Goal: Task Accomplishment & Management: Manage account settings

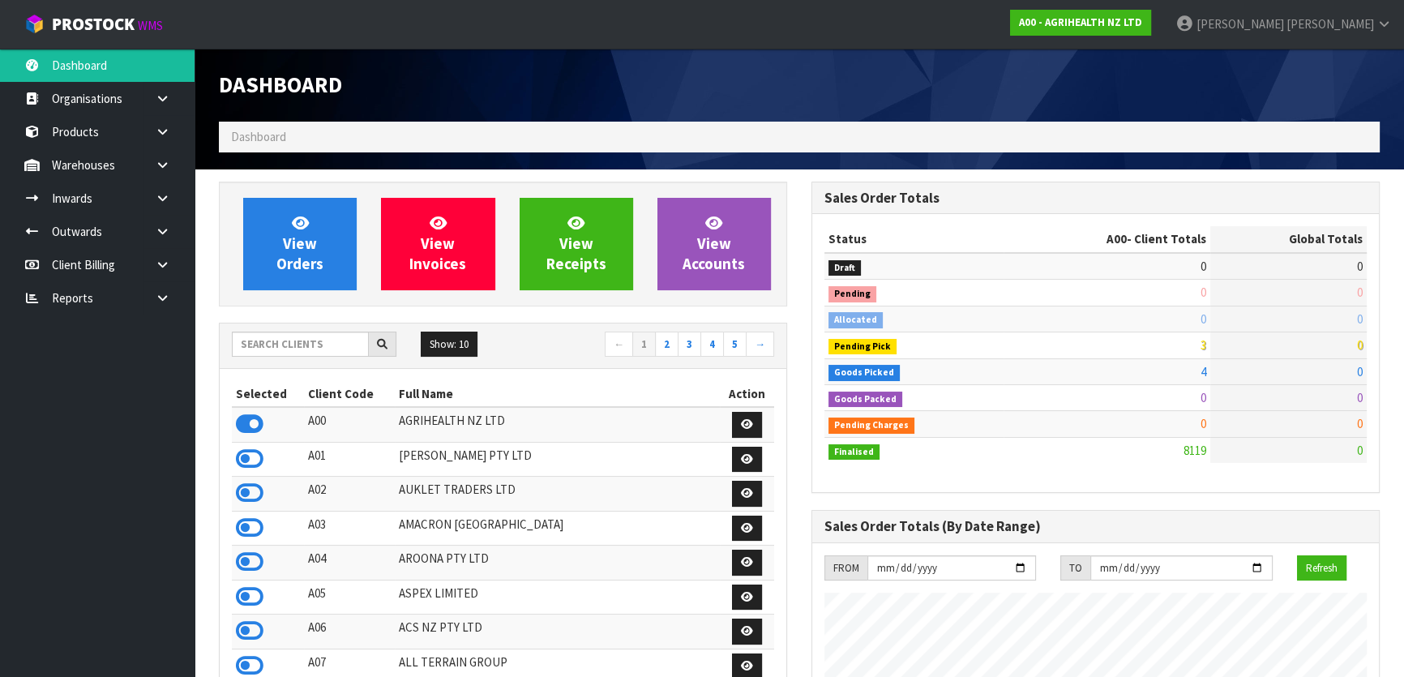
scroll to position [1226, 592]
click at [296, 347] on input "text" at bounding box center [300, 344] width 137 height 25
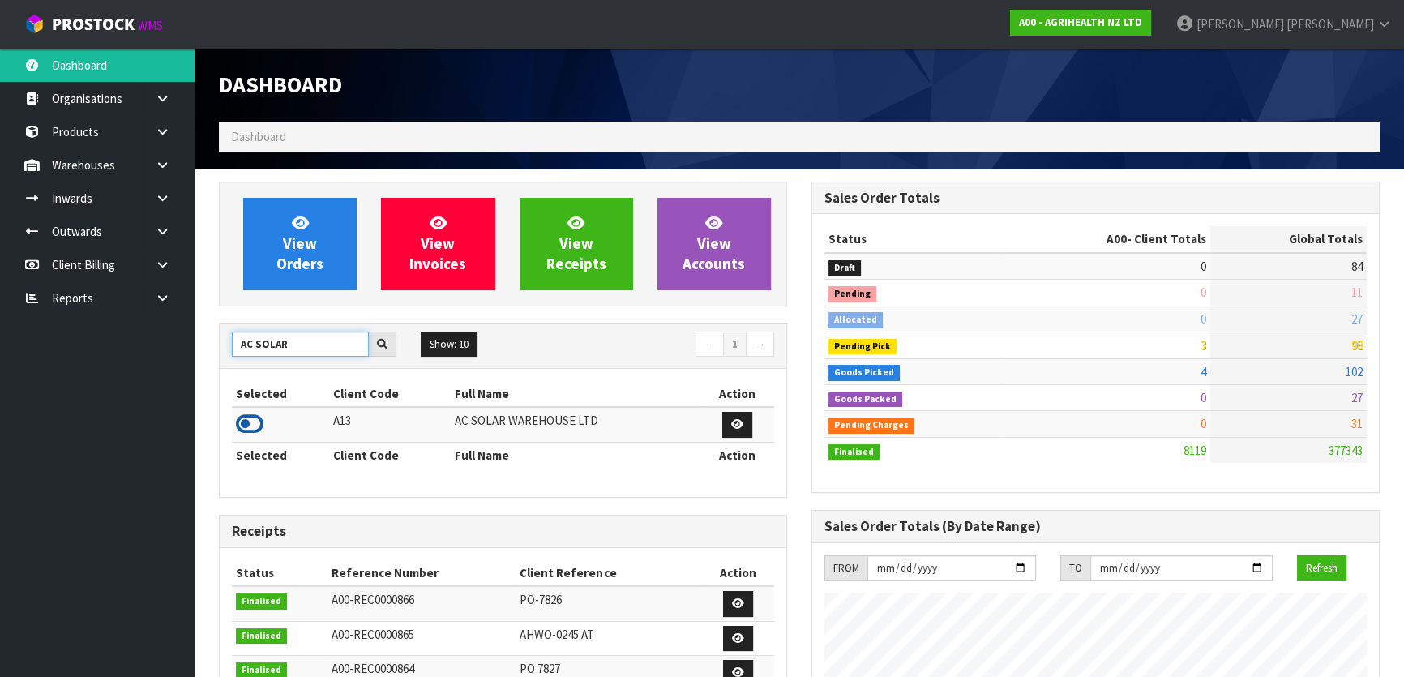
type input "AC SOLAR"
click at [251, 419] on icon at bounding box center [250, 424] width 28 height 24
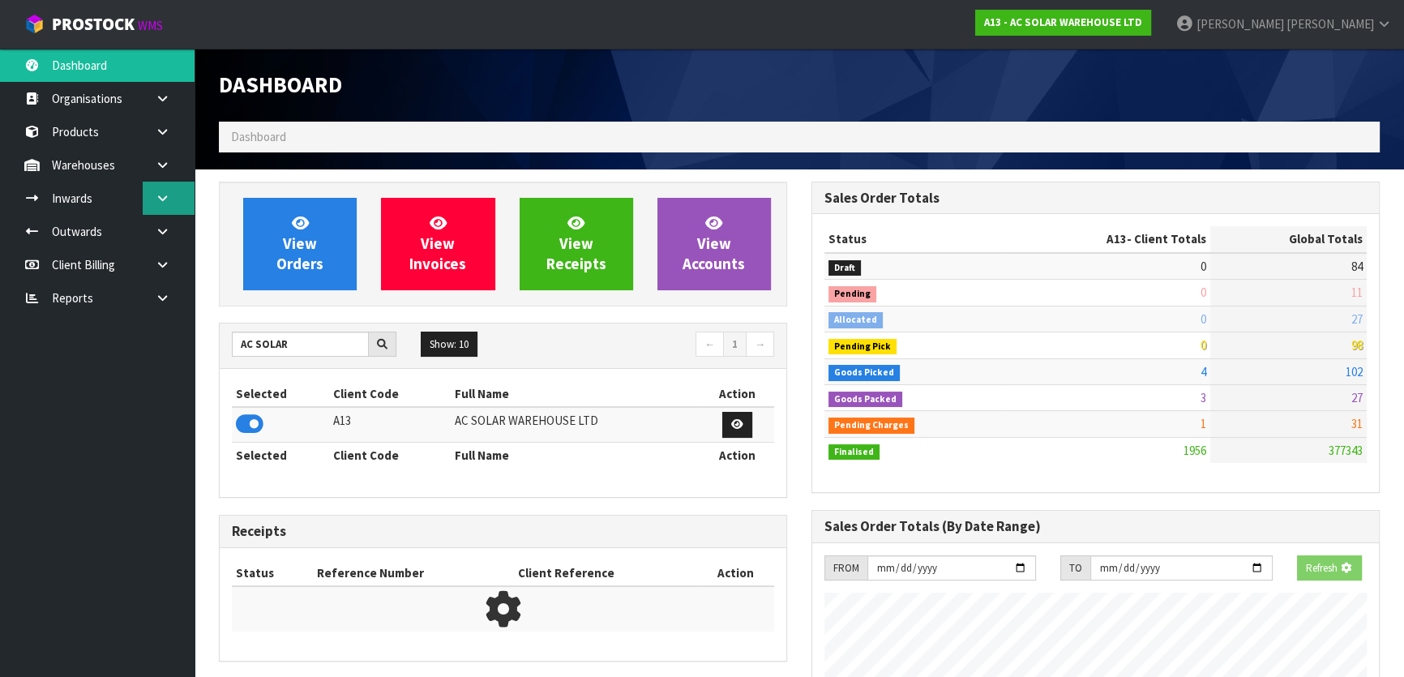
scroll to position [1295, 592]
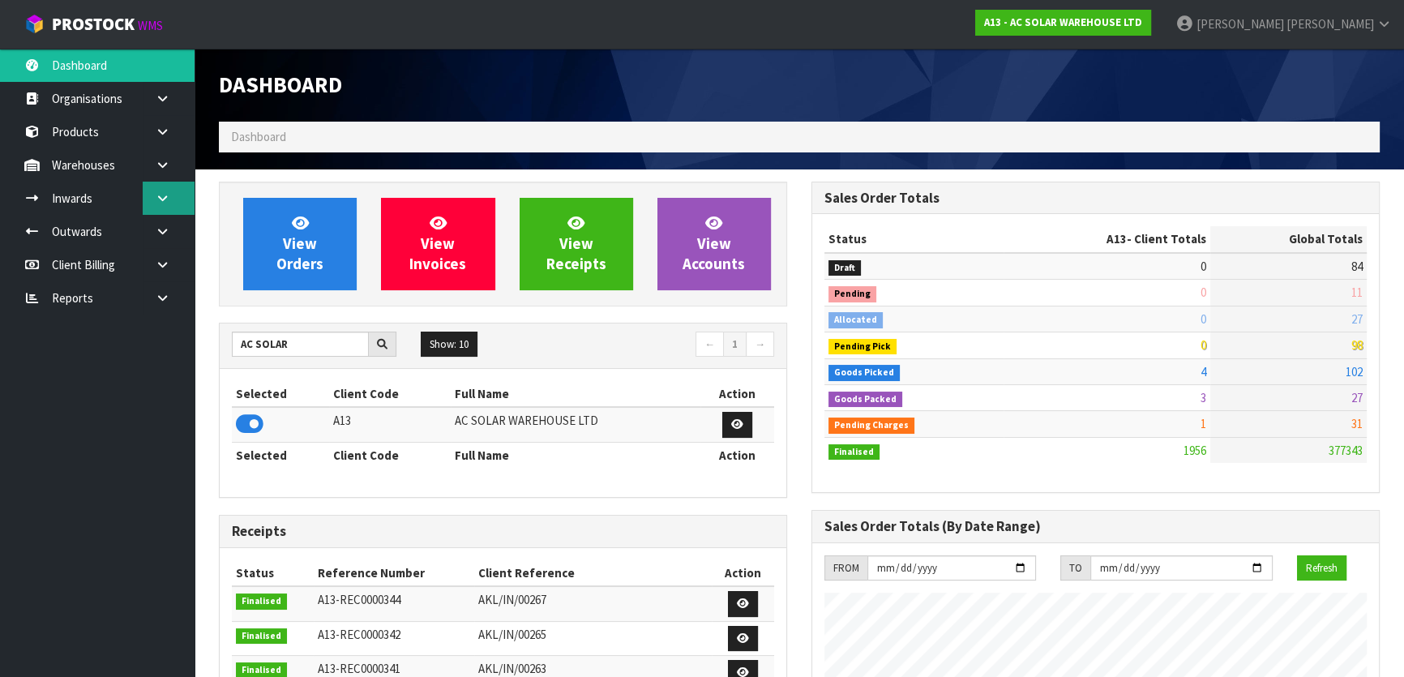
click at [171, 195] on link at bounding box center [169, 198] width 52 height 33
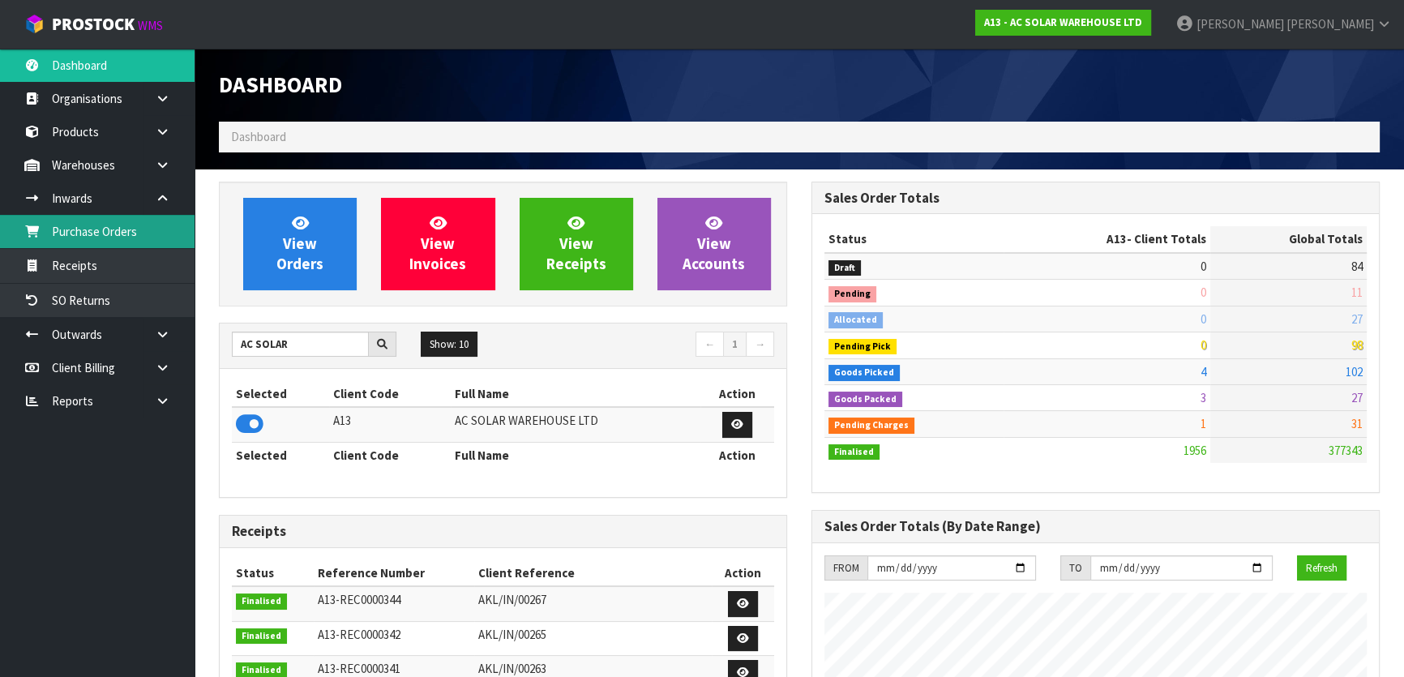
click at [89, 232] on link "Purchase Orders" at bounding box center [97, 231] width 195 height 33
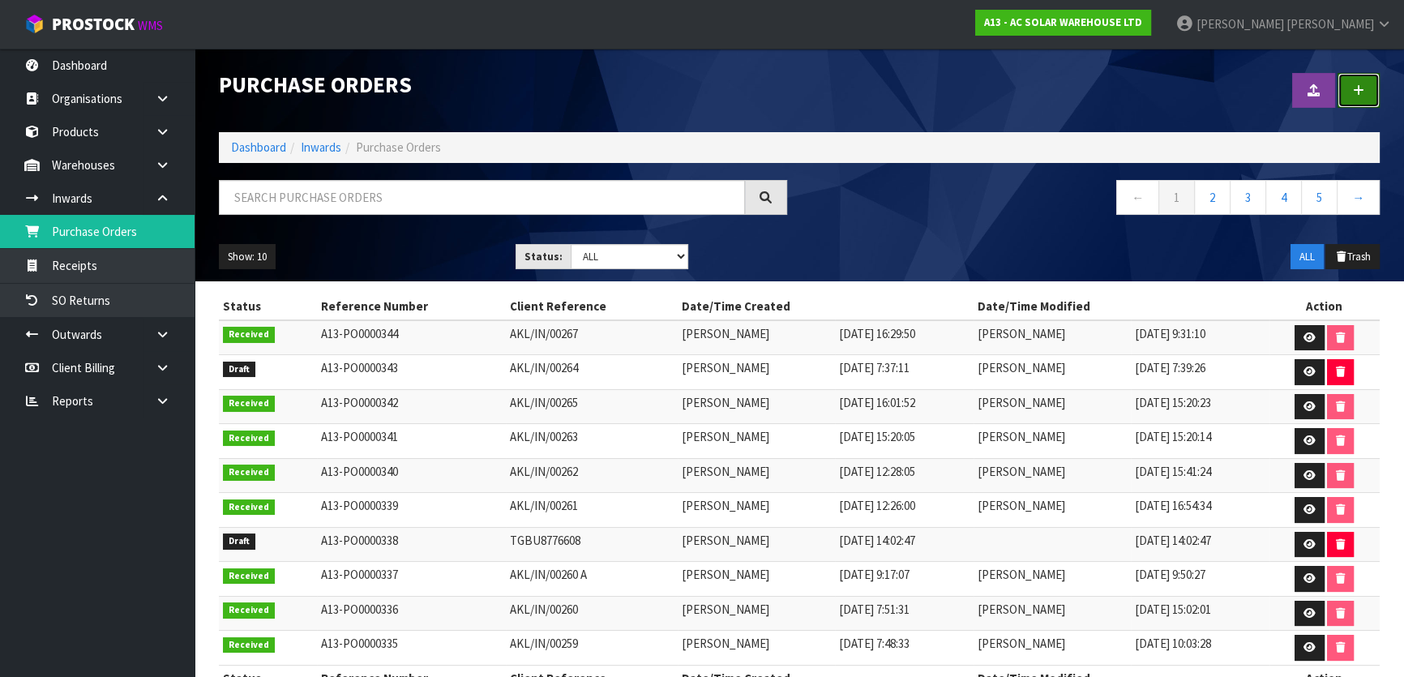
drag, startPoint x: 1354, startPoint y: 81, endPoint x: 1301, endPoint y: 81, distance: 53.5
click at [1355, 81] on link at bounding box center [1359, 90] width 42 height 35
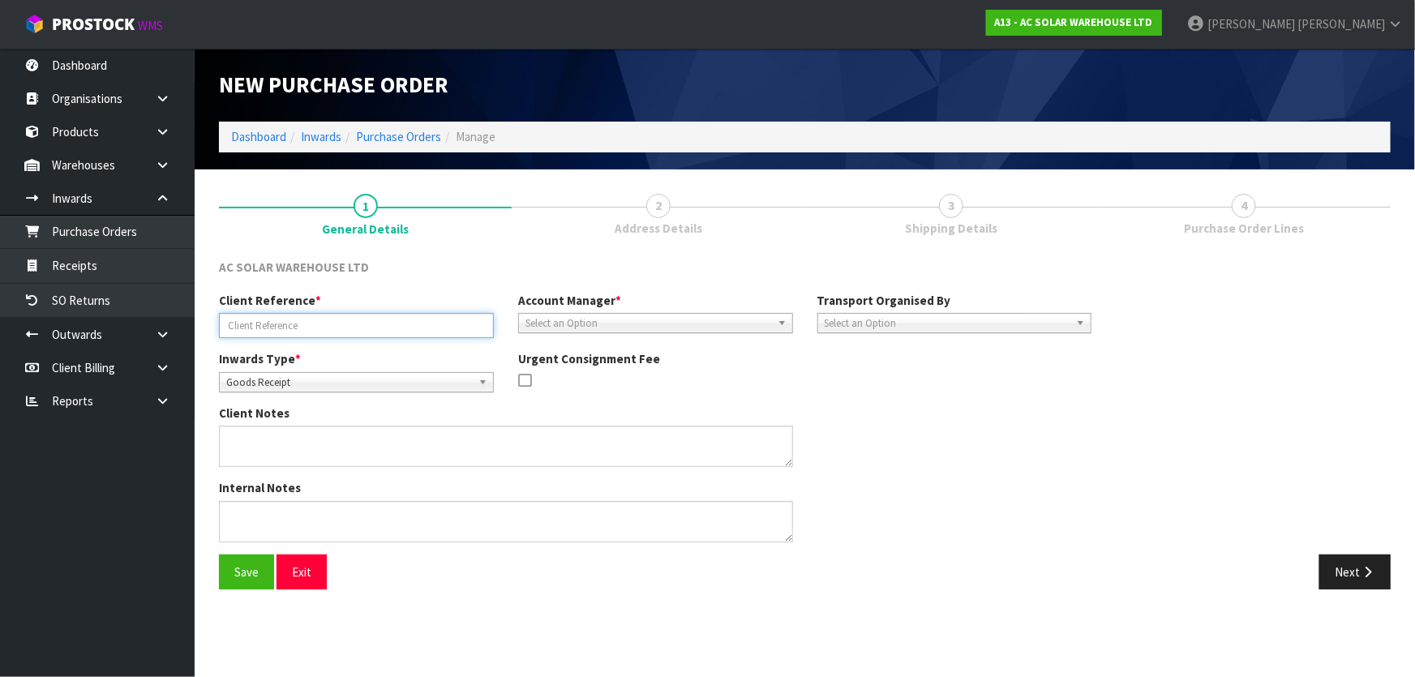
drag, startPoint x: 430, startPoint y: 324, endPoint x: 380, endPoint y: 321, distance: 49.6
click at [430, 324] on input "text" at bounding box center [356, 325] width 275 height 25
click at [291, 320] on input "text" at bounding box center [356, 325] width 275 height 25
paste input "TGBU8776608"
type input "TGBU8776608"
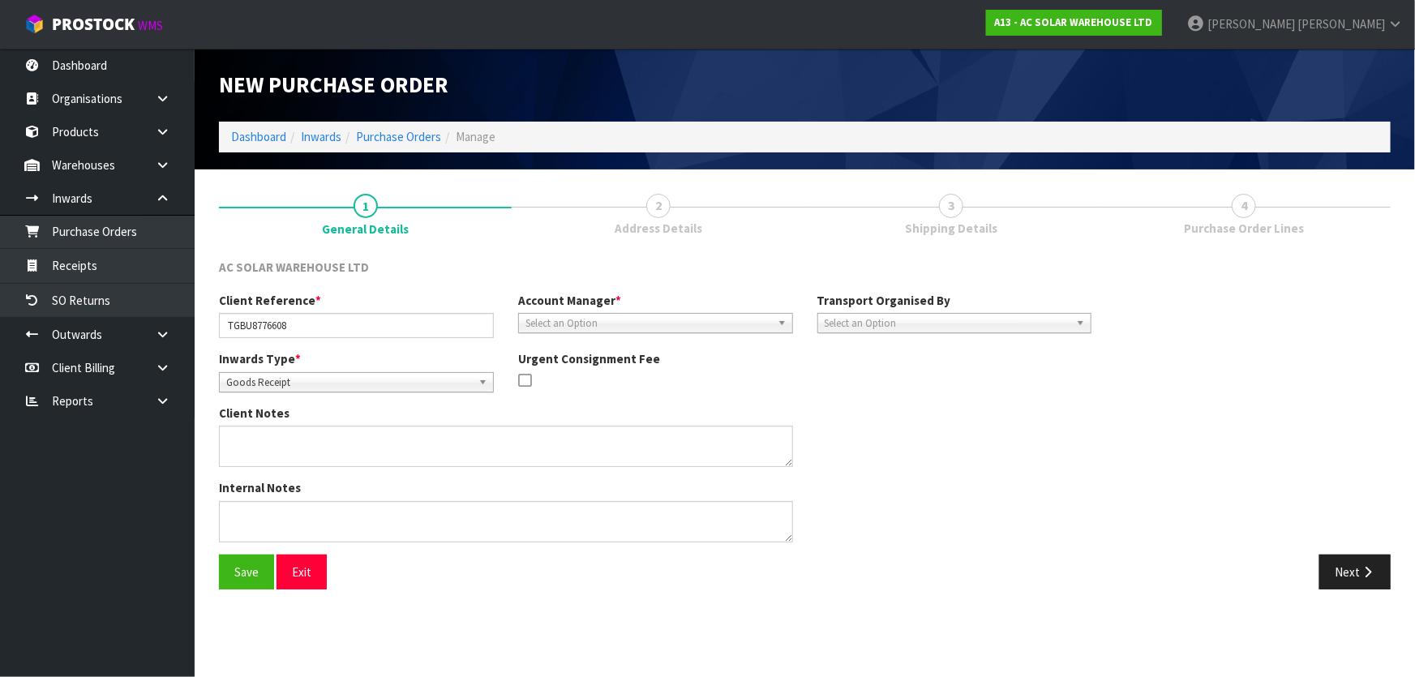
click at [645, 218] on link "2 Address Details" at bounding box center [658, 214] width 293 height 64
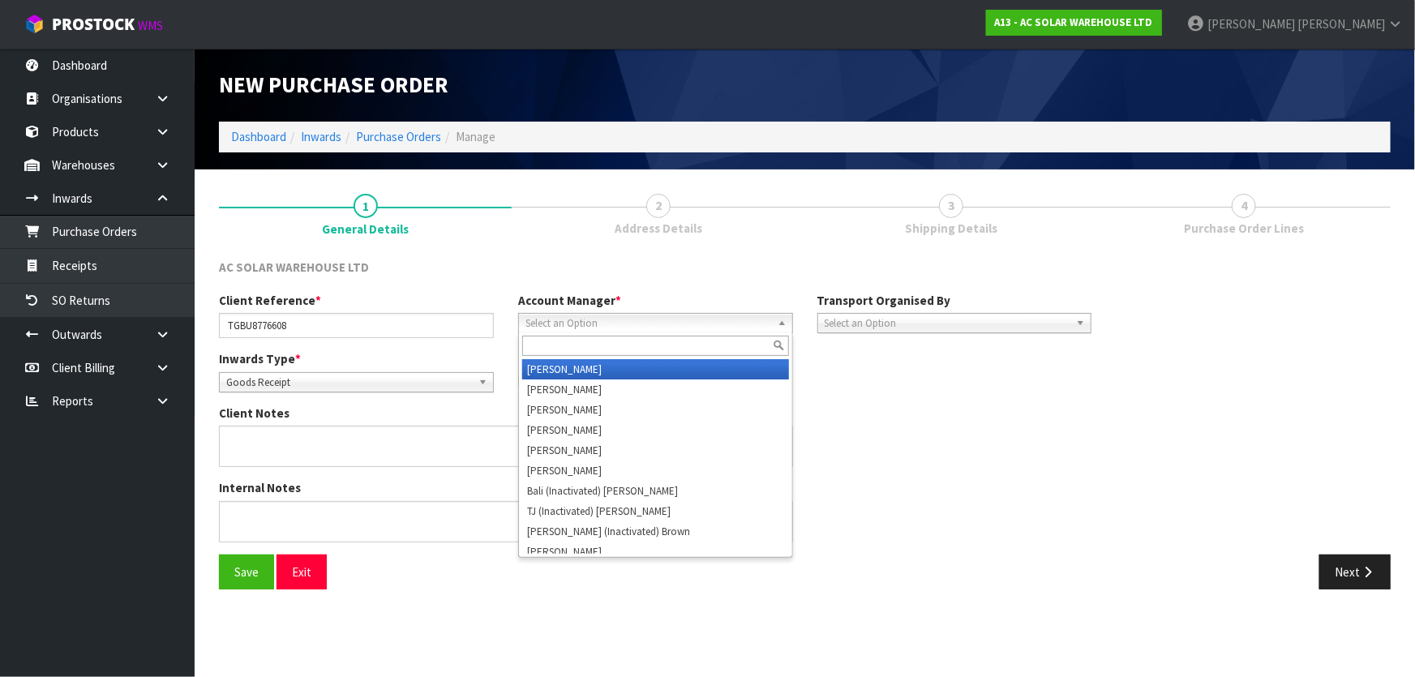
click at [648, 316] on span "Select an Option" at bounding box center [648, 323] width 246 height 19
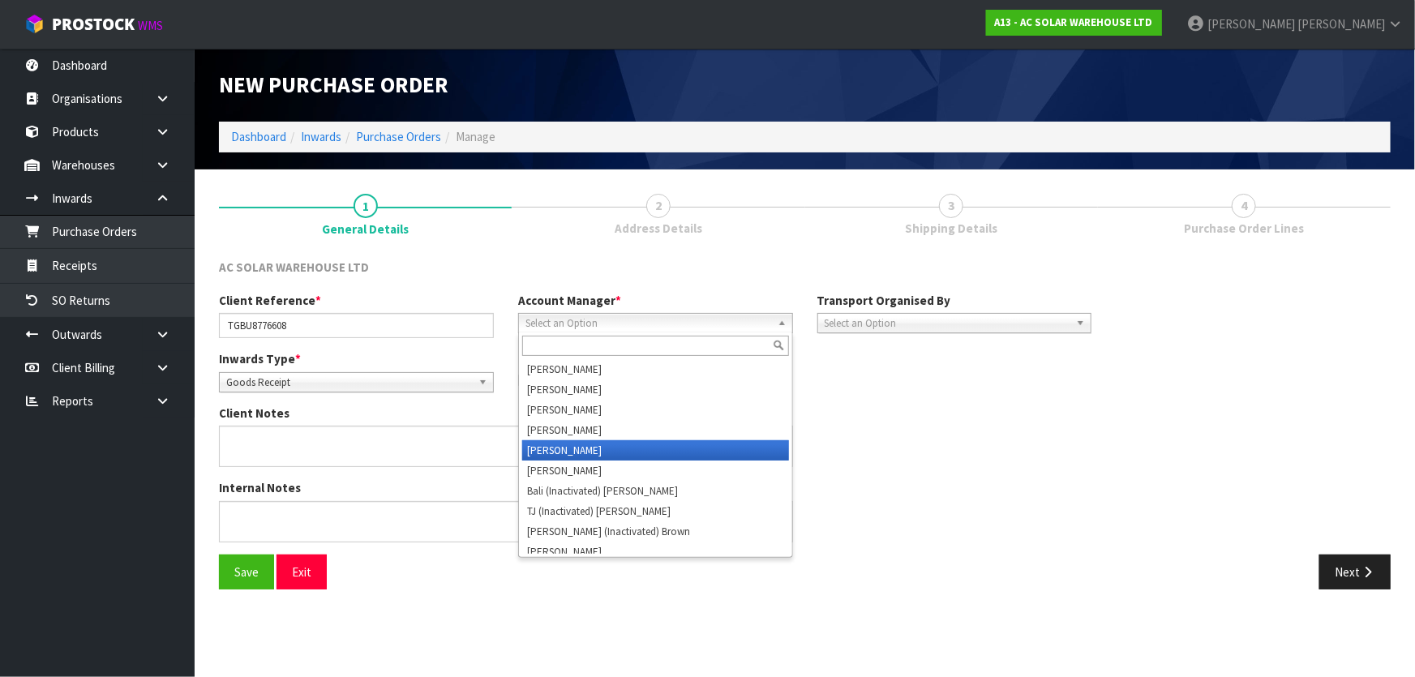
click at [585, 443] on li "[PERSON_NAME]" at bounding box center [655, 450] width 267 height 20
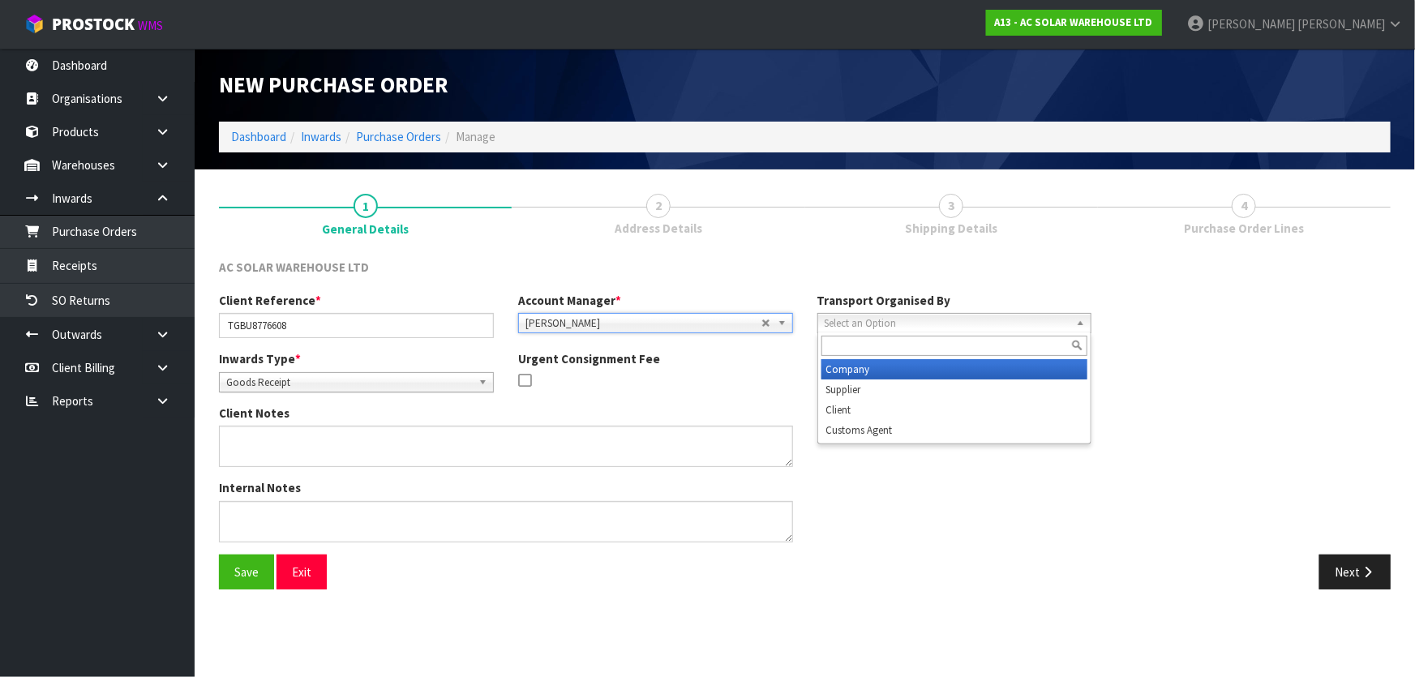
click at [874, 318] on span "Select an Option" at bounding box center [948, 323] width 246 height 19
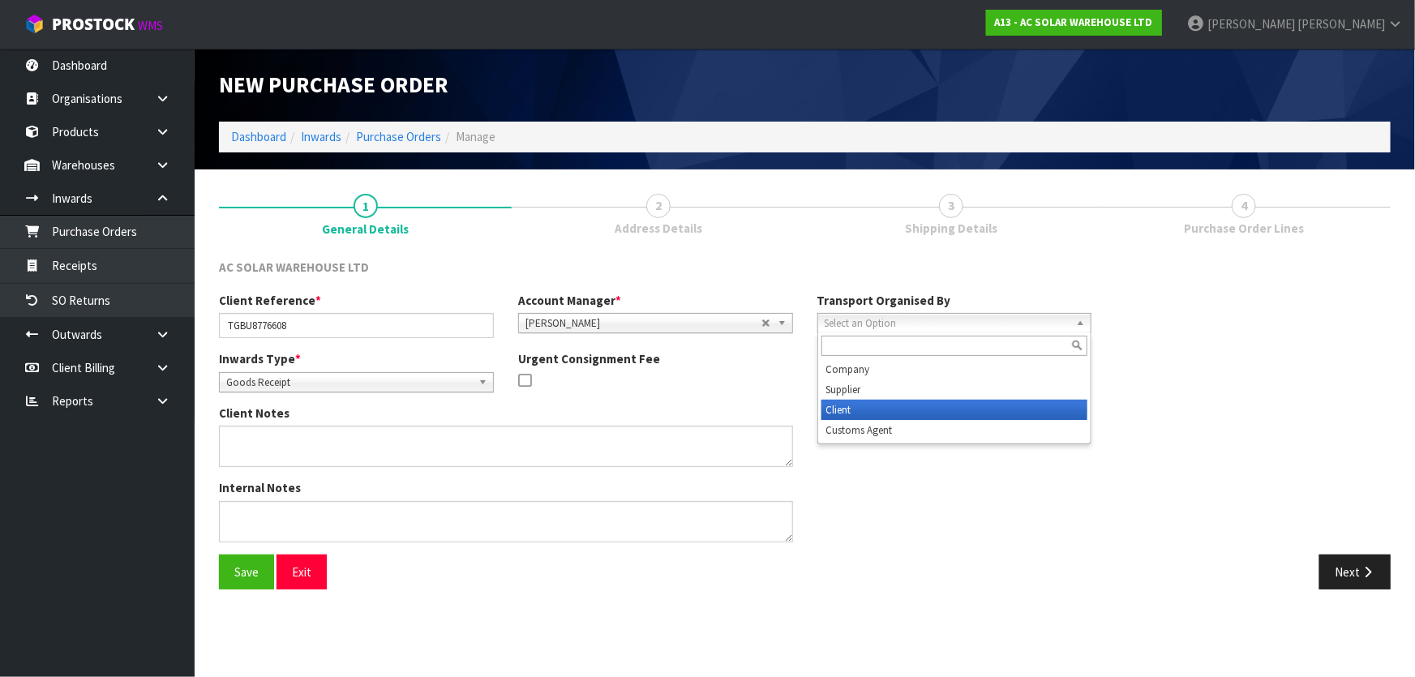
click at [858, 414] on li "Client" at bounding box center [954, 410] width 267 height 20
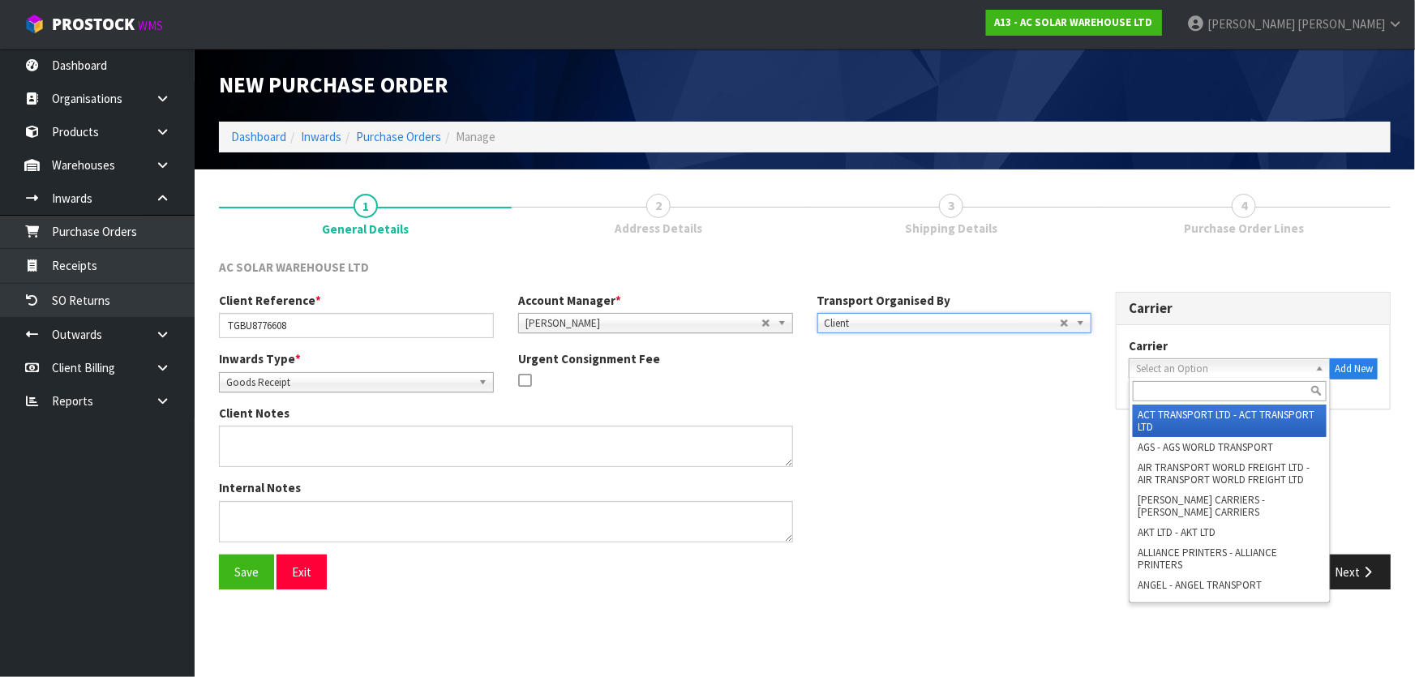
click at [1183, 366] on span "Select an Option" at bounding box center [1222, 368] width 173 height 19
click at [594, 450] on textarea at bounding box center [506, 446] width 574 height 41
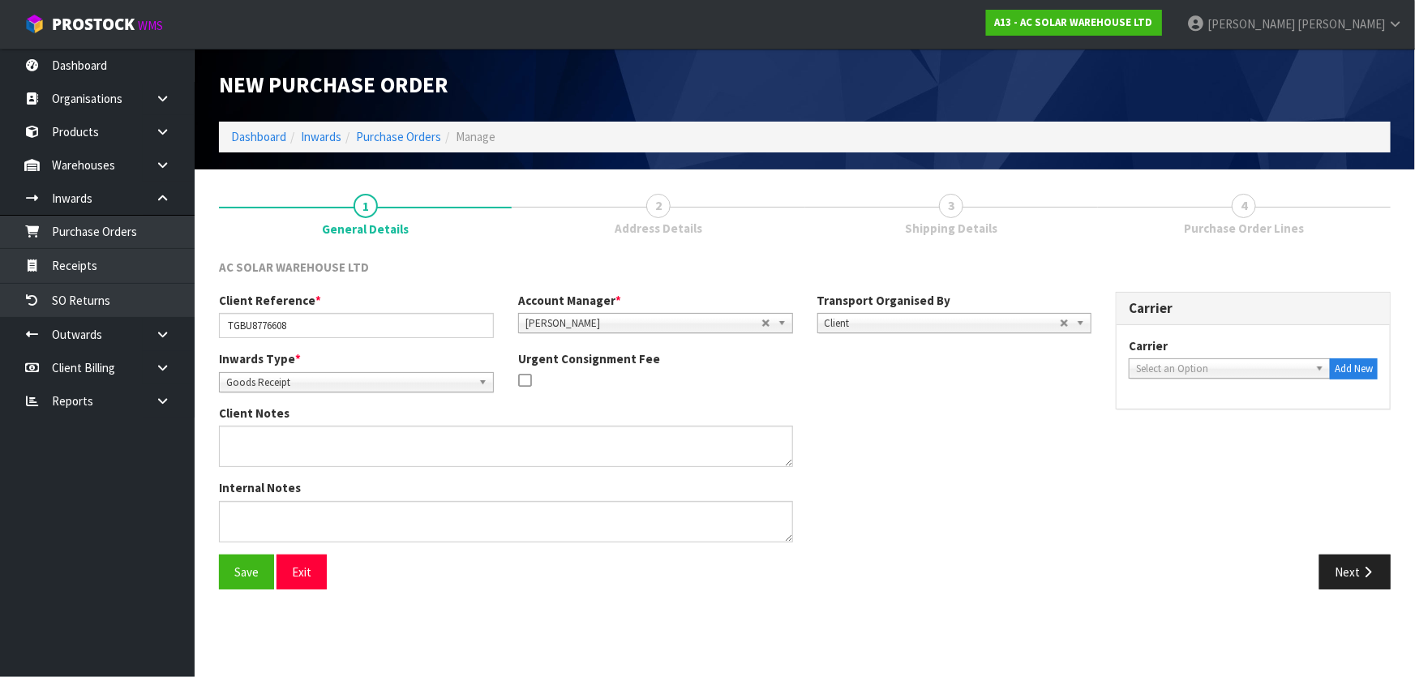
click at [1232, 364] on span "Select an Option" at bounding box center [1222, 368] width 173 height 19
type input "SORTE"
click at [1253, 414] on li "SORTE D LOGISTICS - SORTED LOGISTICS" at bounding box center [1230, 415] width 194 height 20
click at [1296, 450] on div "Client Reference * TGBU8776608 Account Manager * [PERSON_NAME] [PERSON_NAME] [P…" at bounding box center [805, 423] width 1196 height 263
click at [1356, 564] on button "Next" at bounding box center [1354, 572] width 71 height 35
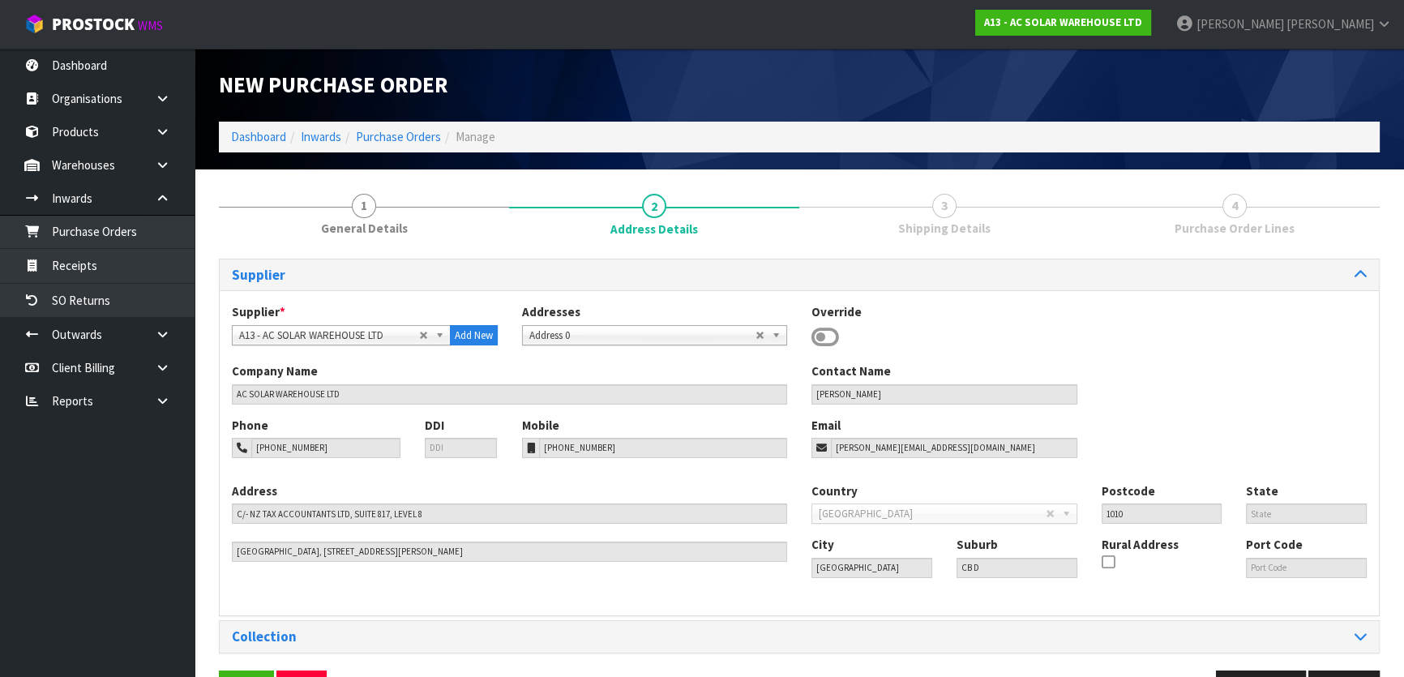
scroll to position [52, 0]
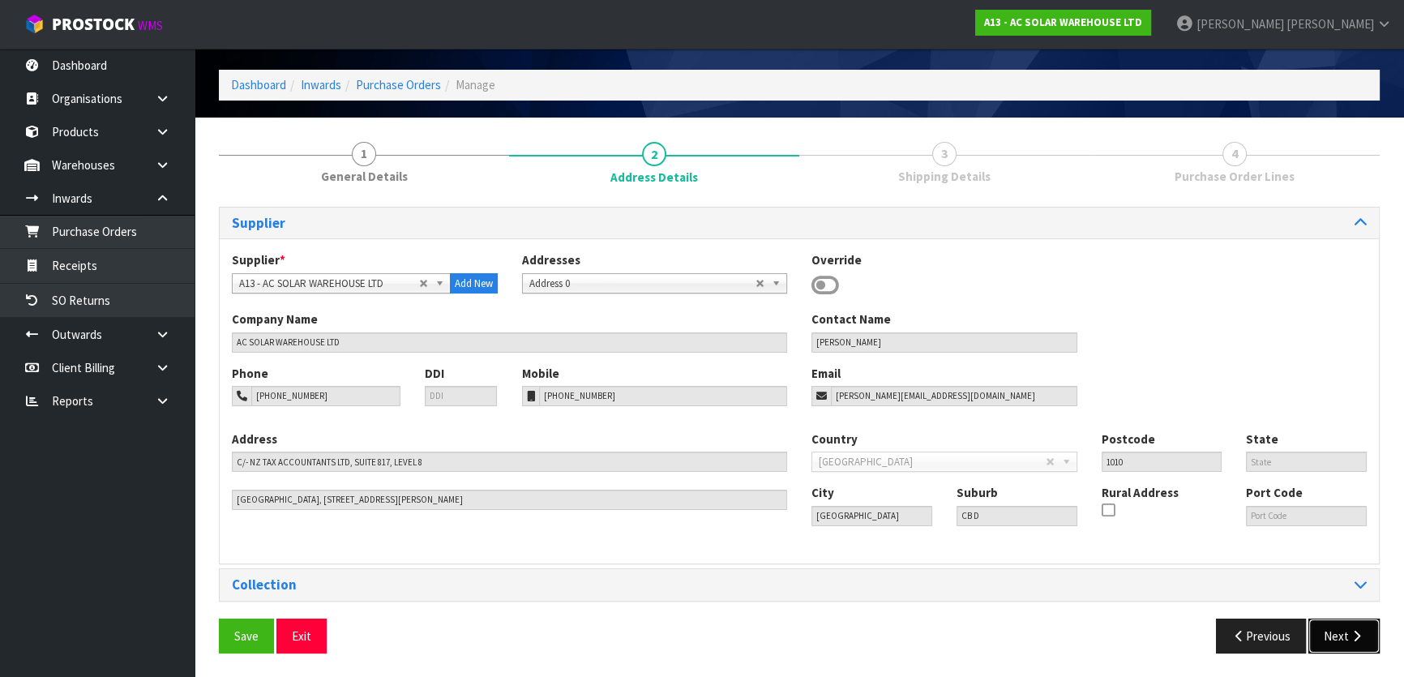
click at [1332, 619] on button "Next" at bounding box center [1344, 636] width 71 height 35
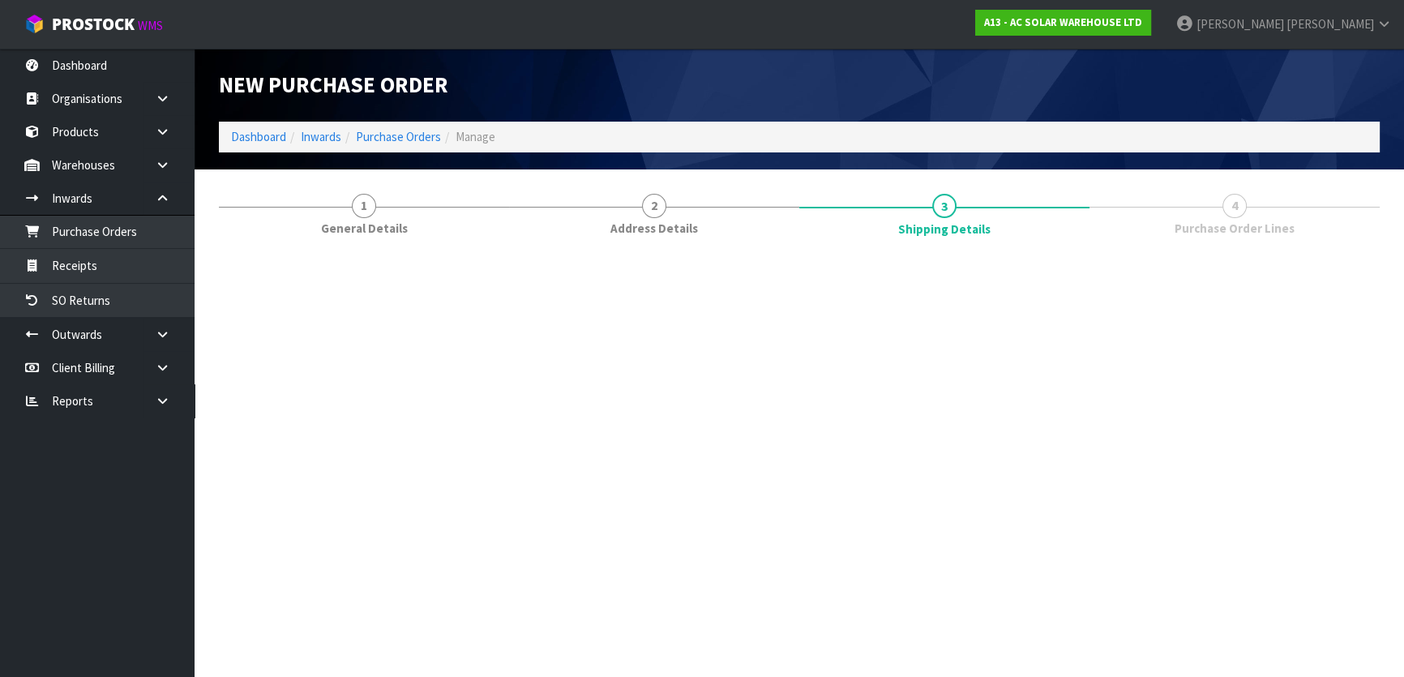
scroll to position [0, 0]
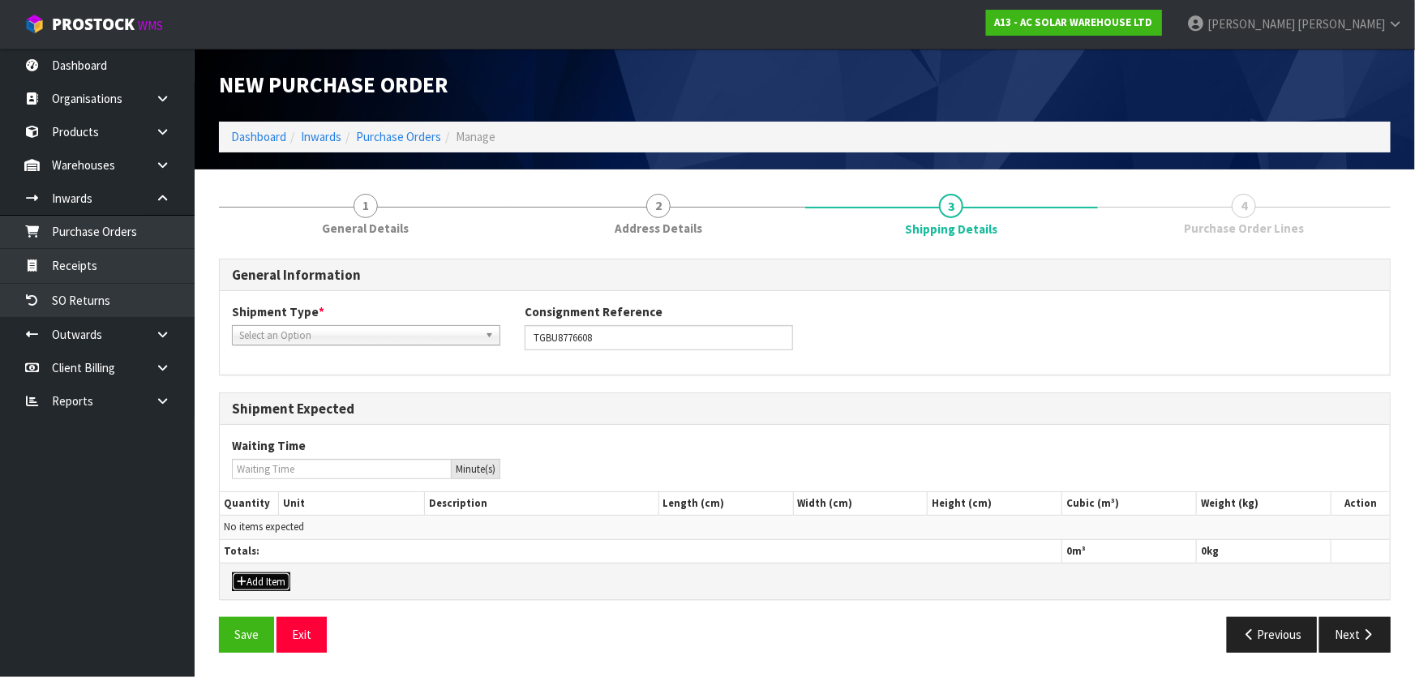
click at [284, 576] on button "Add Item" at bounding box center [261, 581] width 58 height 19
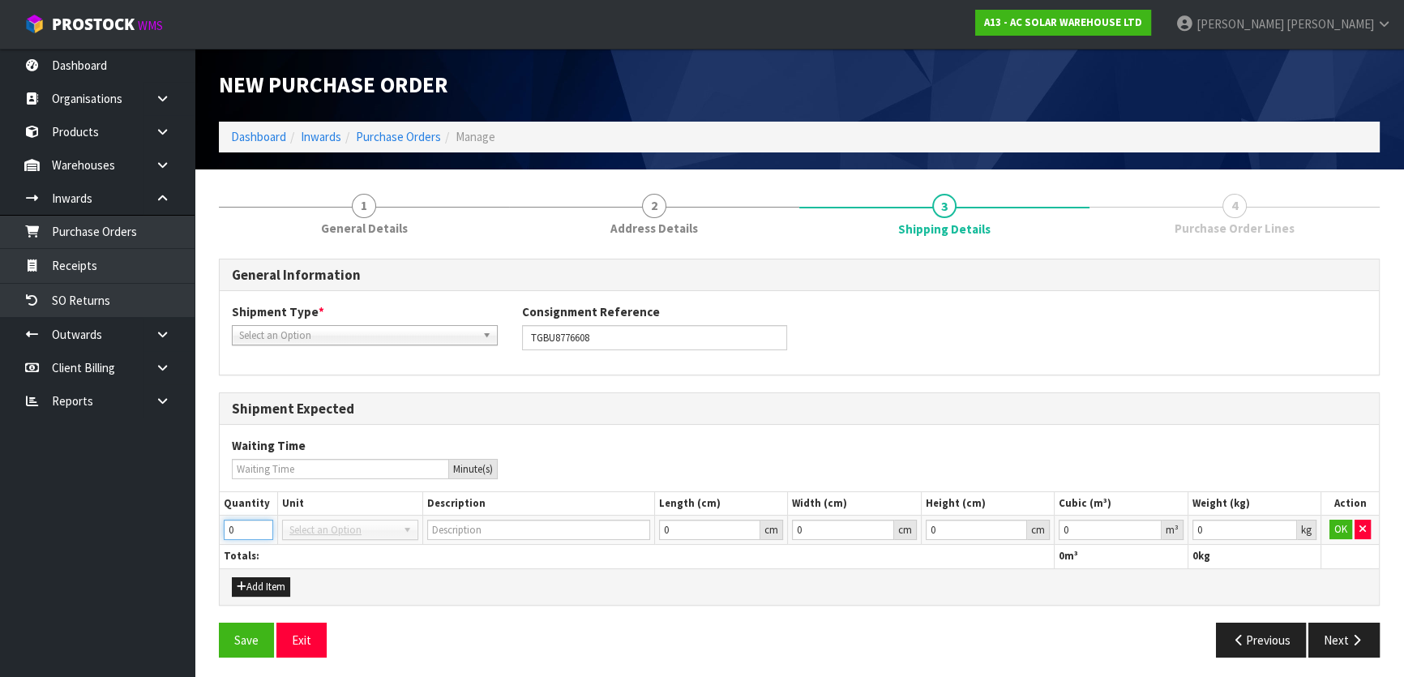
click at [255, 532] on input "0" at bounding box center [248, 530] width 49 height 20
click at [250, 523] on input "1" at bounding box center [248, 530] width 49 height 20
type input "1"
drag, startPoint x: 337, startPoint y: 503, endPoint x: 350, endPoint y: 504, distance: 13.0
click at [338, 503] on th "Unit" at bounding box center [350, 504] width 145 height 24
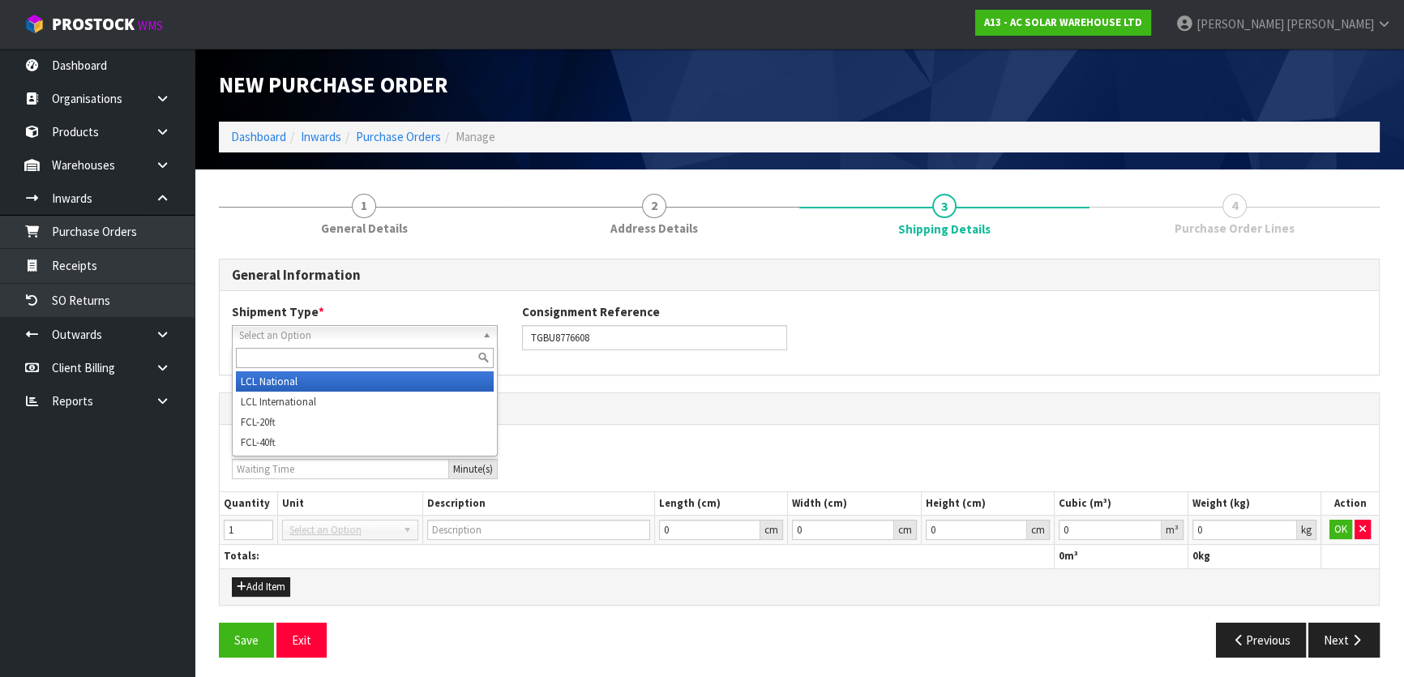
click at [384, 331] on span "Select an Option" at bounding box center [357, 335] width 237 height 19
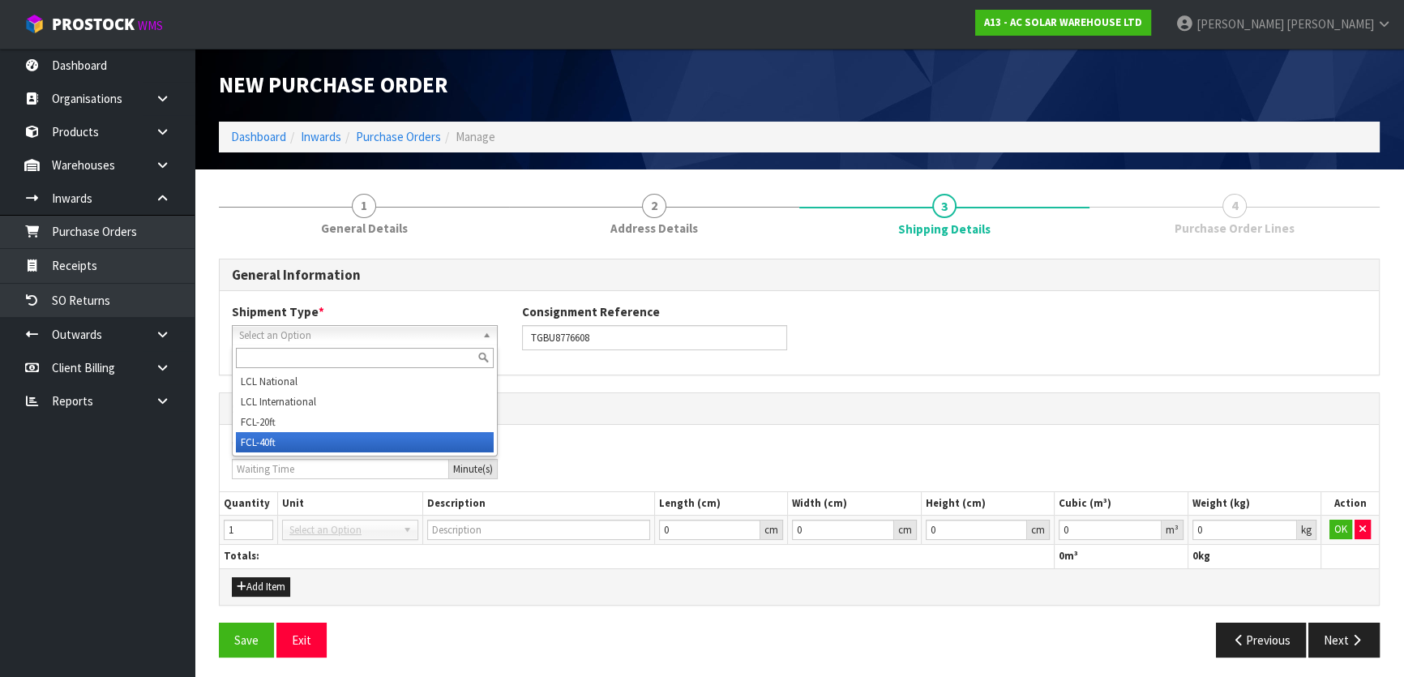
click at [303, 442] on li "FCL-40ft" at bounding box center [365, 442] width 258 height 20
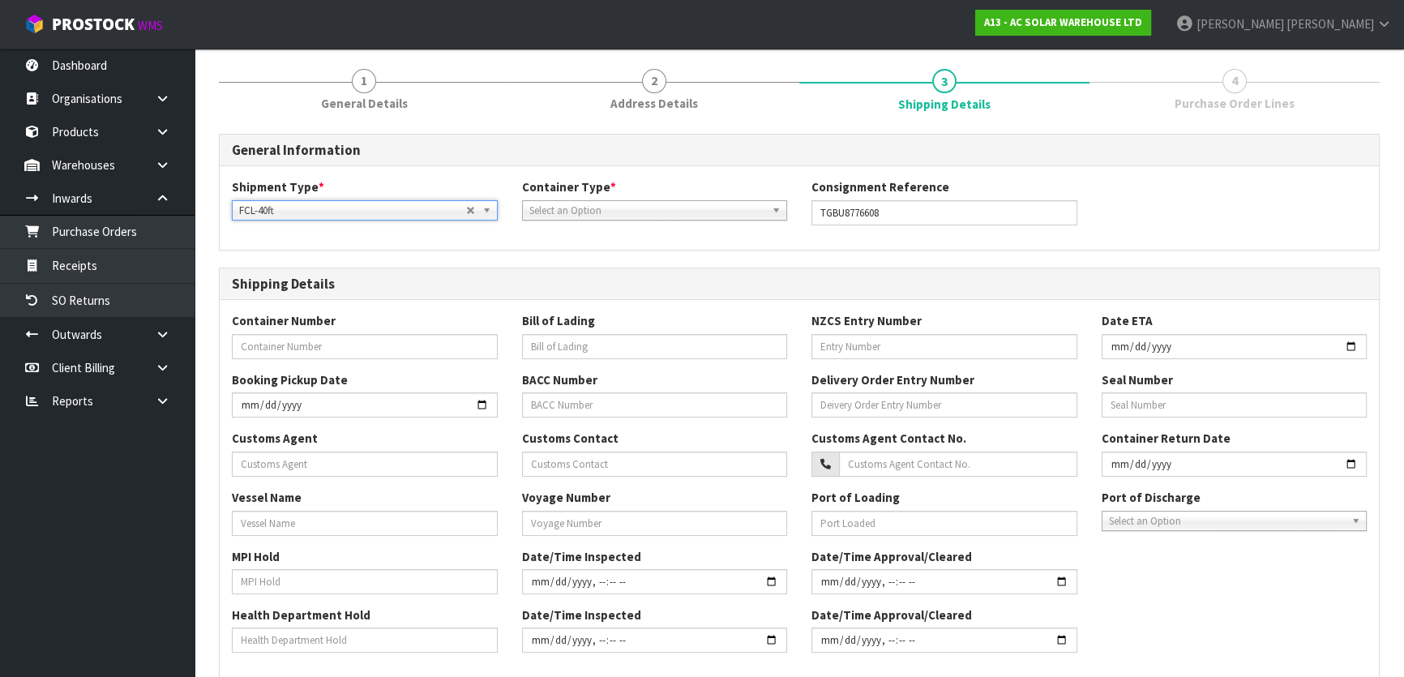
scroll to position [147, 0]
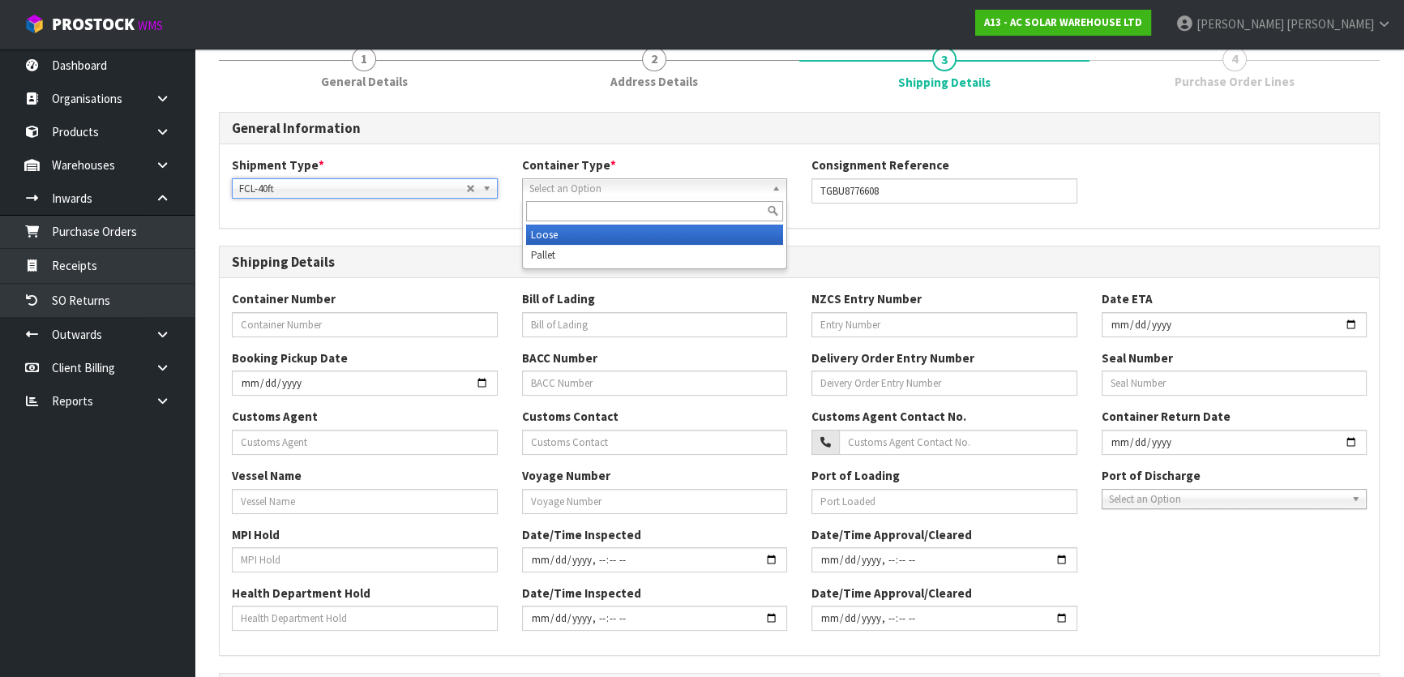
click at [589, 188] on span "Select an Option" at bounding box center [647, 188] width 237 height 19
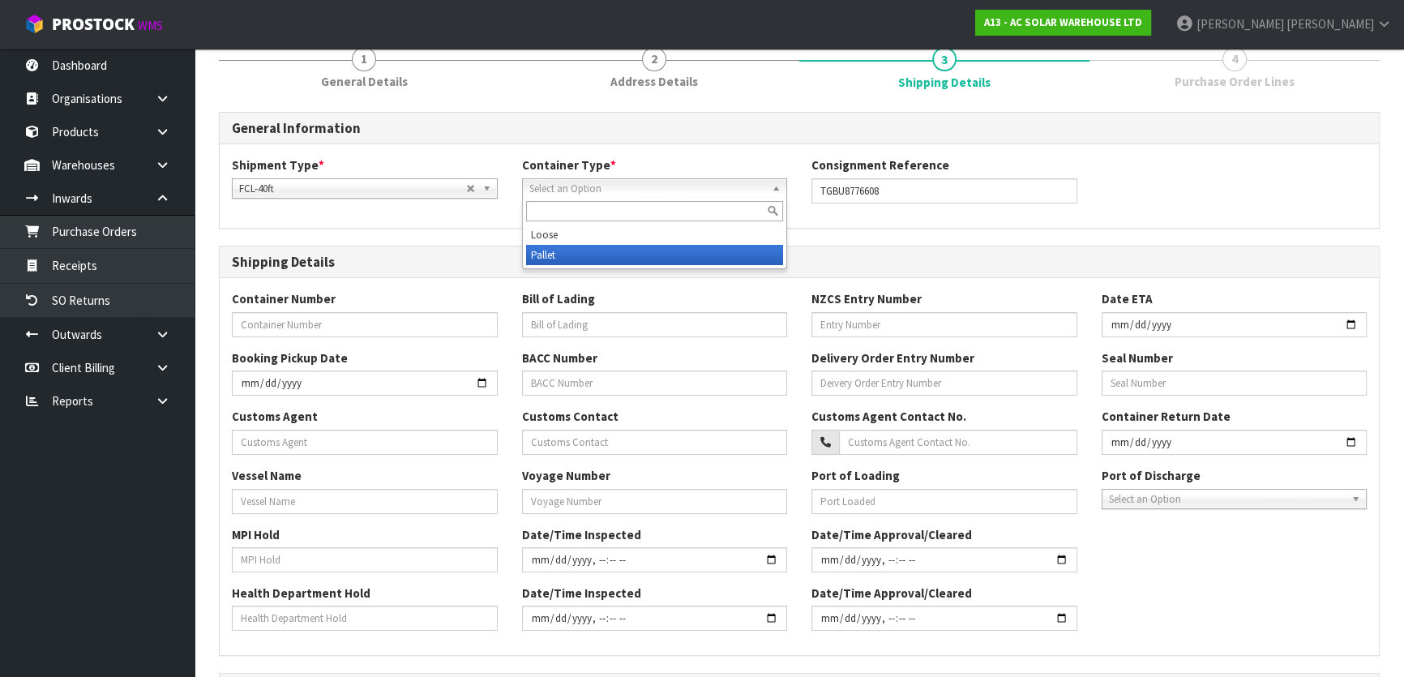
click at [559, 246] on li "Pallet" at bounding box center [655, 255] width 258 height 20
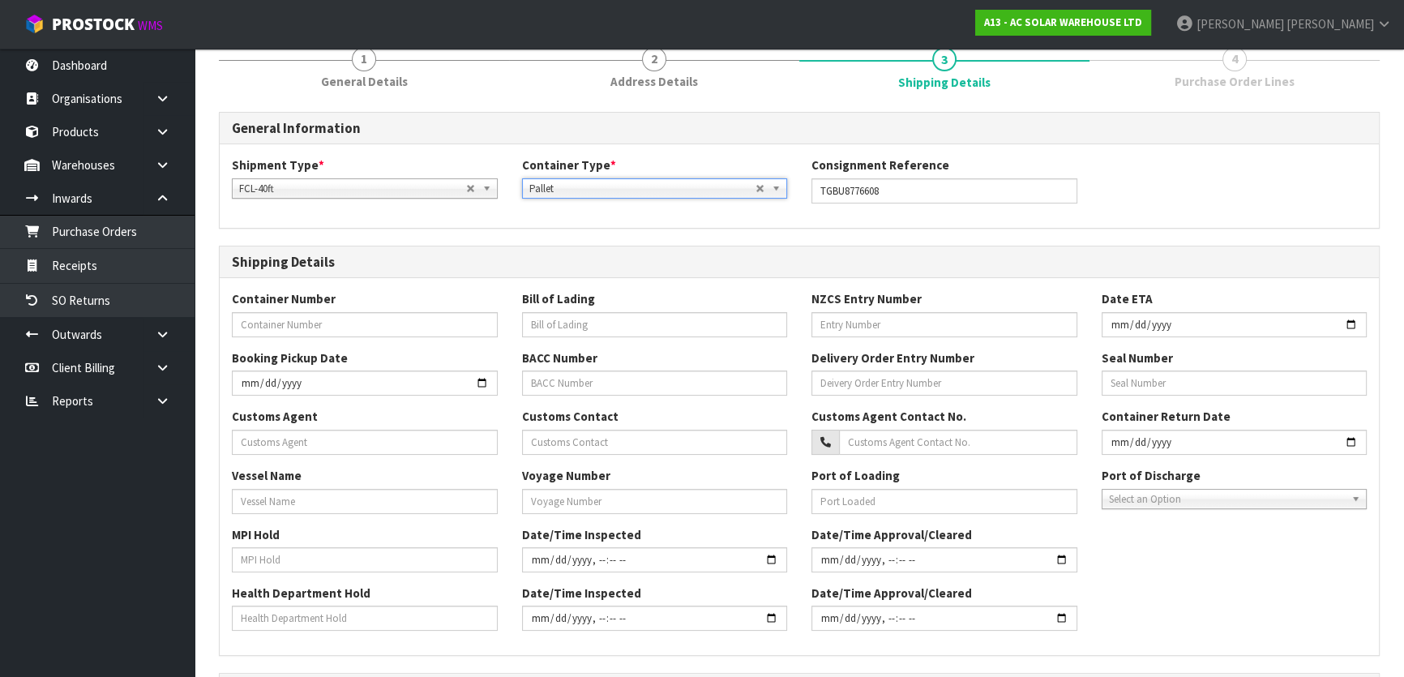
click at [489, 241] on div "General Information Shipment Type * LCL National LCL International FCL-20ft FCL…" at bounding box center [799, 531] width 1161 height 839
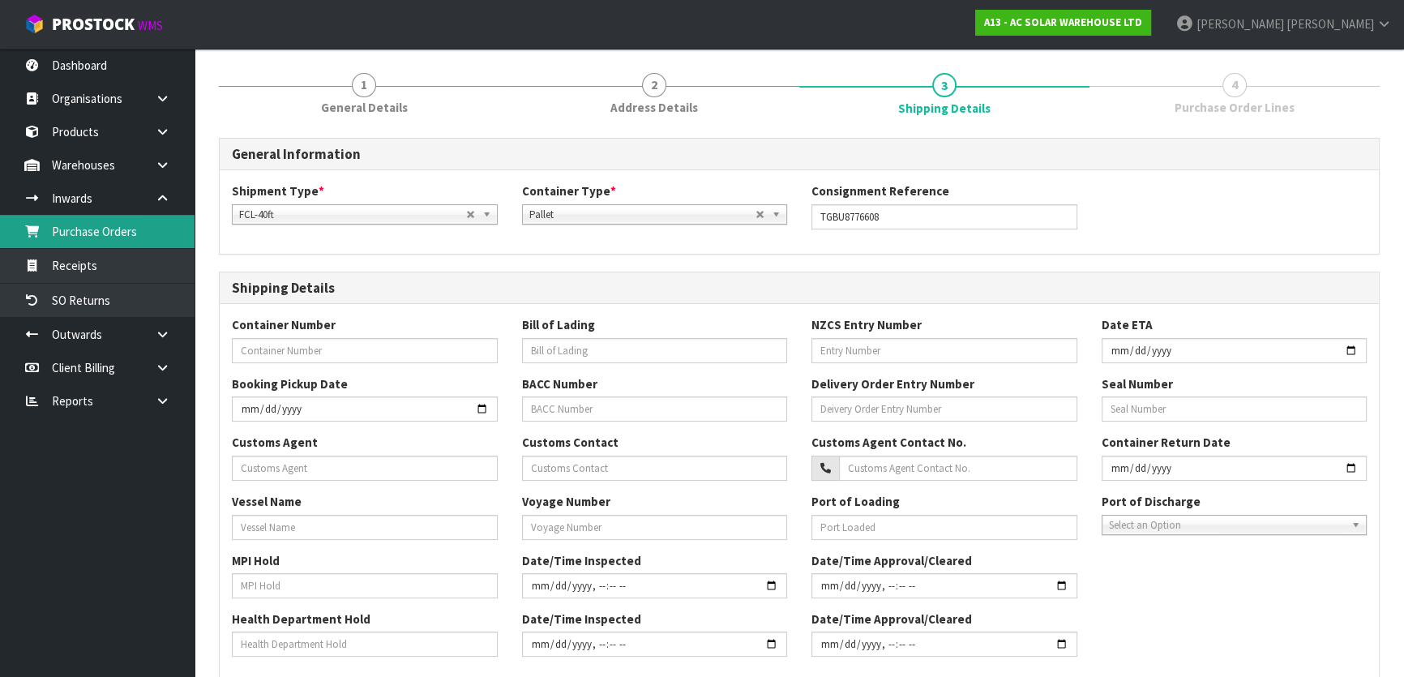
scroll to position [0, 0]
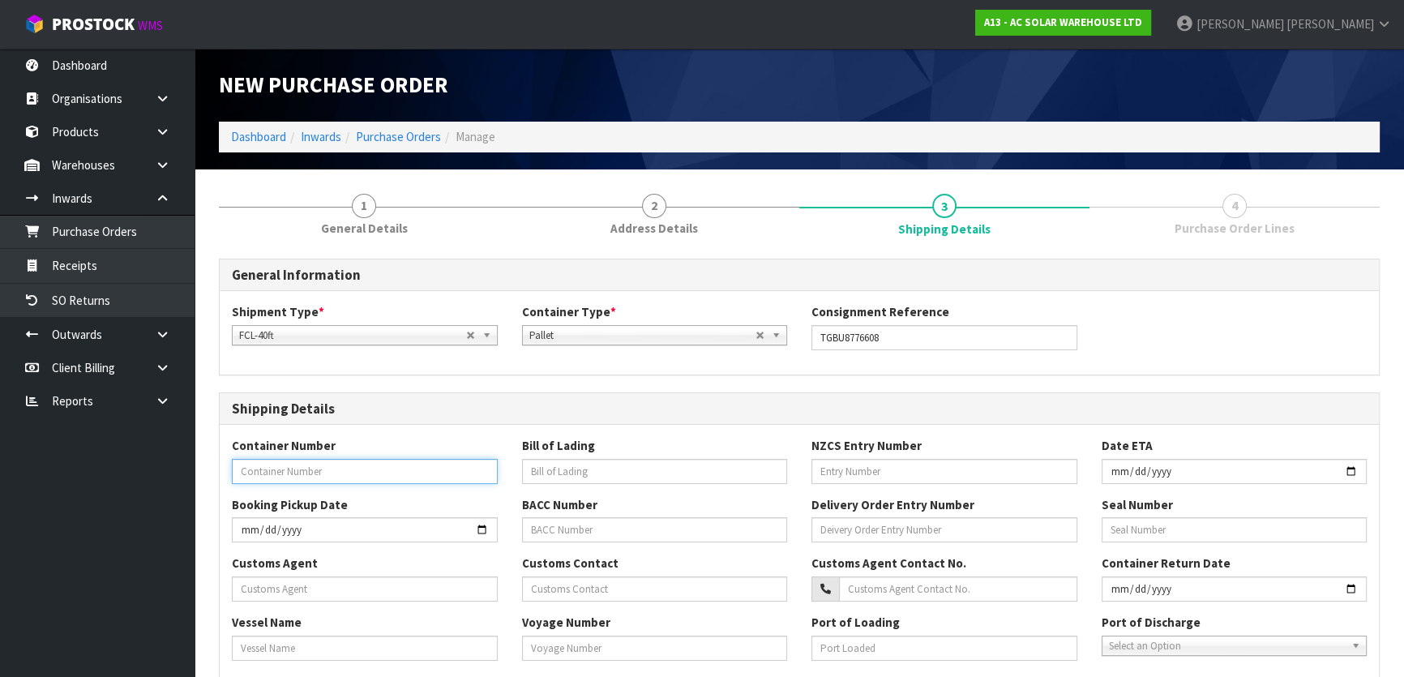
click at [375, 470] on input "text" at bounding box center [365, 471] width 266 height 25
paste input "TGBU8776608"
type input "TGBU8776608"
click at [438, 438] on div "Container Number TGBU8776608" at bounding box center [365, 460] width 290 height 46
click at [604, 462] on input "text" at bounding box center [655, 471] width 266 height 25
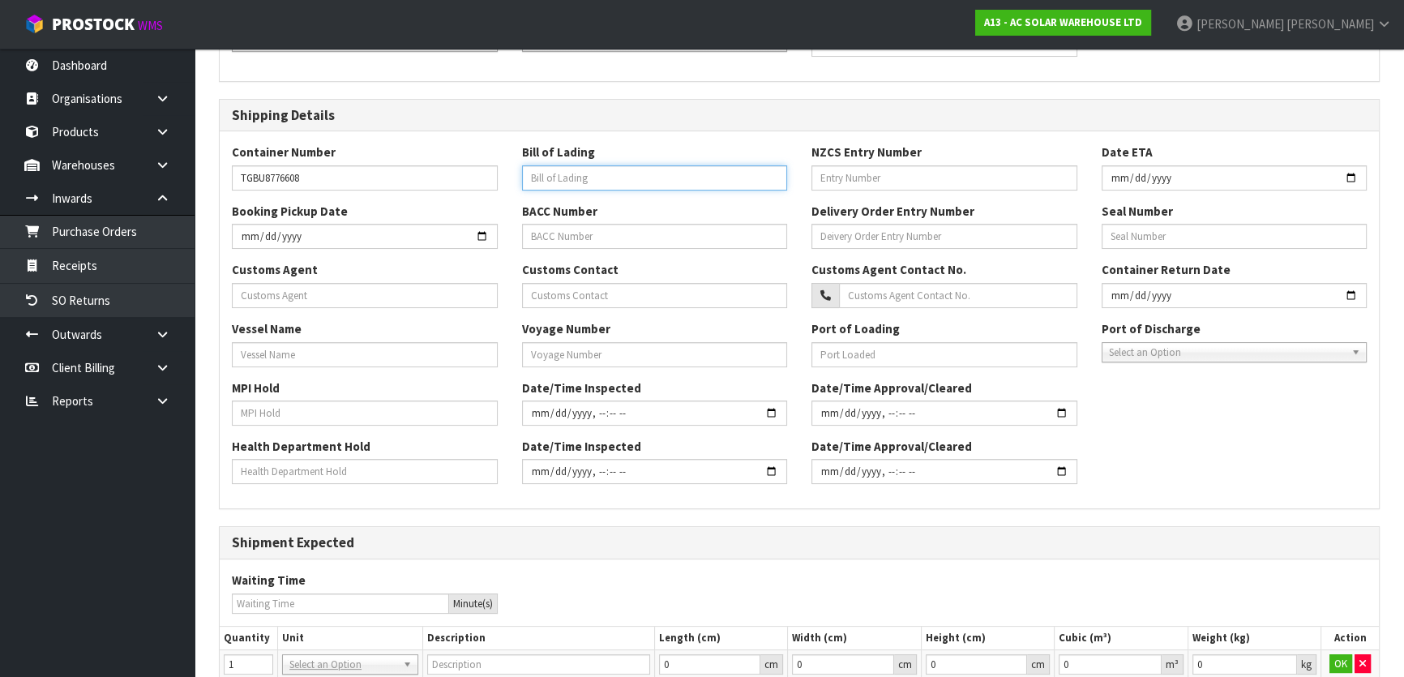
scroll to position [294, 0]
click at [895, 177] on input "text" at bounding box center [945, 177] width 266 height 25
type input "19497189"
click at [842, 238] on input "text" at bounding box center [945, 235] width 266 height 25
click at [671, 242] on input "text" at bounding box center [655, 235] width 266 height 25
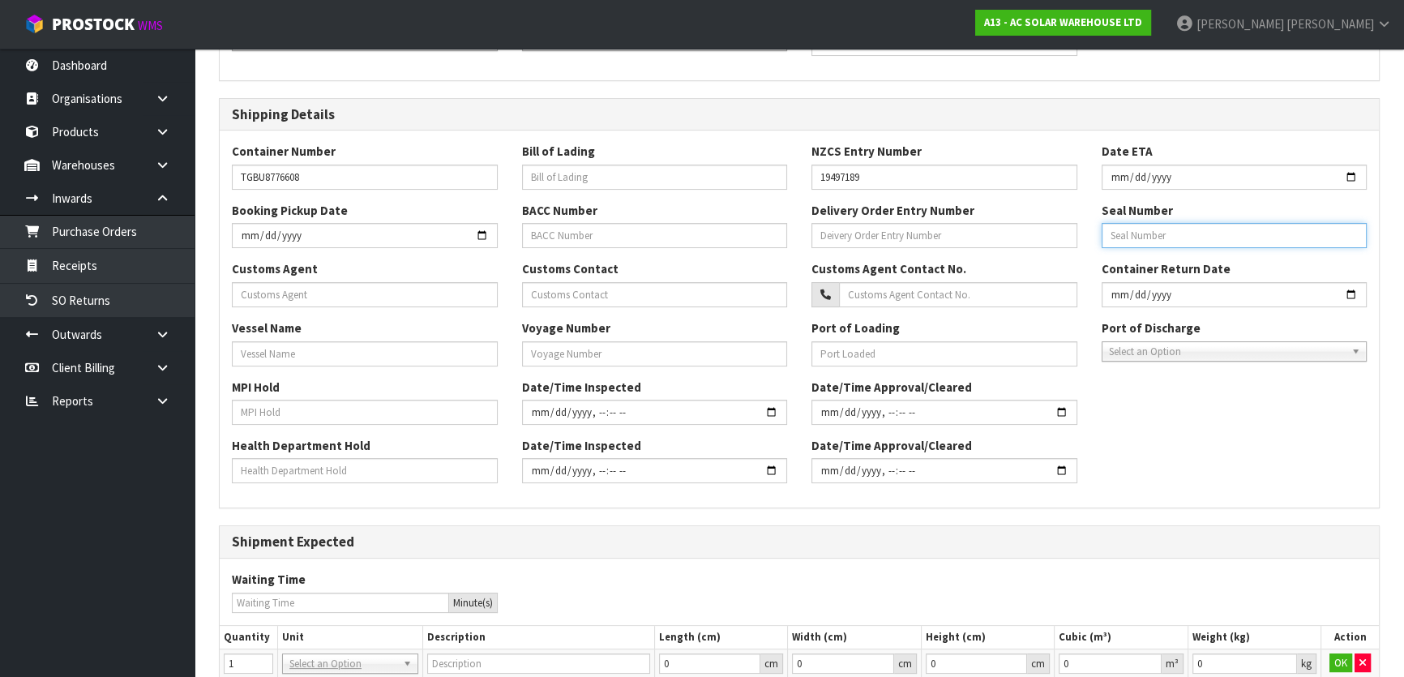
click at [1195, 232] on input "text" at bounding box center [1235, 235] width 266 height 25
type input "NF827845"
click at [424, 299] on input "text" at bounding box center [365, 294] width 266 height 25
type input "SORTED LOGISTICS LIMITED"
click at [366, 354] on input "text" at bounding box center [365, 353] width 266 height 25
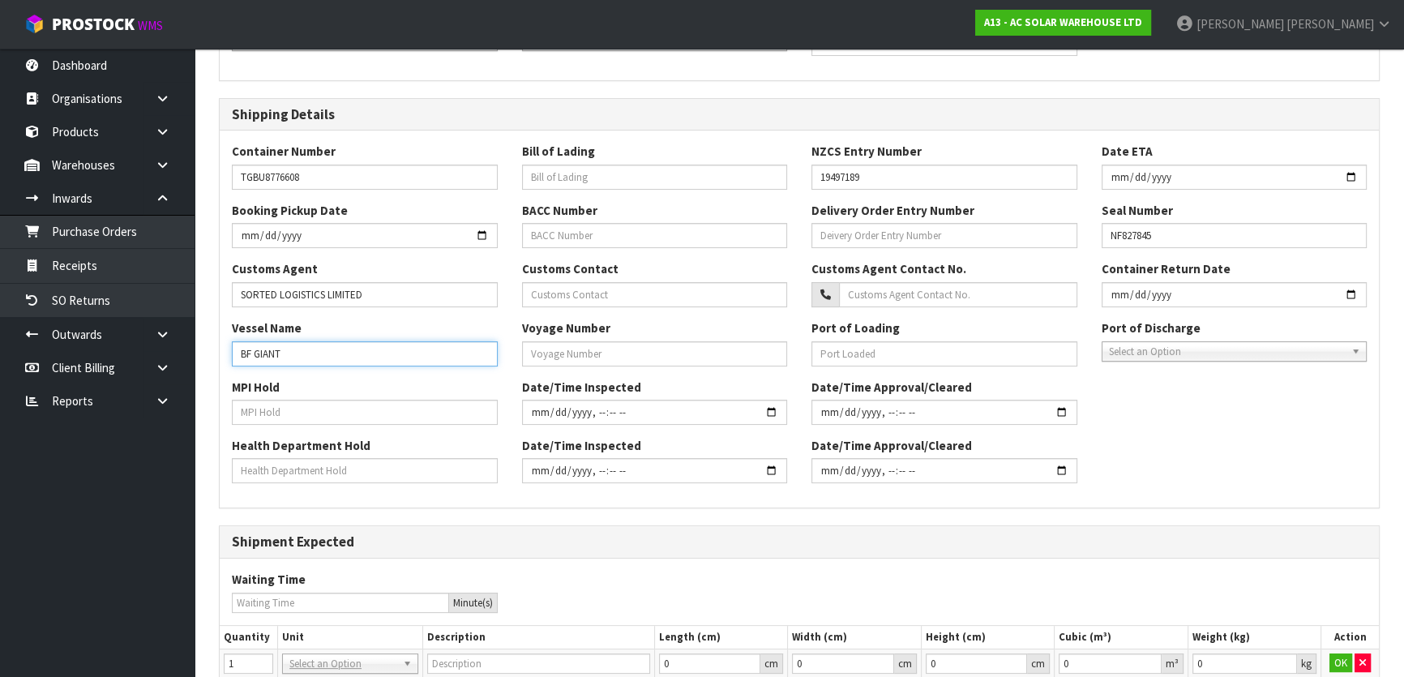
type input "BF GIANT"
type input "006"
click at [897, 354] on input "text" at bounding box center [945, 353] width 266 height 25
click at [853, 348] on input "CNSHG SHANGHAI PT" at bounding box center [945, 353] width 266 height 25
type input "CNSHG-[GEOGRAPHIC_DATA] PT"
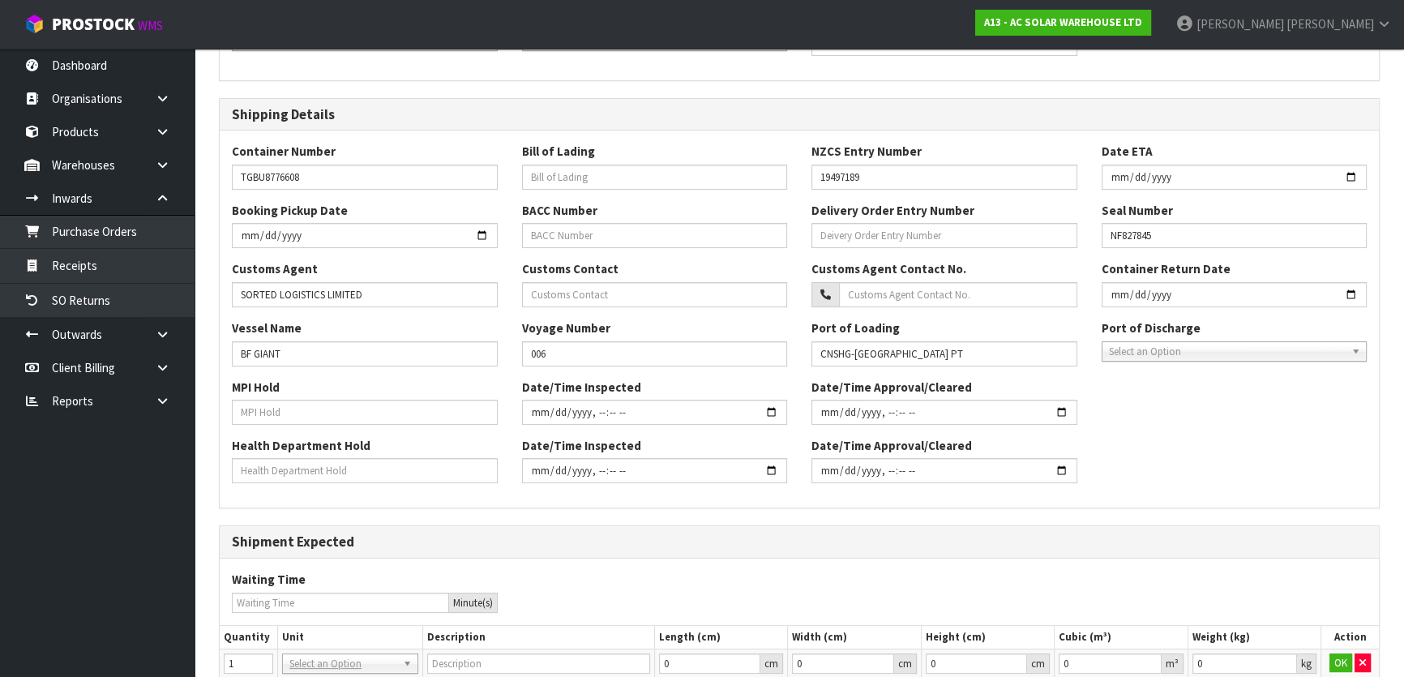
click at [1165, 365] on div "Vessel Name BF GIANT Voyage Number 006 Port of Loading CNSHG-[GEOGRAPHIC_DATA] …" at bounding box center [799, 348] width 1159 height 58
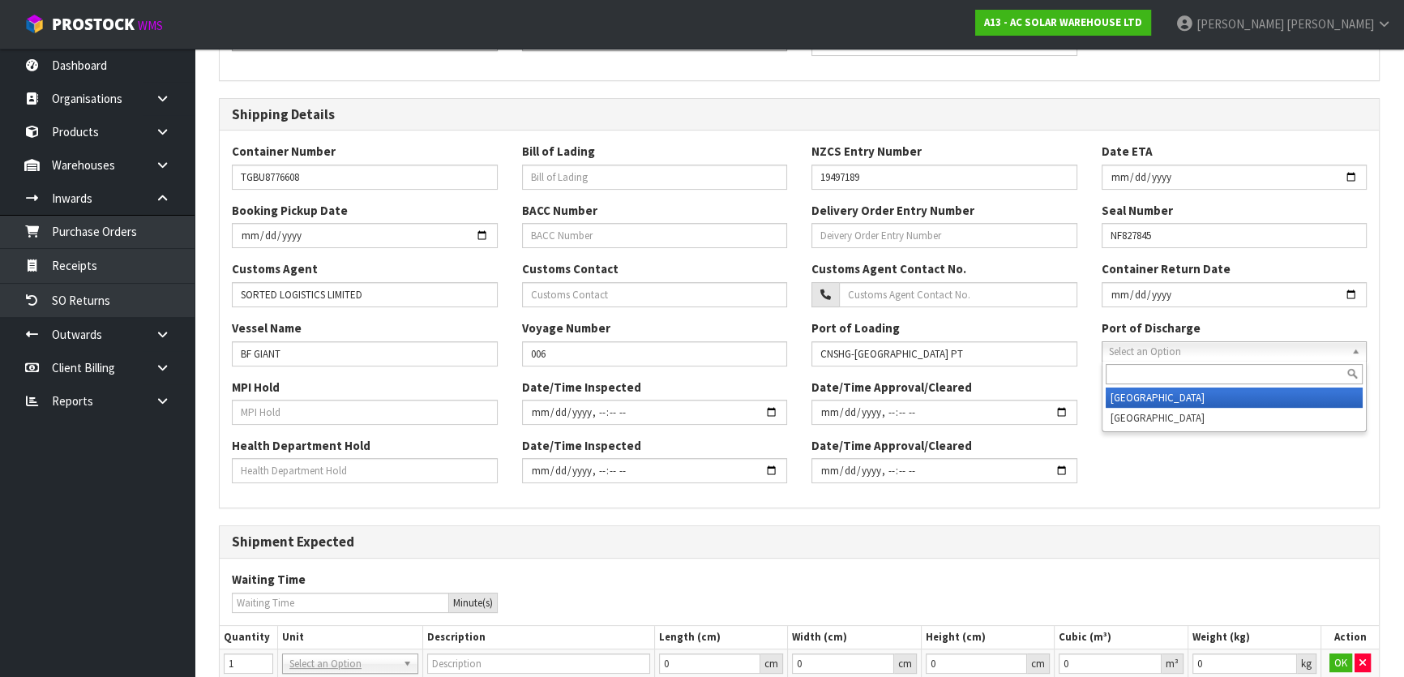
click at [1162, 354] on span "Select an Option" at bounding box center [1227, 351] width 237 height 19
click at [1151, 394] on li "[GEOGRAPHIC_DATA]" at bounding box center [1235, 398] width 258 height 20
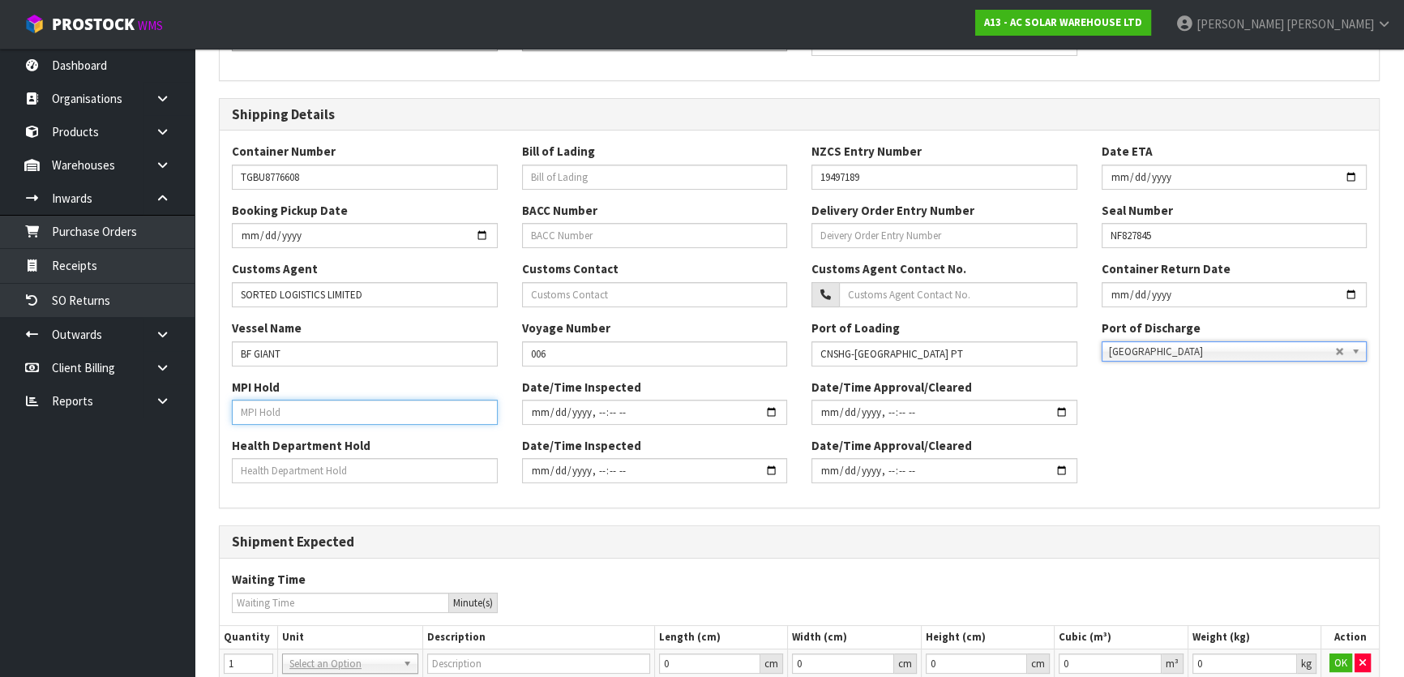
click at [345, 412] on input "text" at bounding box center [365, 412] width 266 height 25
type input "M"
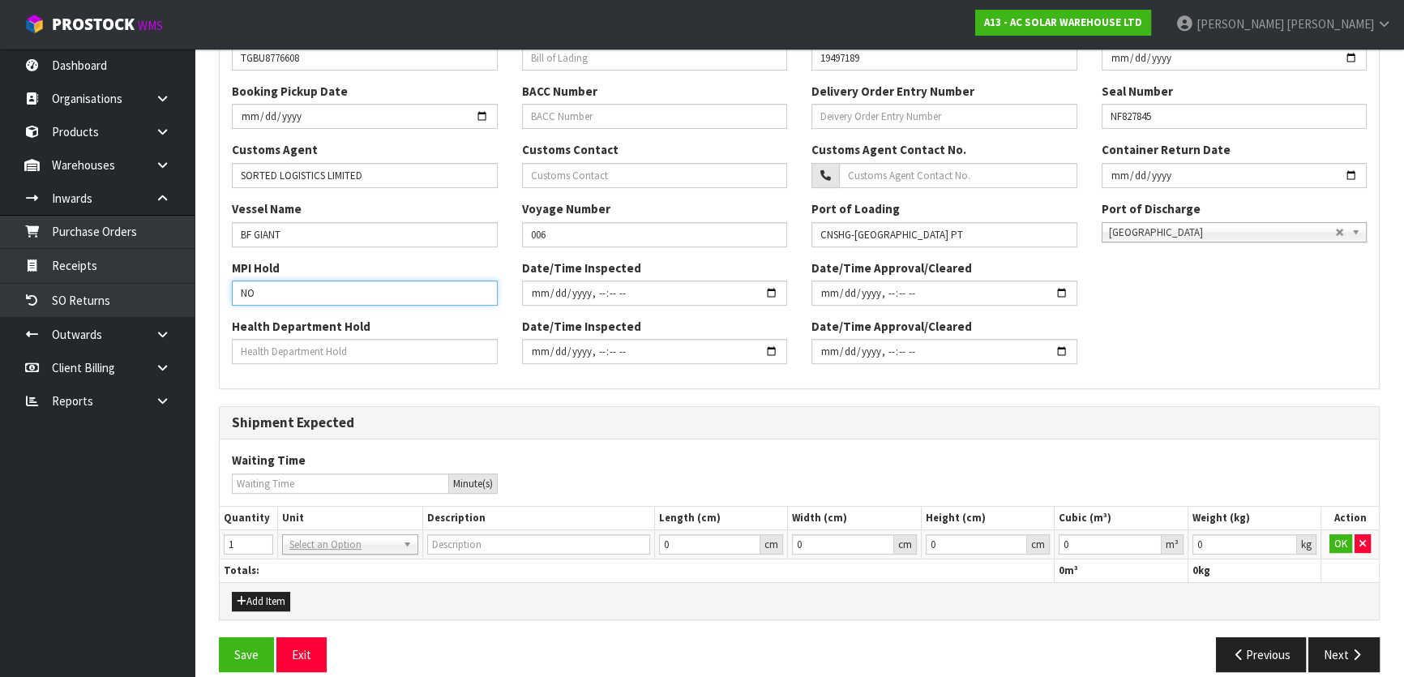
scroll to position [430, 0]
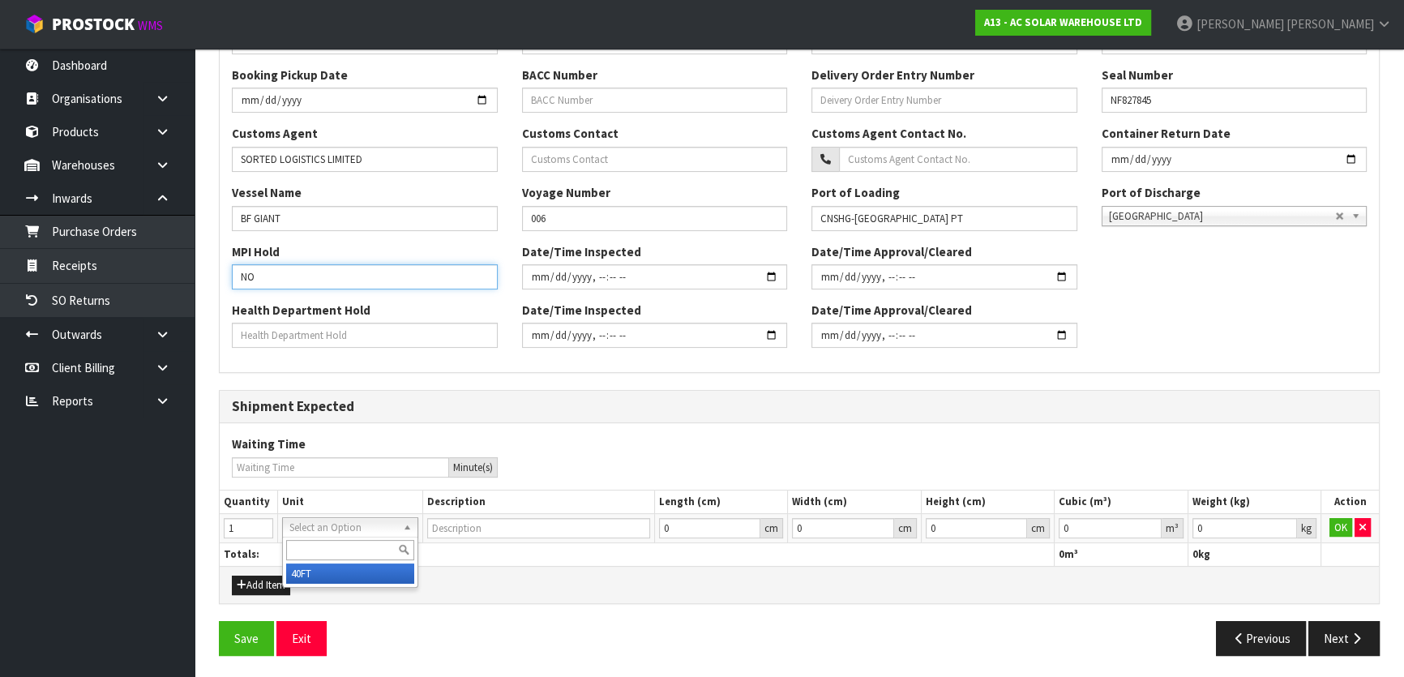
type input "NO"
type input "40FT CONTAINER"
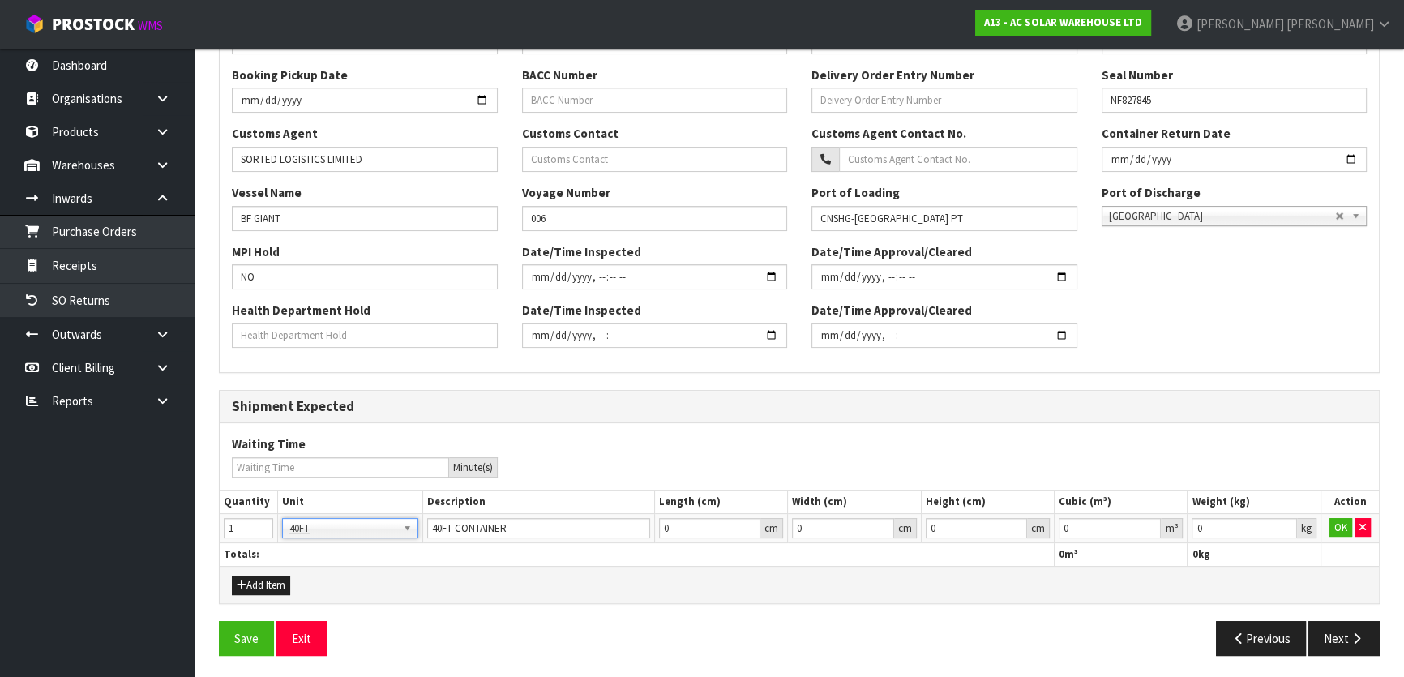
drag, startPoint x: 649, startPoint y: 576, endPoint x: 658, endPoint y: 576, distance: 8.9
click at [658, 576] on div "Add Item" at bounding box center [799, 584] width 1159 height 36
drag, startPoint x: 1342, startPoint y: 521, endPoint x: 1269, endPoint y: 521, distance: 73.0
click at [1343, 521] on button "OK" at bounding box center [1341, 527] width 23 height 19
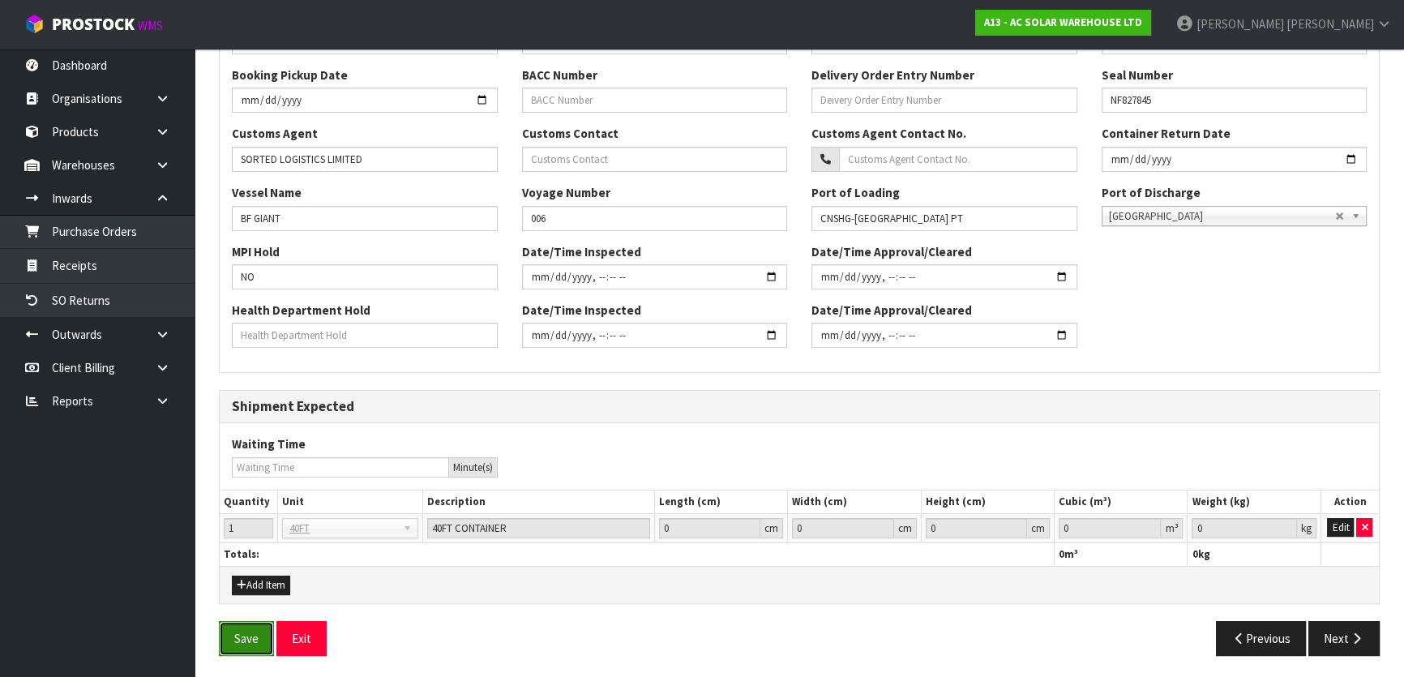
click at [261, 633] on button "Save" at bounding box center [246, 638] width 55 height 35
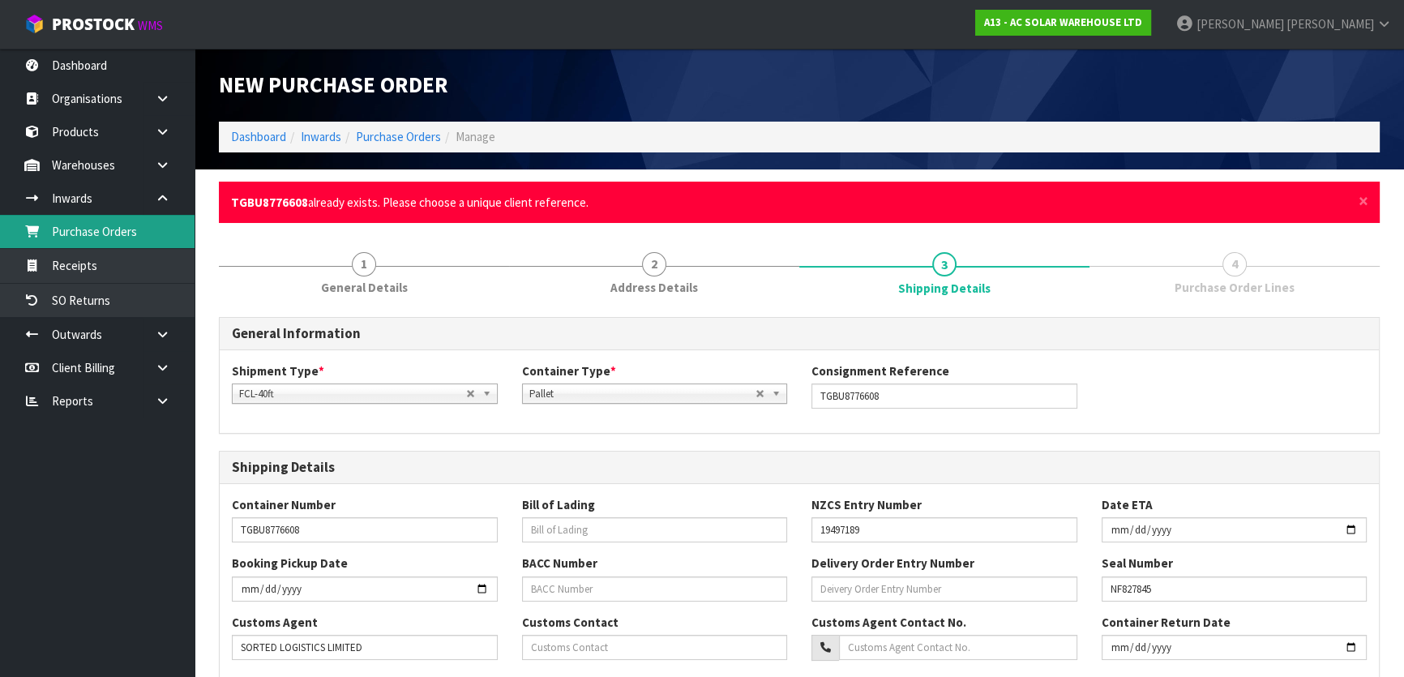
click at [110, 231] on link "Purchase Orders" at bounding box center [97, 231] width 195 height 33
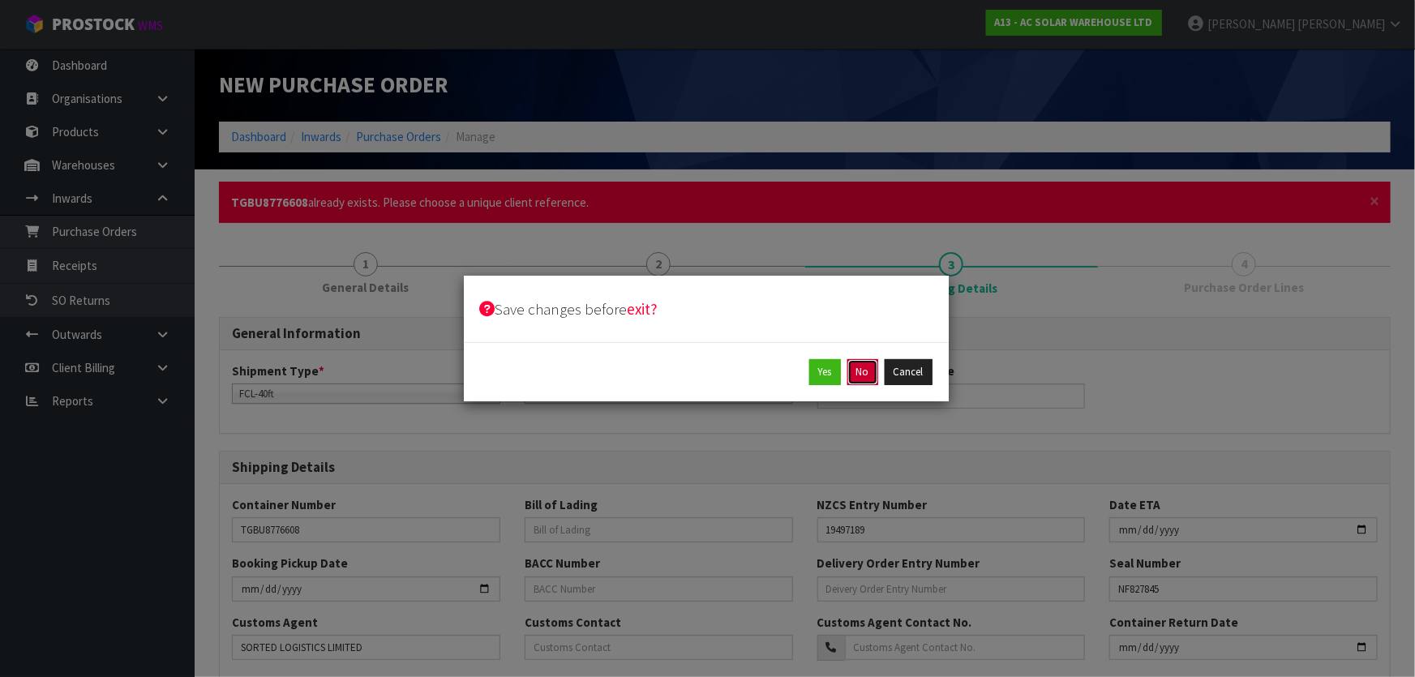
click at [861, 379] on button "No" at bounding box center [862, 372] width 31 height 26
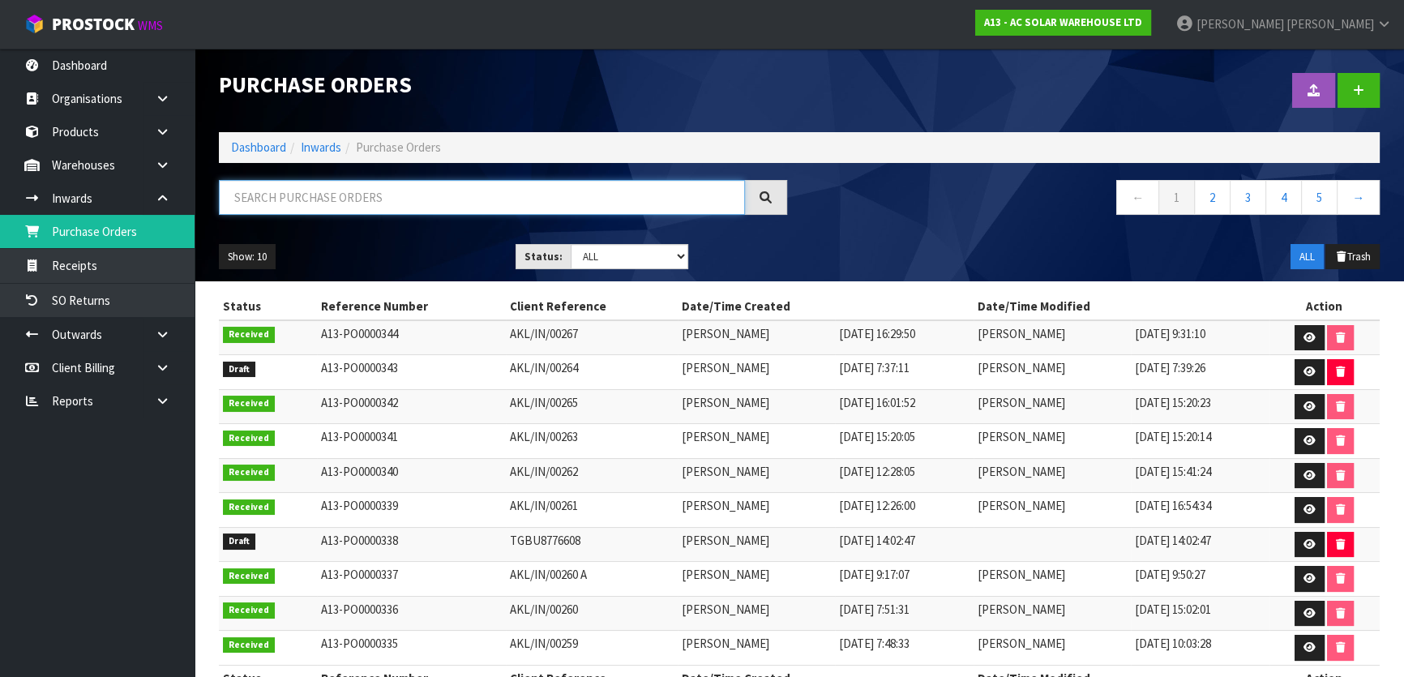
click at [328, 204] on input "text" at bounding box center [482, 197] width 526 height 35
type input "T"
click at [1313, 539] on icon at bounding box center [1310, 544] width 12 height 11
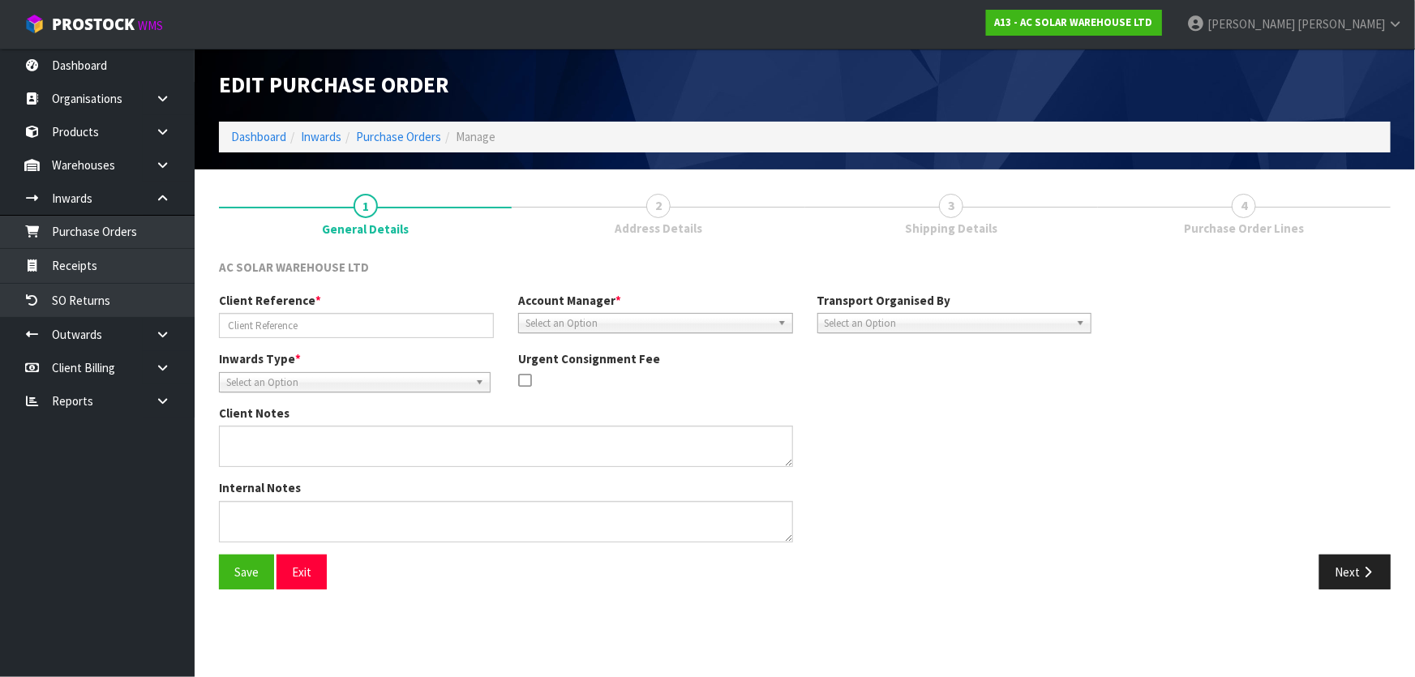
type input "TGBU8776608"
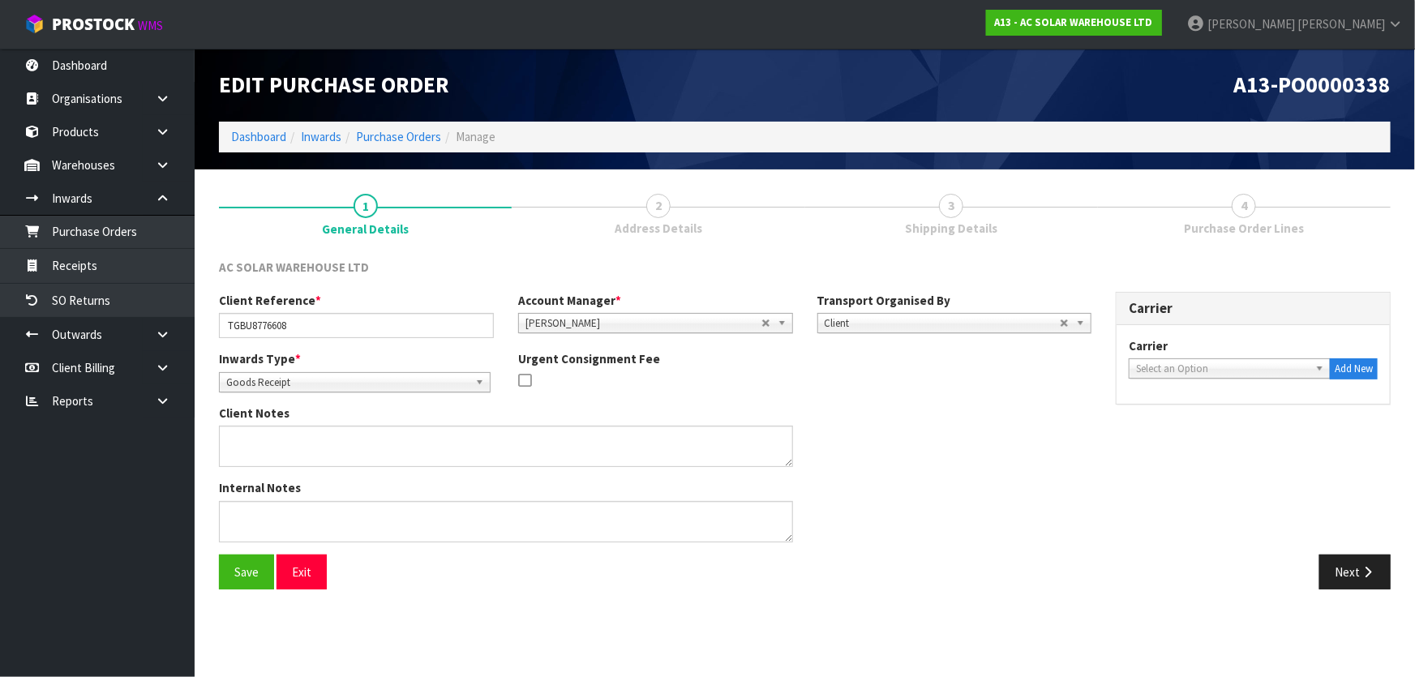
click at [1202, 356] on div "Carrier ACT TRANSPORT LTD - ACT TRANSPORT LTD AGS - AGS WORLD TRANSPORT AIR TRA…" at bounding box center [1253, 358] width 249 height 42
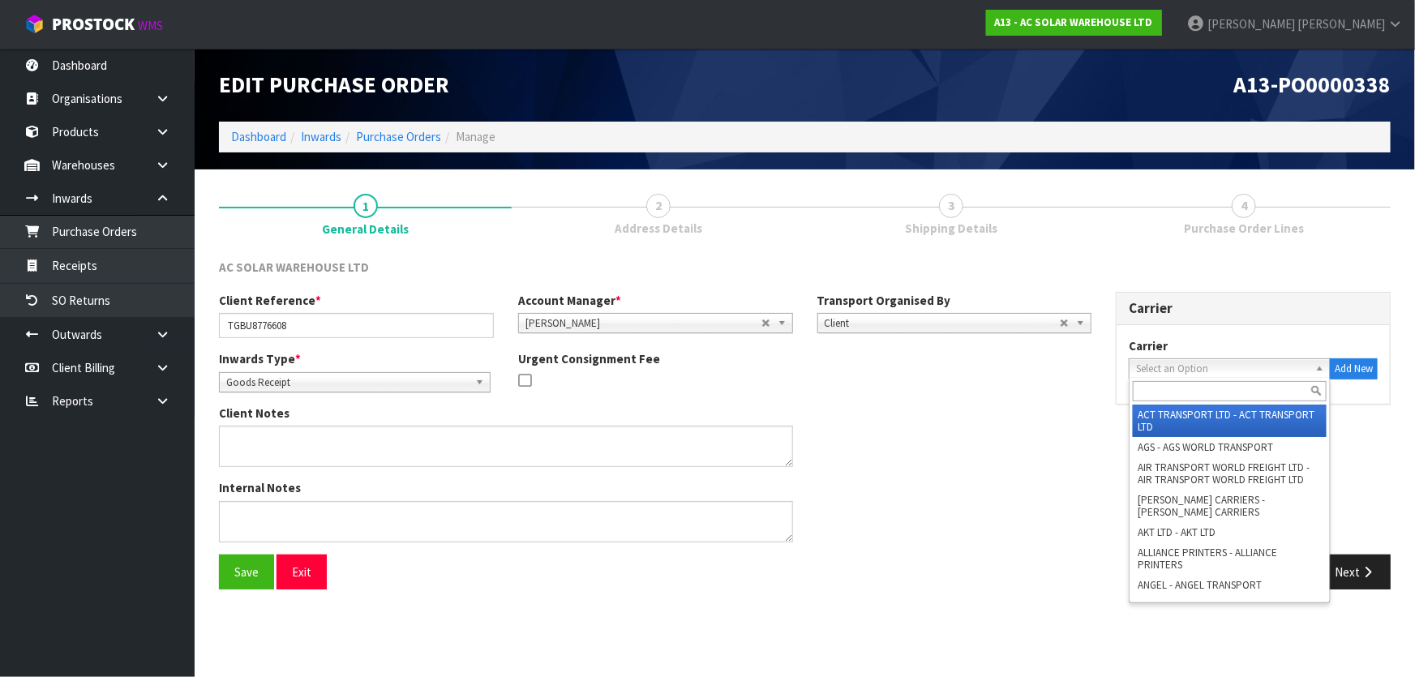
click at [1201, 366] on span "Select an Option" at bounding box center [1222, 368] width 173 height 19
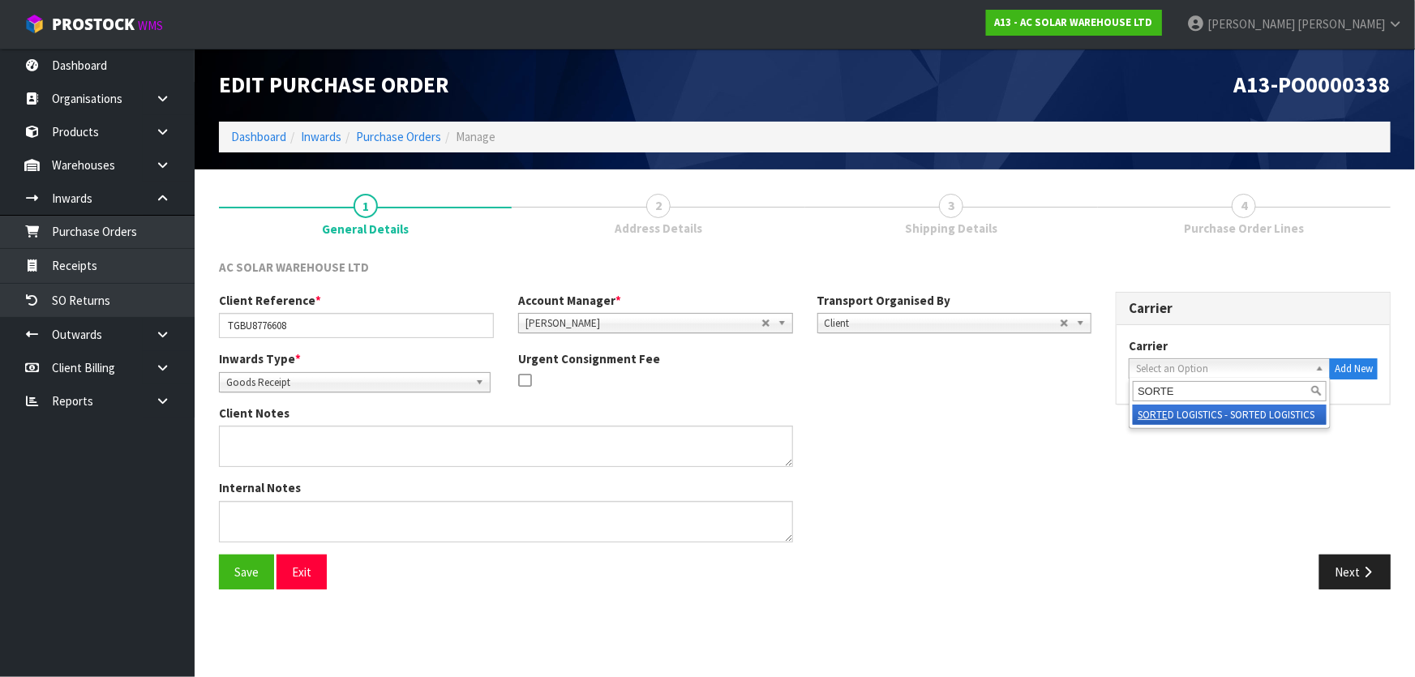
type input "SORTE"
click at [1185, 409] on li "SORTE D LOGISTICS - SORTED LOGISTICS" at bounding box center [1230, 415] width 194 height 20
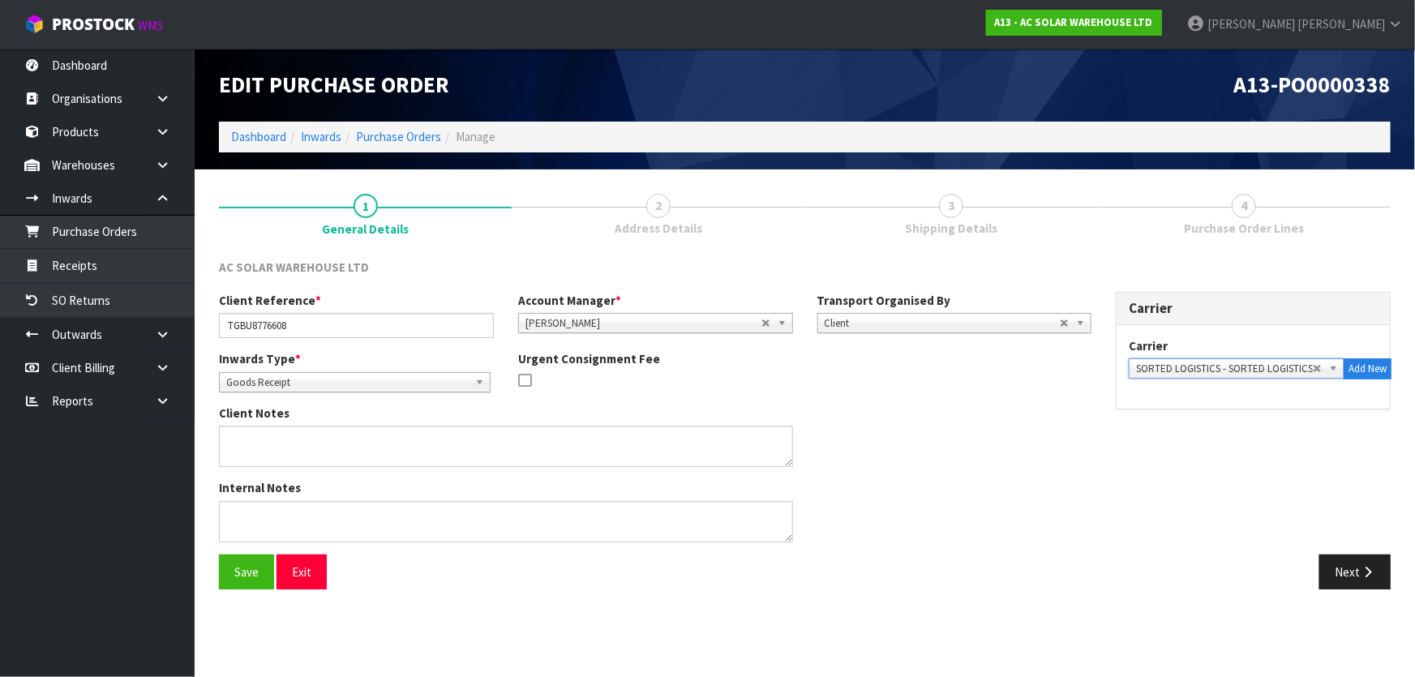
drag, startPoint x: 1185, startPoint y: 409, endPoint x: 1181, endPoint y: 454, distance: 44.8
click at [1172, 454] on div "Client Reference * TGBU8776608 Account Manager * [PERSON_NAME] [PERSON_NAME] [P…" at bounding box center [805, 423] width 1196 height 263
click at [1362, 564] on button "Next" at bounding box center [1354, 572] width 71 height 35
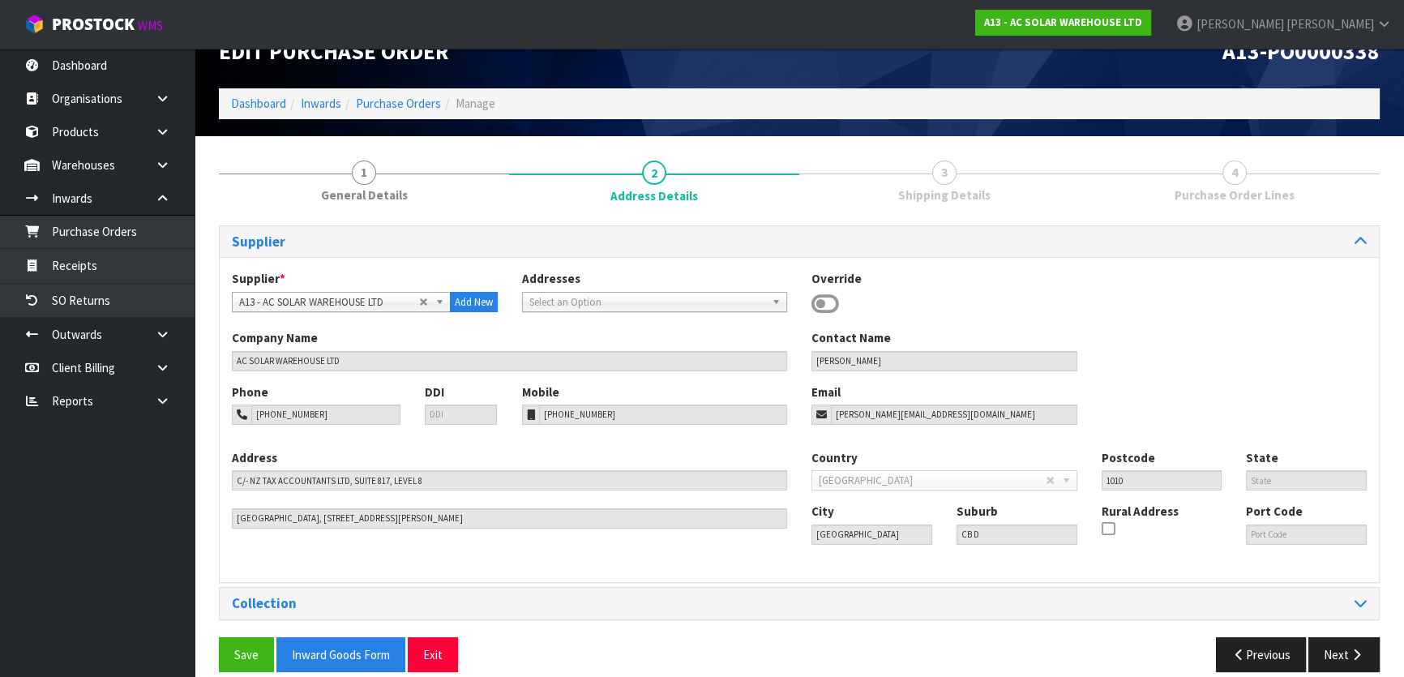
scroll to position [52, 0]
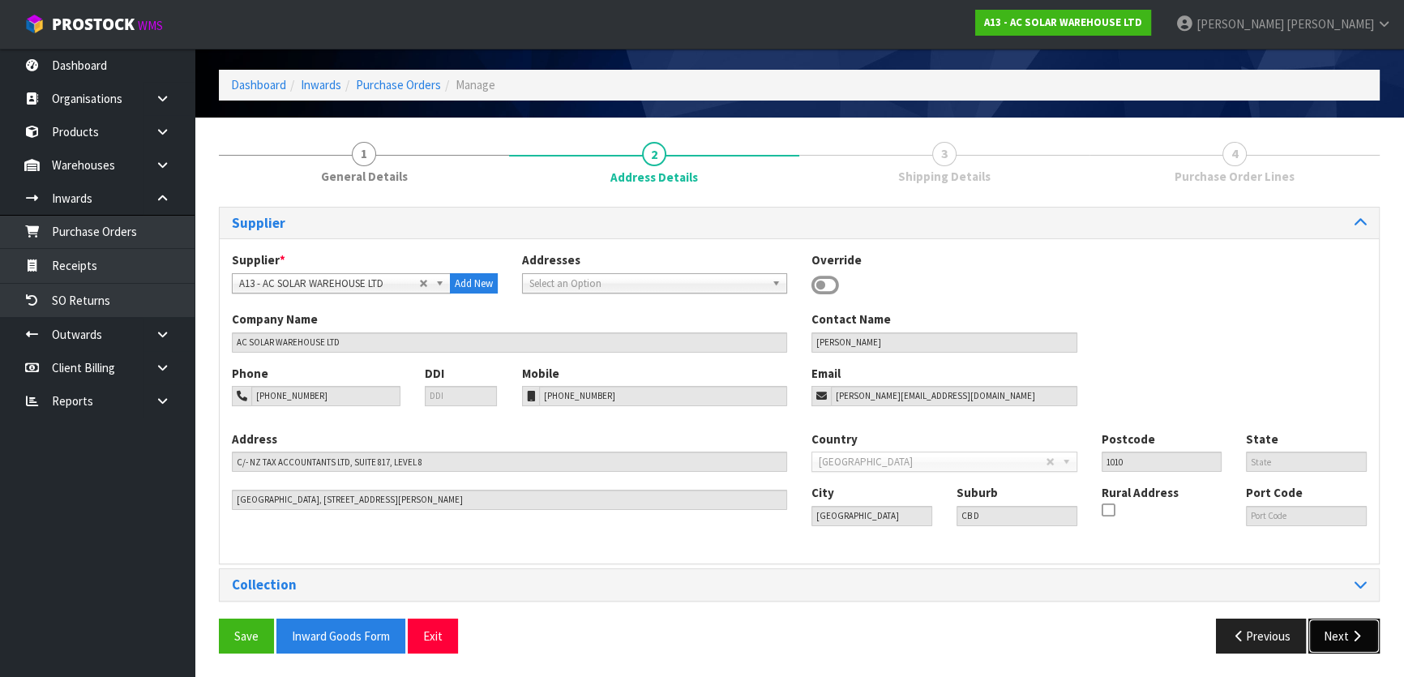
click at [1347, 624] on button "Next" at bounding box center [1344, 636] width 71 height 35
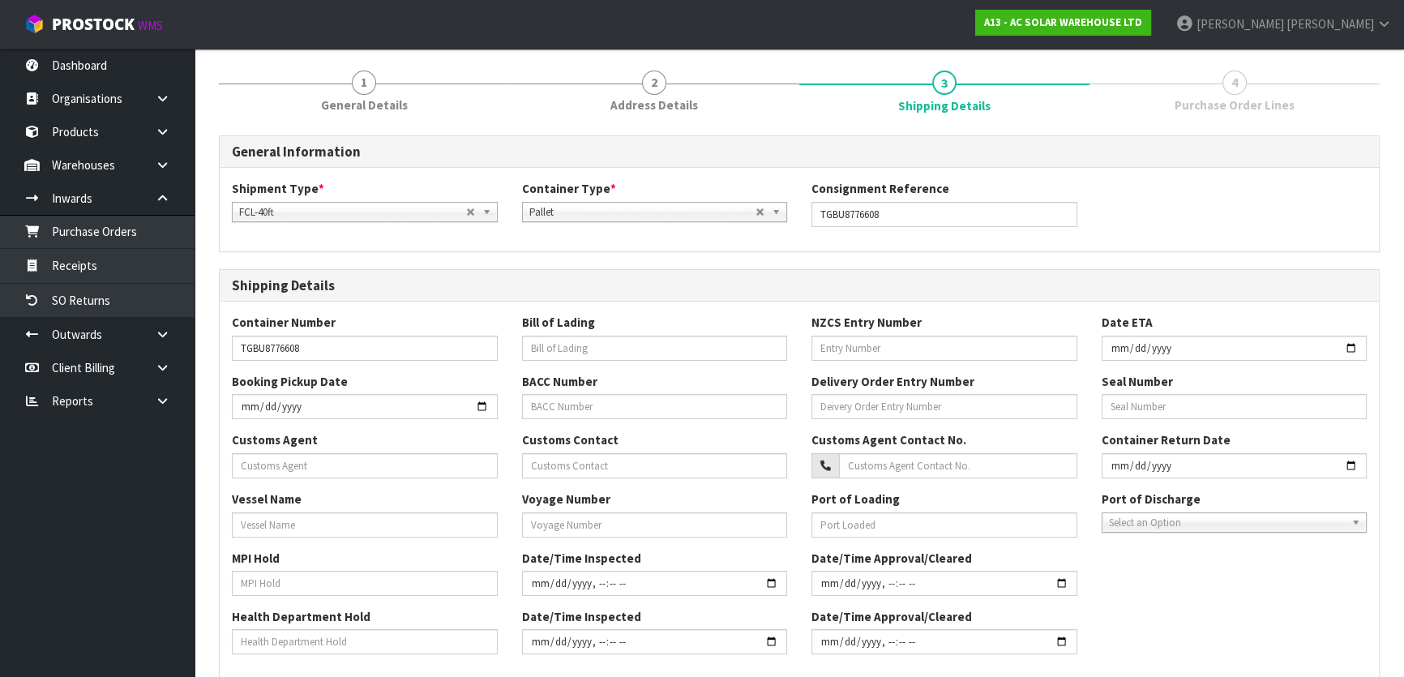
scroll to position [273, 0]
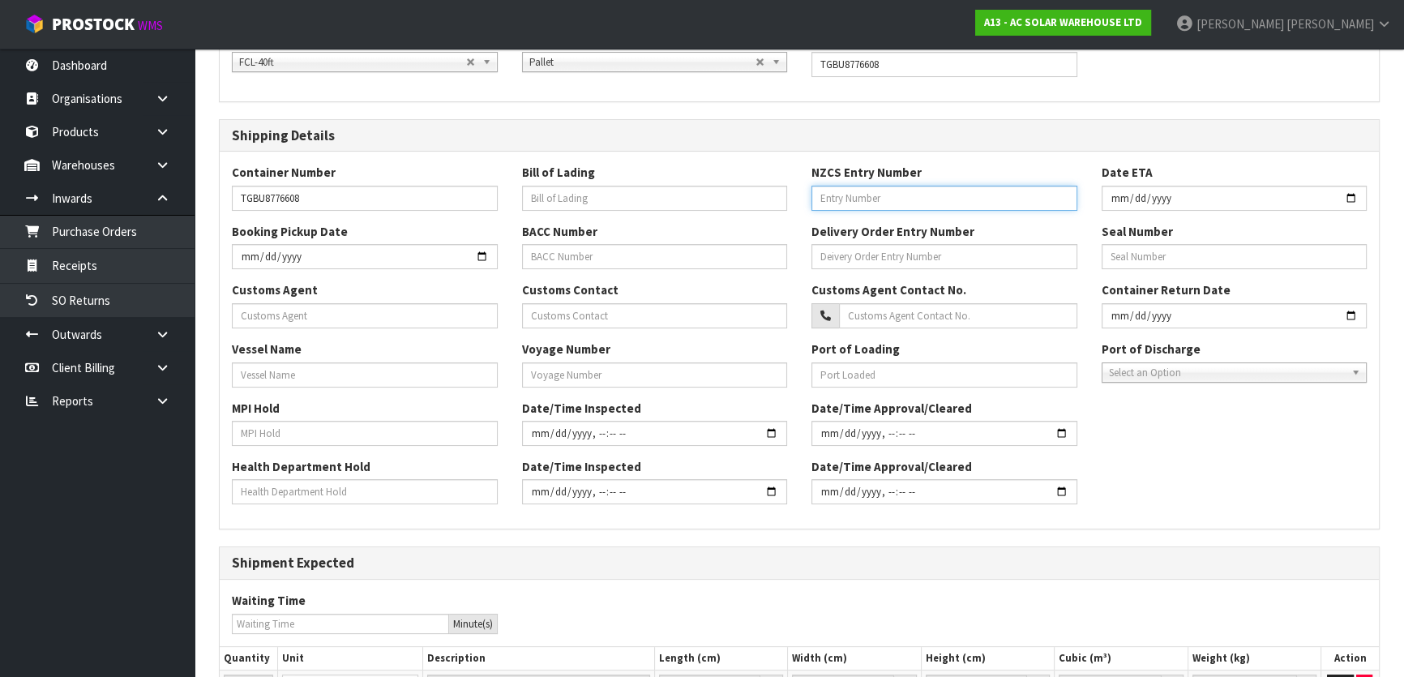
click at [866, 187] on input "text" at bounding box center [945, 198] width 266 height 25
type input "19497189"
click at [1157, 250] on input "text" at bounding box center [1235, 256] width 266 height 25
type input "NF827845"
click at [384, 308] on input "text" at bounding box center [365, 315] width 266 height 25
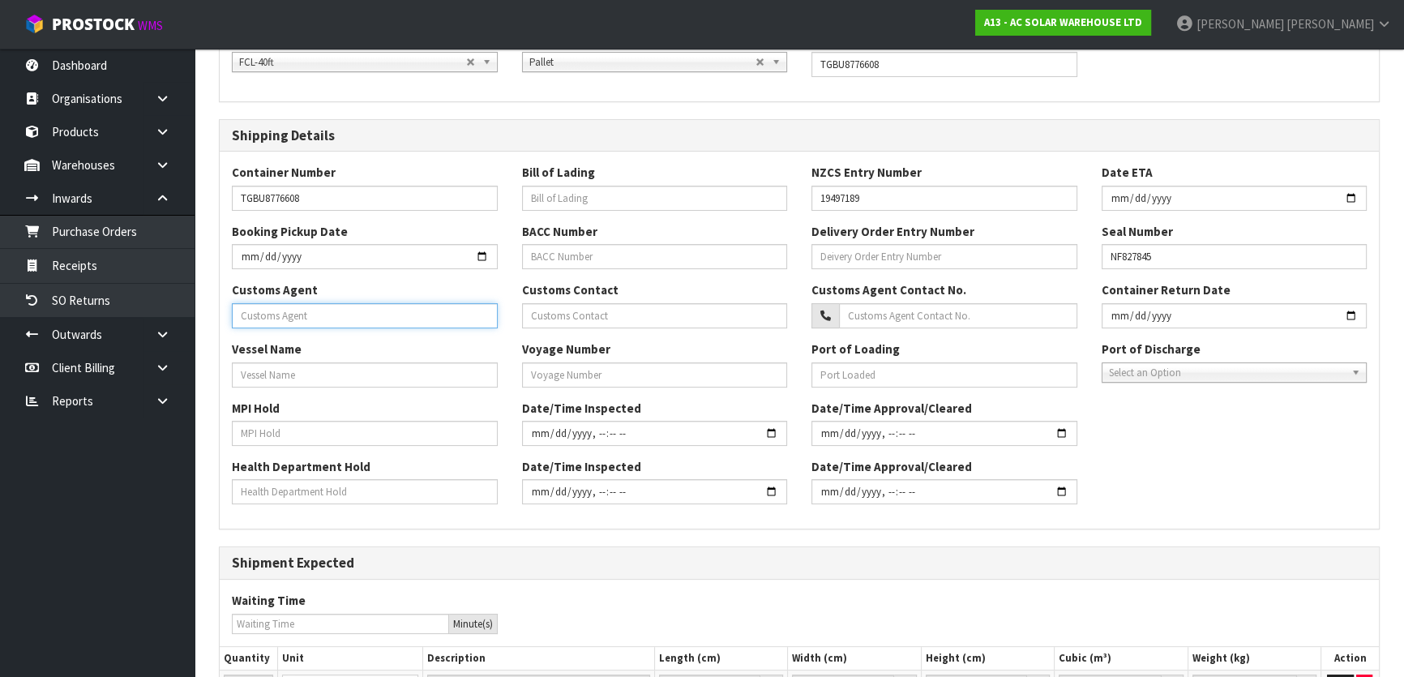
drag, startPoint x: 384, startPoint y: 308, endPoint x: 294, endPoint y: 309, distance: 90.0
click at [294, 309] on input "text" at bounding box center [365, 315] width 266 height 25
type input "SORTED LOGISTICS LIMITED"
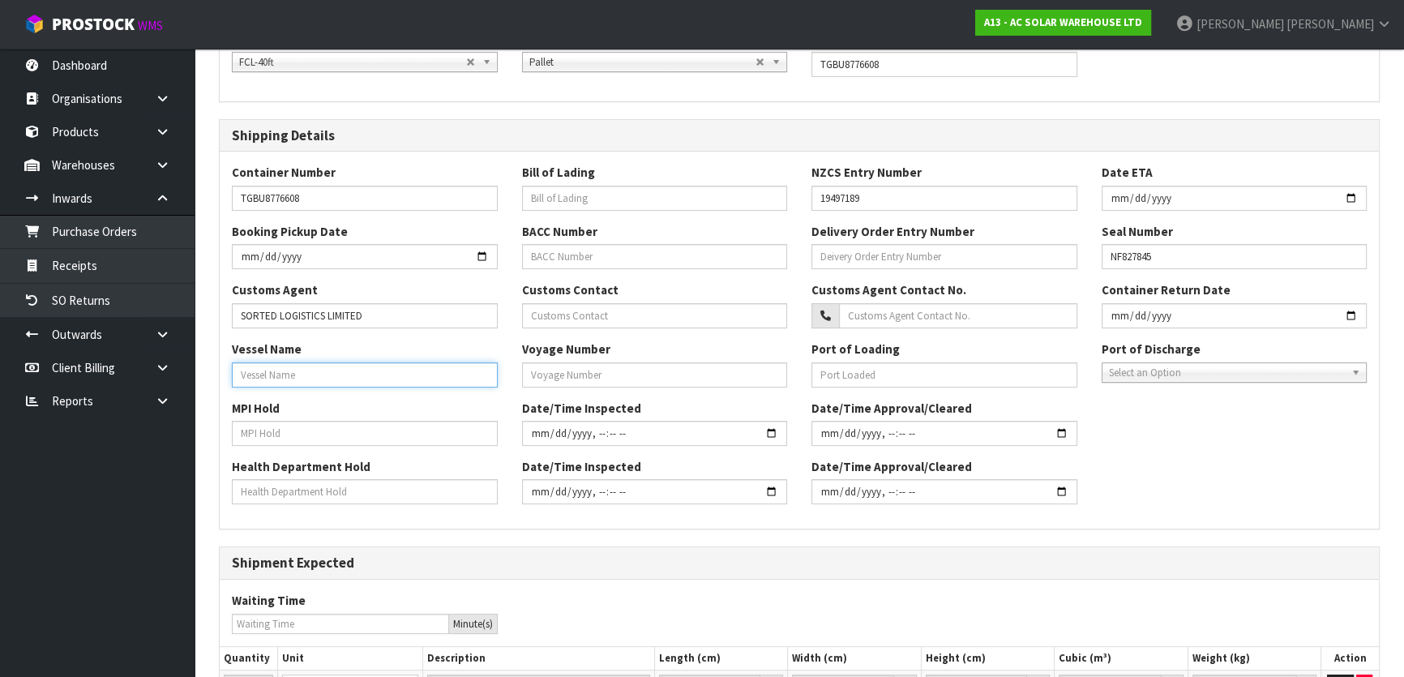
click at [323, 378] on input "text" at bounding box center [365, 374] width 266 height 25
type input "BF GIANT"
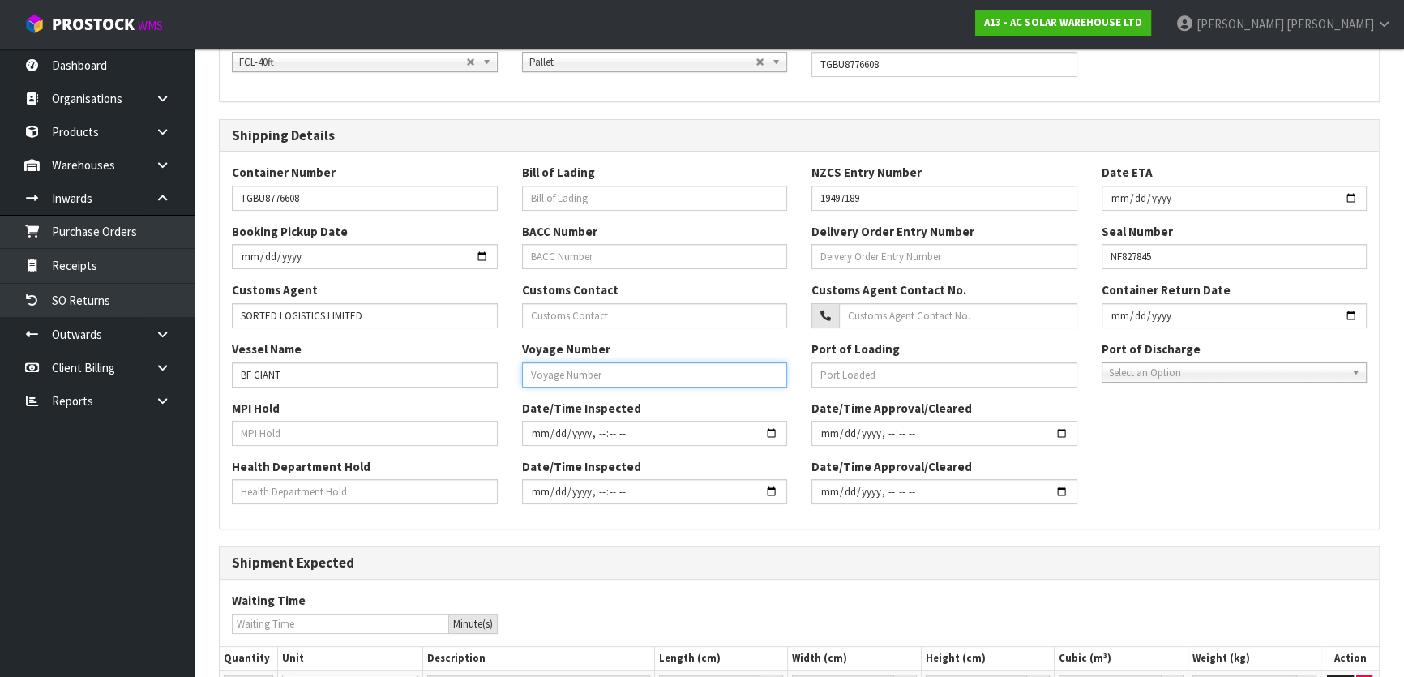
click at [639, 362] on input "text" at bounding box center [655, 374] width 266 height 25
type input "006"
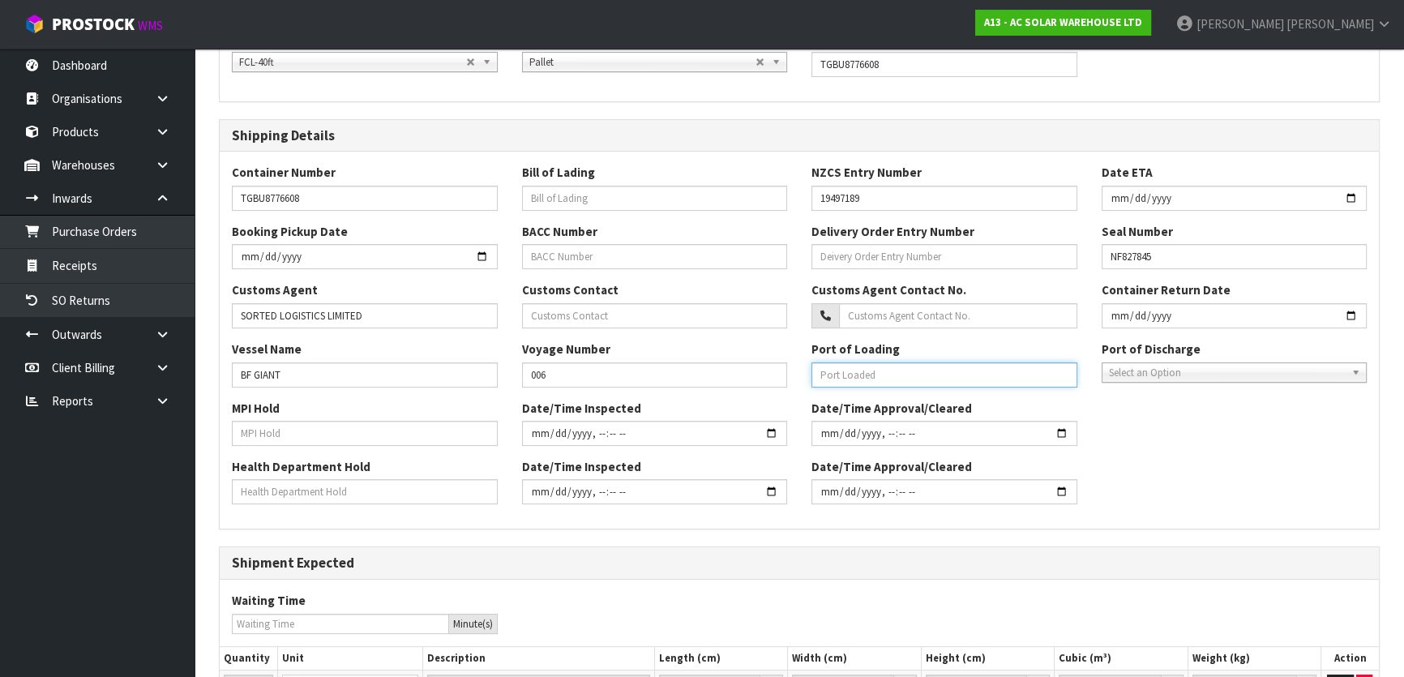
click at [914, 373] on input "text" at bounding box center [945, 374] width 266 height 25
type input "CNSHG- [GEOGRAPHIC_DATA] PT"
click at [1213, 381] on div "Vessel Name BF GIANT Voyage Number 006 Port of Loading CNSHG- [GEOGRAPHIC_DATA]…" at bounding box center [799, 370] width 1159 height 58
click at [1200, 372] on span "Select an Option" at bounding box center [1227, 372] width 237 height 19
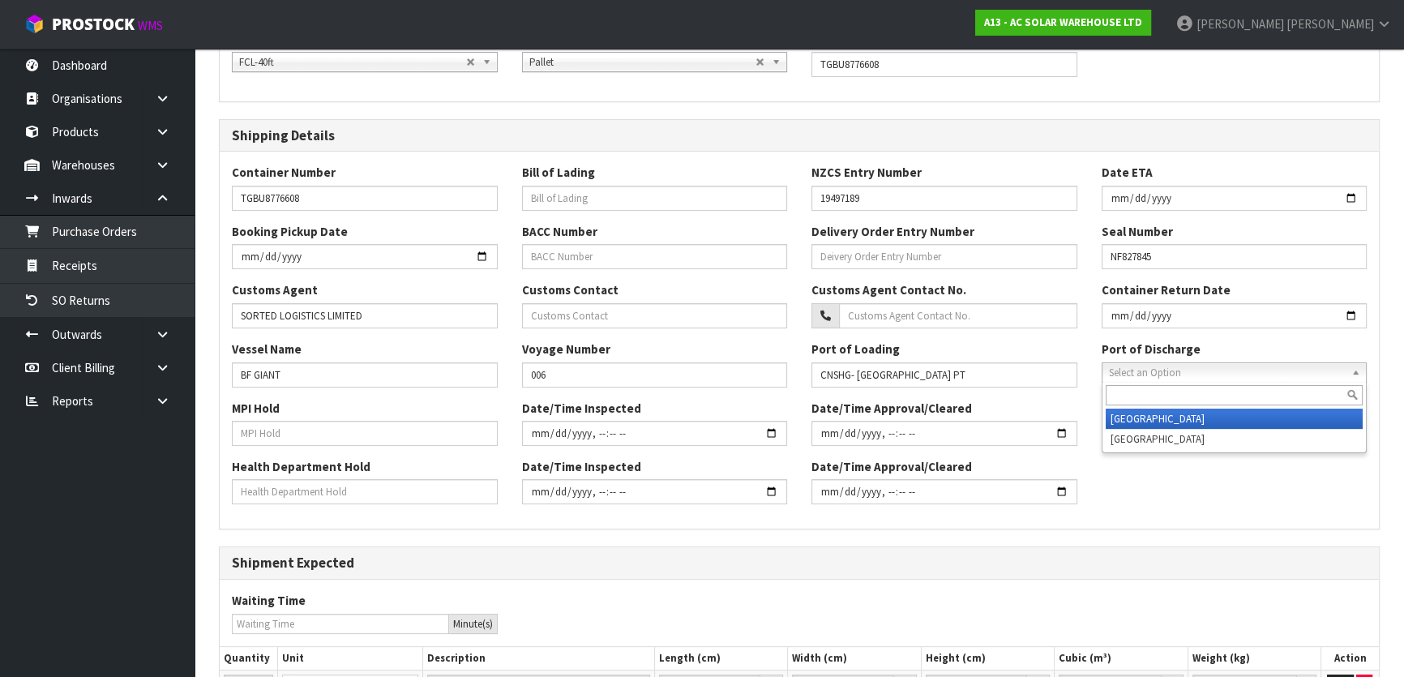
click at [1152, 421] on li "[GEOGRAPHIC_DATA]" at bounding box center [1235, 419] width 258 height 20
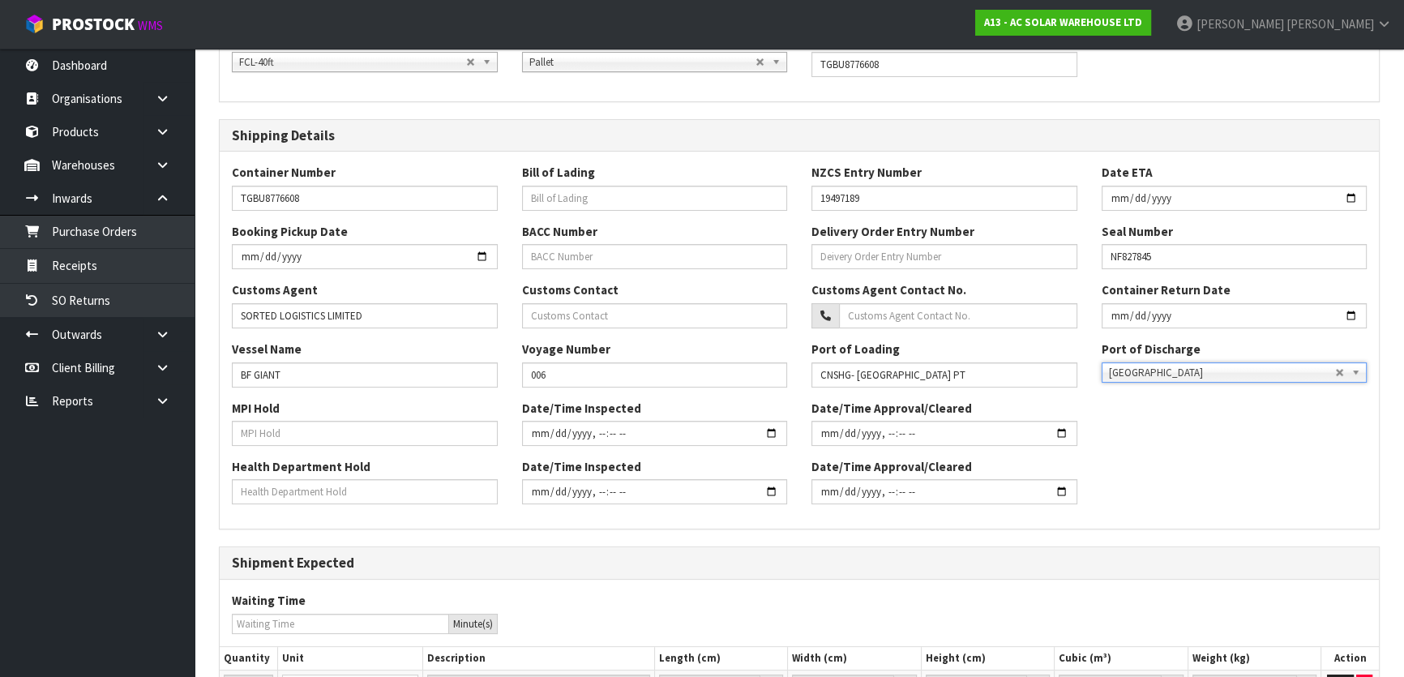
click at [1172, 451] on div "MPI Hold Date/Time Inspected Date/Time Approval/Cleared" at bounding box center [799, 429] width 1159 height 58
click at [359, 426] on input "text" at bounding box center [365, 433] width 266 height 25
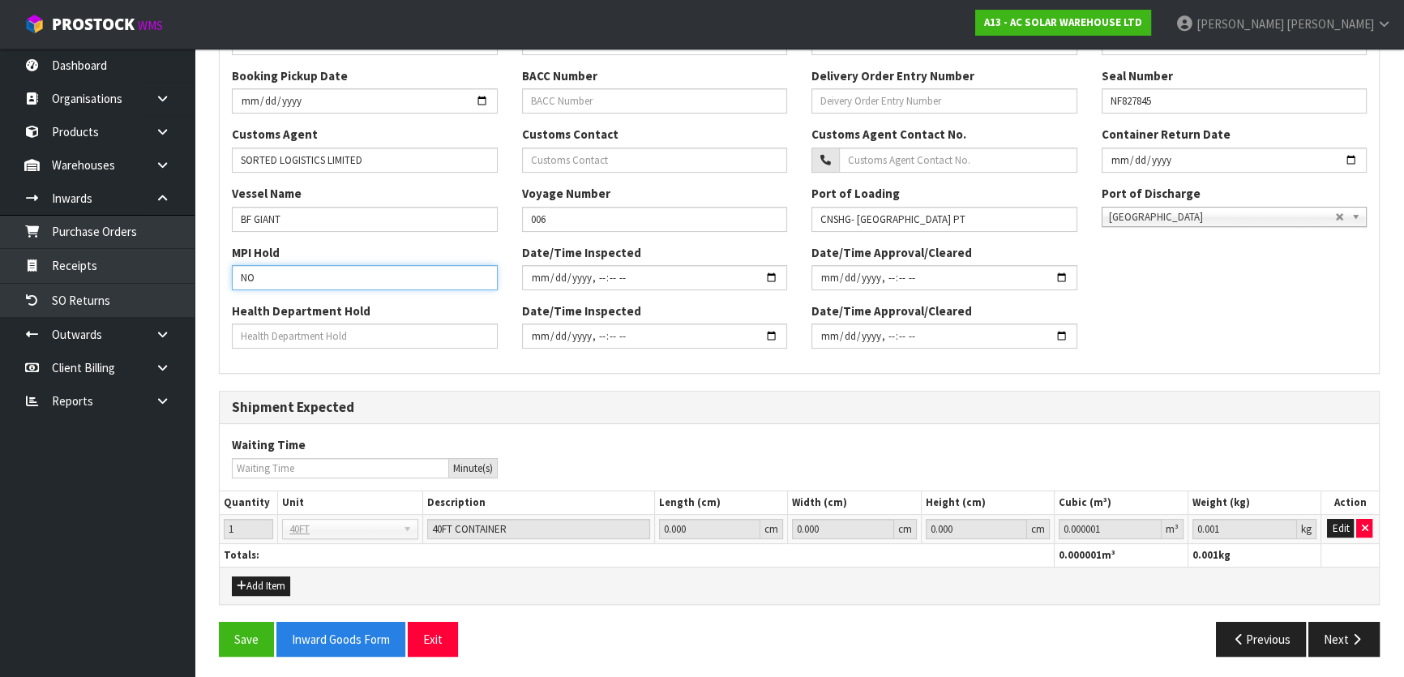
scroll to position [430, 0]
type input "NO"
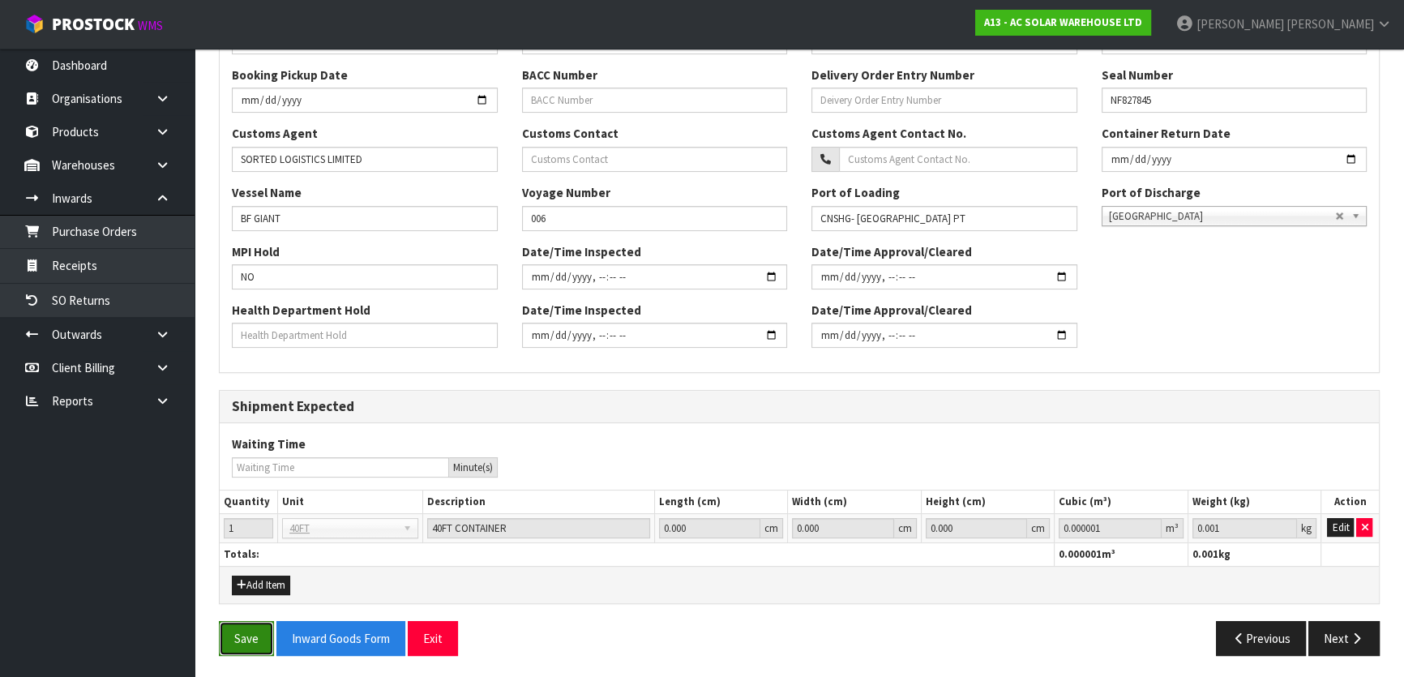
click at [255, 636] on button "Save" at bounding box center [246, 638] width 55 height 35
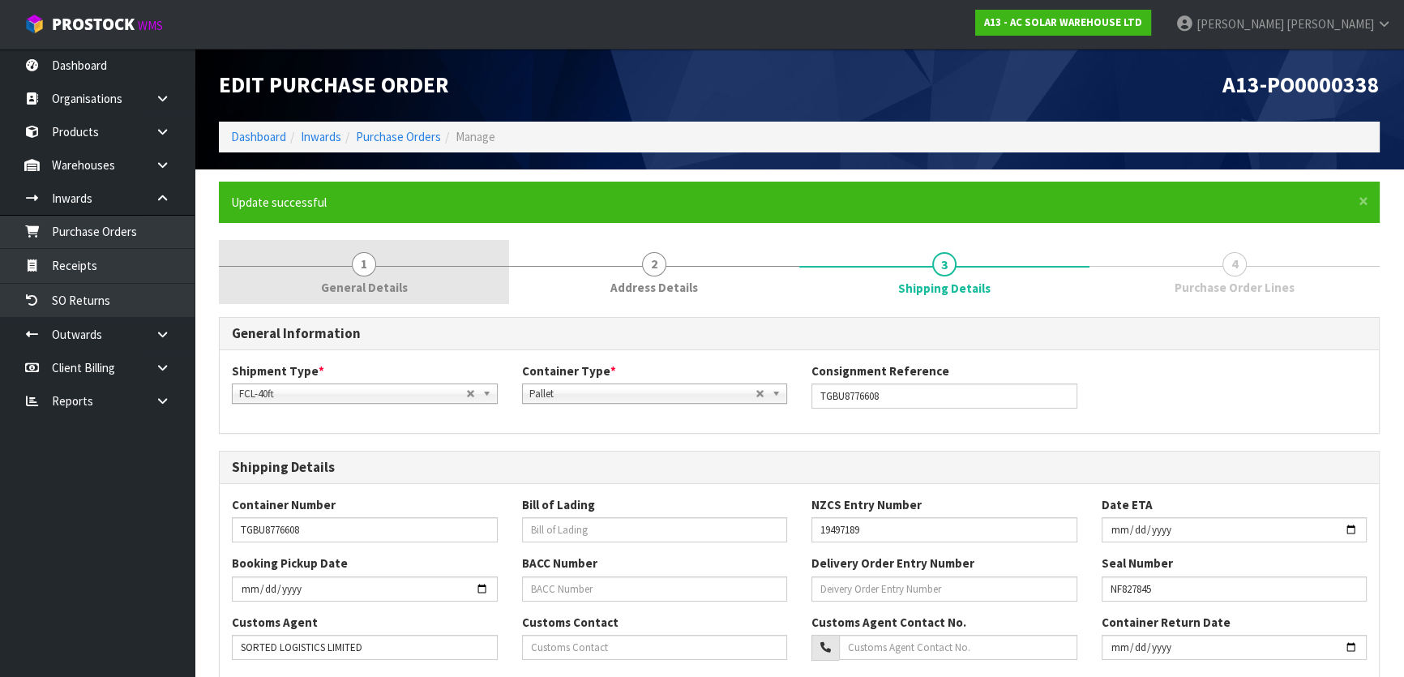
click at [412, 278] on link "1 General Details" at bounding box center [364, 272] width 290 height 64
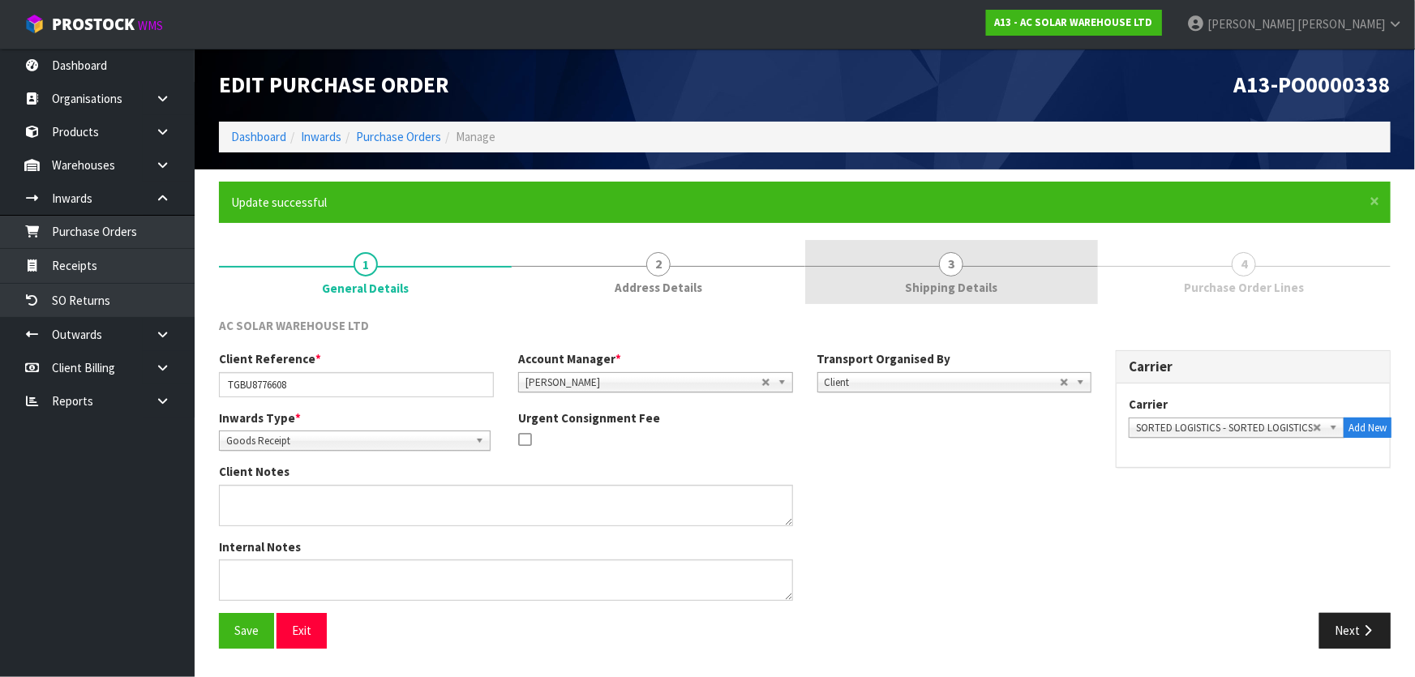
click at [1086, 290] on link "3 Shipping Details" at bounding box center [951, 272] width 293 height 64
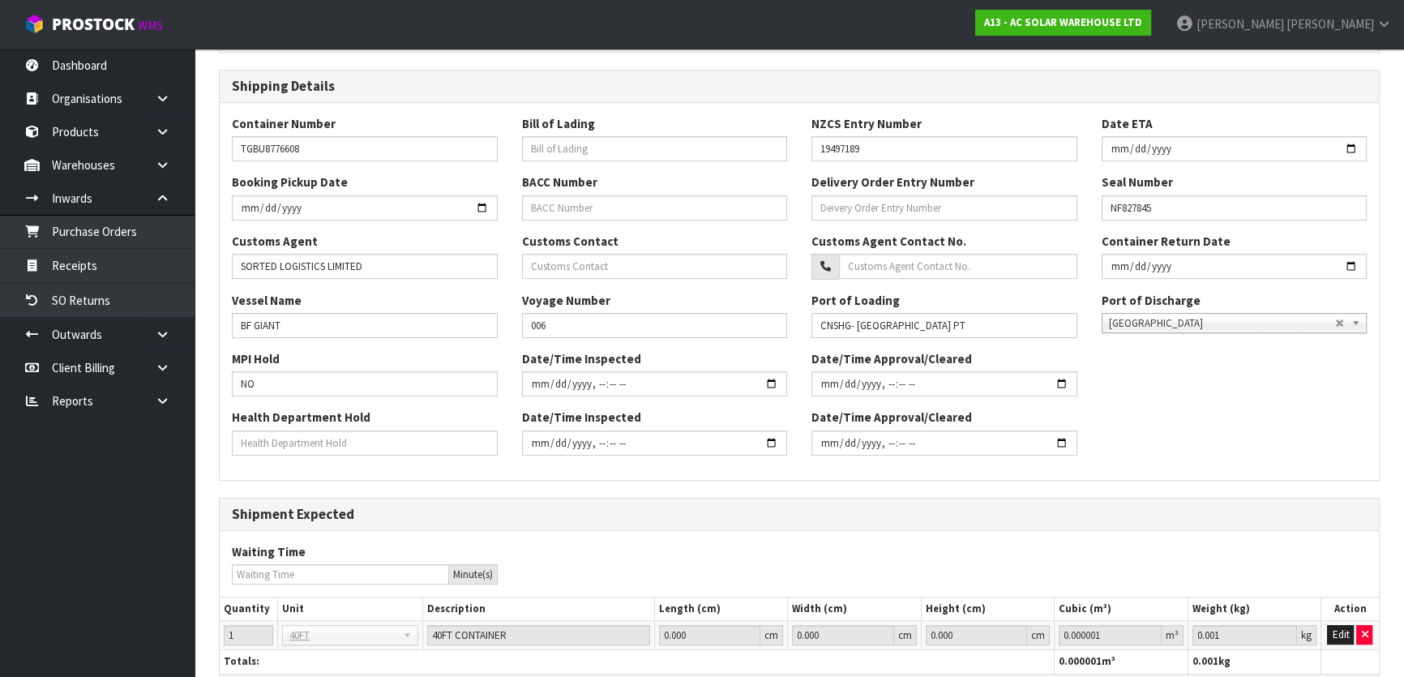
scroll to position [489, 0]
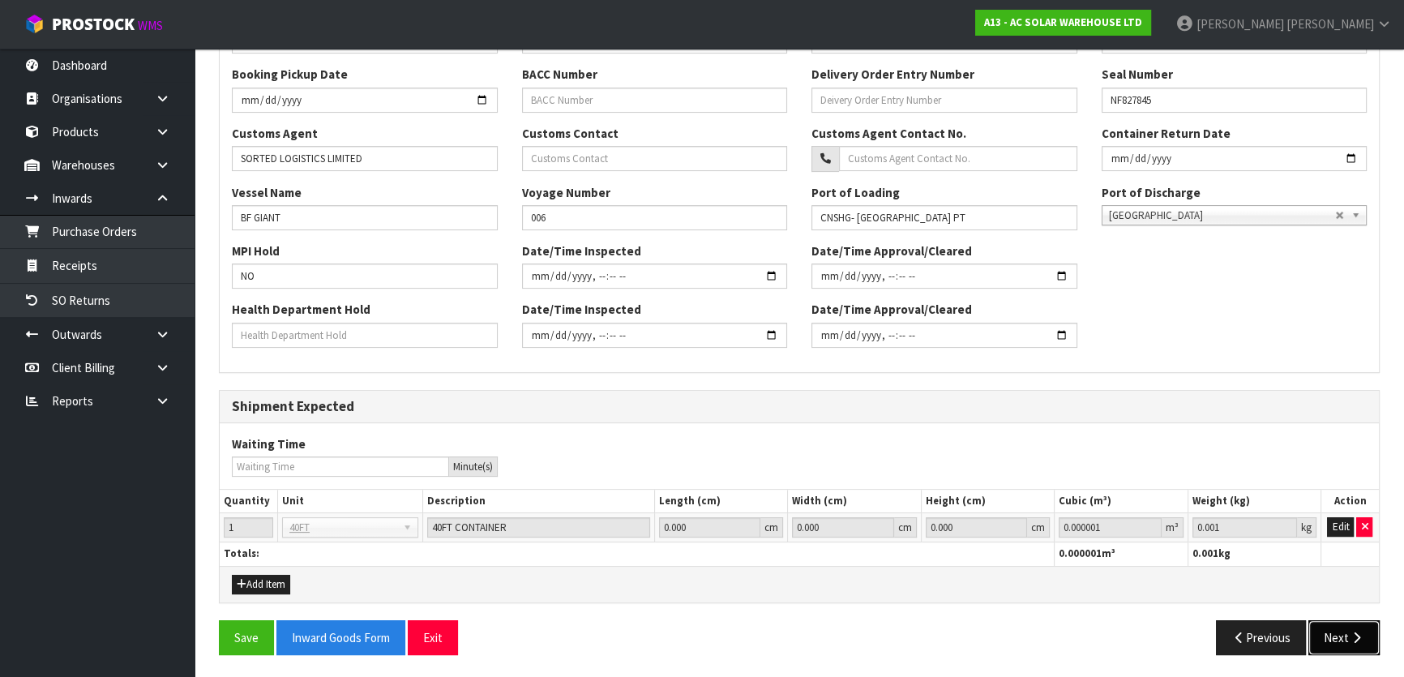
click at [1342, 628] on button "Next" at bounding box center [1344, 637] width 71 height 35
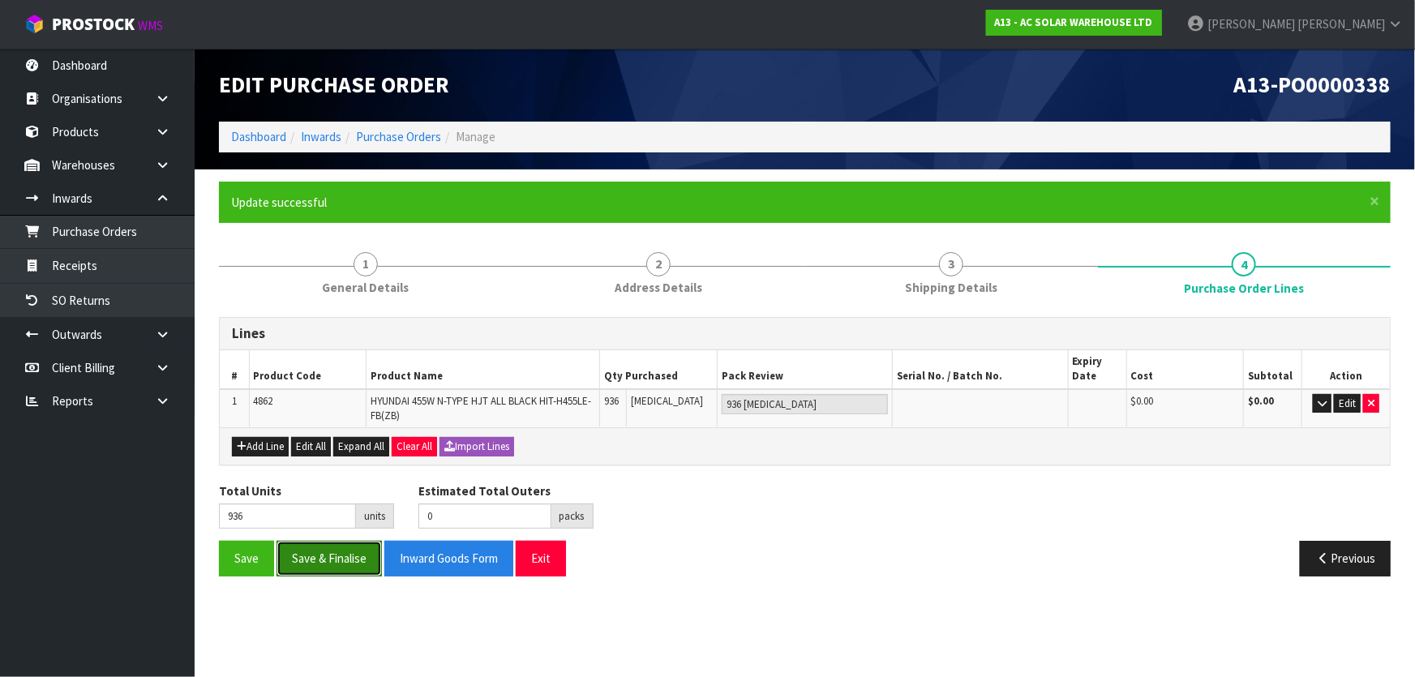
click at [316, 568] on button "Save & Finalise" at bounding box center [328, 558] width 105 height 35
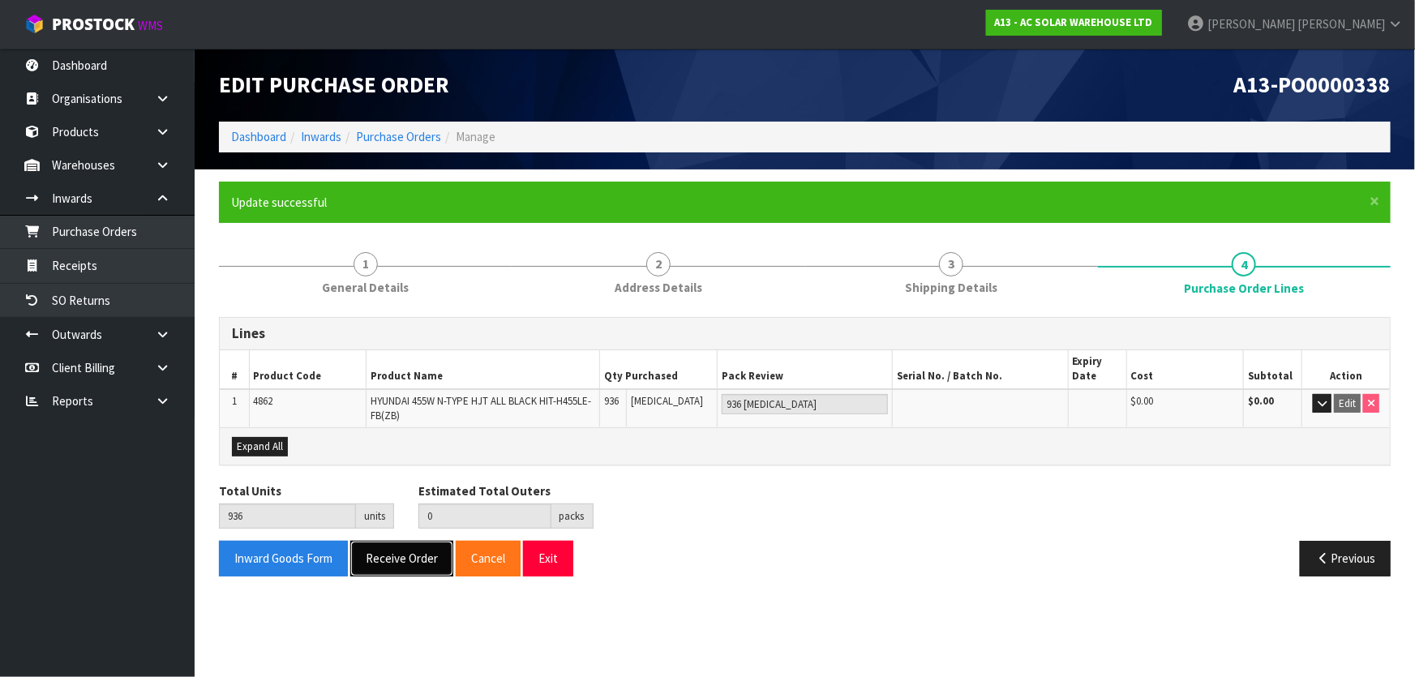
click at [381, 560] on button "Receive Order" at bounding box center [401, 558] width 103 height 35
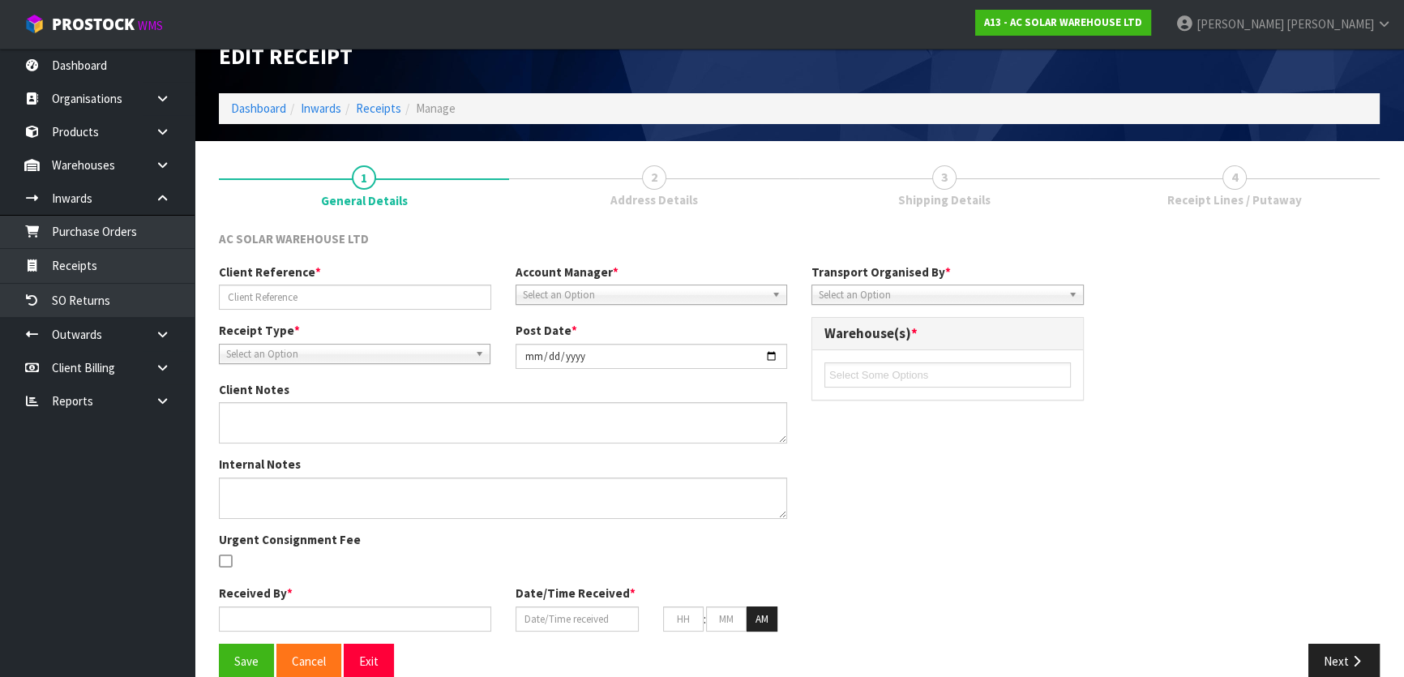
scroll to position [54, 0]
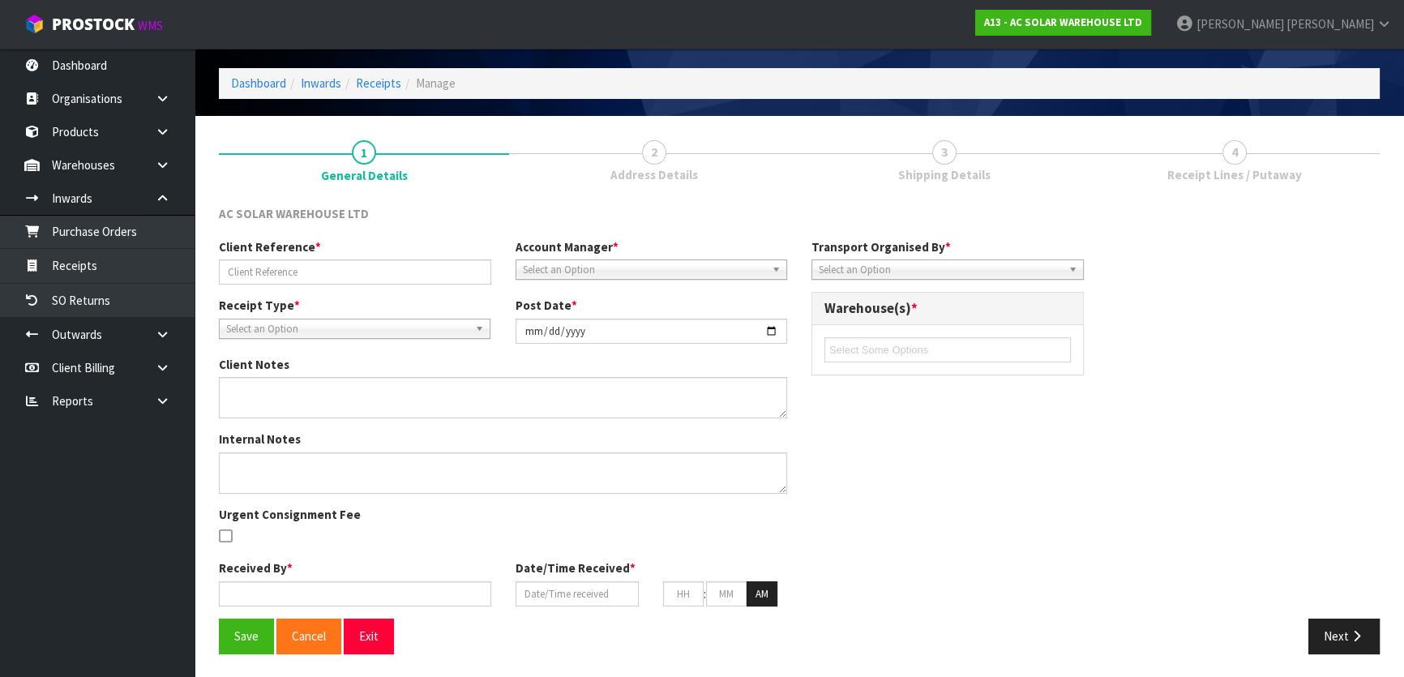
type input "TGBU8776608"
type input "[DATE]"
type input "[PERSON_NAME]"
type input "[DATE]"
type input "02"
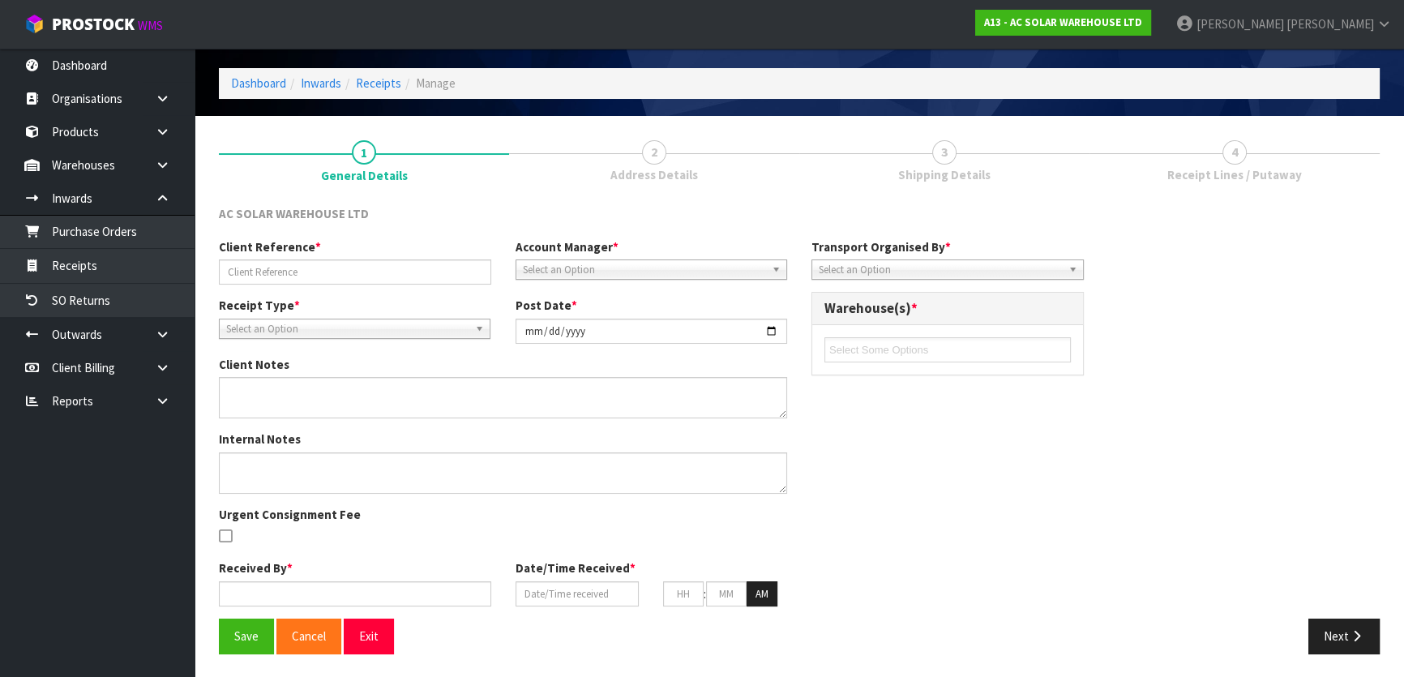
type input "28"
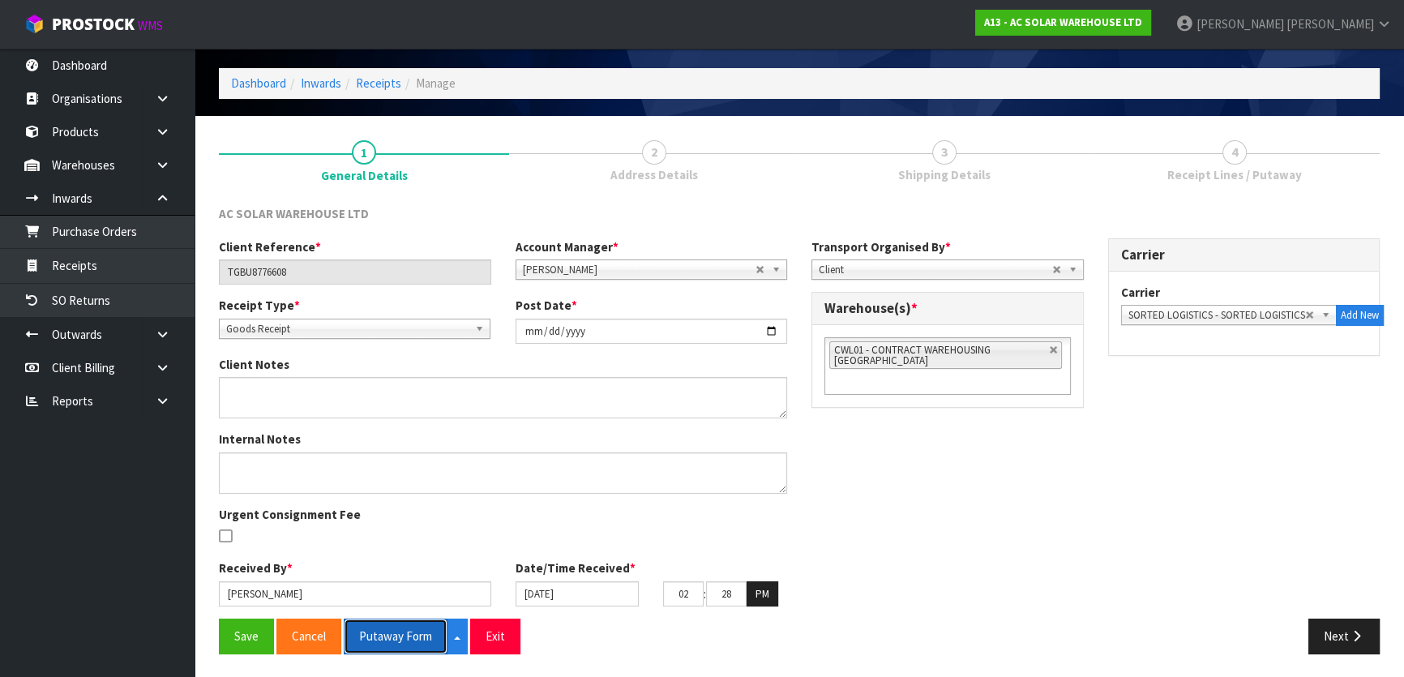
click at [389, 628] on button "Putaway Form" at bounding box center [396, 636] width 104 height 35
click at [1048, 343] on li "CWL01 - CONTRACT WAREHOUSING [GEOGRAPHIC_DATA]" at bounding box center [945, 355] width 233 height 28
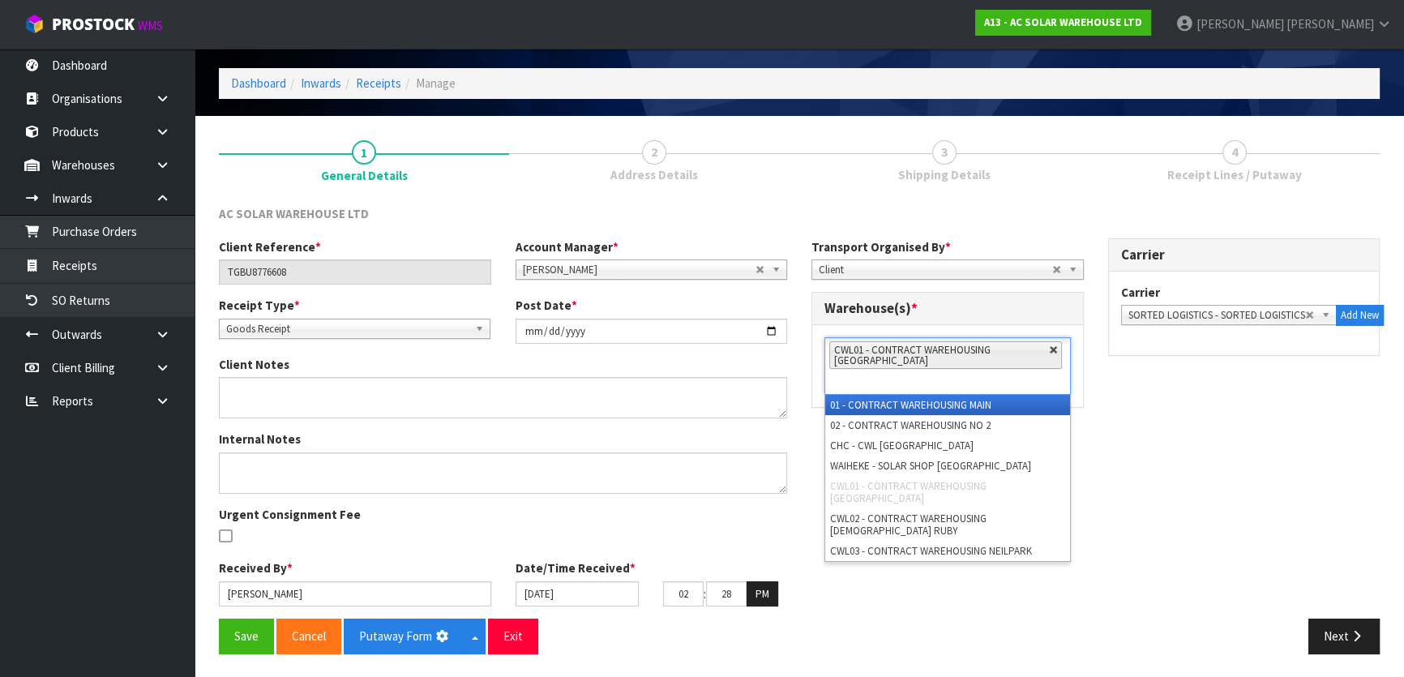
click at [1055, 348] on link at bounding box center [1054, 350] width 10 height 10
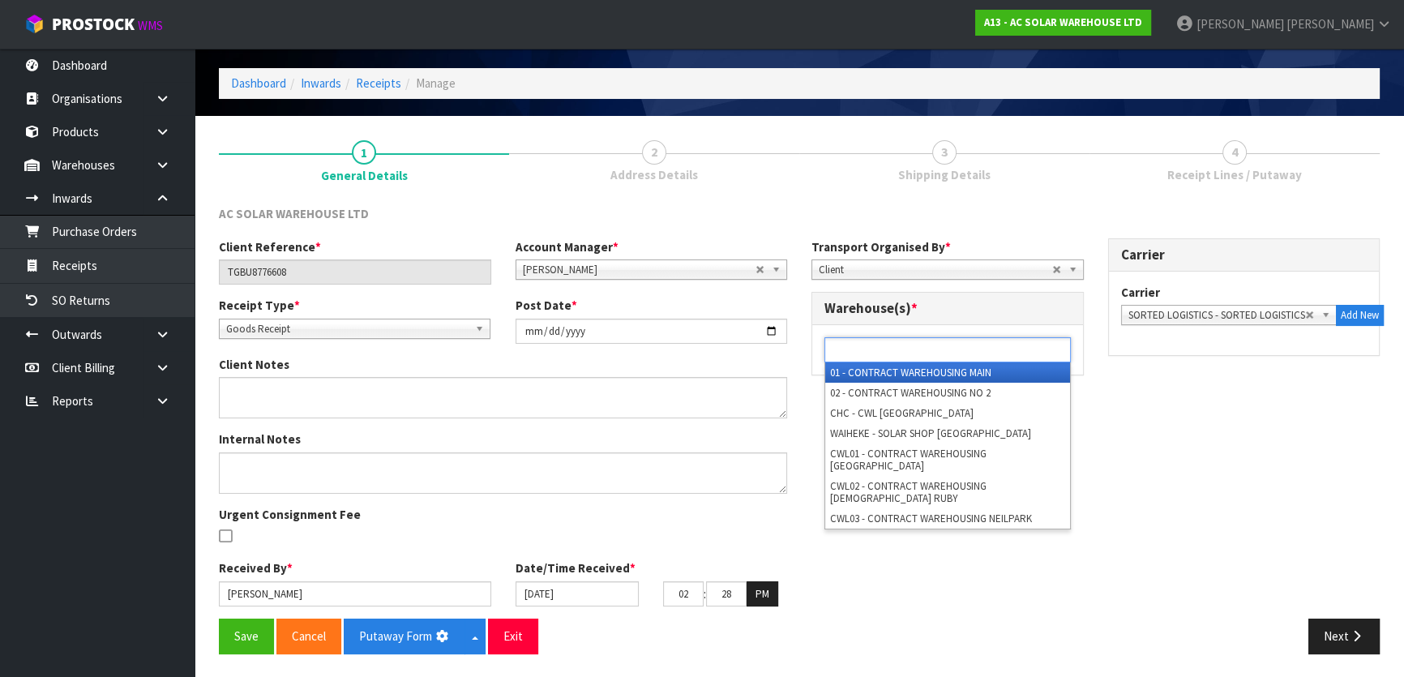
click at [1005, 357] on ul at bounding box center [948, 349] width 246 height 25
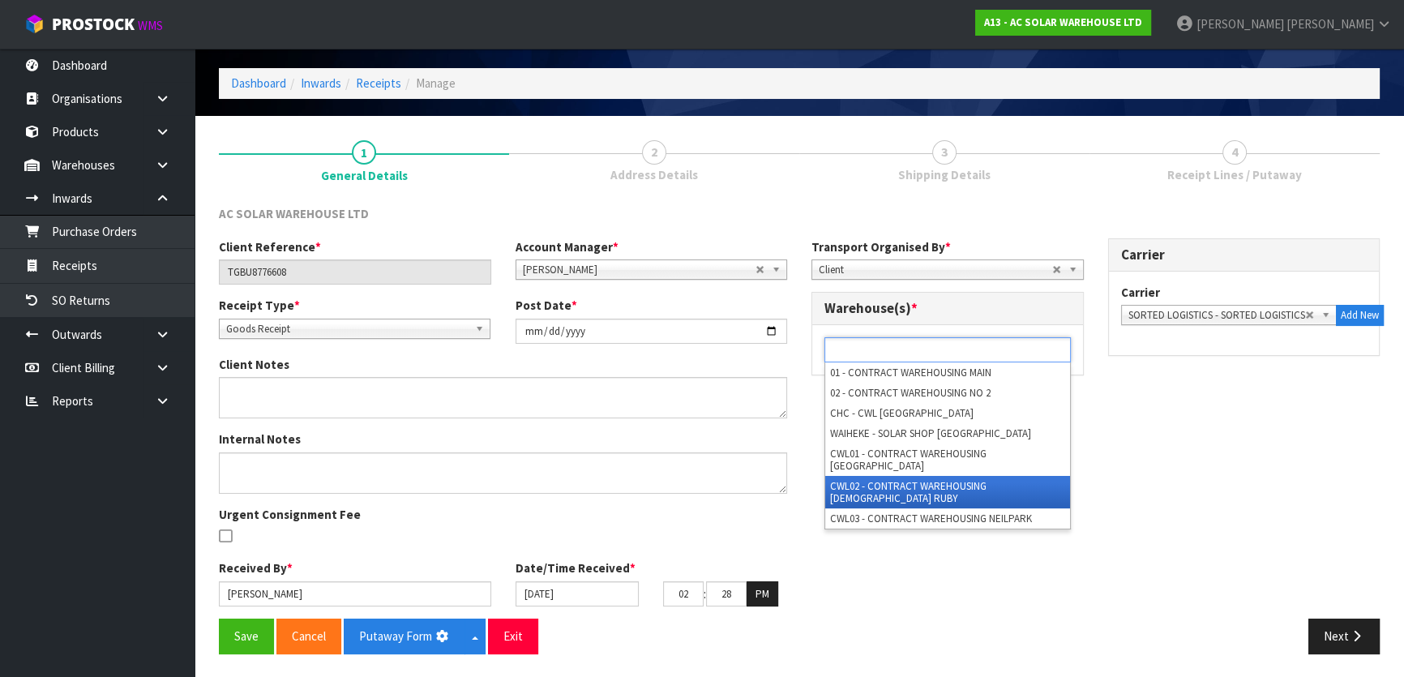
click at [960, 476] on li "CWL02 - CONTRACT WAREHOUSING [DEMOGRAPHIC_DATA] RUBY" at bounding box center [947, 492] width 245 height 32
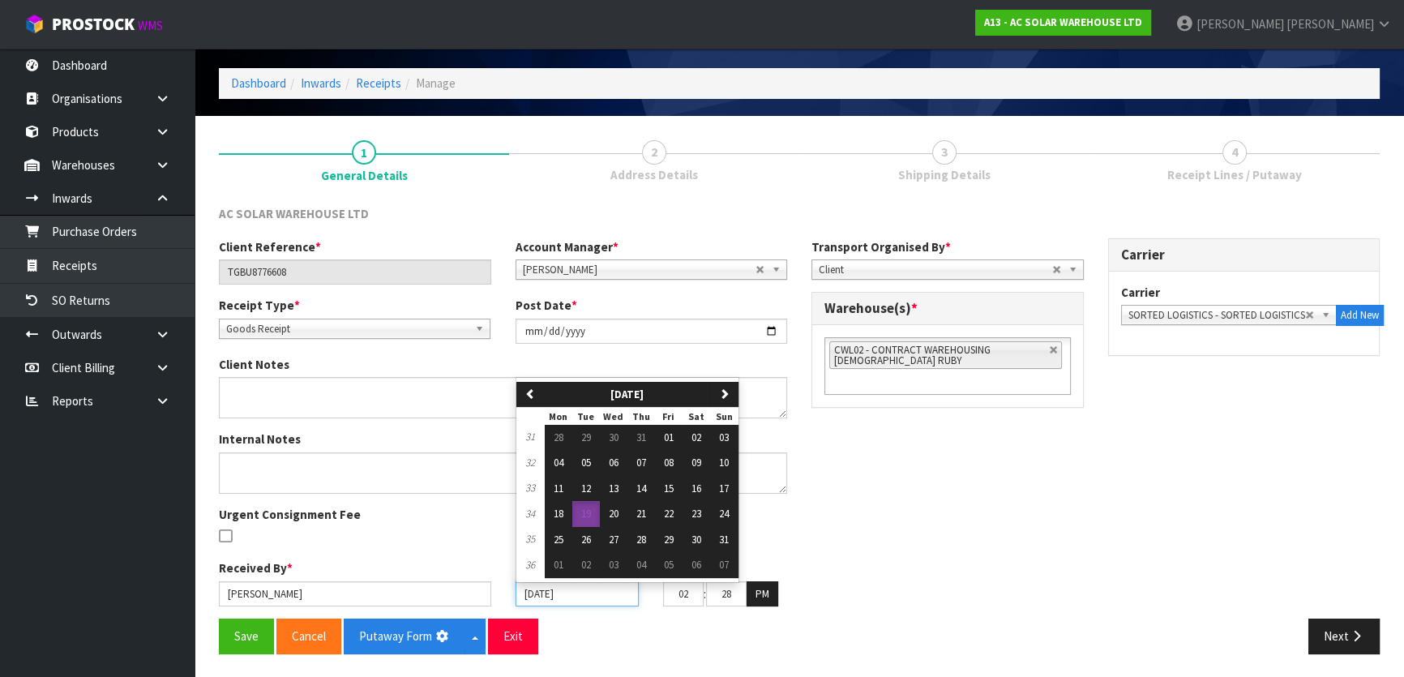
drag, startPoint x: 611, startPoint y: 598, endPoint x: 454, endPoint y: 585, distance: 157.0
click at [454, 585] on div "Received By * [PERSON_NAME] Date/Time Received * [DATE] previous [DATE] [DATE] …" at bounding box center [503, 588] width 593 height 59
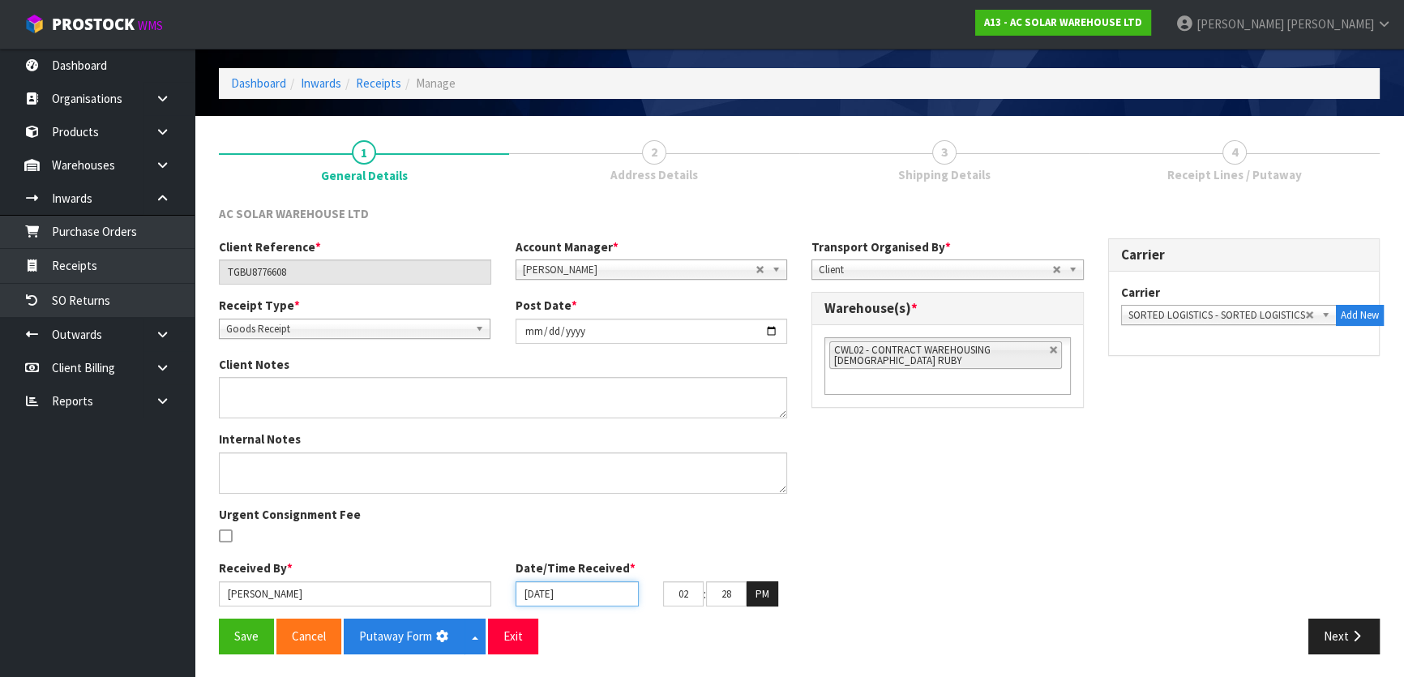
type input "1"
click at [801, 551] on div "Client Reference * TGBU8776608 Account Manager * [PERSON_NAME] [PERSON_NAME] [P…" at bounding box center [799, 428] width 1185 height 380
click at [568, 600] on input "18" at bounding box center [578, 593] width 124 height 25
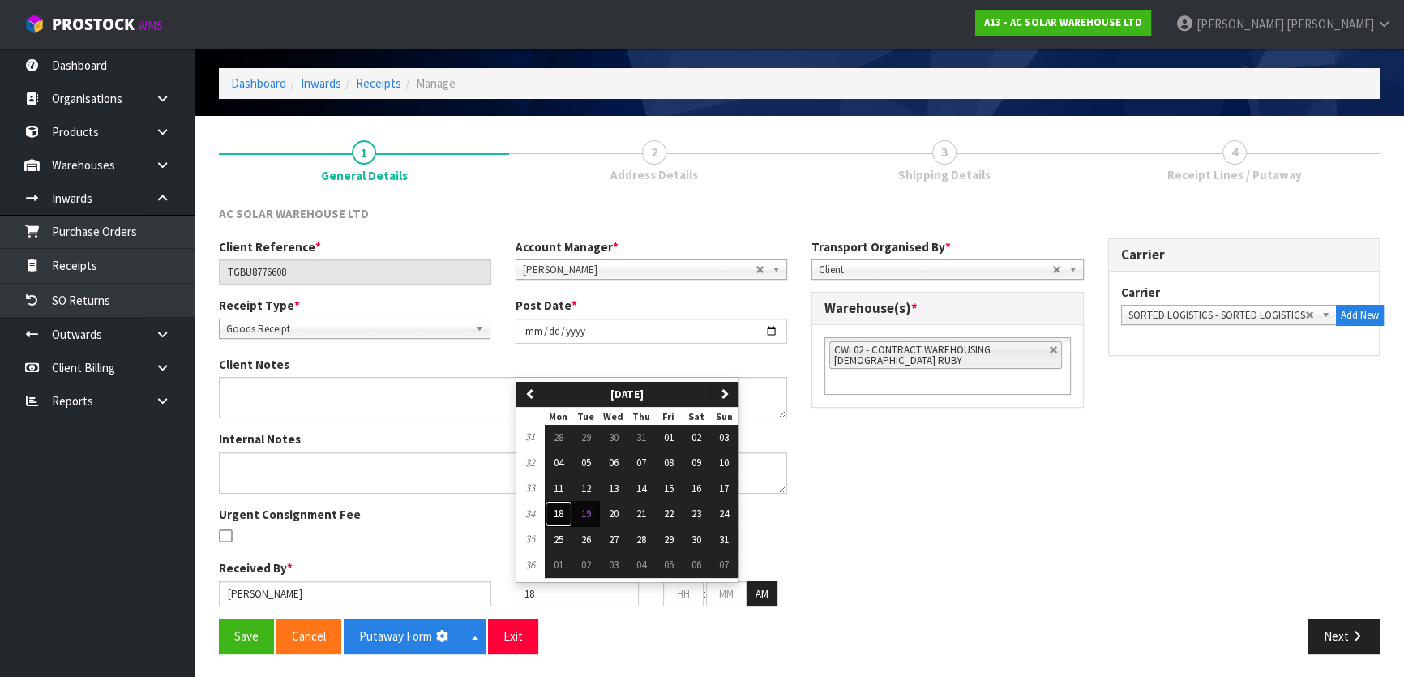
click at [563, 507] on span "18" at bounding box center [559, 514] width 10 height 14
type input "18/08/2025"
type input "12"
type input "00"
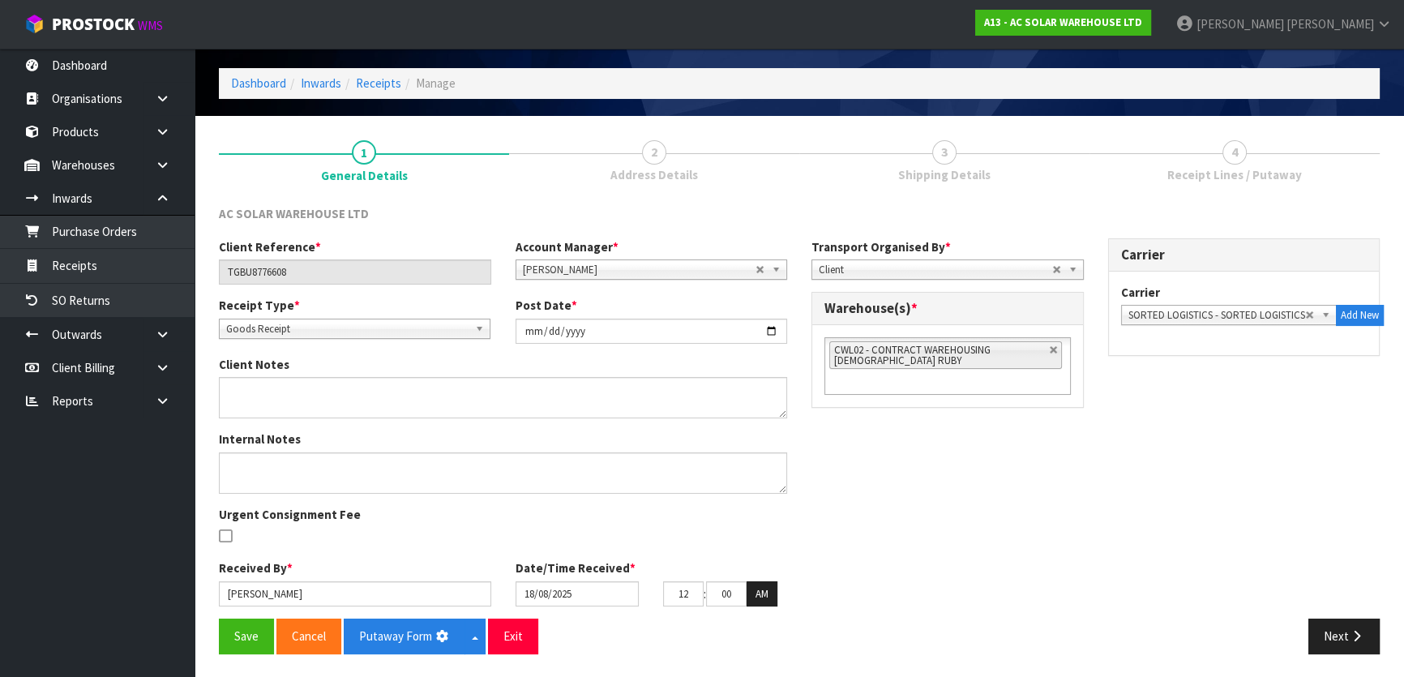
drag, startPoint x: 729, startPoint y: 508, endPoint x: 701, endPoint y: 534, distance: 38.5
click at [731, 508] on div "Internal Notes Urgent Consignment Fee" at bounding box center [503, 495] width 593 height 129
click at [245, 643] on button "Save" at bounding box center [246, 636] width 55 height 35
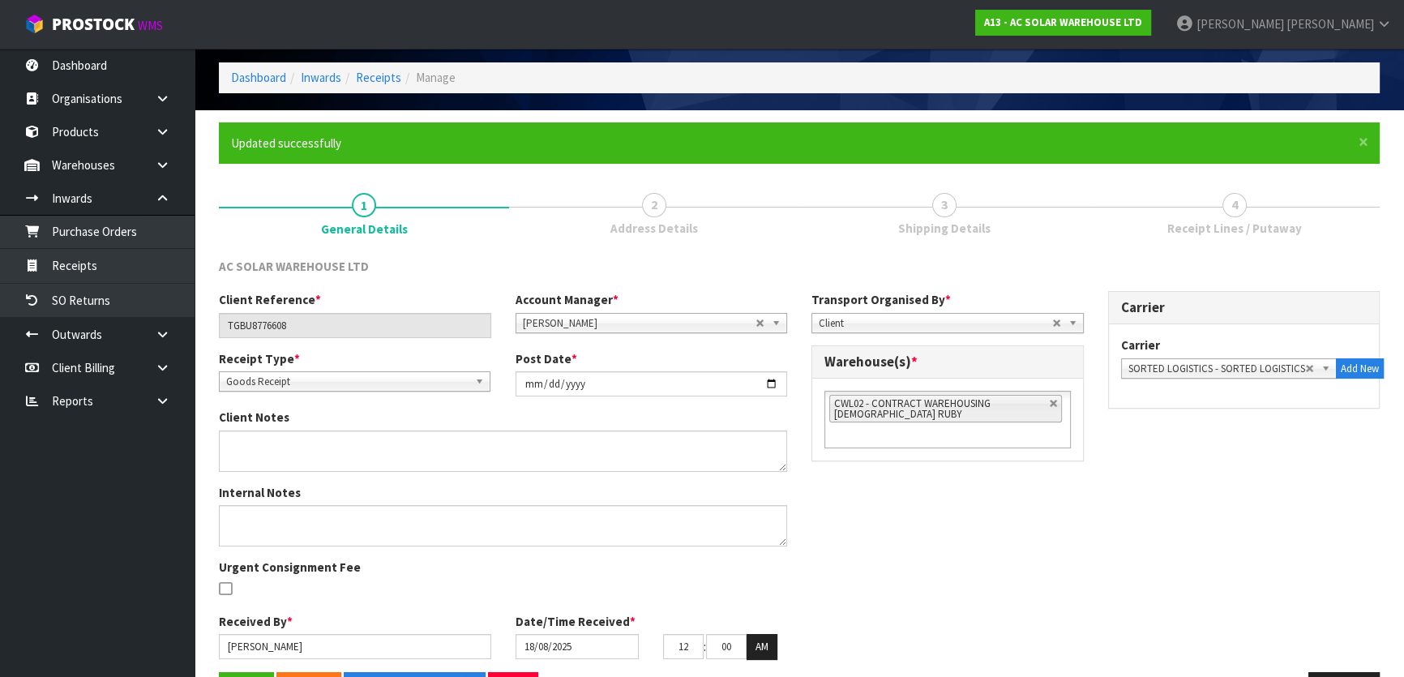
scroll to position [112, 0]
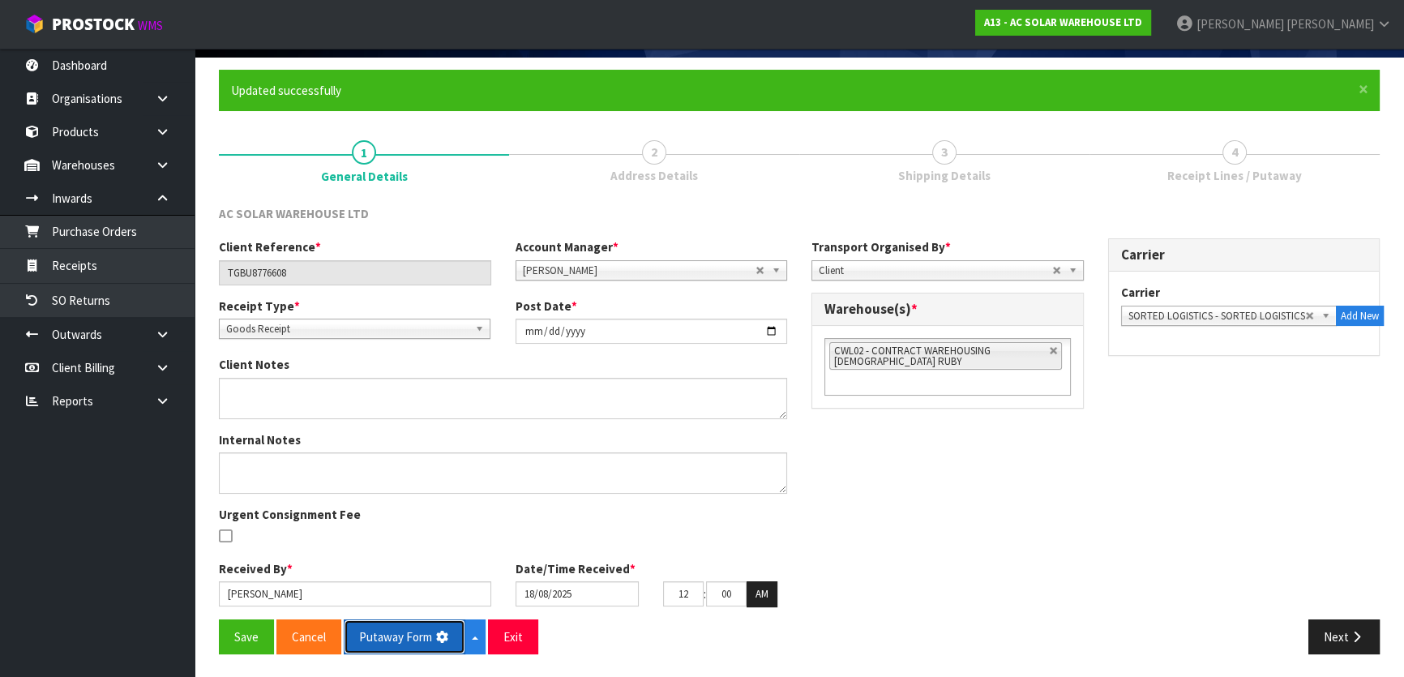
click at [385, 637] on button "Putaway Form" at bounding box center [405, 636] width 122 height 35
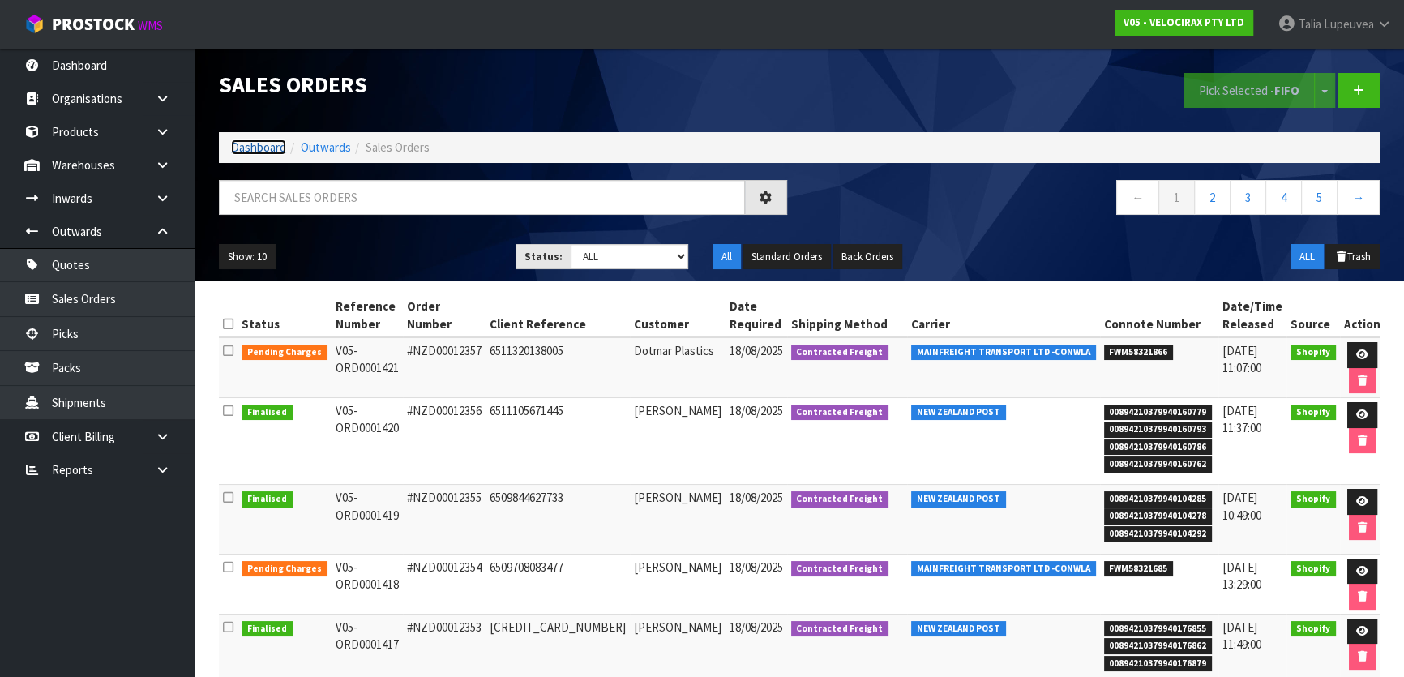
click at [260, 144] on link "Dashboard" at bounding box center [258, 146] width 55 height 15
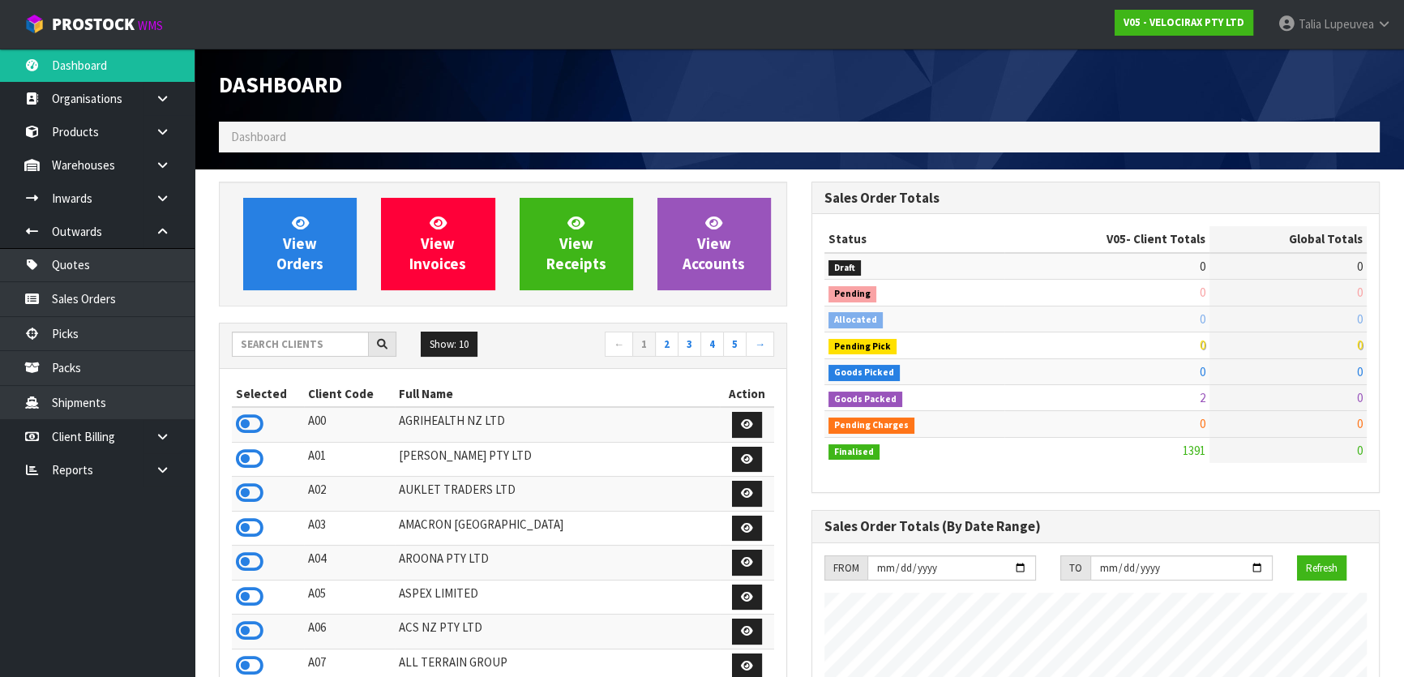
scroll to position [1261, 592]
click at [259, 341] on input "text" at bounding box center [300, 344] width 137 height 25
type input "4"
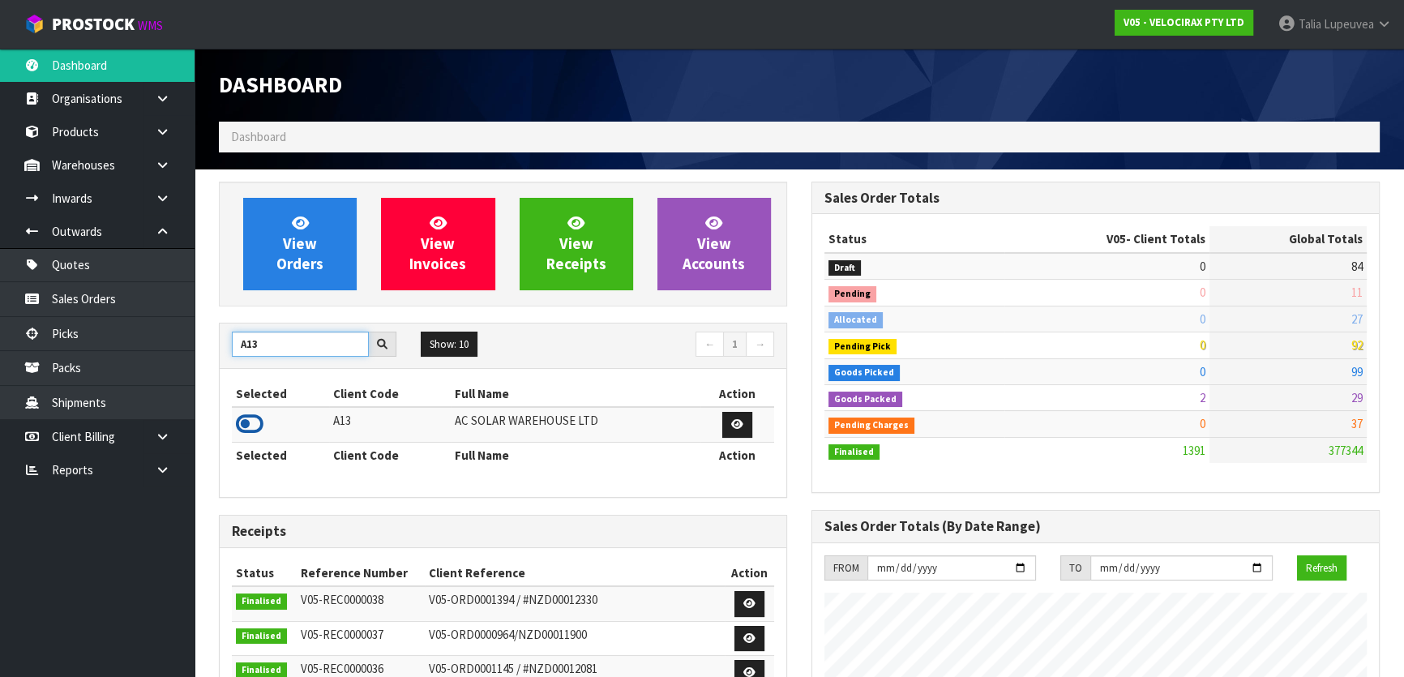
type input "A13"
click at [250, 420] on icon at bounding box center [250, 424] width 28 height 24
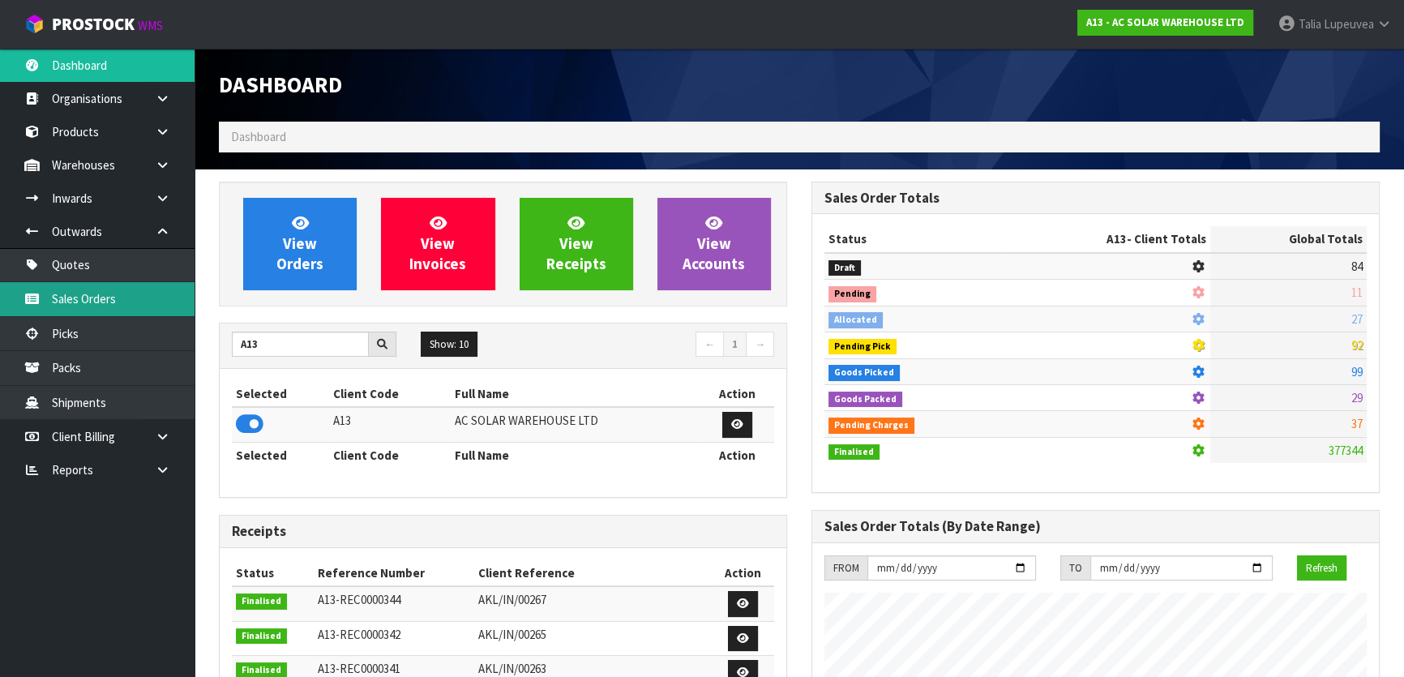
scroll to position [1313, 592]
click at [85, 307] on link "Sales Orders" at bounding box center [97, 298] width 195 height 33
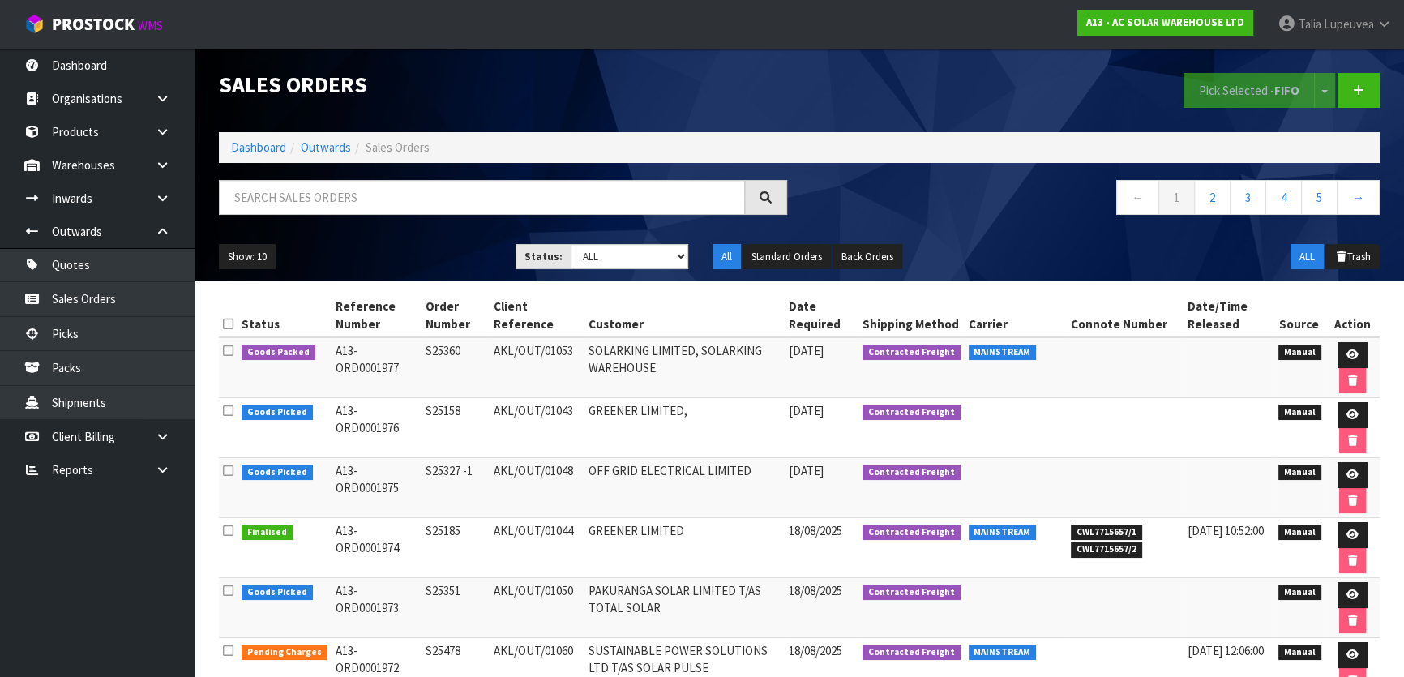
drag, startPoint x: 81, startPoint y: 306, endPoint x: 303, endPoint y: 210, distance: 242.2
click at [309, 232] on div "Show: 10 5 10 25 50 Status: Draft Pending Allocated Pending Pick Goods Picked G…" at bounding box center [799, 257] width 1185 height 50
click at [294, 204] on input "text" at bounding box center [482, 197] width 526 height 35
click at [446, 207] on input "text" at bounding box center [482, 197] width 526 height 35
type input "JOB-0407673"
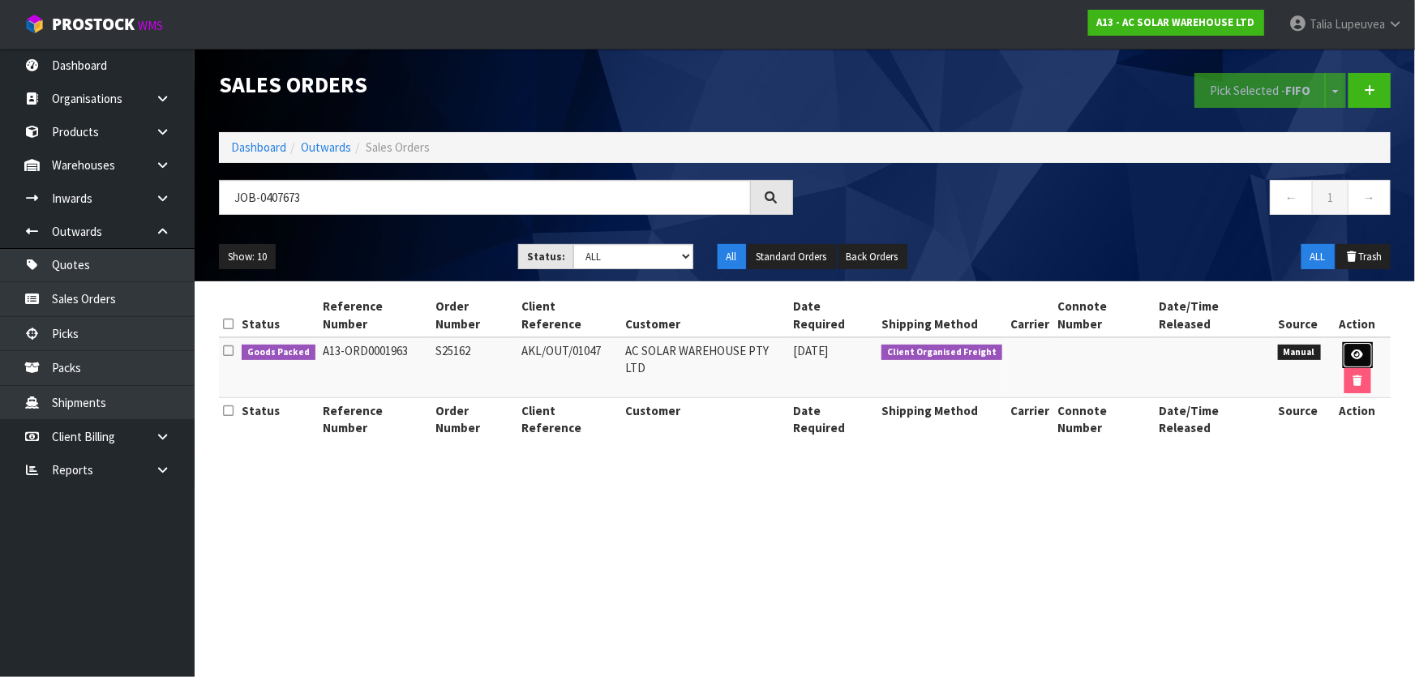
click at [1352, 349] on icon at bounding box center [1358, 354] width 12 height 11
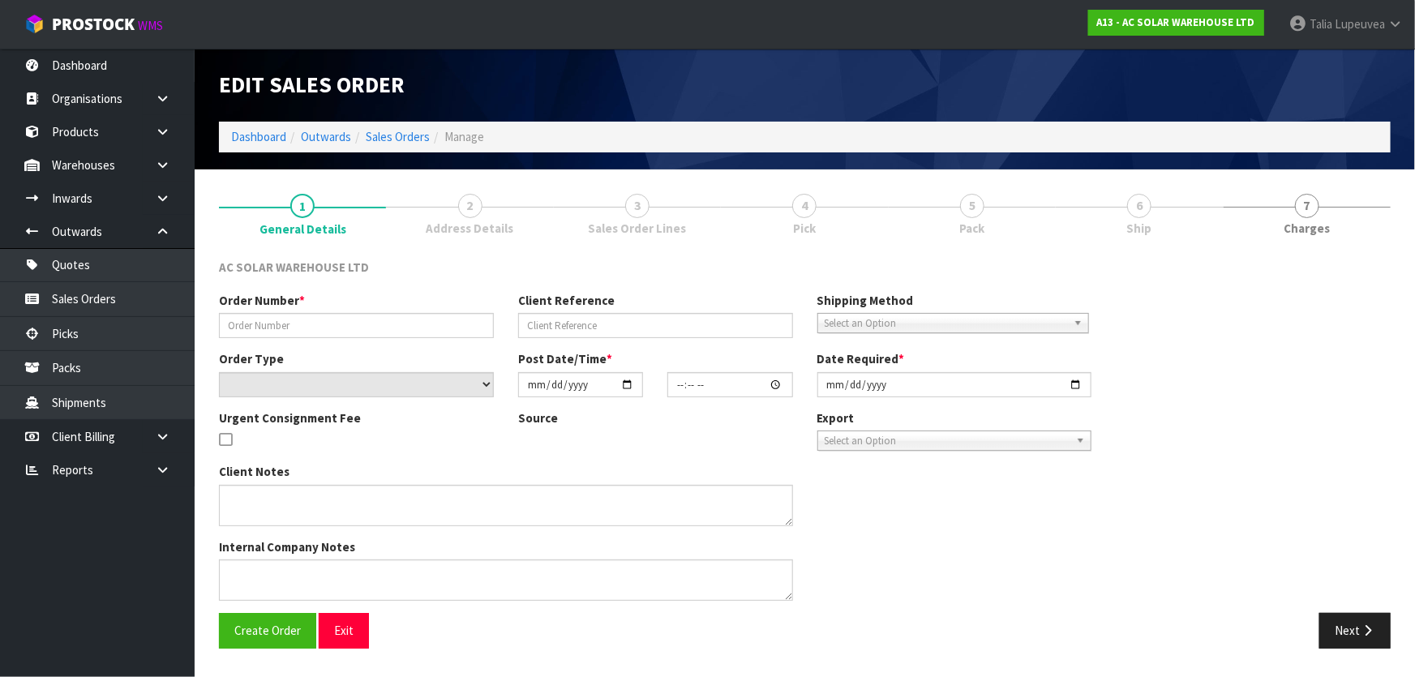
type input "S25162"
type input "AKL/OUT/01047"
select select "number:0"
type input "2025-08-14"
type input "11:35:00.000"
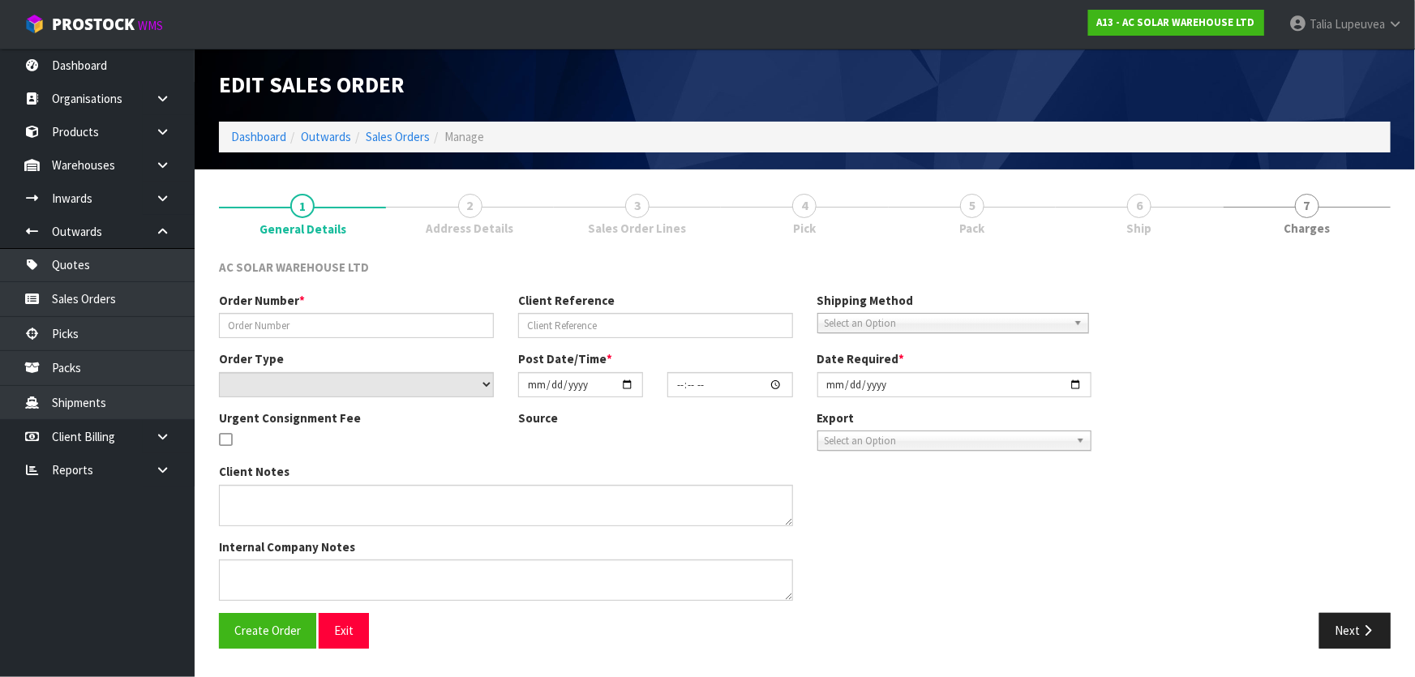
type input "2025-08-14"
type textarea "AC SOLAR WAREHOUSE TO ORGANISE FREIGHT TO AUSTRALIA"
type textarea "YES, THIS ONE IS COMING TO AUSTRALIA. WE WILL BOOK FREIGHT FOR THIS. PLEASE PRO…"
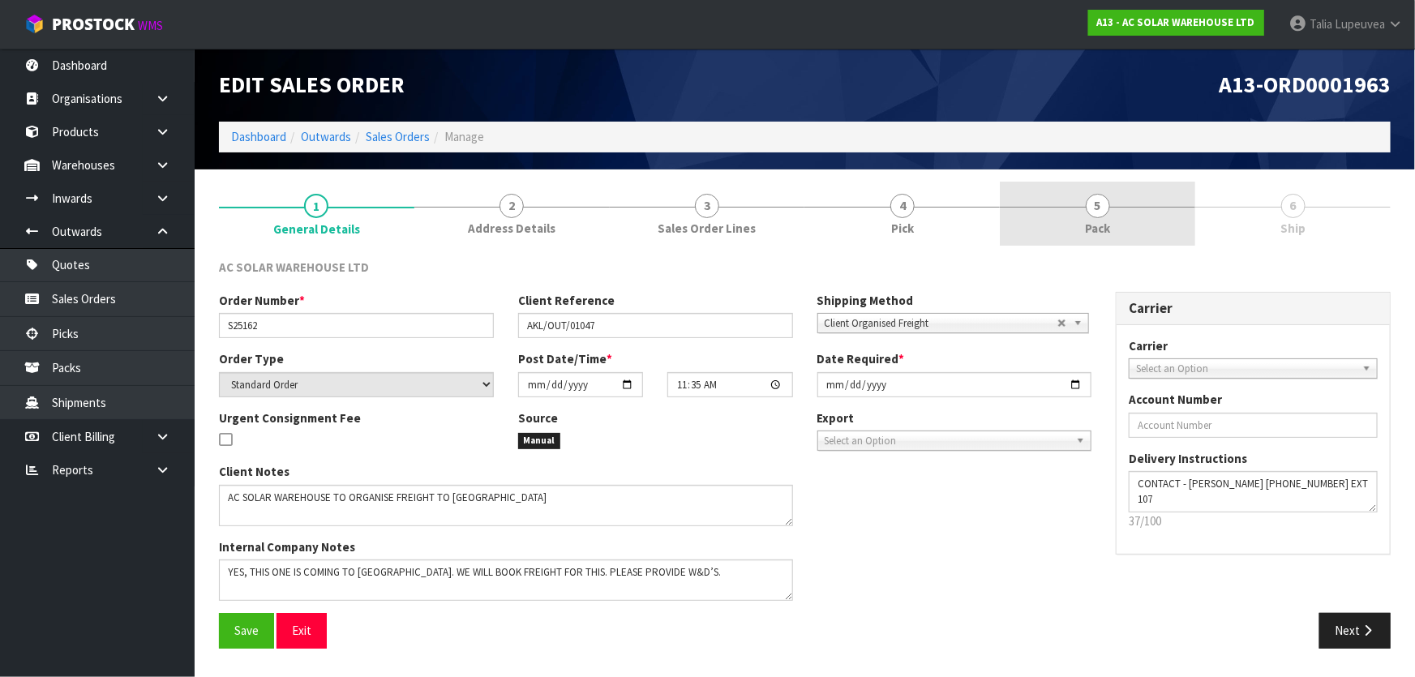
click at [1130, 212] on link "5 Pack" at bounding box center [1097, 214] width 195 height 64
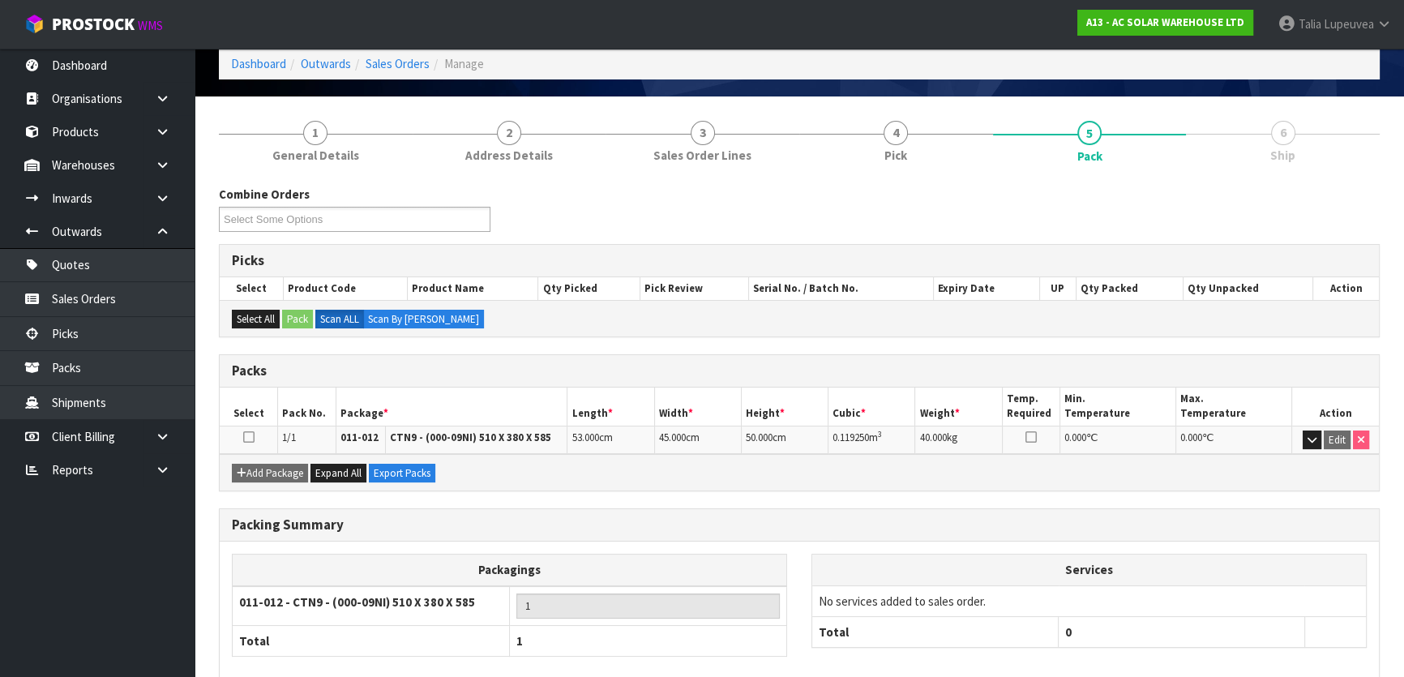
scroll to position [155, 0]
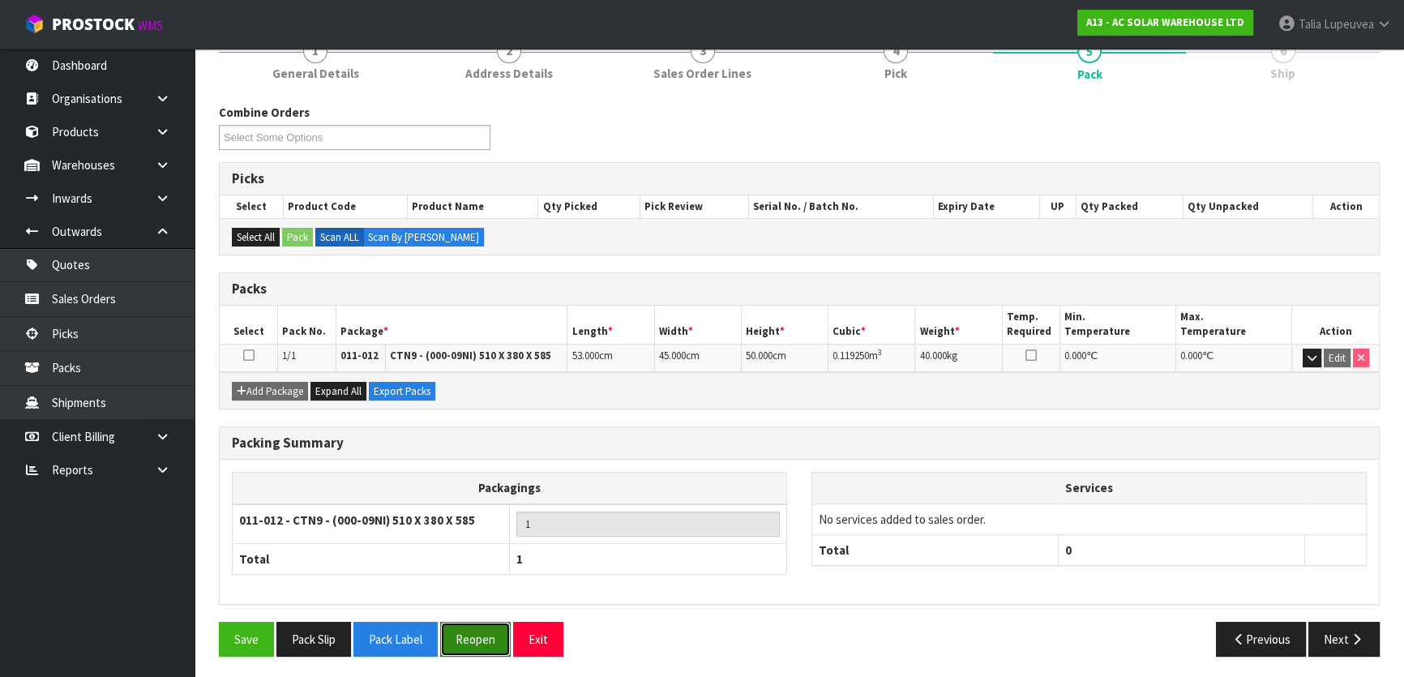
click at [472, 627] on button "Reopen" at bounding box center [475, 639] width 71 height 35
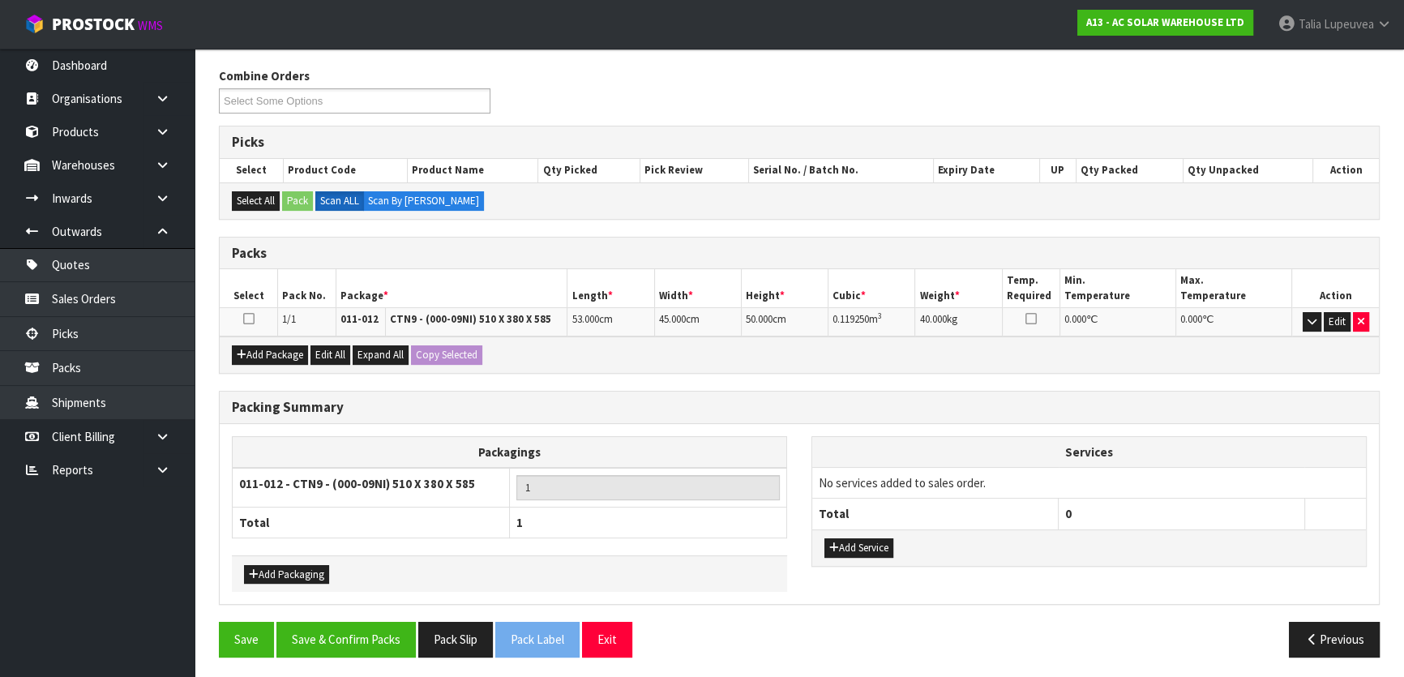
scroll to position [251, 0]
click at [1363, 319] on icon "button" at bounding box center [1361, 320] width 6 height 11
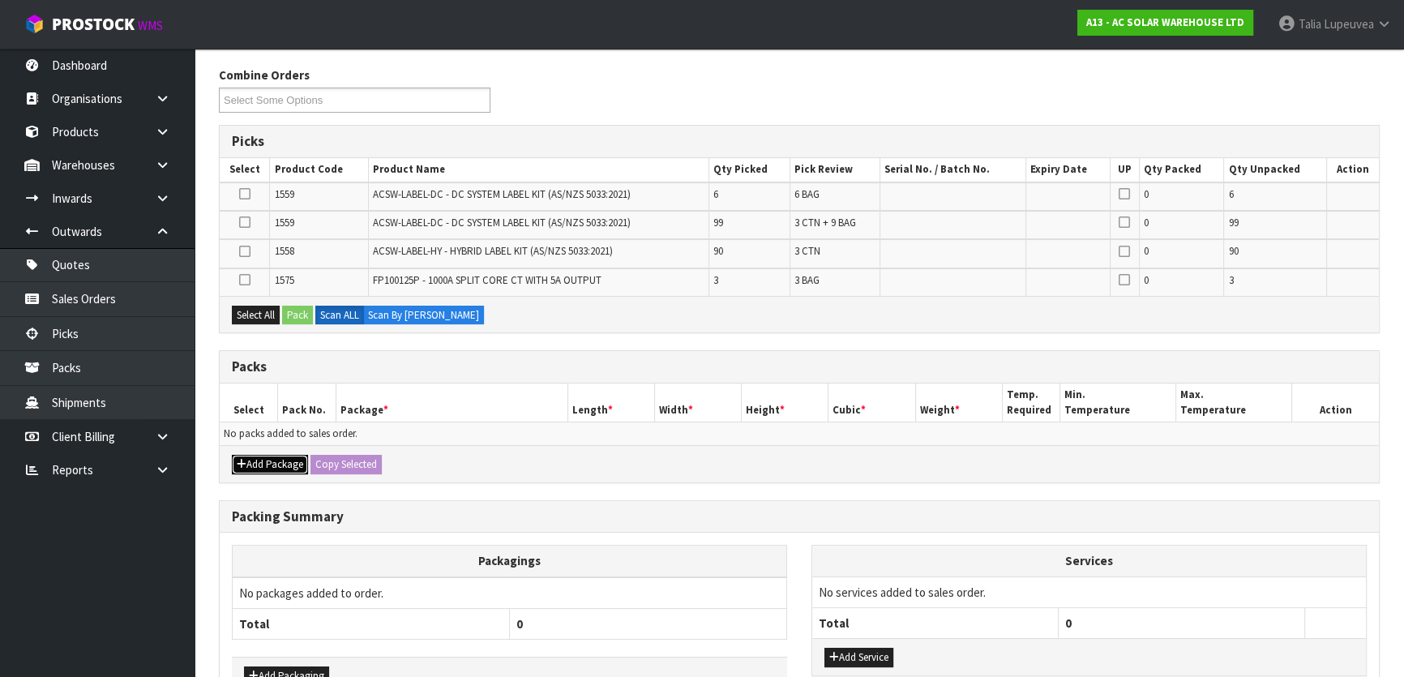
click at [255, 461] on button "Add Package" at bounding box center [270, 464] width 76 height 19
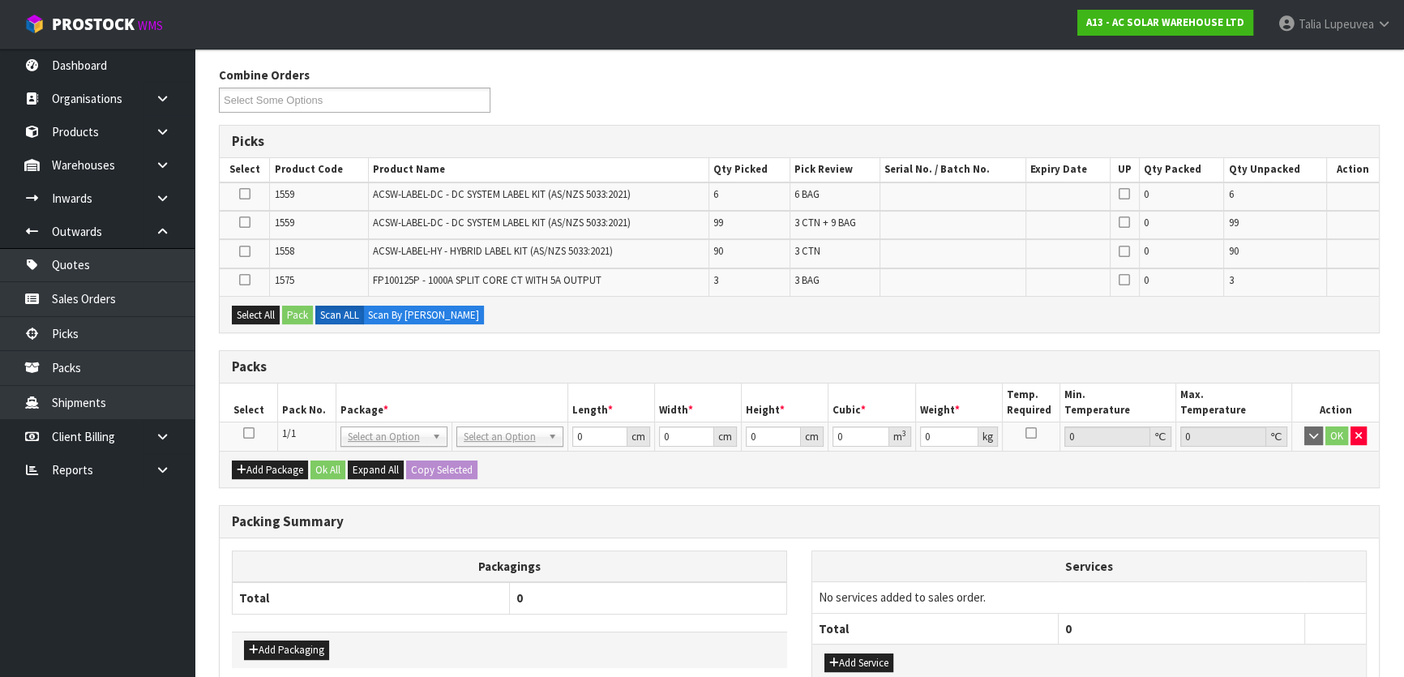
click at [245, 433] on icon at bounding box center [248, 433] width 11 height 1
click at [239, 194] on icon at bounding box center [244, 194] width 11 height 1
click at [0, 0] on input "checkbox" at bounding box center [0, 0] width 0 height 0
click at [240, 222] on icon at bounding box center [244, 222] width 11 height 1
click at [0, 0] on input "checkbox" at bounding box center [0, 0] width 0 height 0
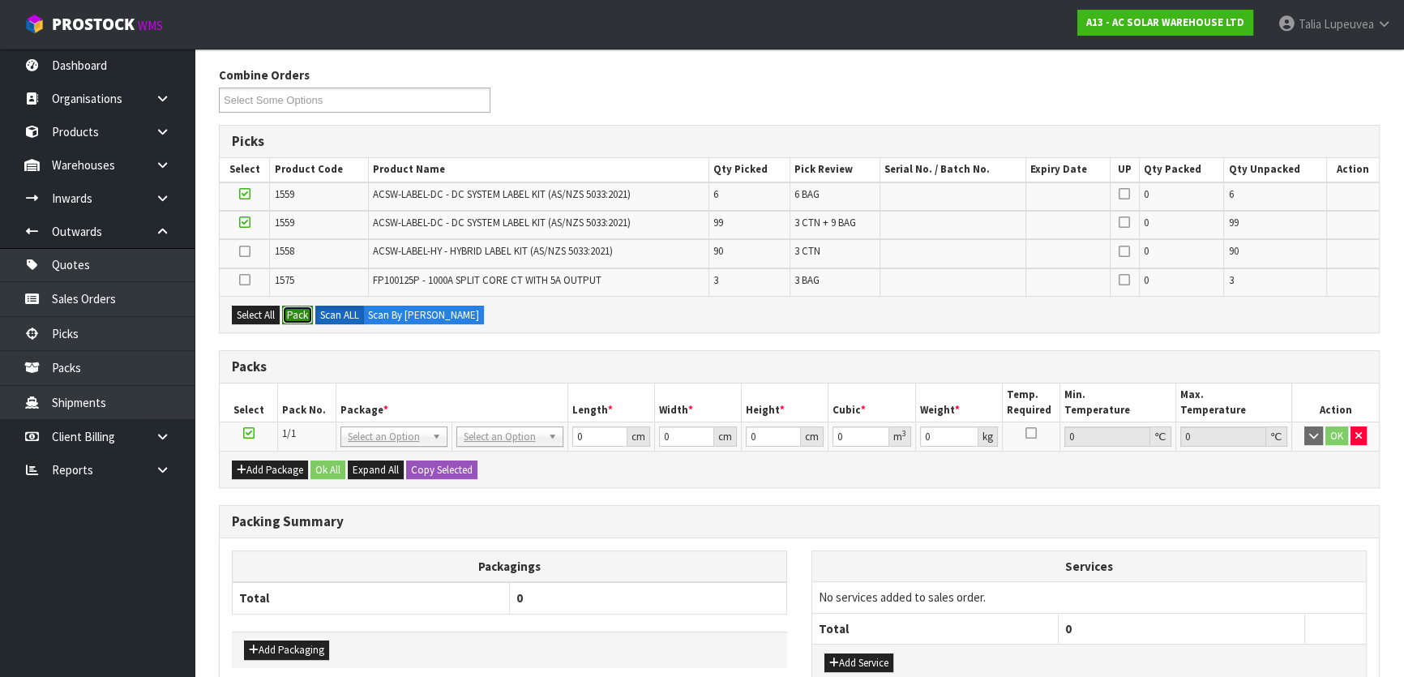
click at [302, 316] on button "Pack" at bounding box center [297, 315] width 31 height 19
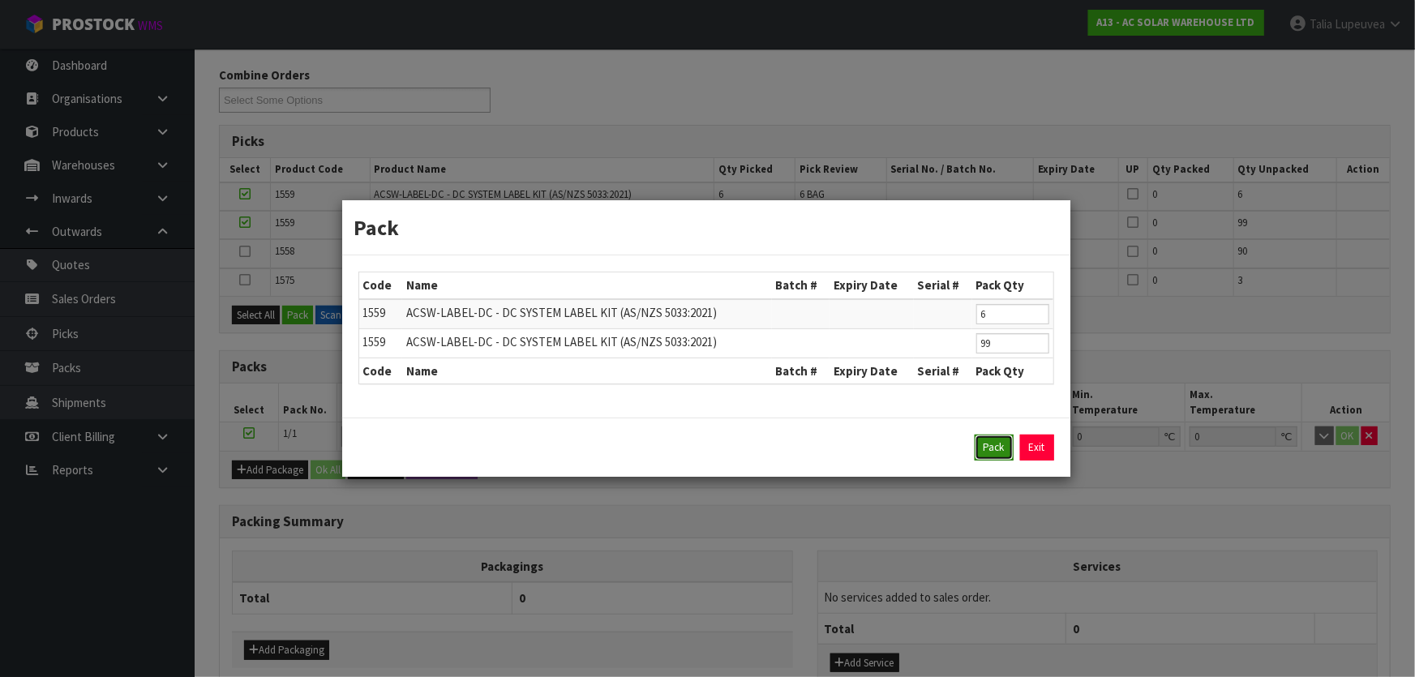
click at [984, 439] on button "Pack" at bounding box center [994, 448] width 39 height 26
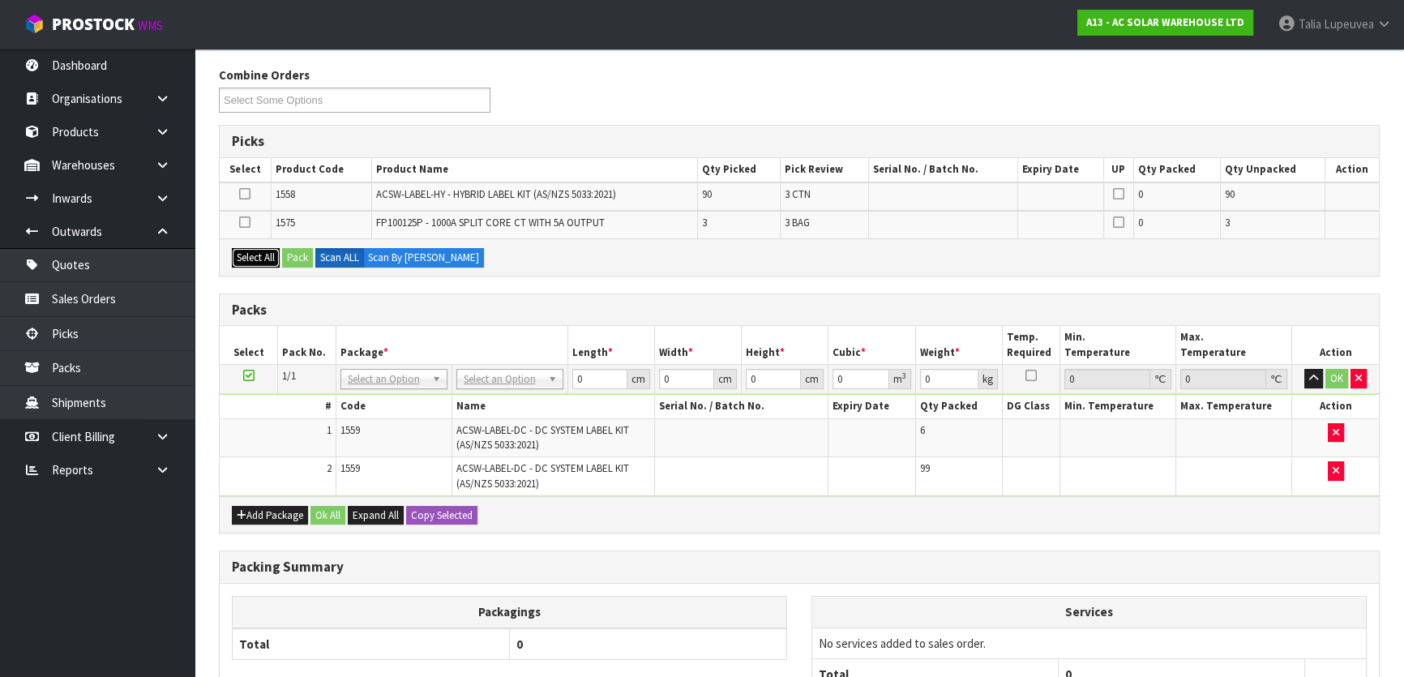
click at [252, 261] on button "Select All" at bounding box center [256, 257] width 48 height 19
click at [280, 517] on button "Add Package" at bounding box center [270, 515] width 76 height 19
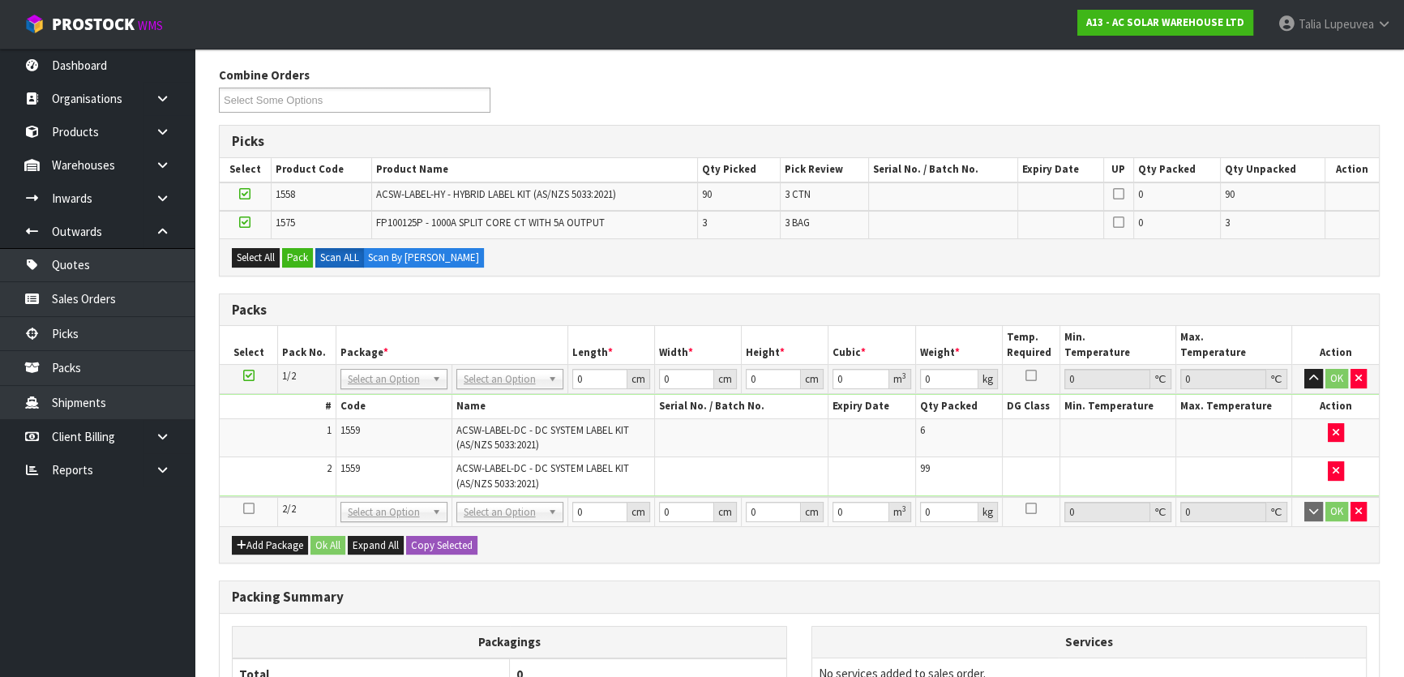
click at [251, 508] on icon at bounding box center [248, 508] width 11 height 1
click at [295, 259] on button "Pack" at bounding box center [297, 257] width 31 height 19
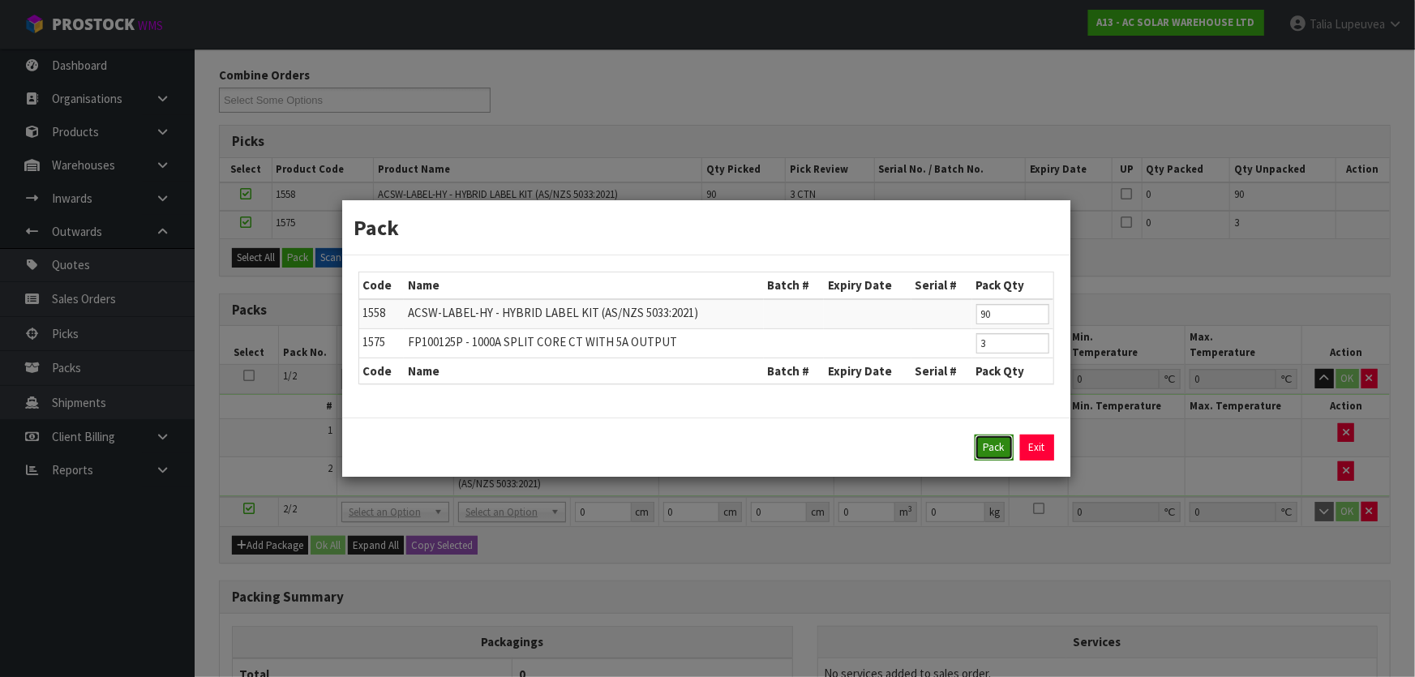
click at [977, 448] on button "Pack" at bounding box center [994, 448] width 39 height 26
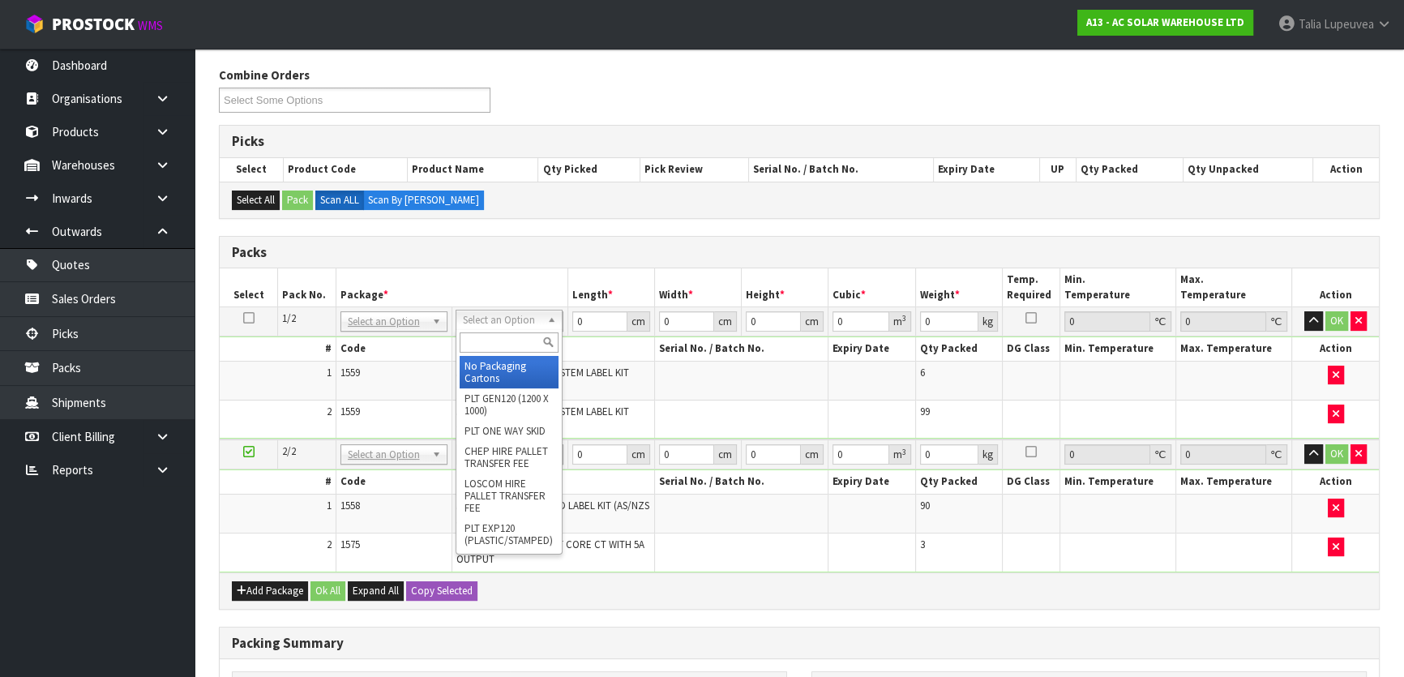
click at [500, 339] on input "text" at bounding box center [509, 342] width 99 height 20
type input "CTN7"
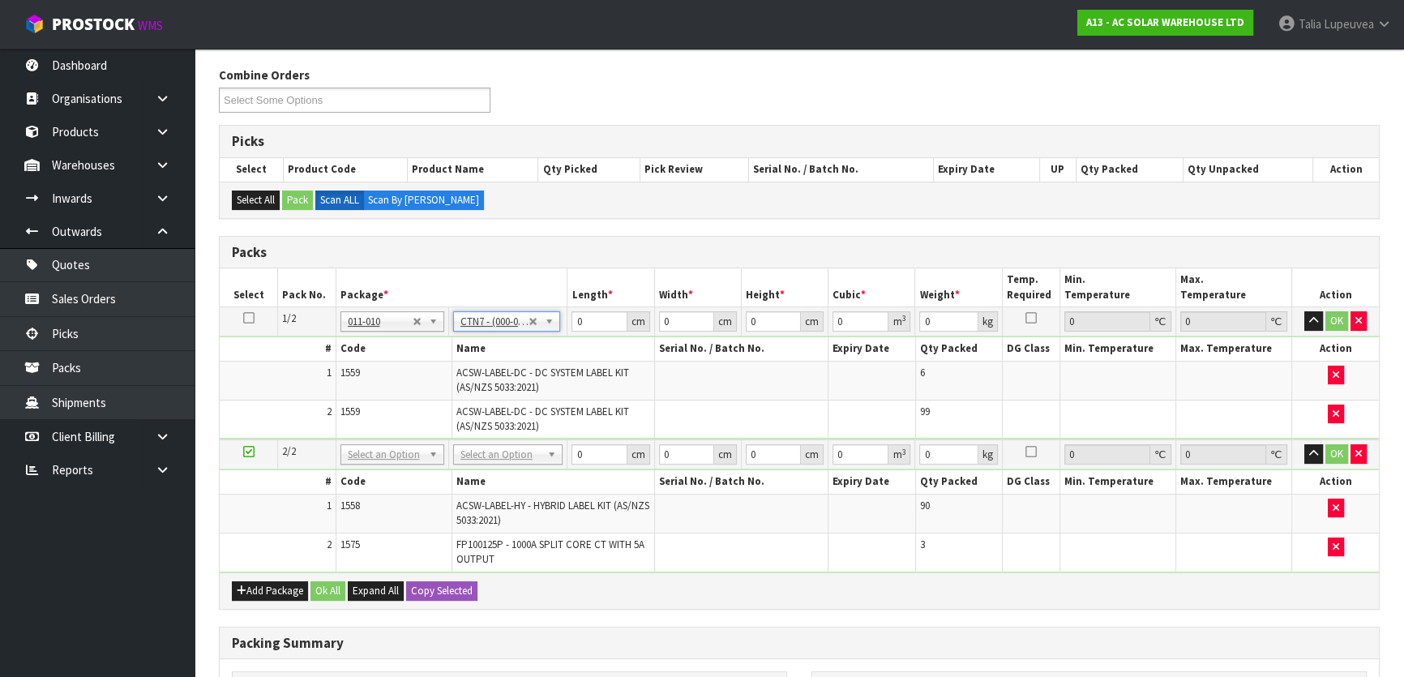
type input "45.5"
type input "35"
type input "0.072459"
type input "23.3"
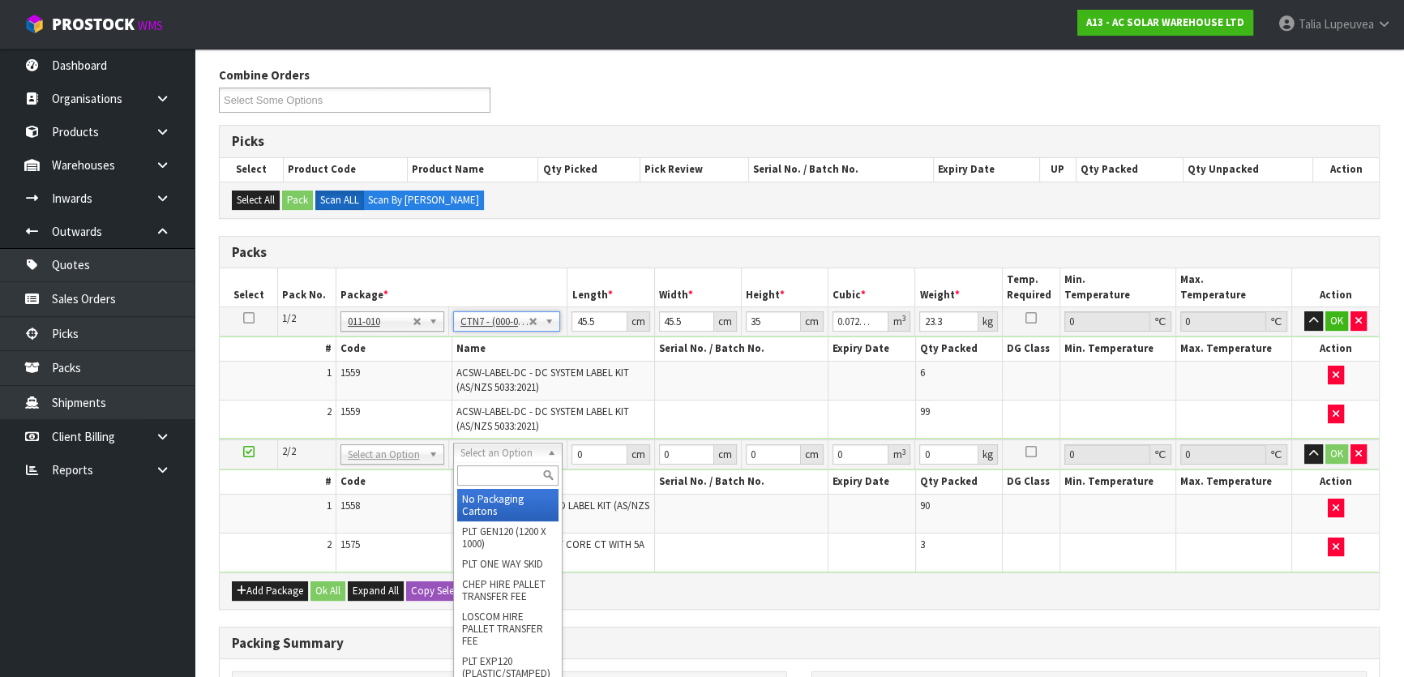
click at [507, 475] on input "text" at bounding box center [507, 475] width 101 height 20
type input "CTN7"
click at [592, 318] on input "45.5" at bounding box center [599, 321] width 55 height 20
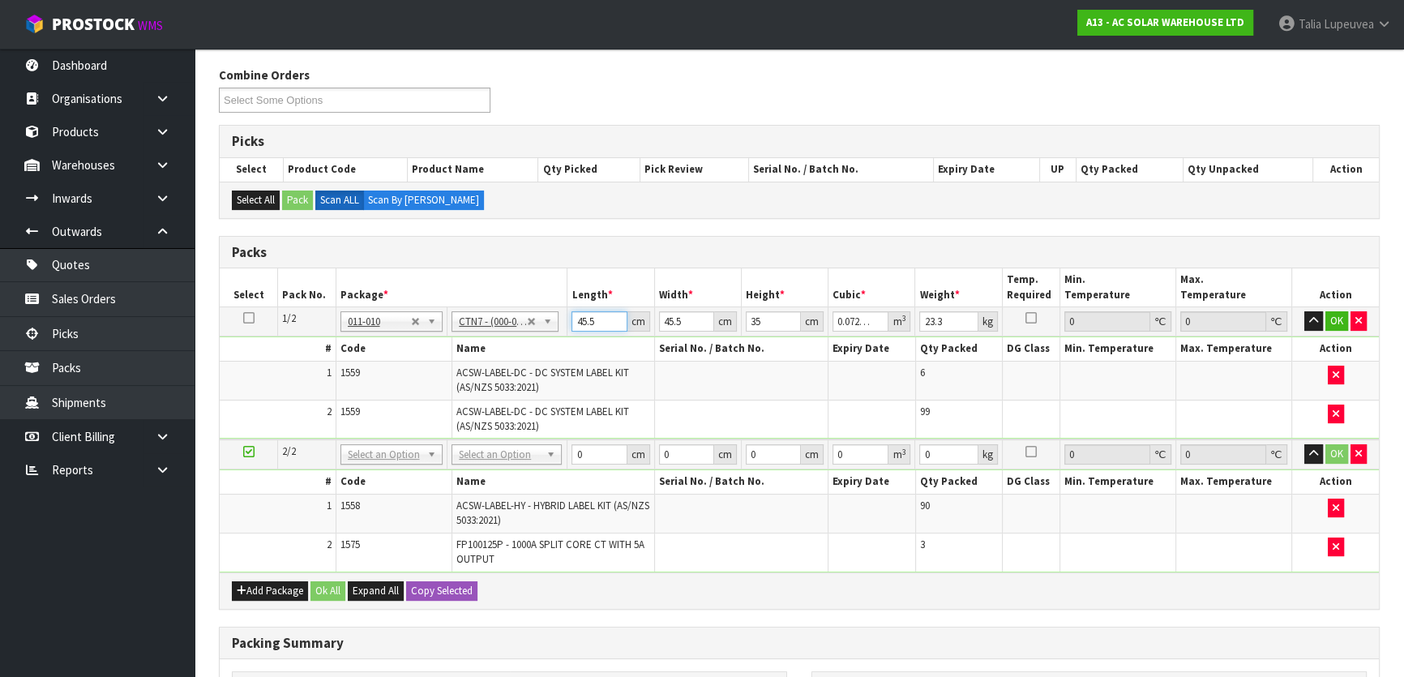
click at [592, 318] on input "45.5" at bounding box center [599, 321] width 55 height 20
type input "4"
type input "0.00637"
type input "48"
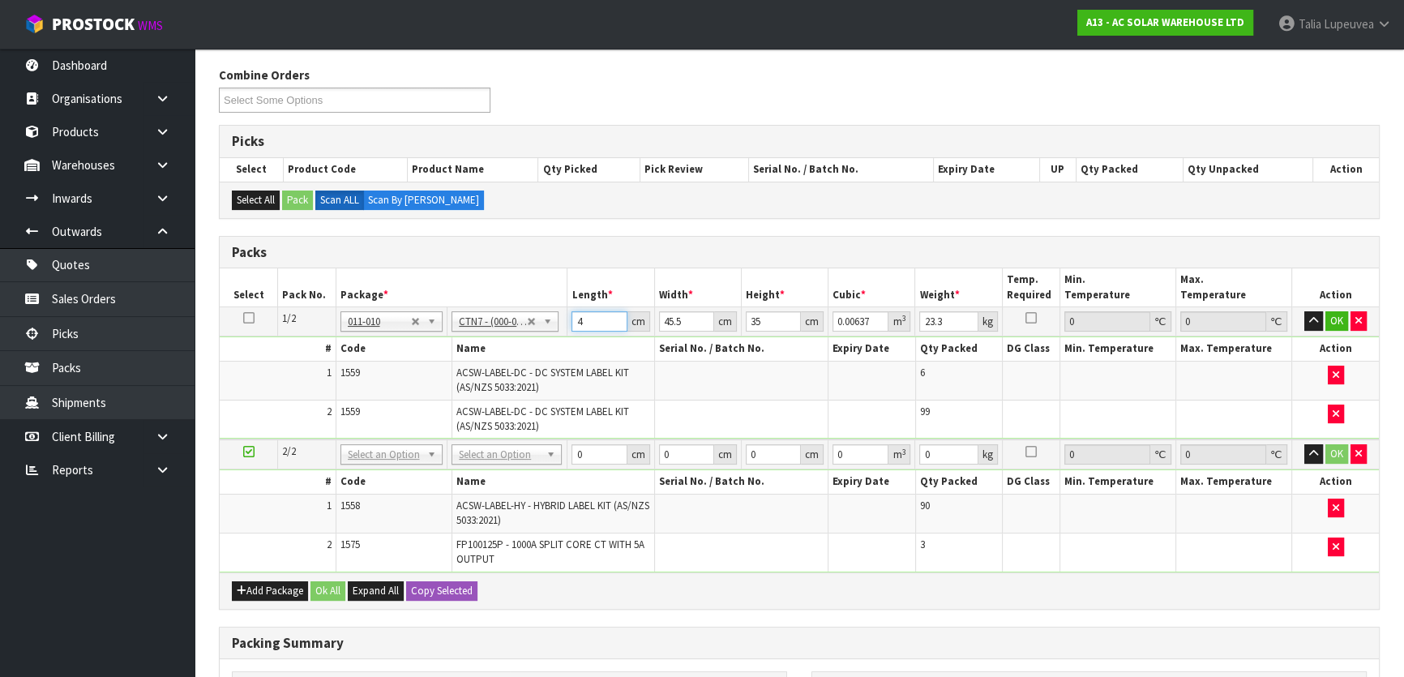
type input "0.07644"
type input "48"
click at [677, 318] on input "45.5" at bounding box center [686, 321] width 55 height 20
click at [674, 318] on input "45.5" at bounding box center [686, 321] width 55 height 20
click at [673, 318] on input "45.5" at bounding box center [686, 321] width 55 height 20
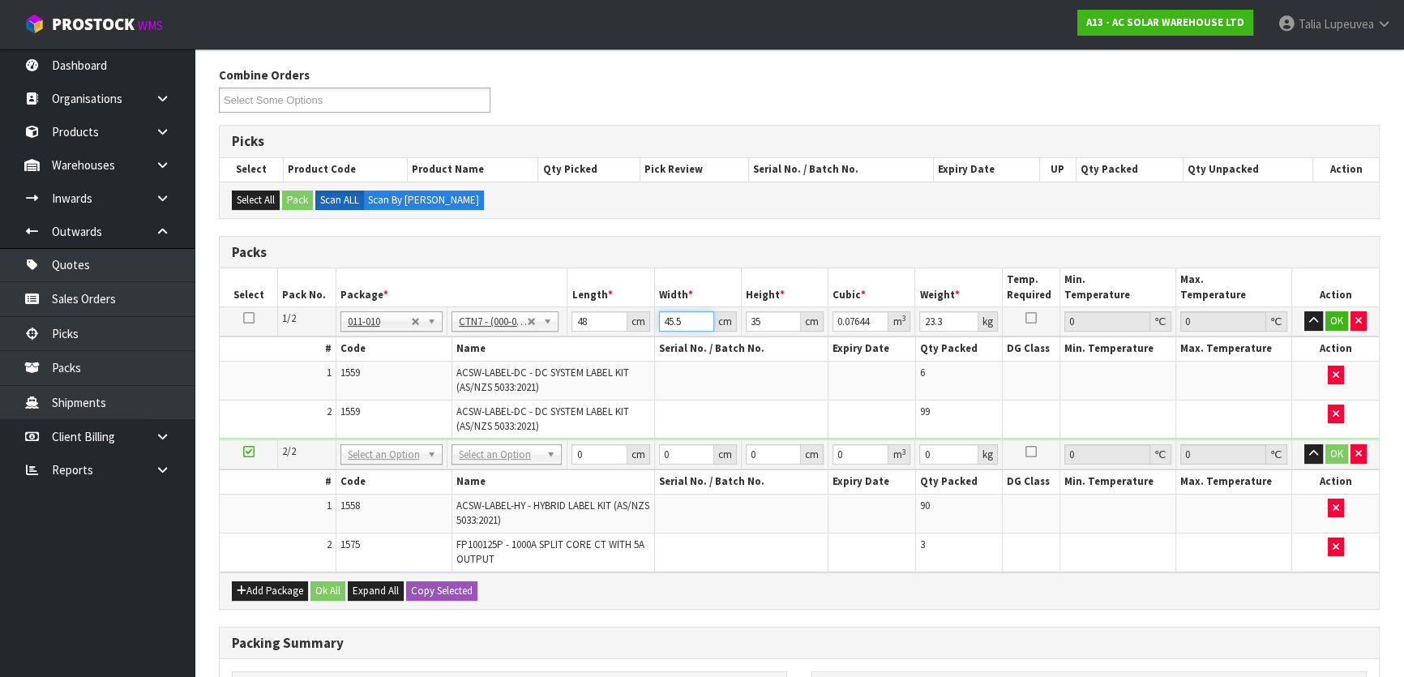
click at [673, 317] on input "45.5" at bounding box center [686, 321] width 55 height 20
type input "4"
type input "0.00672"
type input "45"
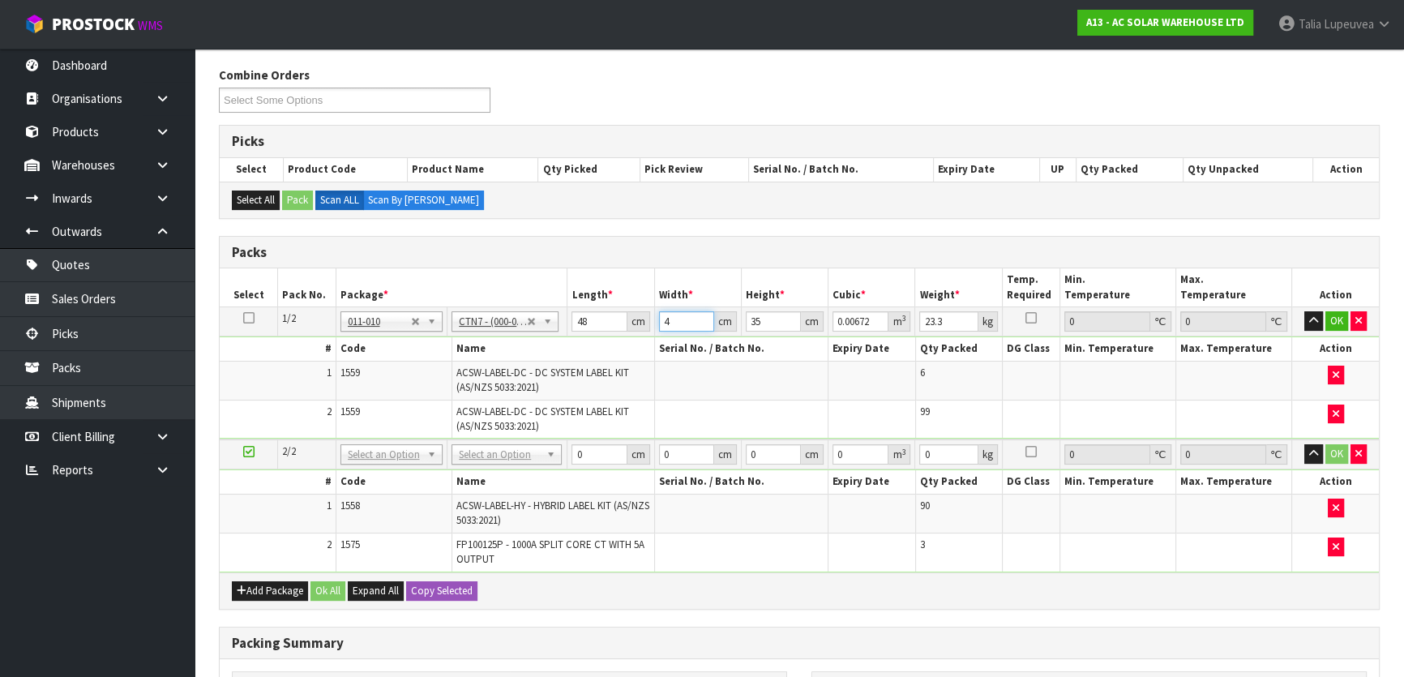
type input "0.0756"
type input "45"
type input "2"
type input "0.00432"
type input "27"
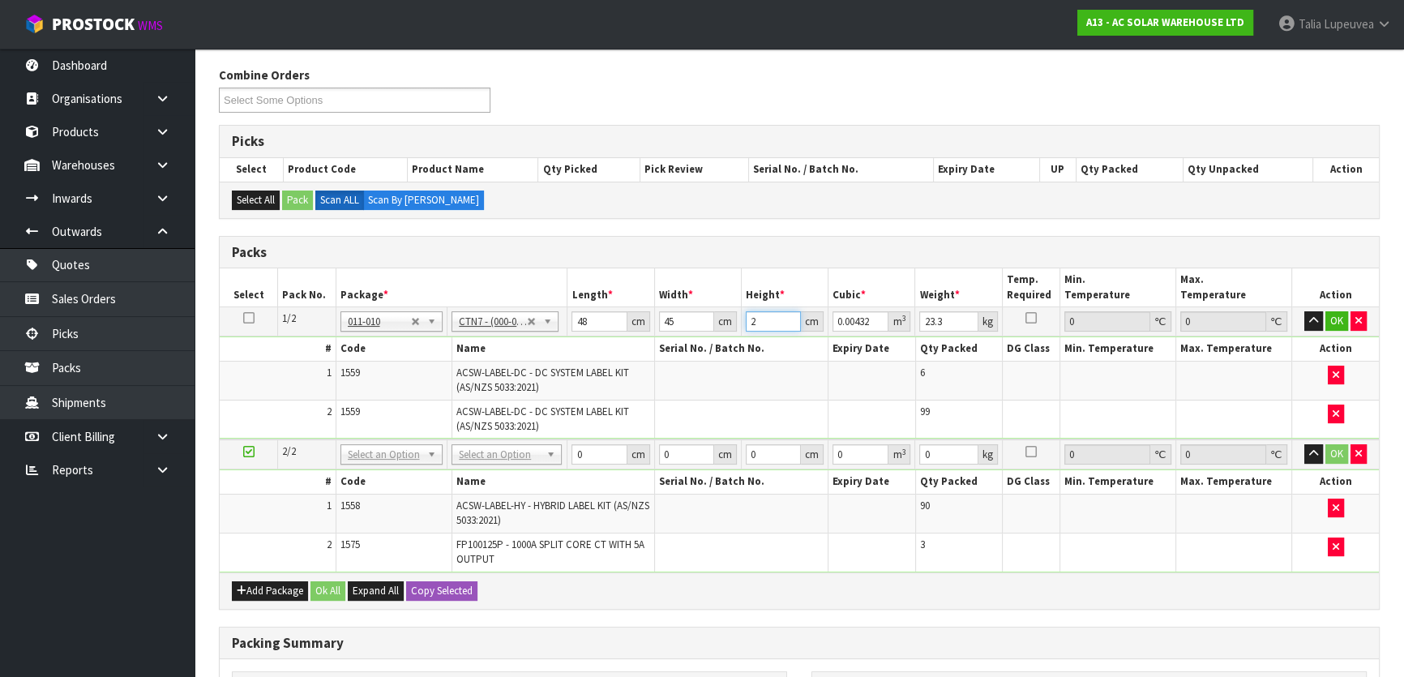
type input "0.05832"
type input "27"
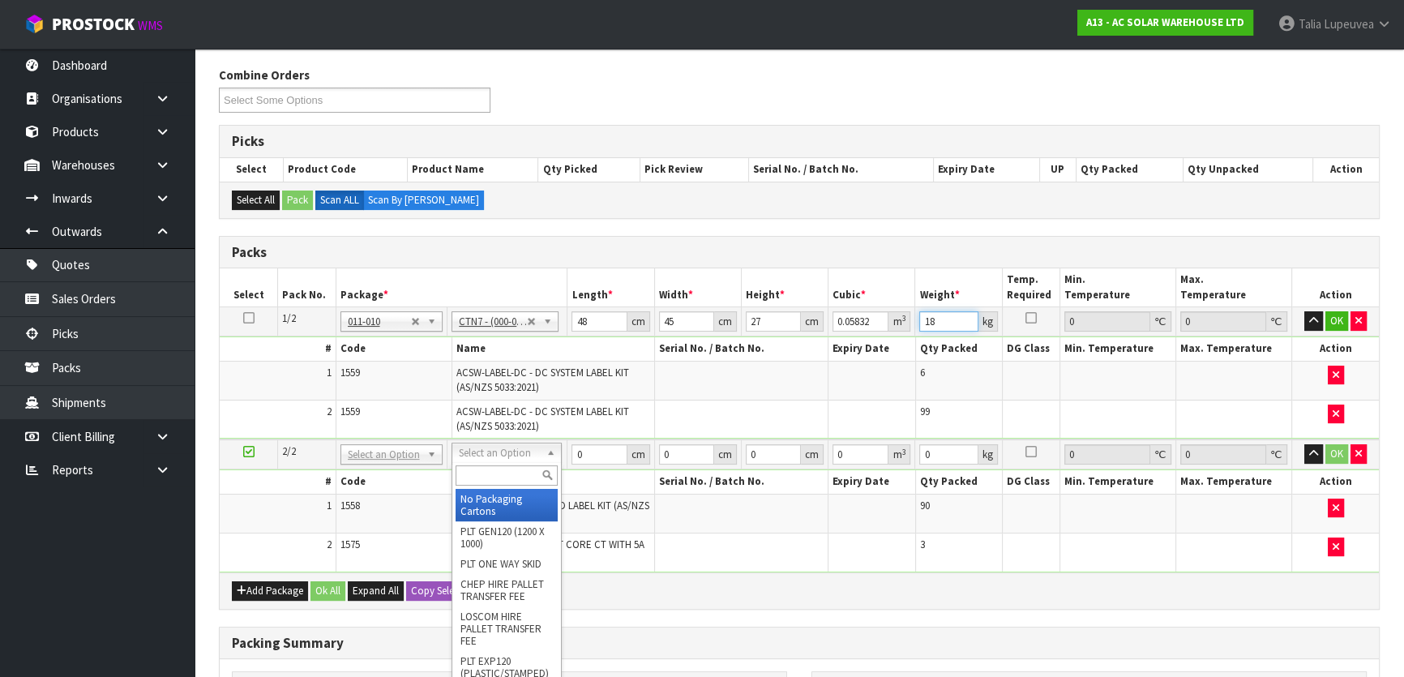
type input "18"
click at [508, 474] on input "text" at bounding box center [506, 475] width 101 height 20
type input "CTN7"
type input "2"
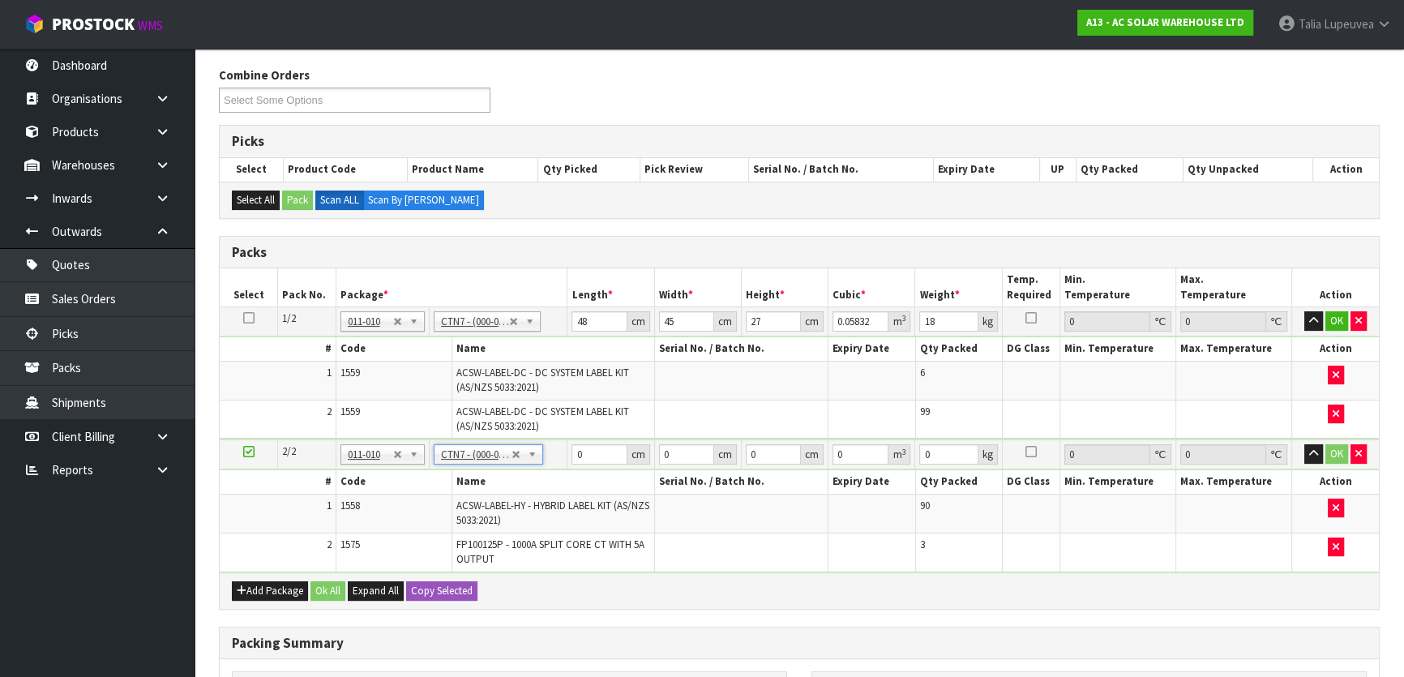
type input "45.5"
type input "35"
type input "0.072459"
type input "23.75"
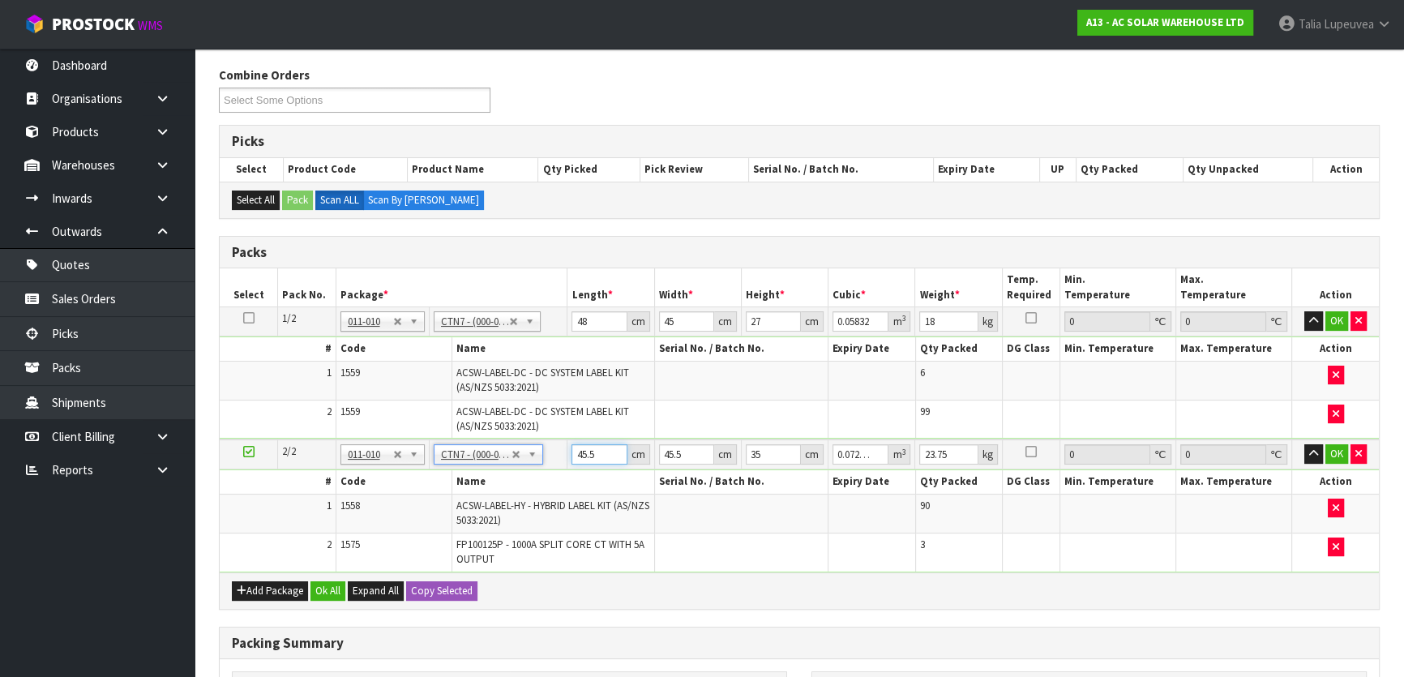
drag, startPoint x: 593, startPoint y: 448, endPoint x: 509, endPoint y: 470, distance: 86.3
click at [534, 463] on tr "2/2 NONE 007-001 007-002 007-004 007-009 007-013 007-014 007-015 007-017 007-01…" at bounding box center [799, 454] width 1159 height 30
type input "4"
type input "0.00637"
type input "48"
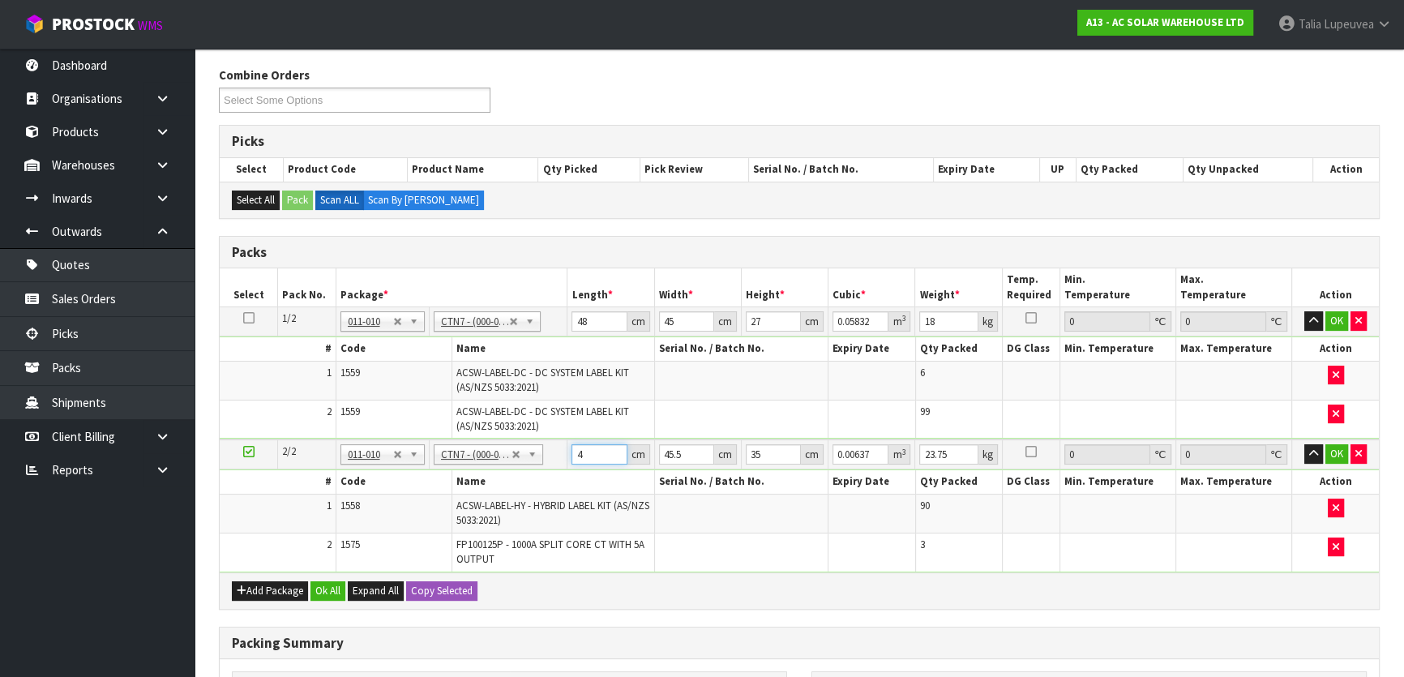
type input "0.07644"
type input "48"
type input "4"
type input "0.00672"
type input "46"
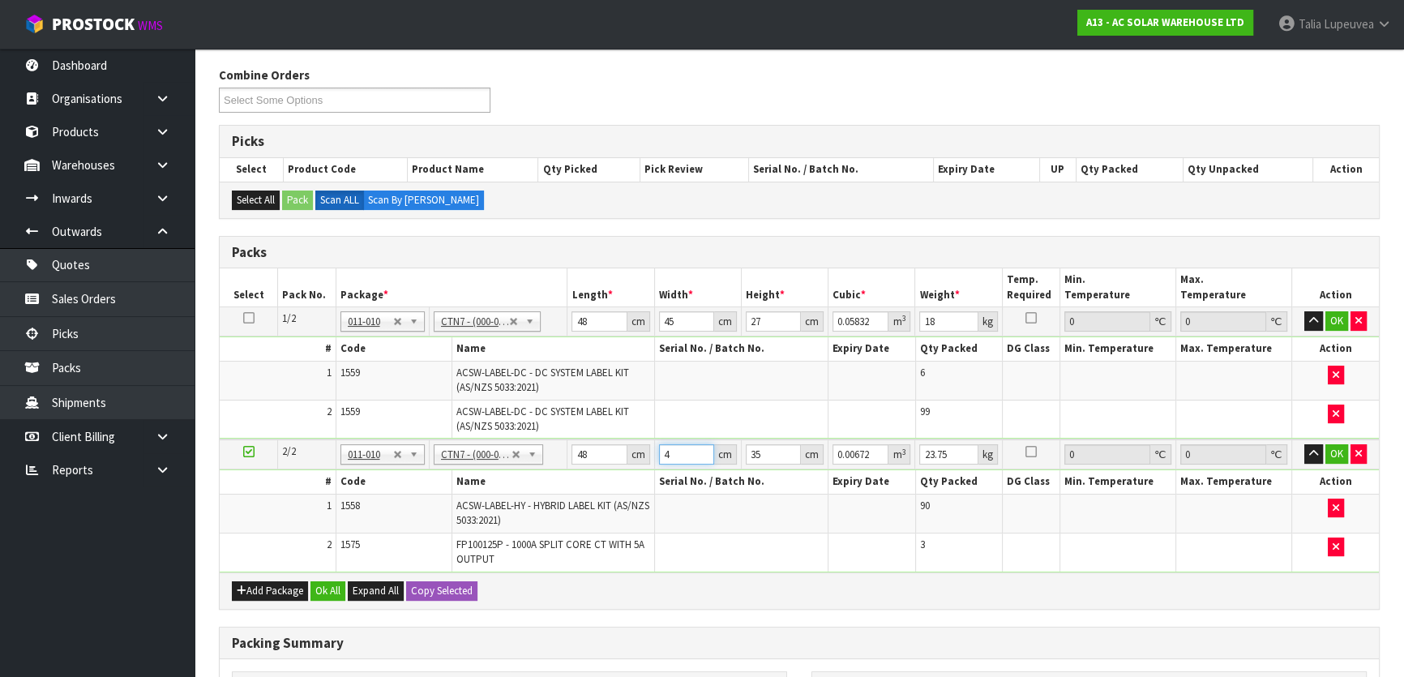
type input "0.07728"
type input "46"
type input "2"
type input "0.004416"
type input "28"
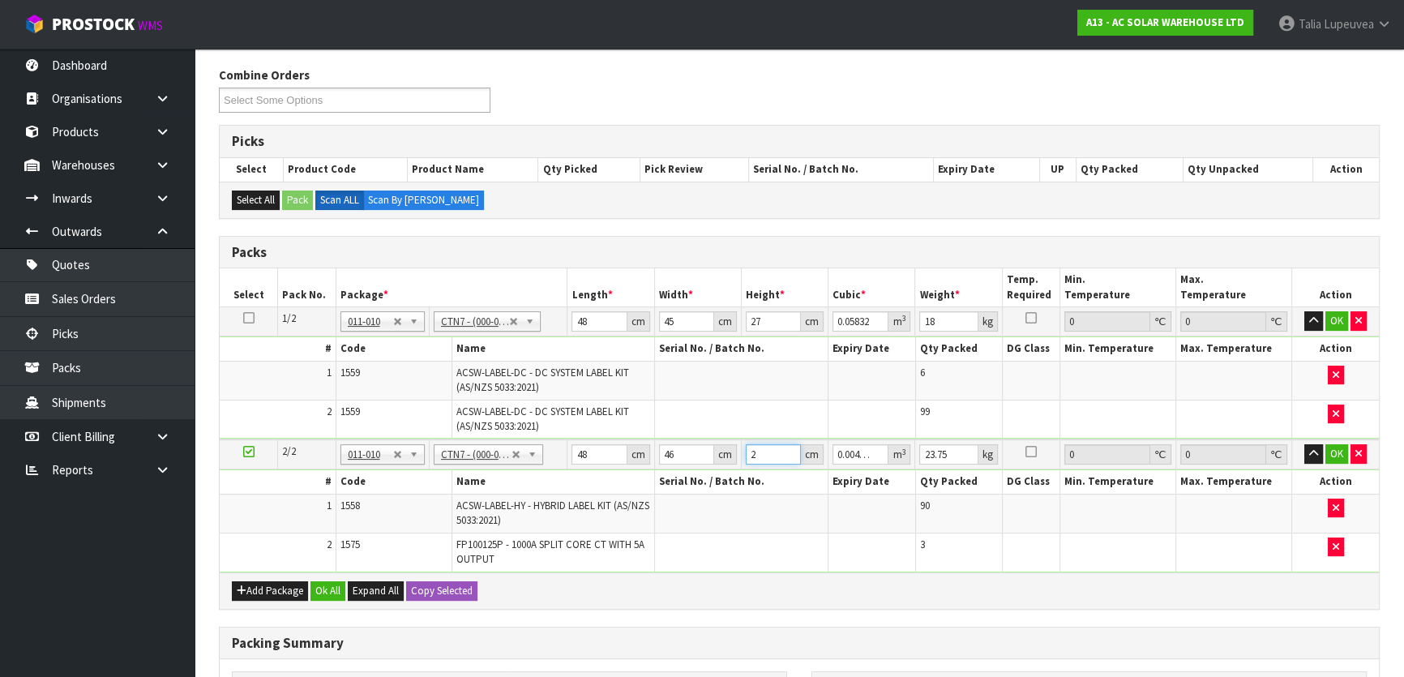
type input "0.061824"
type input "28"
type input "22"
drag, startPoint x: 731, startPoint y: 324, endPoint x: 777, endPoint y: 332, distance: 46.9
drag, startPoint x: 777, startPoint y: 332, endPoint x: 1313, endPoint y: 222, distance: 547.2
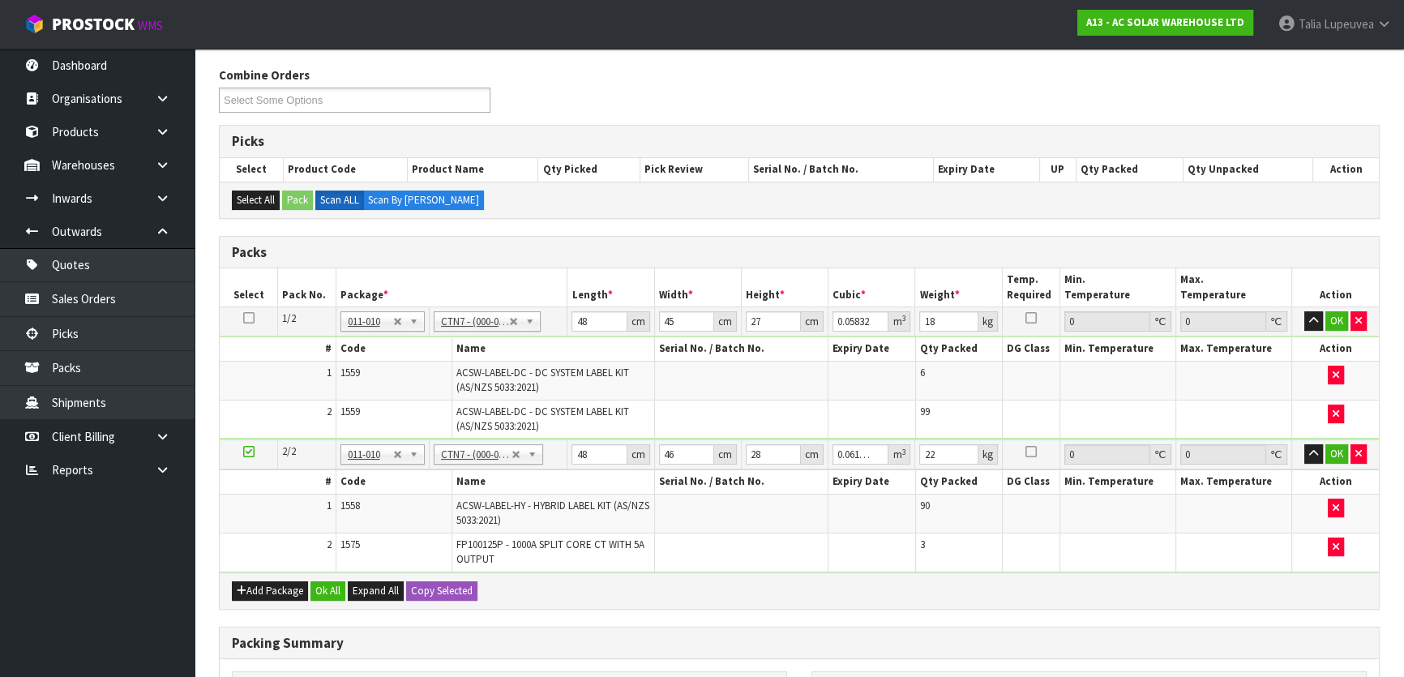
click at [1303, 207] on div "Select All Pack Scan ALL Scan By Quantity" at bounding box center [799, 200] width 1159 height 36
click at [1339, 450] on button "OK" at bounding box center [1337, 453] width 23 height 19
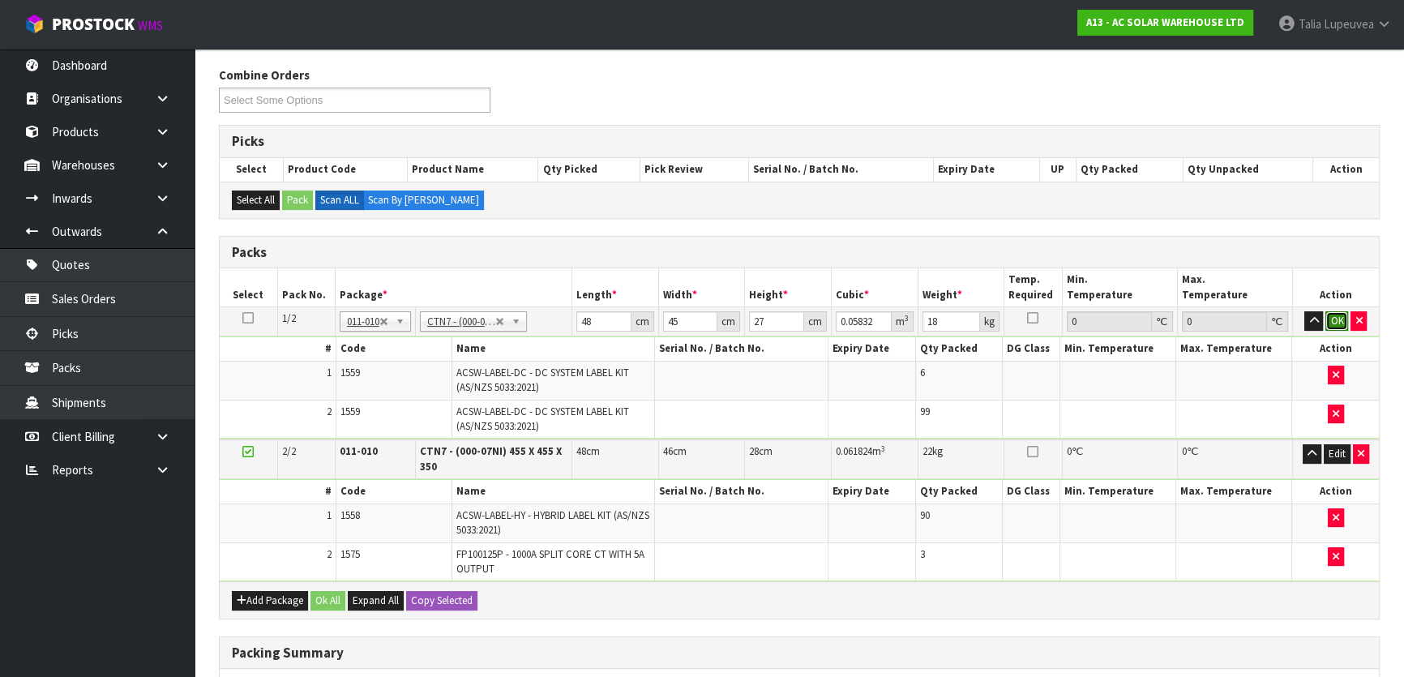
click at [1338, 324] on button "OK" at bounding box center [1337, 320] width 23 height 19
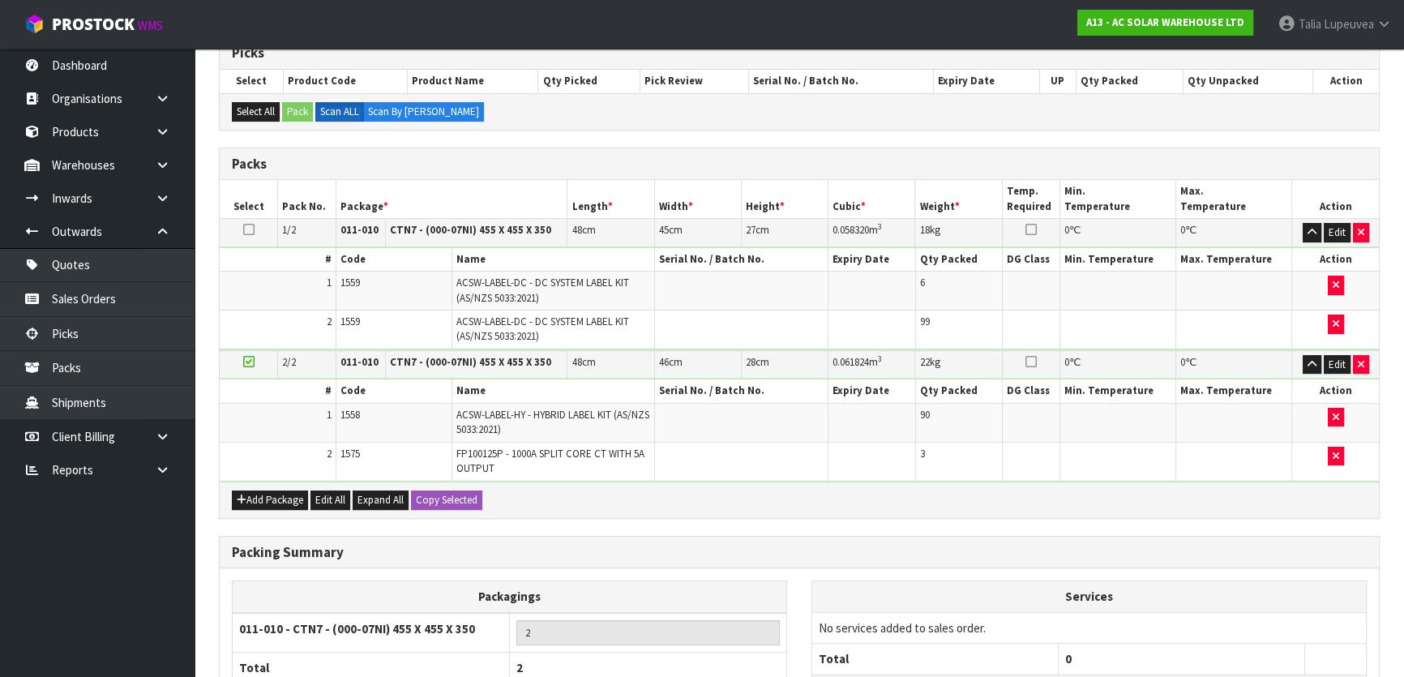
scroll to position [483, 0]
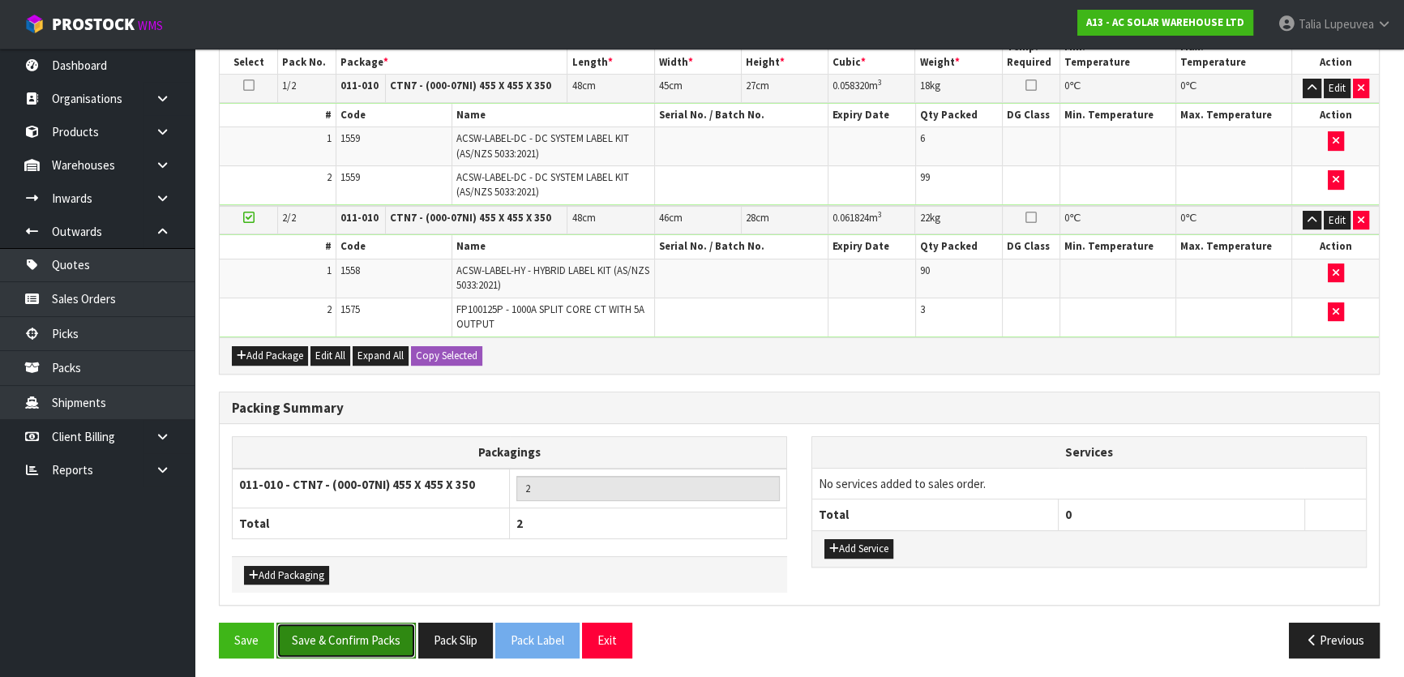
click at [352, 623] on button "Save & Confirm Packs" at bounding box center [345, 640] width 139 height 35
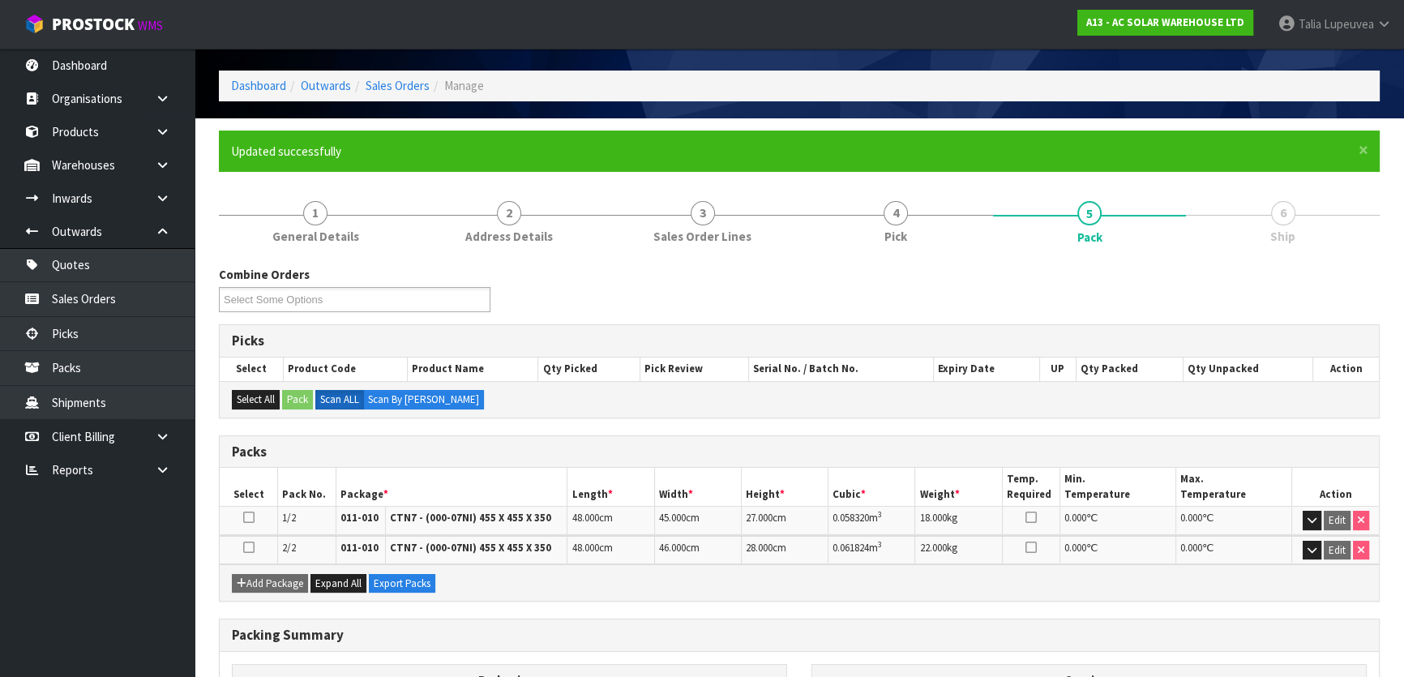
scroll to position [73, 0]
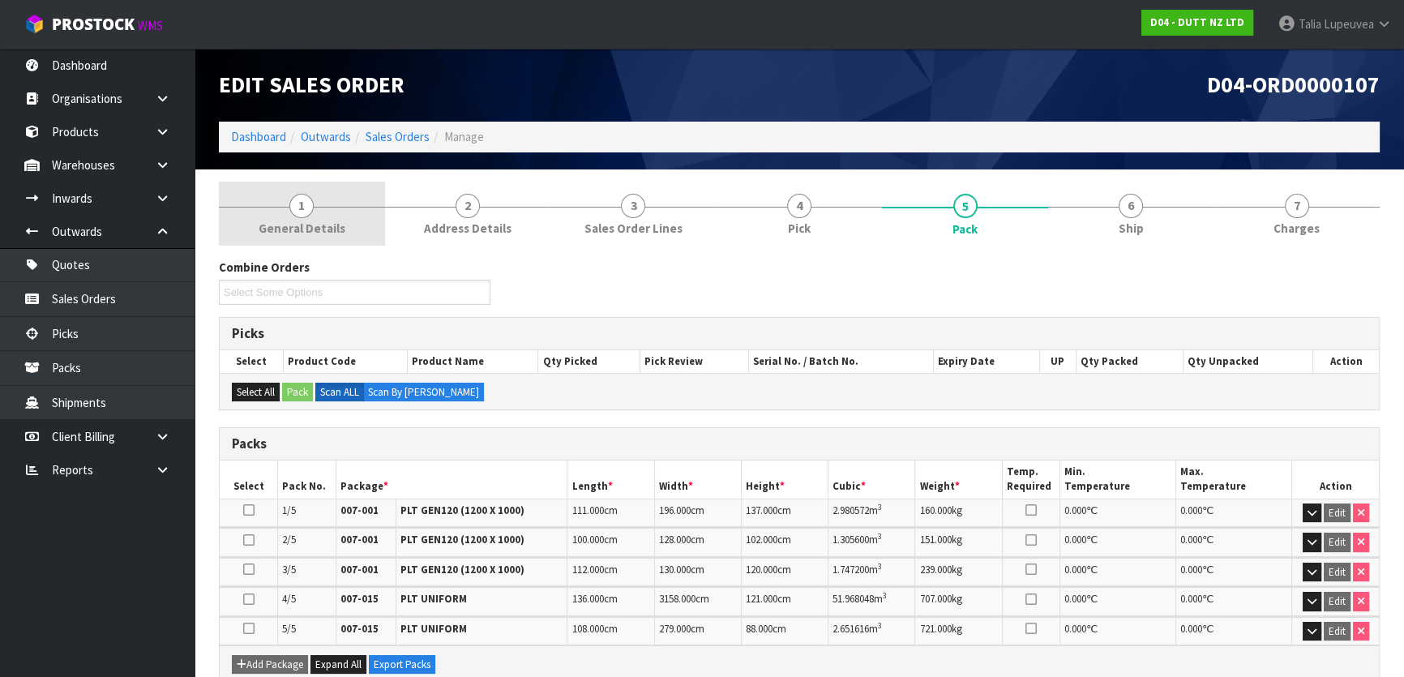
click at [324, 226] on span "General Details" at bounding box center [302, 228] width 87 height 17
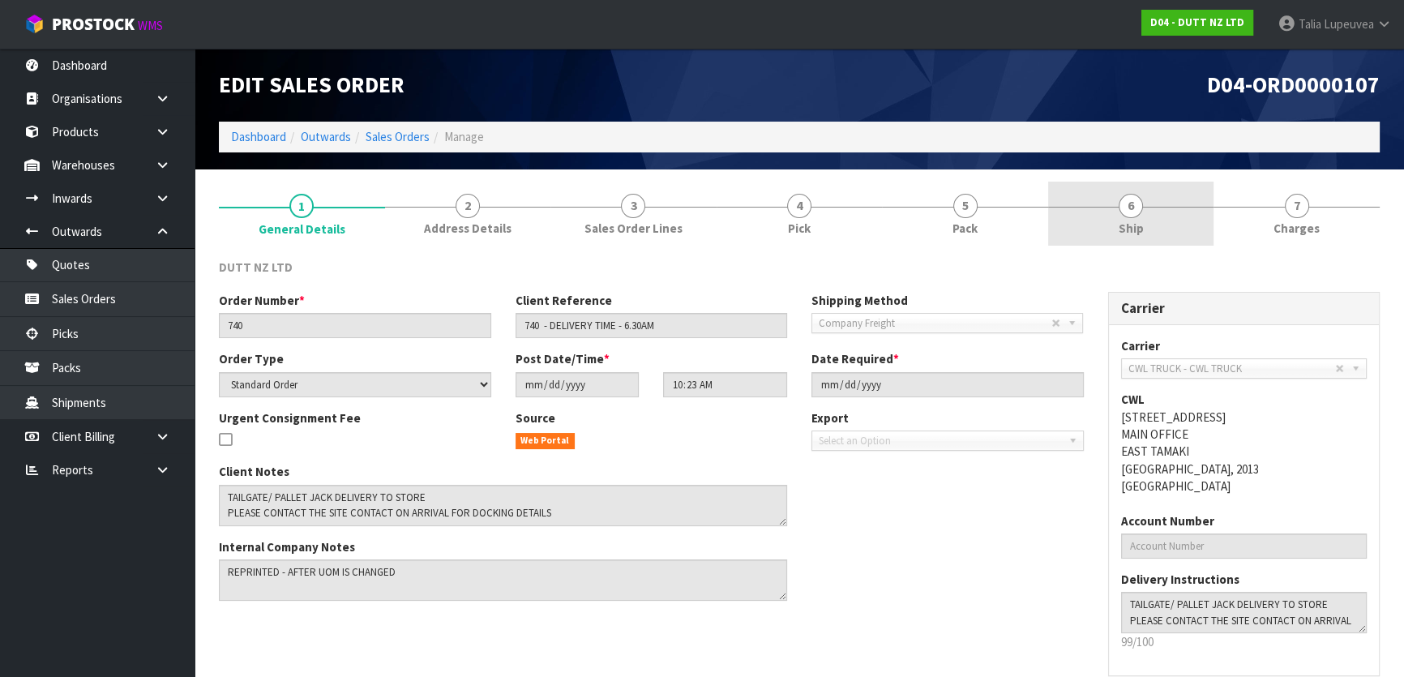
click at [1132, 220] on span "Ship" at bounding box center [1131, 228] width 25 height 17
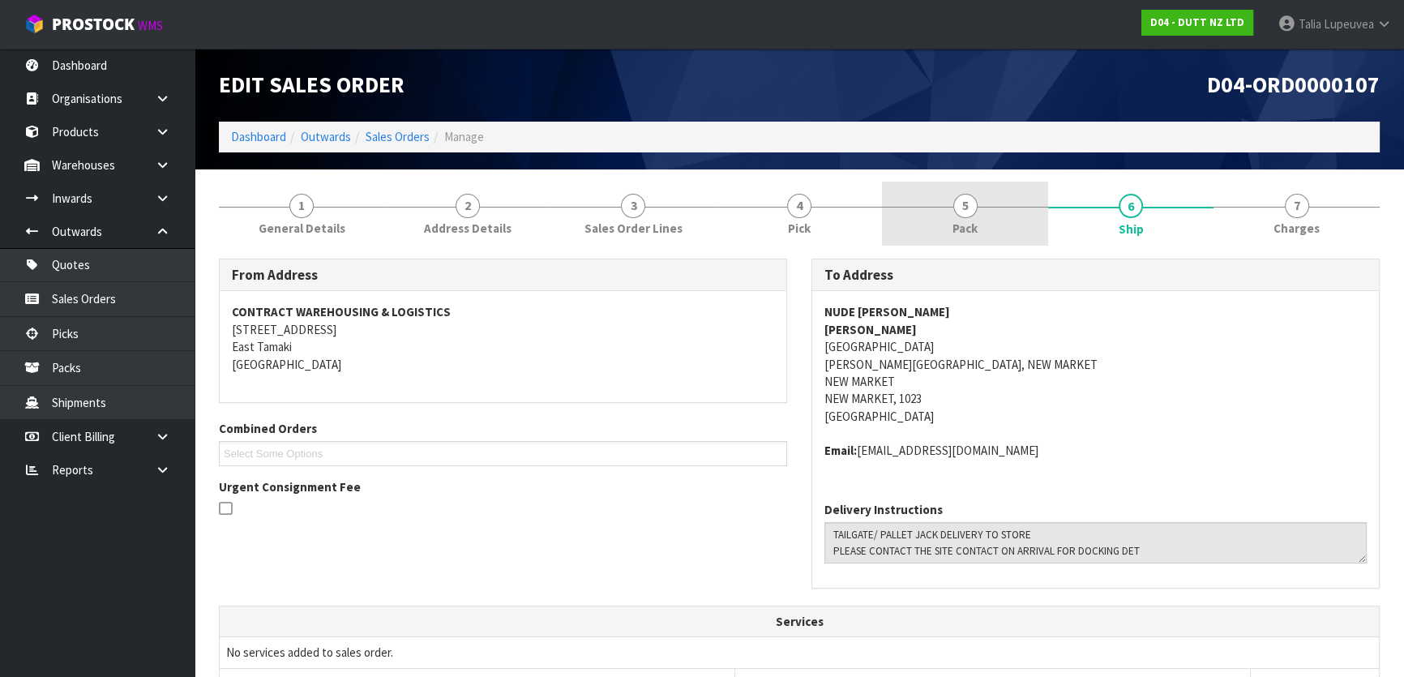
click at [1006, 214] on link "5 Pack" at bounding box center [965, 214] width 166 height 64
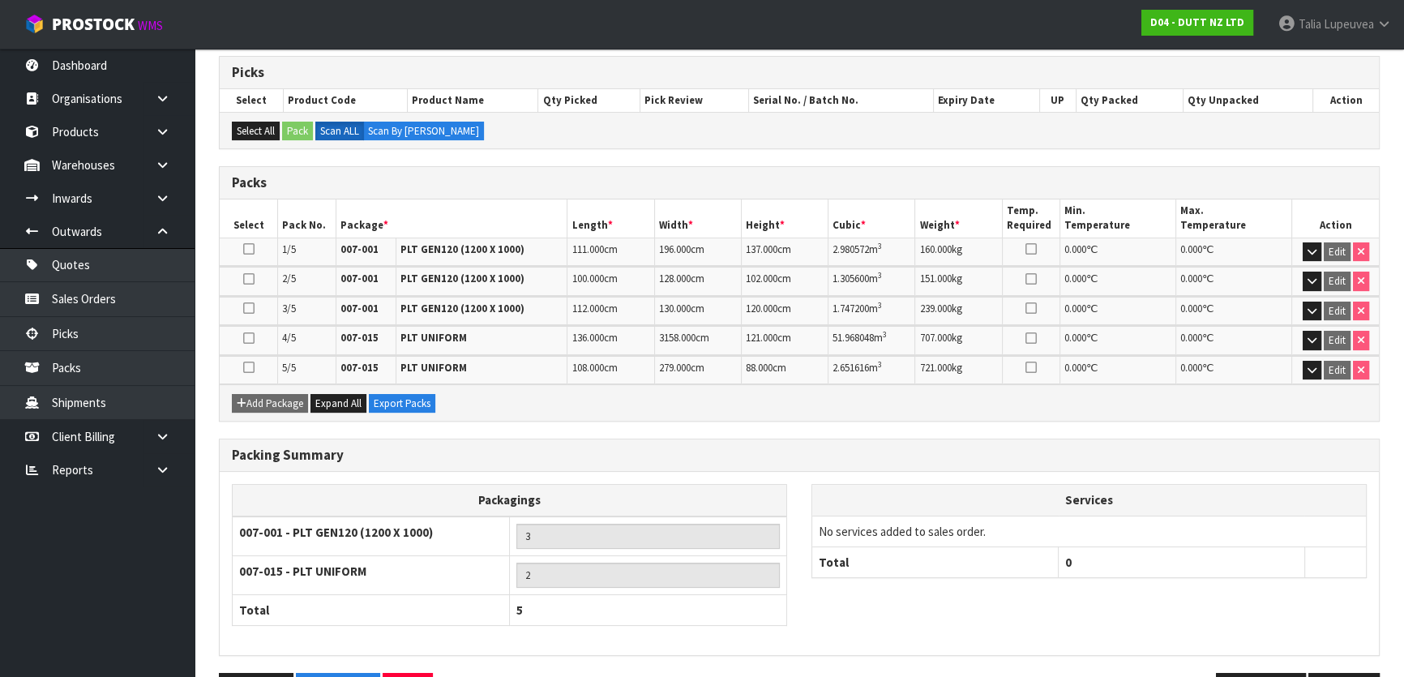
scroll to position [311, 0]
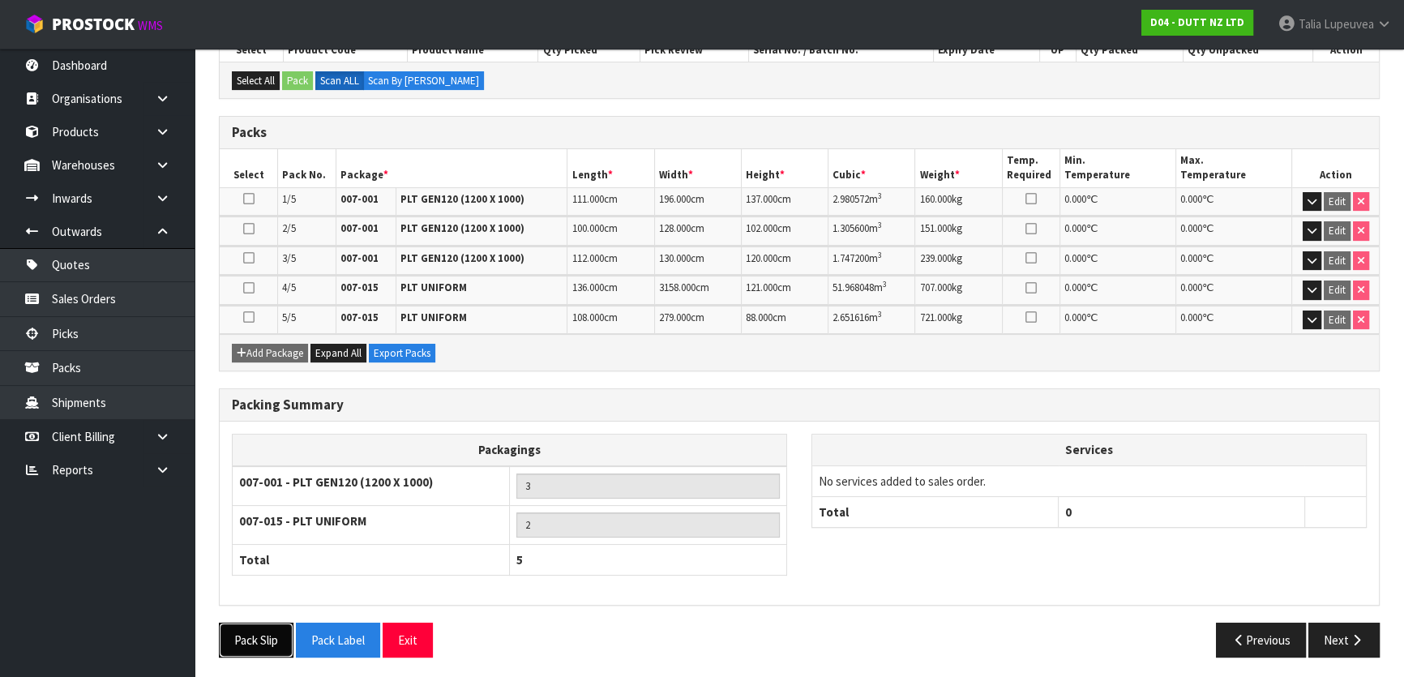
drag, startPoint x: 251, startPoint y: 629, endPoint x: 267, endPoint y: 630, distance: 15.4
click at [252, 629] on button "Pack Slip" at bounding box center [256, 640] width 75 height 35
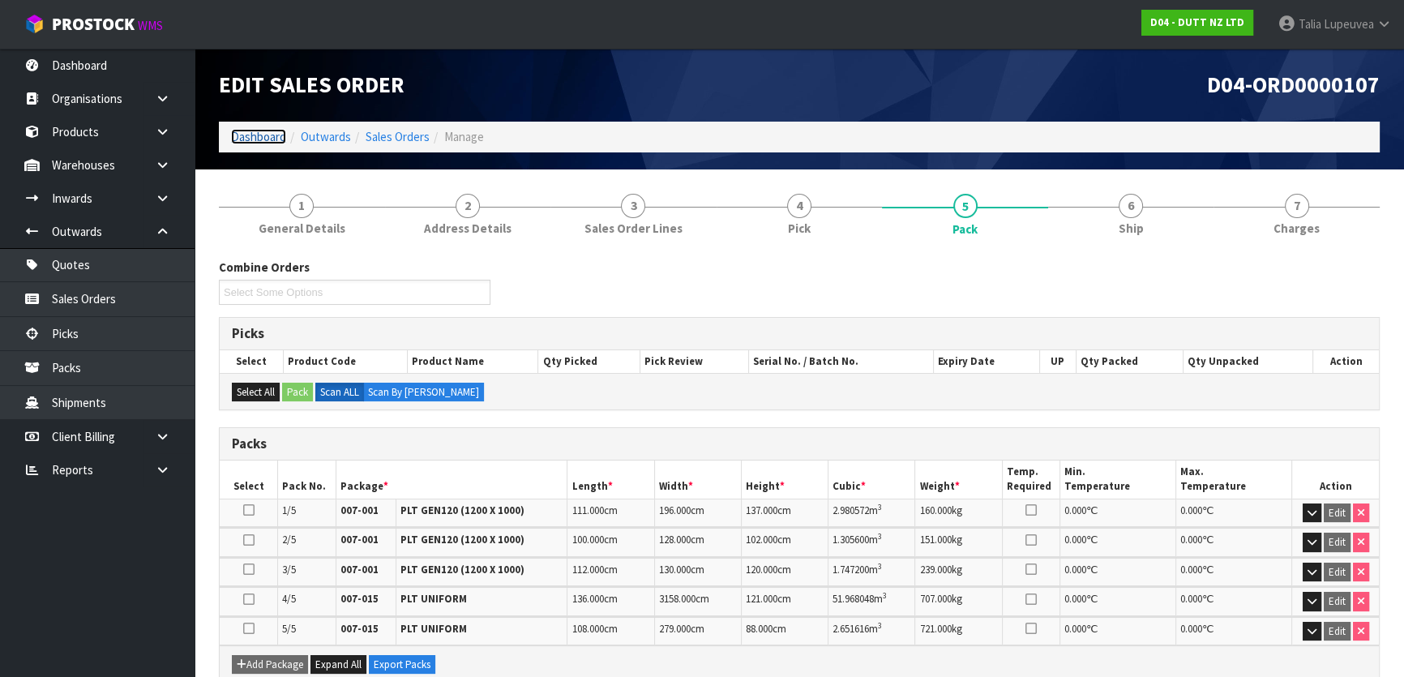
click at [270, 135] on link "Dashboard" at bounding box center [258, 136] width 55 height 15
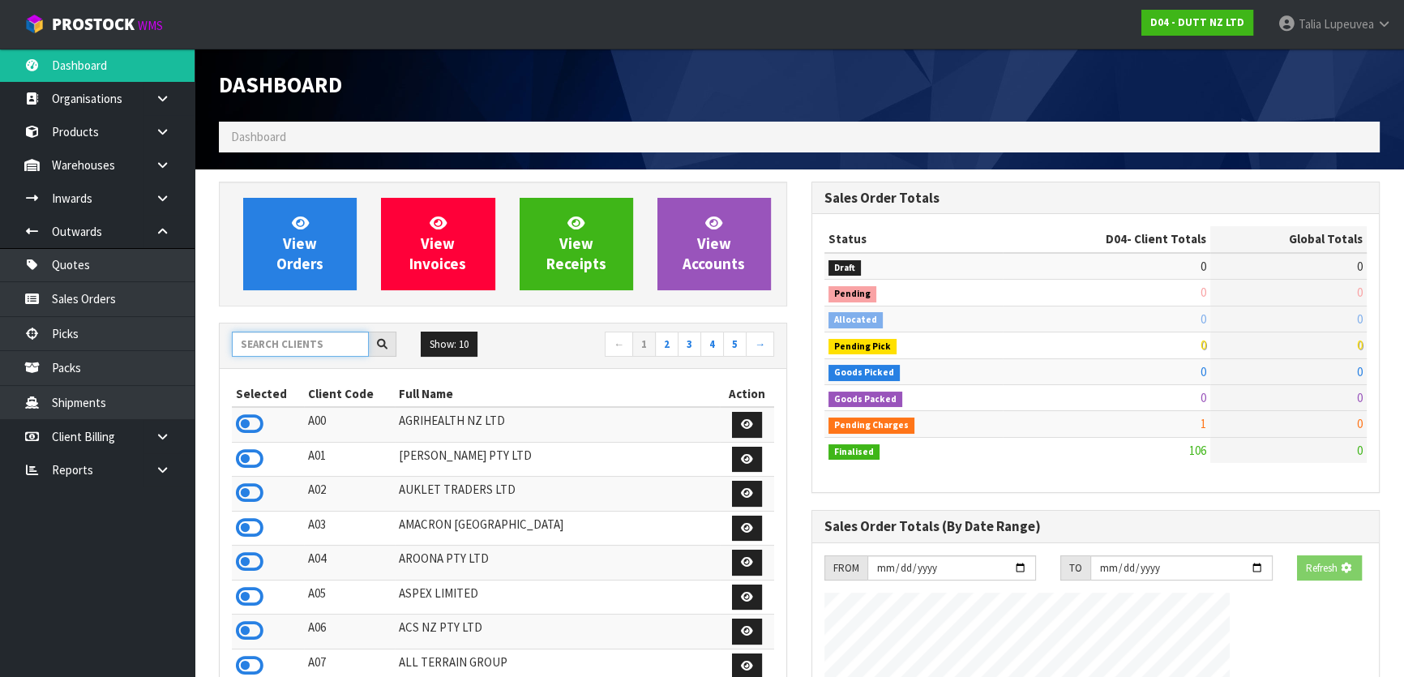
drag, startPoint x: 312, startPoint y: 349, endPoint x: 315, endPoint y: 336, distance: 13.4
click at [312, 344] on input "text" at bounding box center [300, 344] width 137 height 25
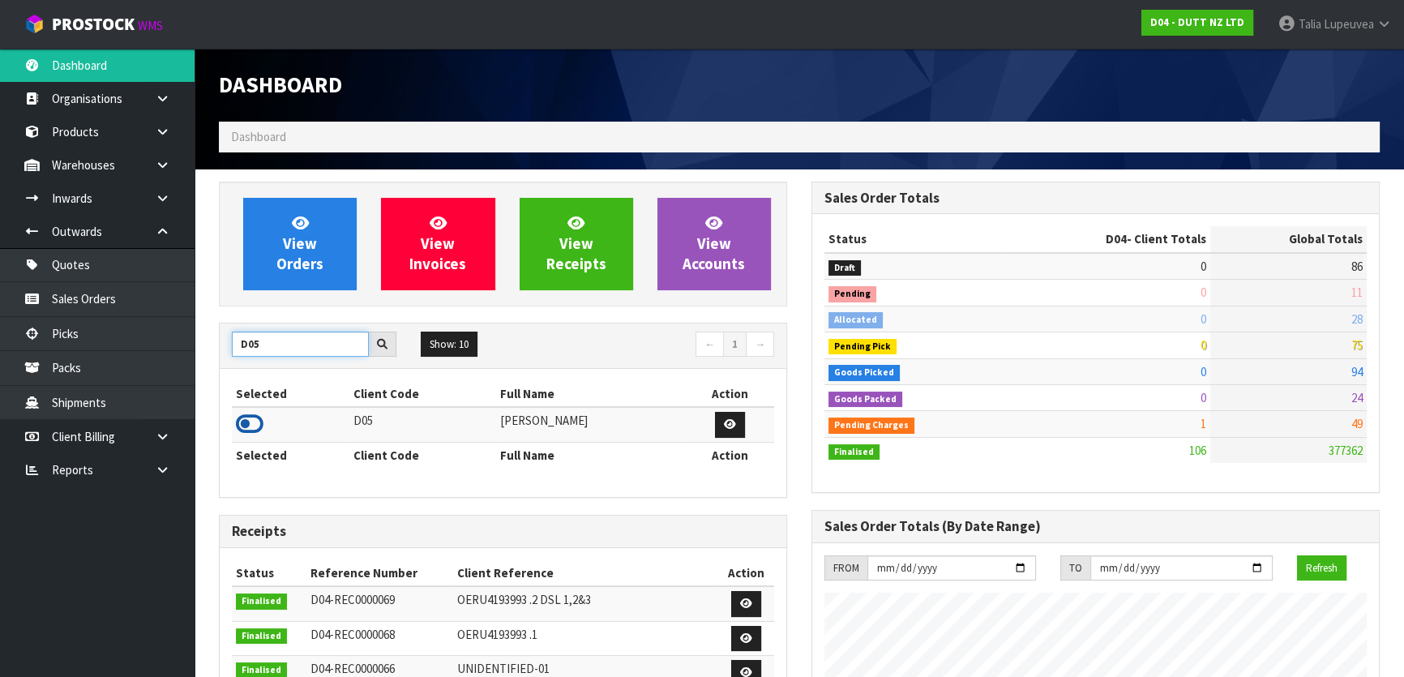
type input "D05"
click at [243, 428] on icon at bounding box center [250, 424] width 28 height 24
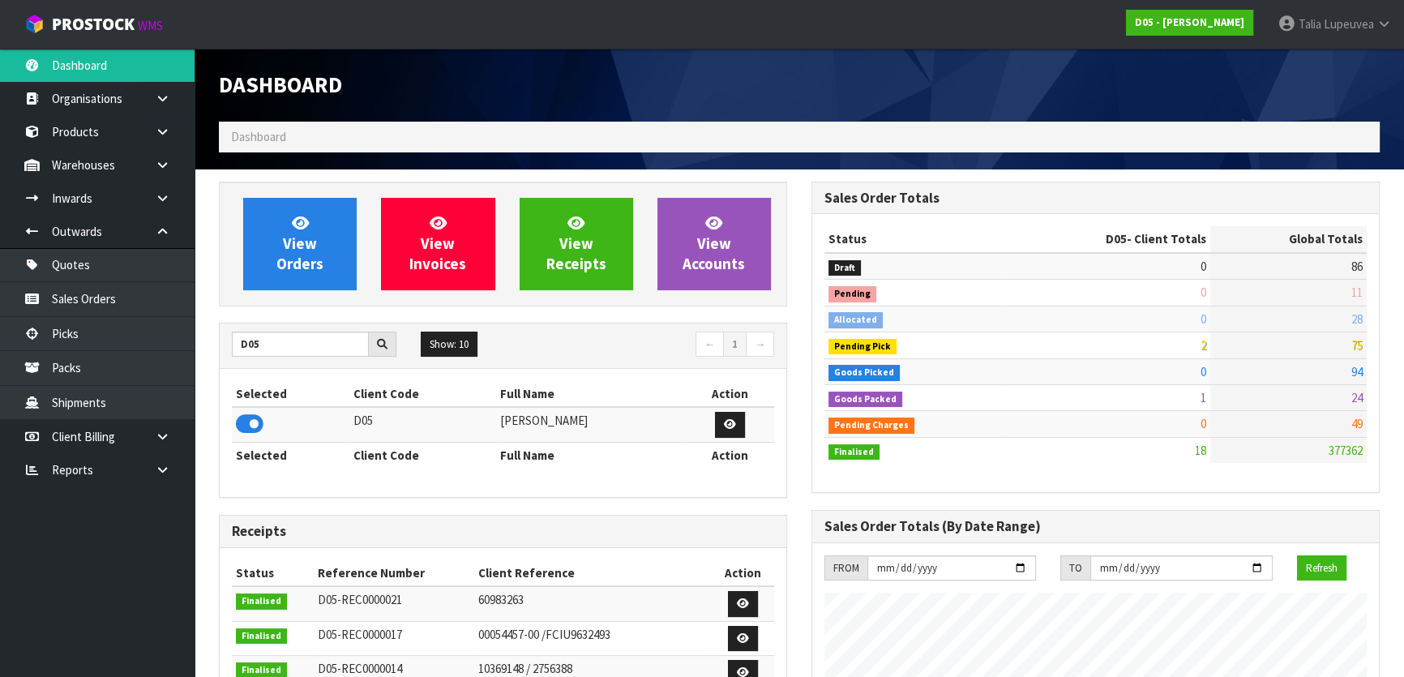
scroll to position [1434, 592]
click at [96, 299] on link "Sales Orders" at bounding box center [97, 298] width 195 height 33
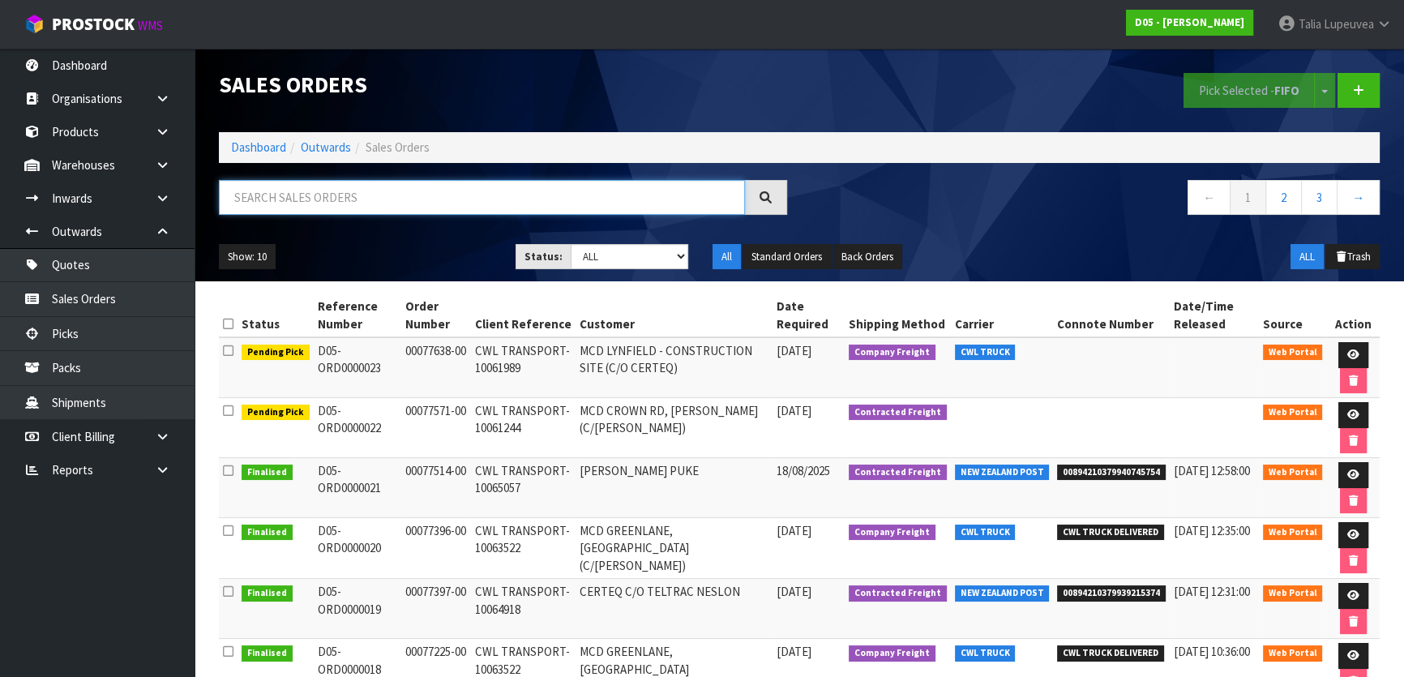
click at [486, 183] on input "text" at bounding box center [482, 197] width 526 height 35
type input "JOB-0408449"
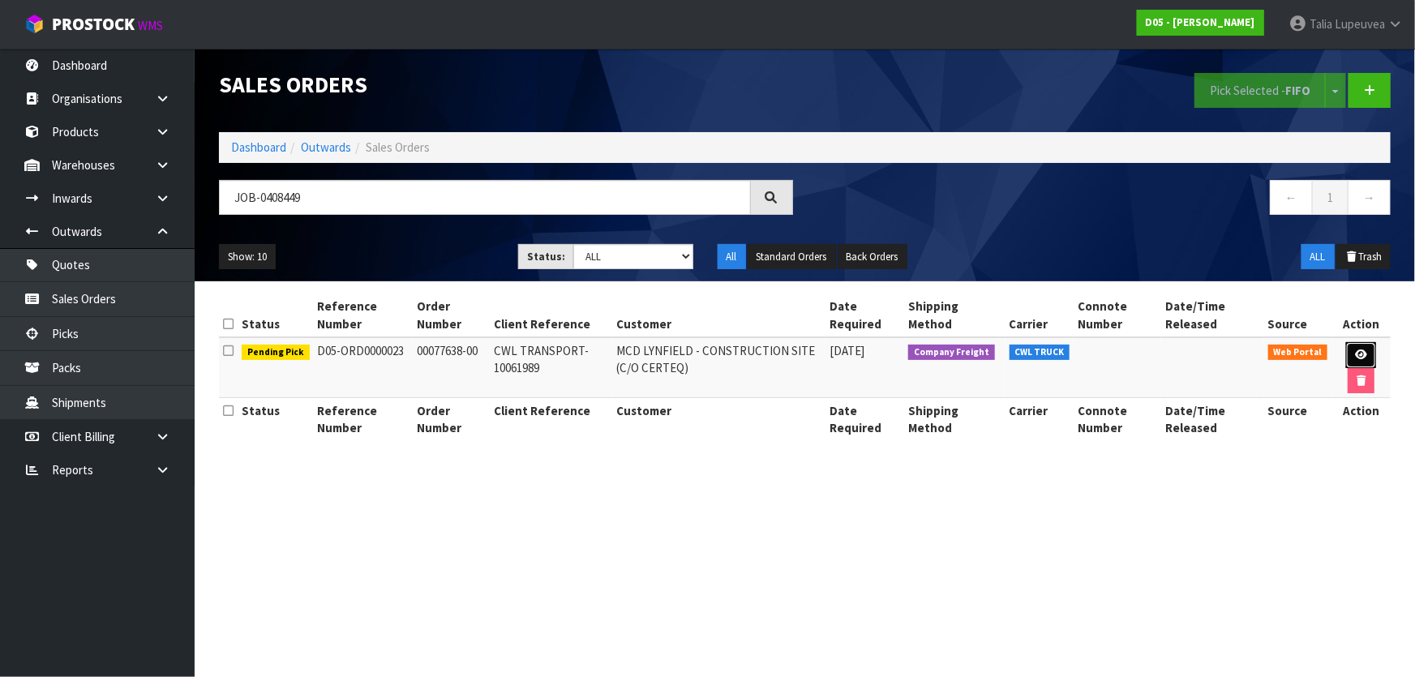
click at [1361, 348] on link at bounding box center [1361, 355] width 30 height 26
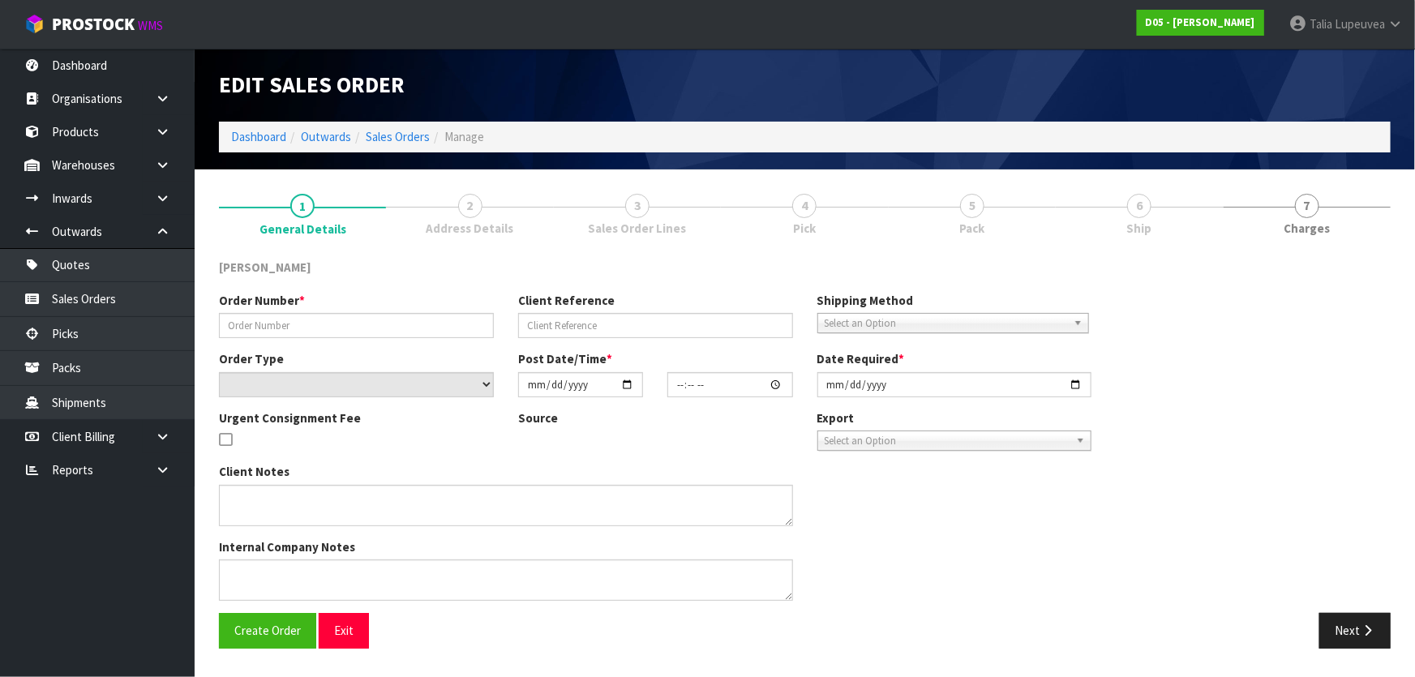
type input "00077638-00"
type input "CWL TRANSPORT-10061989"
select select "number:0"
type input "[DATE]"
type input "14:34:00.000"
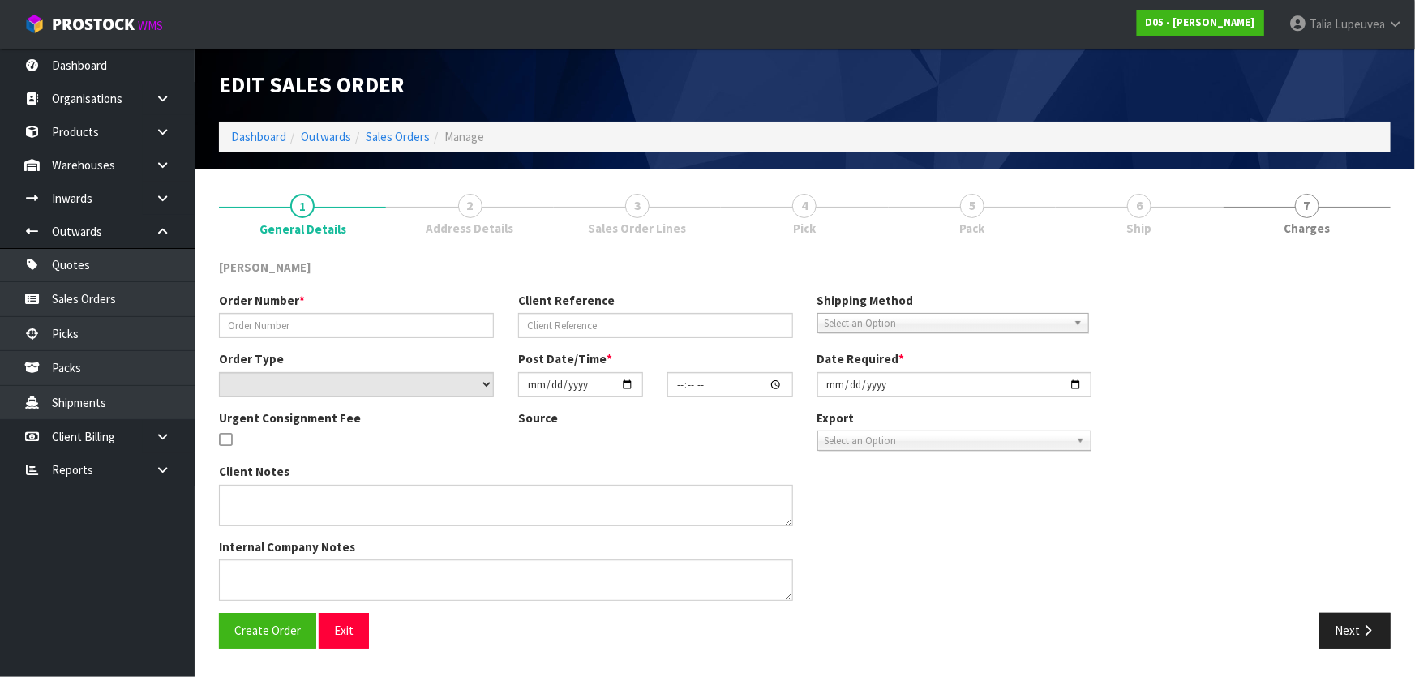
type input "[DATE]"
type textarea "PLEASE DELIVER 20/08/2025 URGENT"
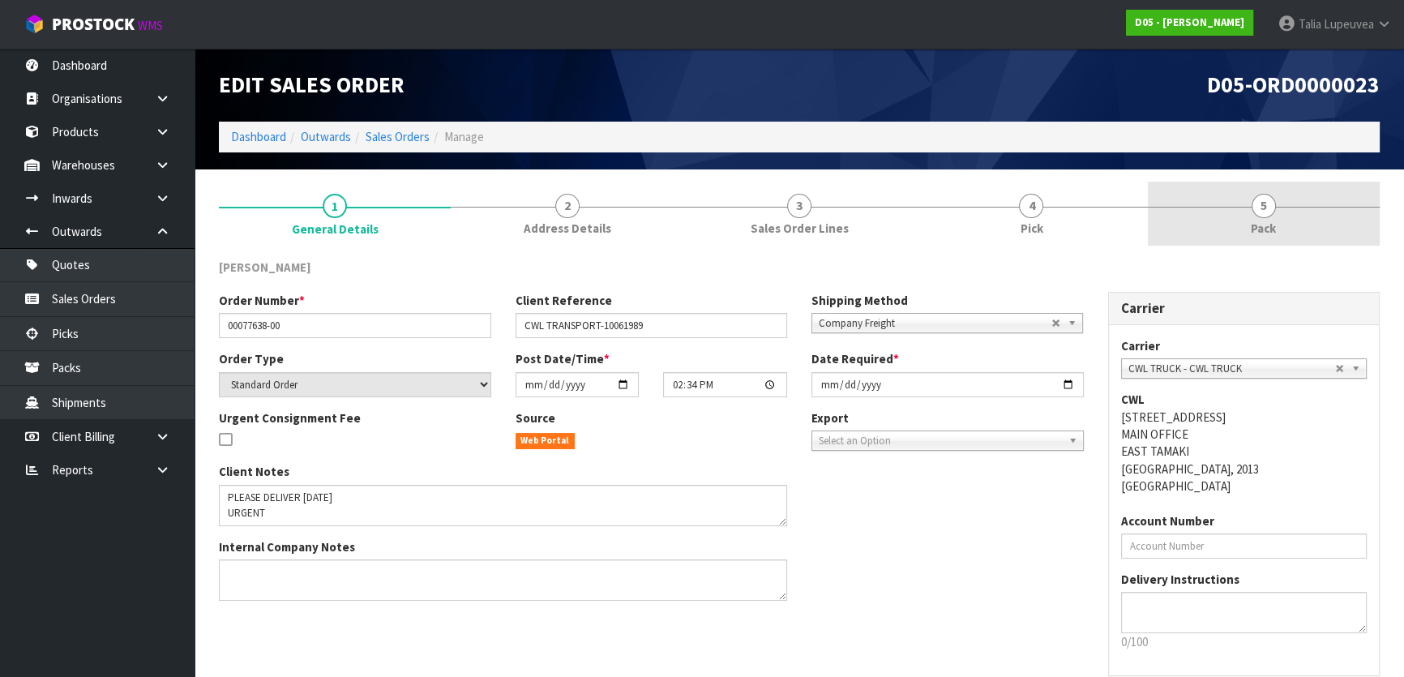
click at [1212, 200] on link "5 Pack" at bounding box center [1264, 214] width 232 height 64
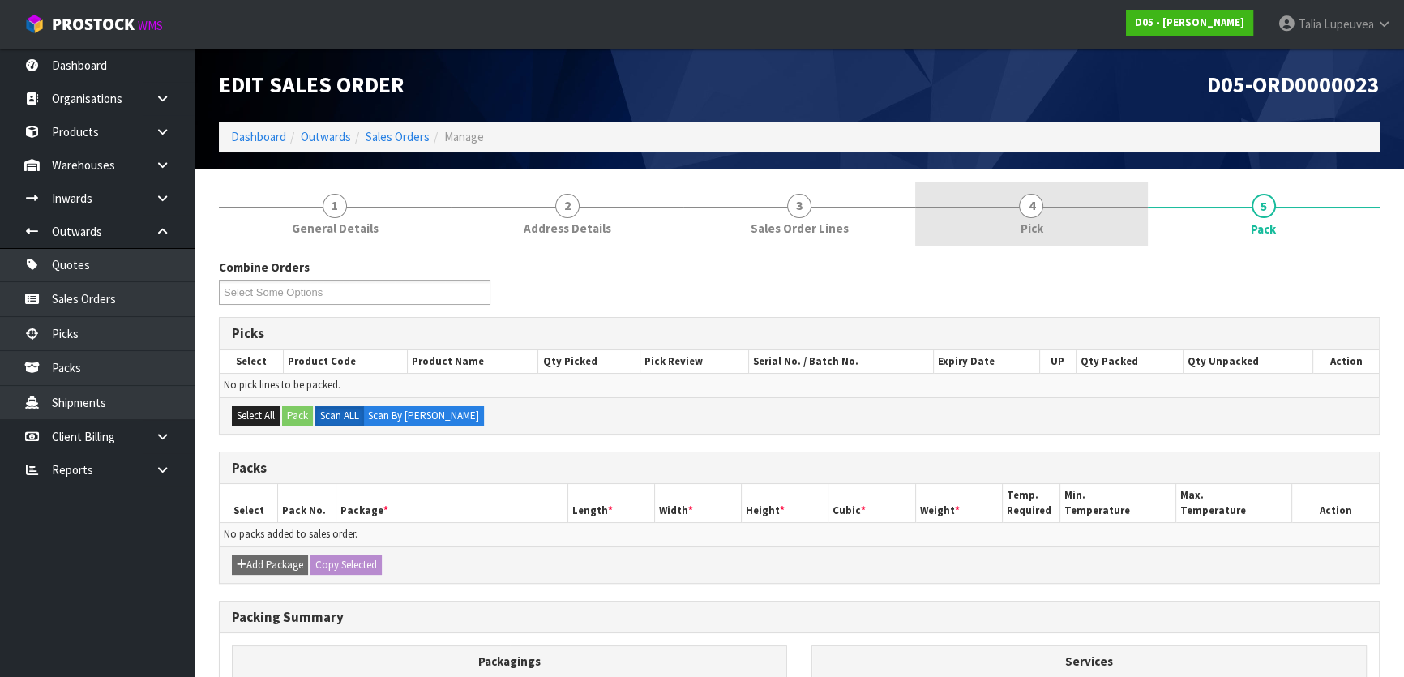
click at [1067, 214] on link "4 Pick" at bounding box center [1031, 214] width 232 height 64
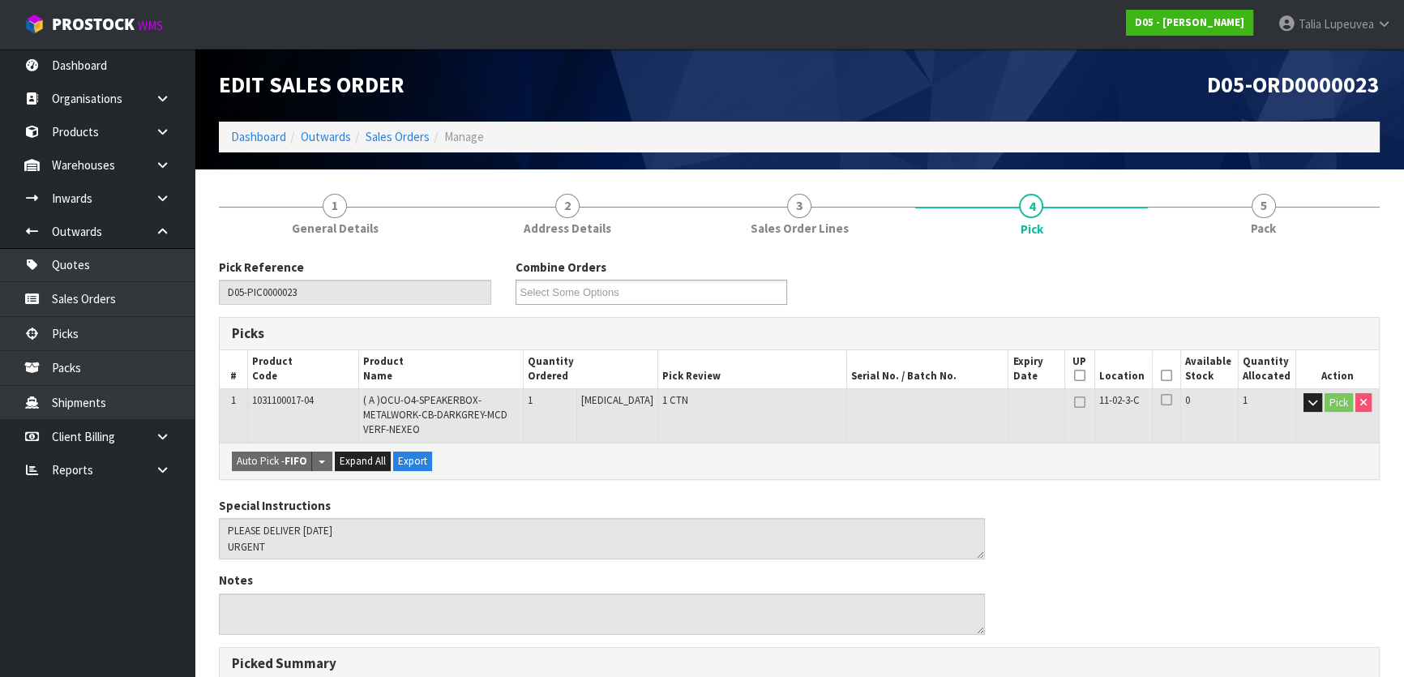
click at [1161, 375] on icon at bounding box center [1166, 375] width 11 height 1
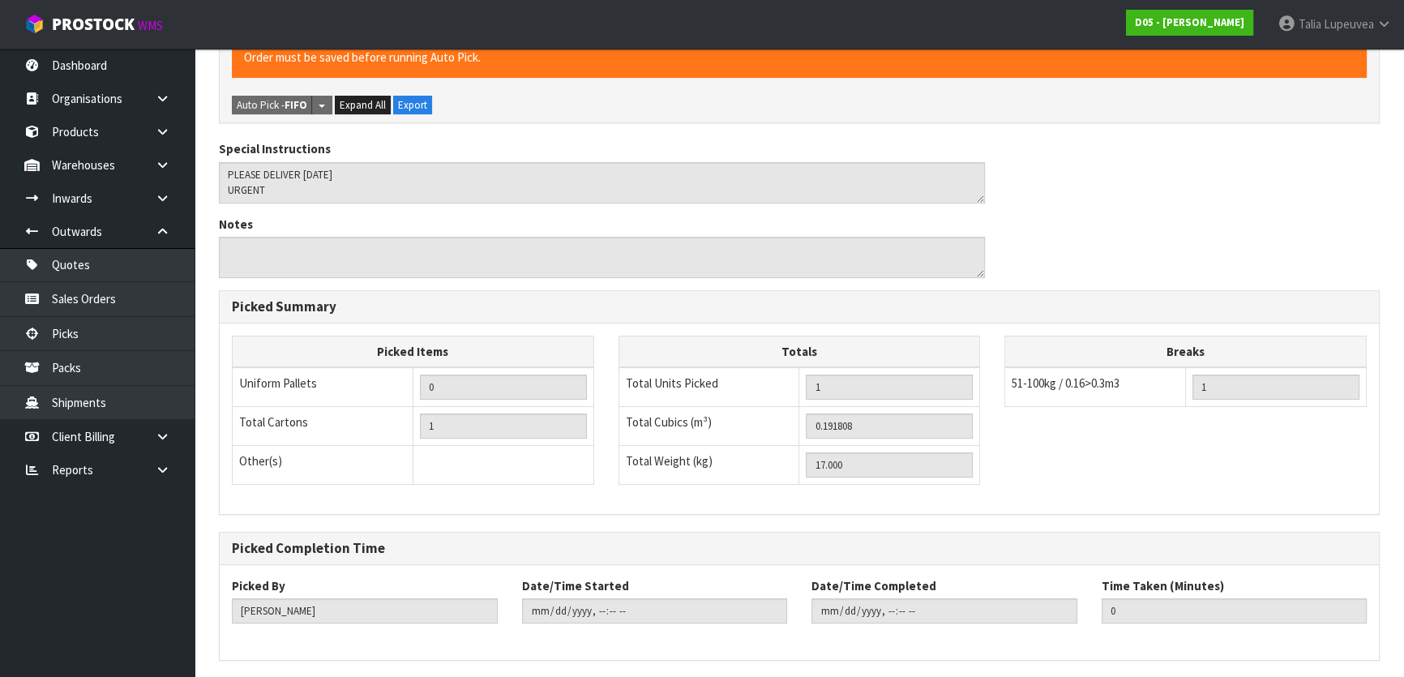
scroll to position [473, 0]
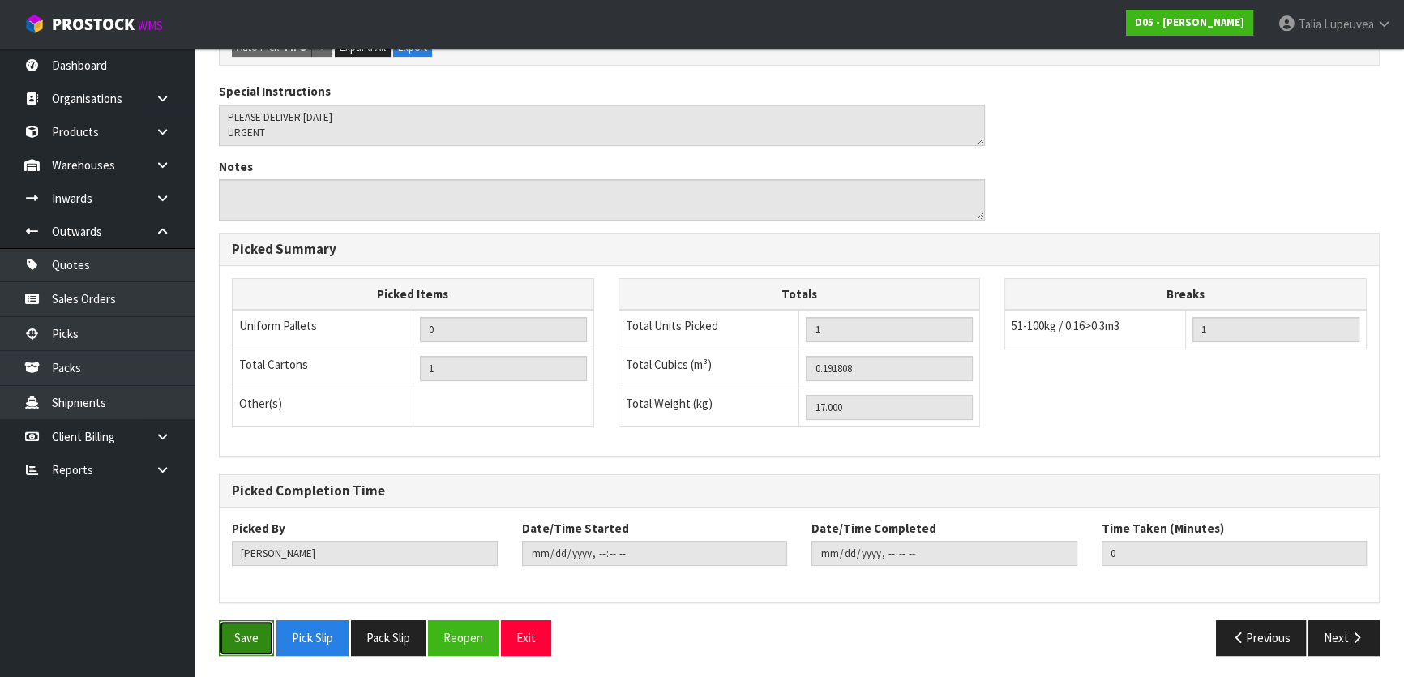
click at [238, 632] on button "Save" at bounding box center [246, 637] width 55 height 35
drag, startPoint x: 1357, startPoint y: 624, endPoint x: 1333, endPoint y: 626, distance: 23.6
click at [1356, 626] on button "Next" at bounding box center [1344, 637] width 71 height 35
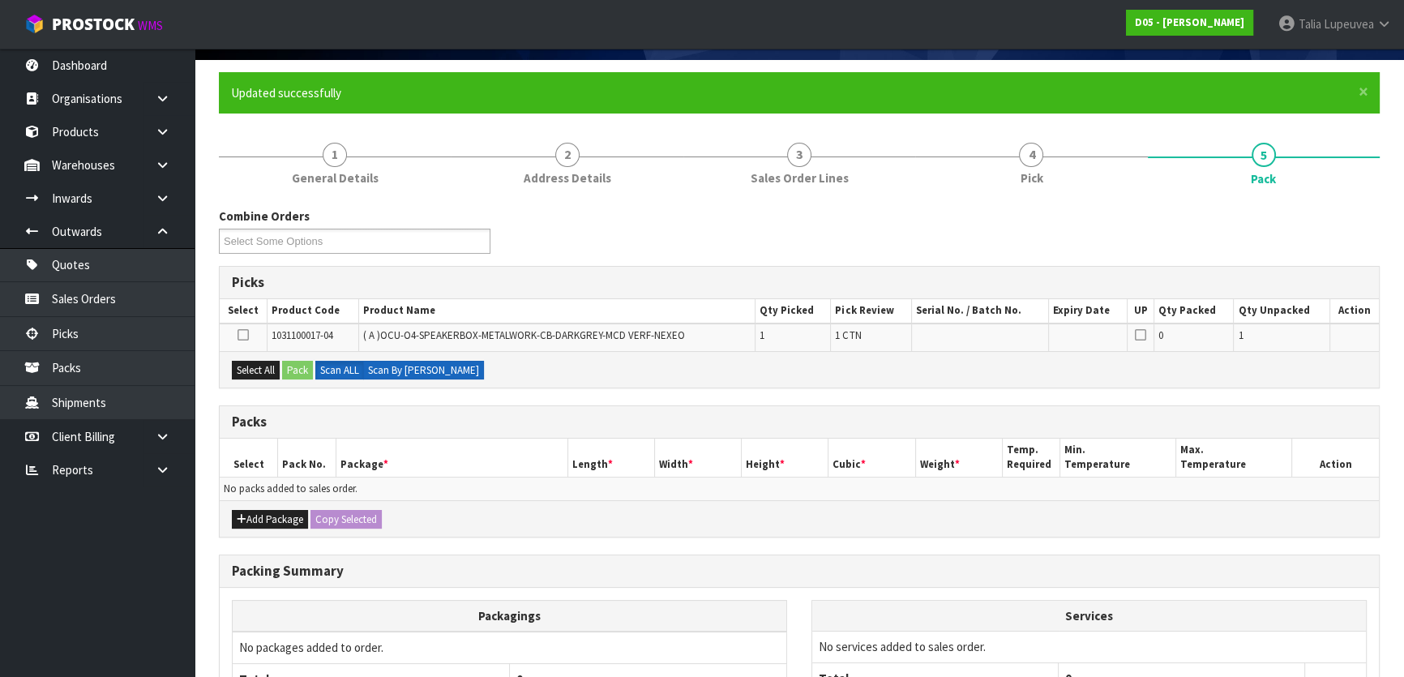
scroll to position [45, 0]
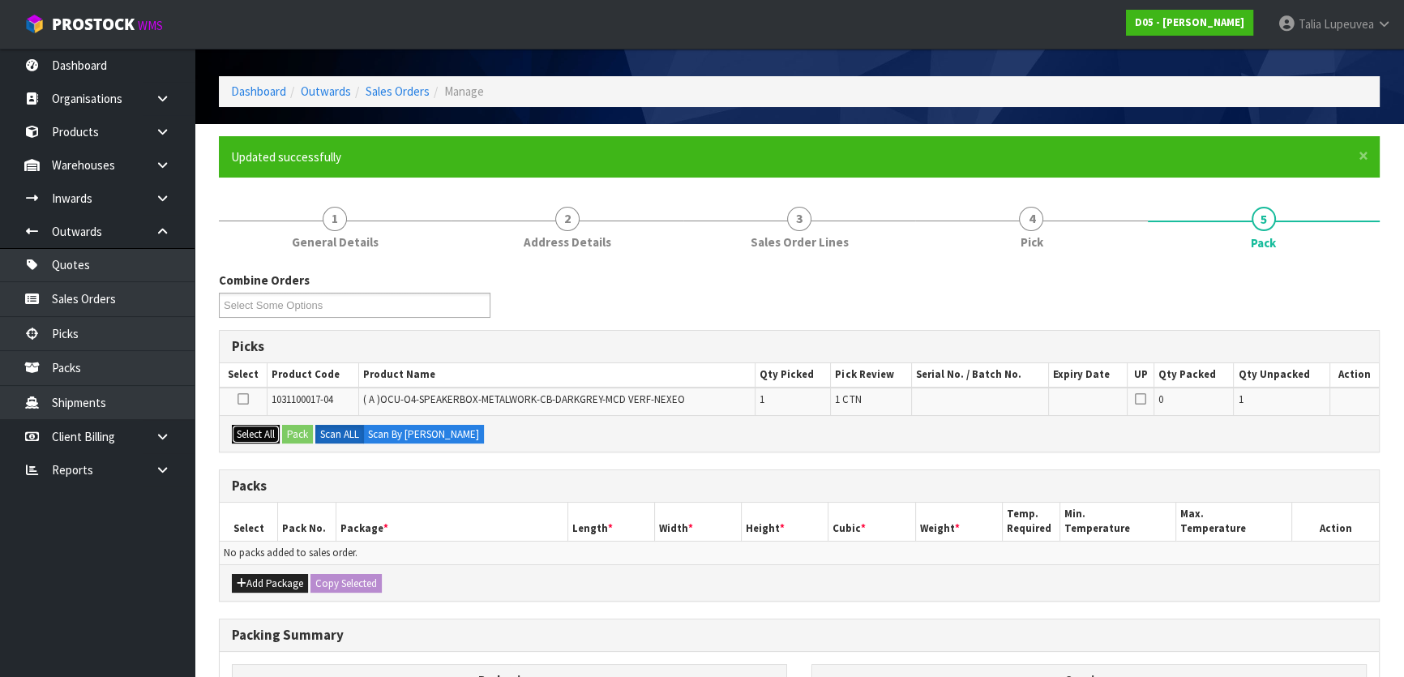
click at [264, 428] on button "Select All" at bounding box center [256, 434] width 48 height 19
click at [295, 435] on button "Pack" at bounding box center [297, 434] width 31 height 19
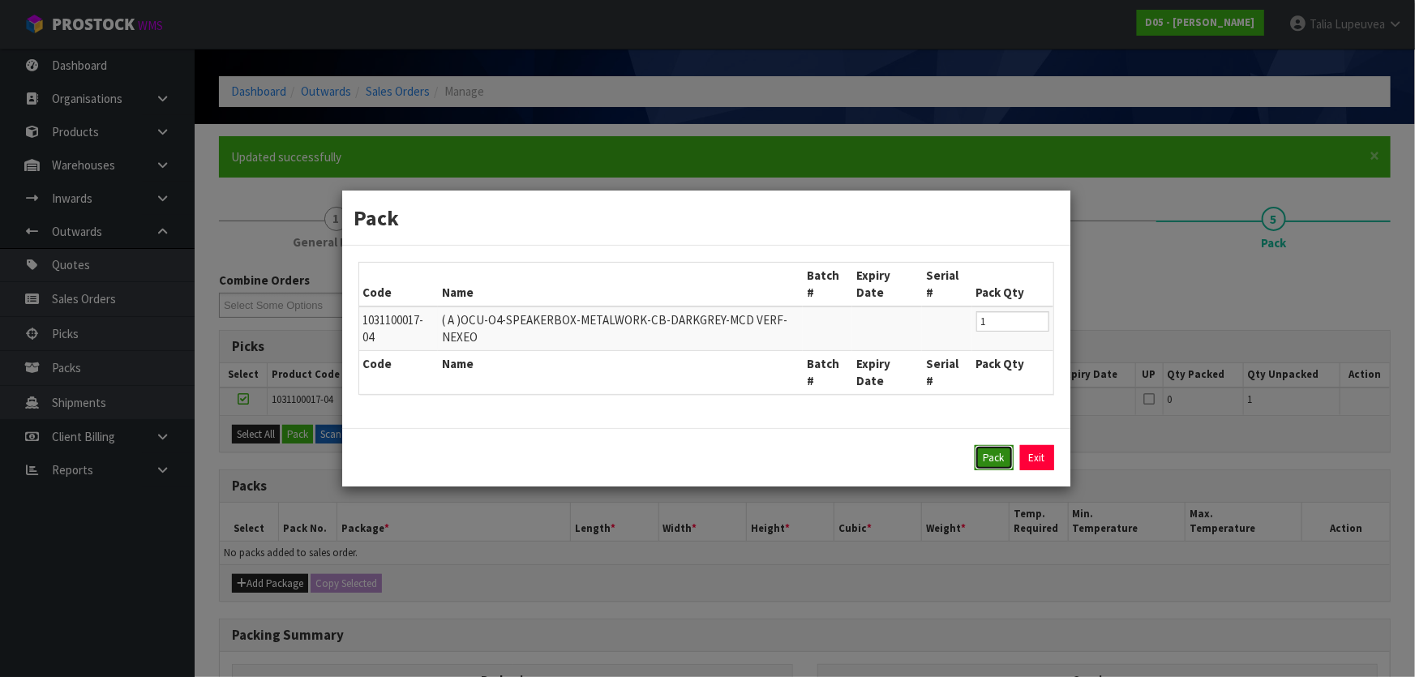
click at [978, 460] on button "Pack" at bounding box center [994, 458] width 39 height 26
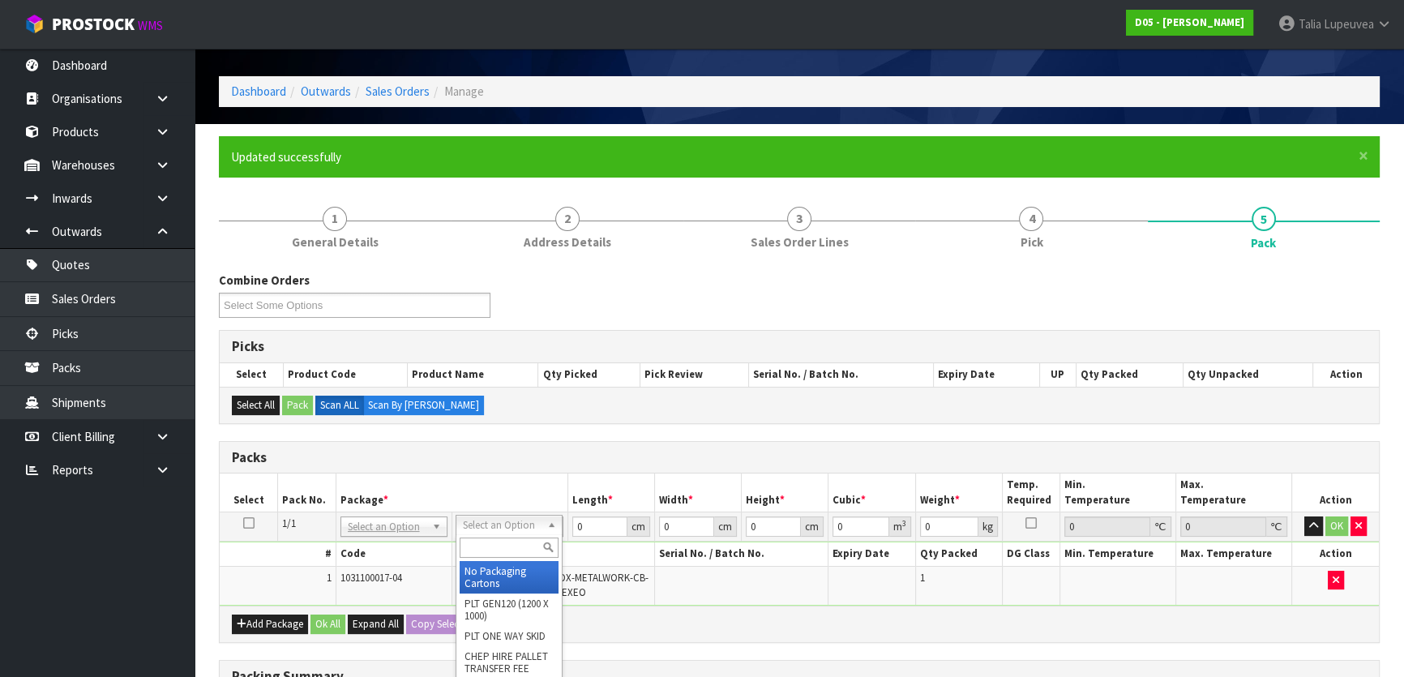
drag, startPoint x: 499, startPoint y: 575, endPoint x: 506, endPoint y: 569, distance: 8.6
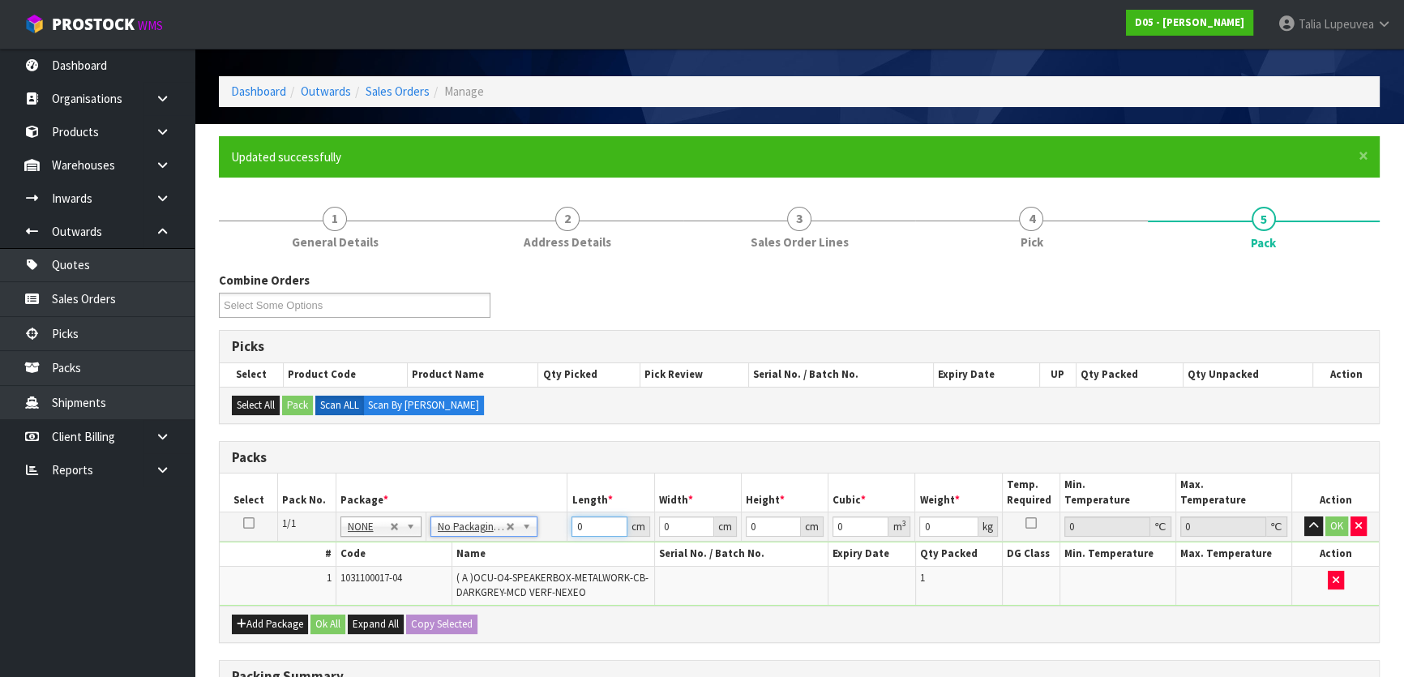
drag, startPoint x: 559, startPoint y: 515, endPoint x: 535, endPoint y: 503, distance: 27.2
click at [535, 504] on table "Select Pack No. Package * Length * Width * Height * Cubic * Weight * Temp. Requ…" at bounding box center [799, 539] width 1159 height 131
type input "161"
type input "36"
type input "3"
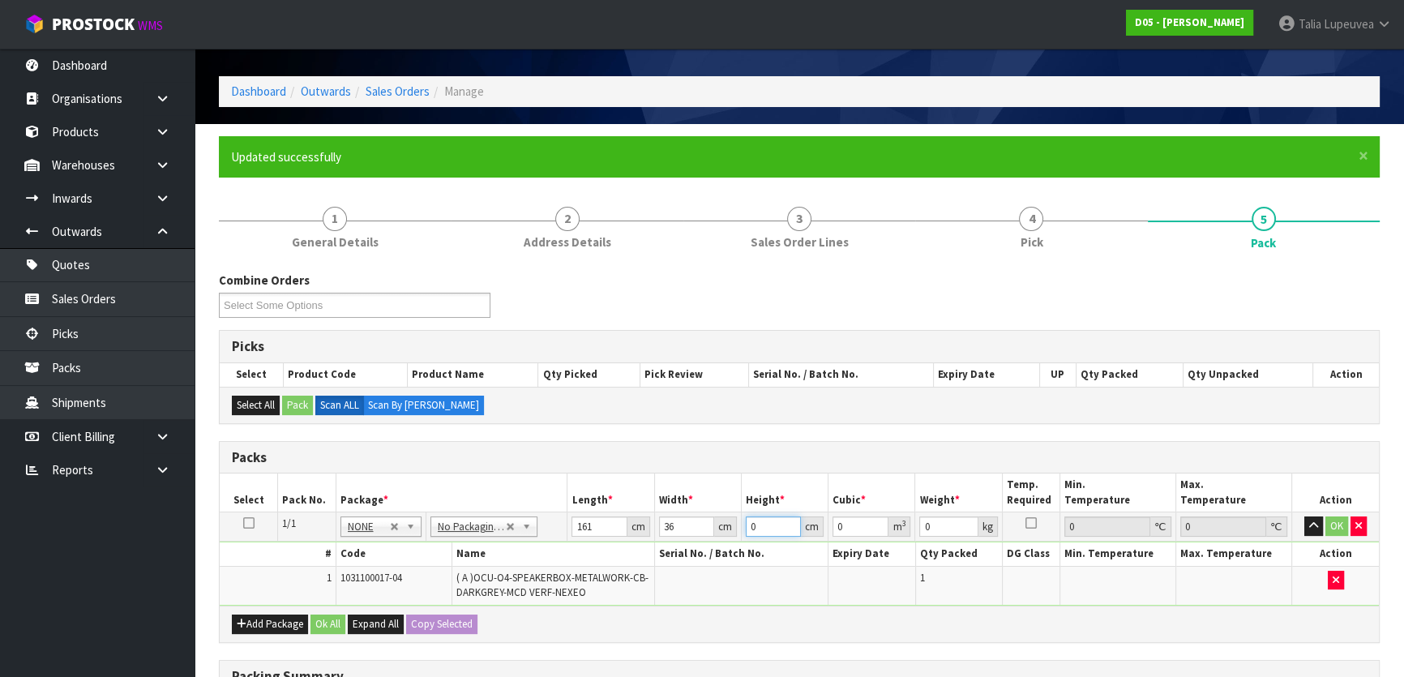
type input "0.017388"
type input "37"
type input "0.214452"
type input "37"
type input "17"
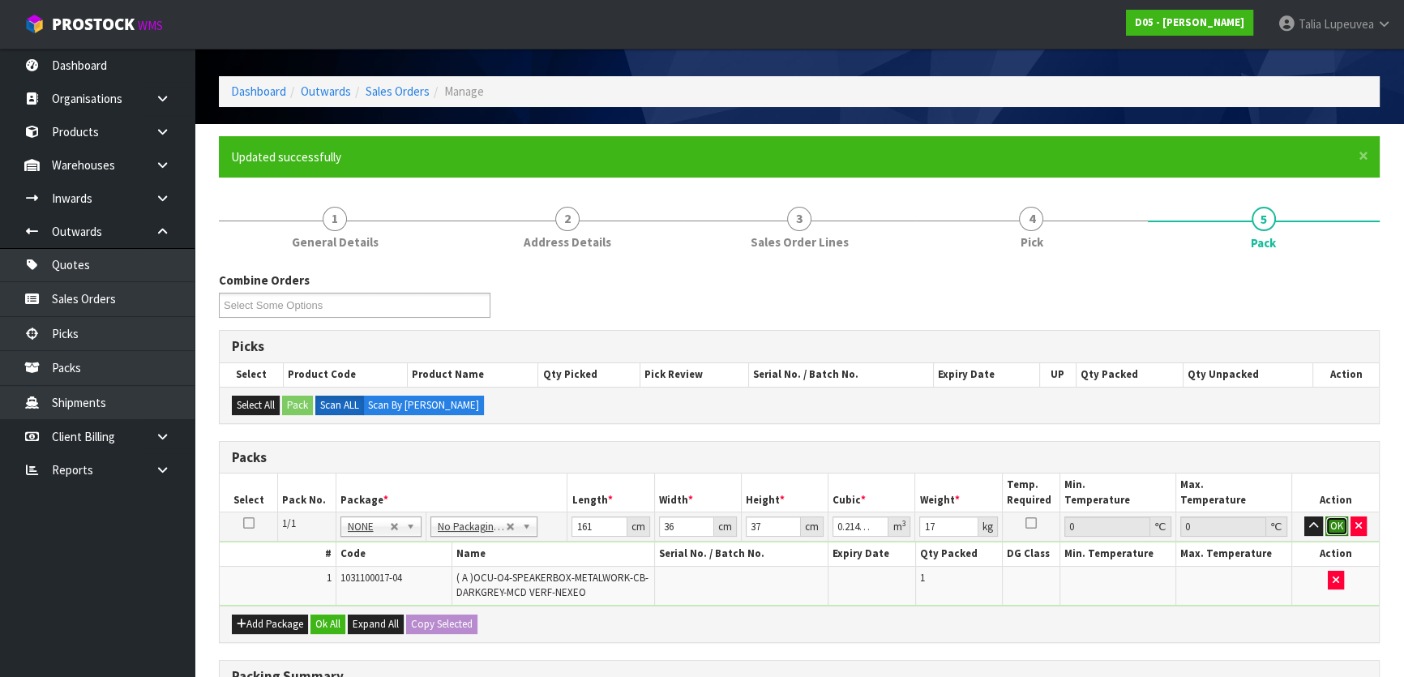
click at [1328, 523] on button "OK" at bounding box center [1337, 525] width 23 height 19
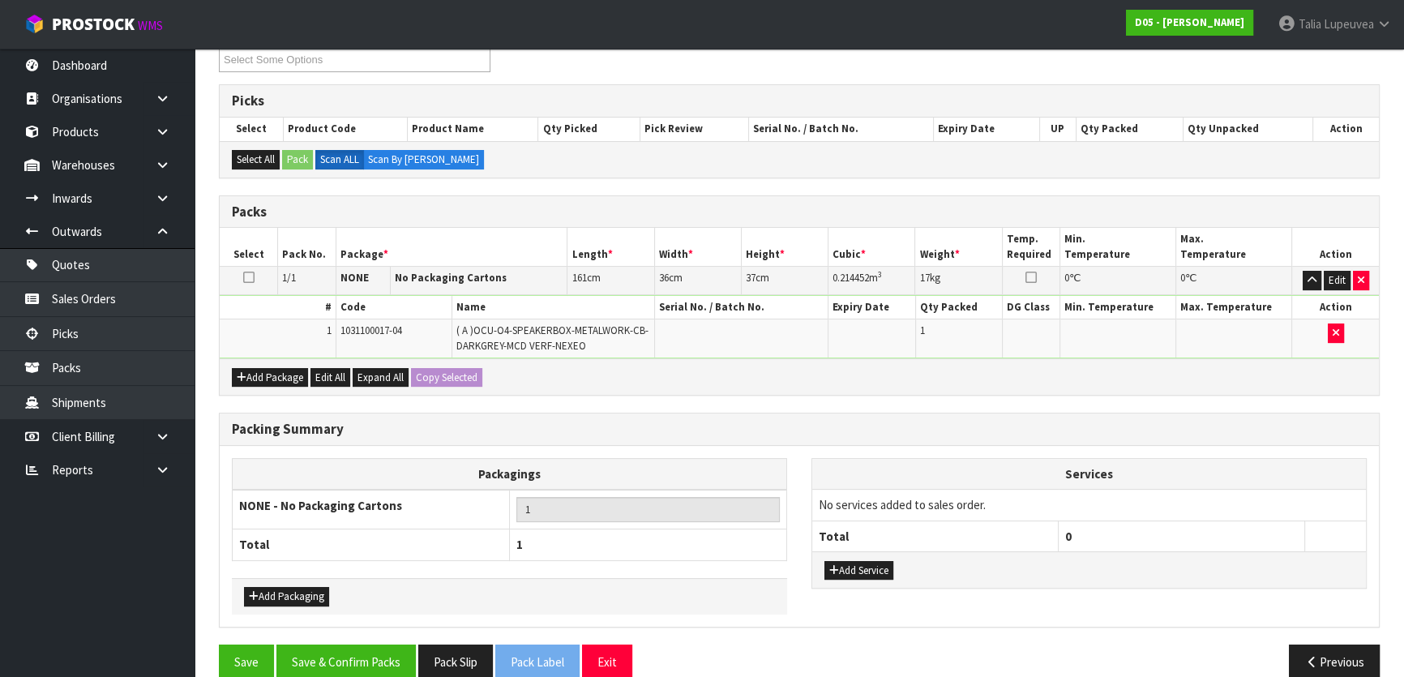
scroll to position [314, 0]
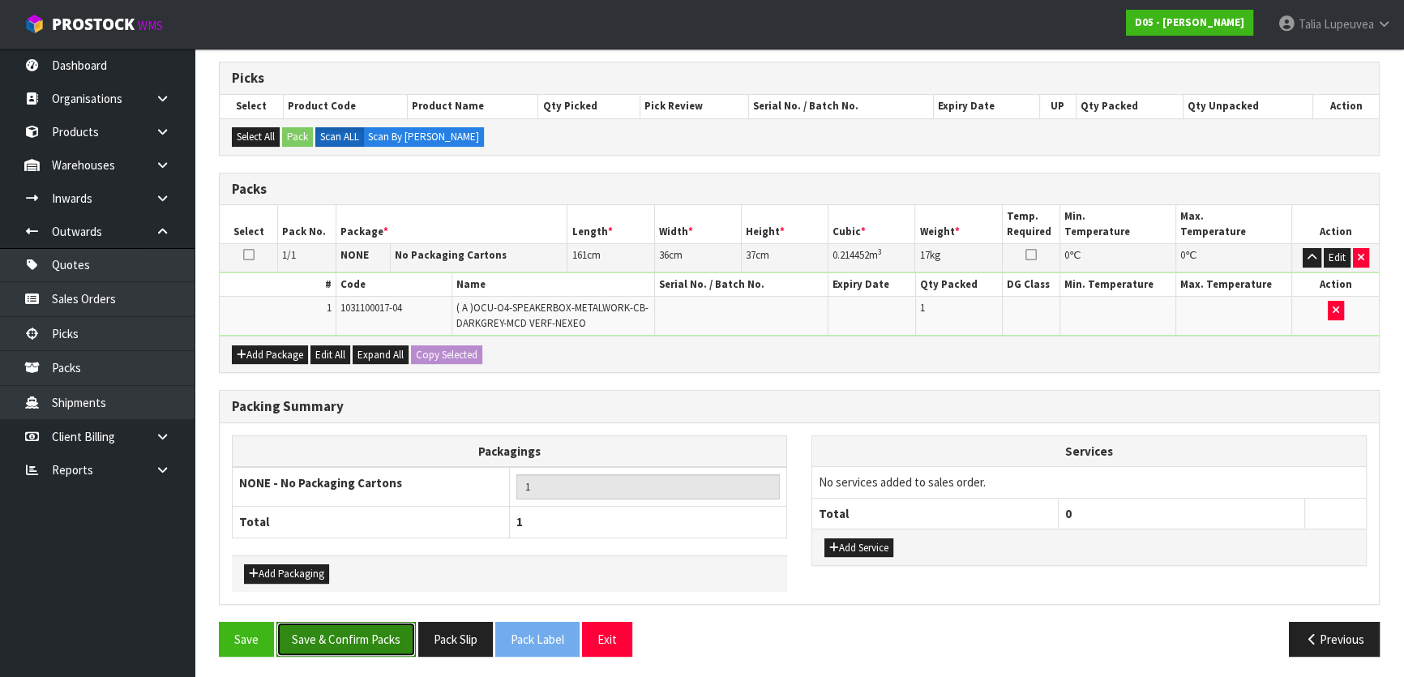
click at [374, 630] on button "Save & Confirm Packs" at bounding box center [345, 639] width 139 height 35
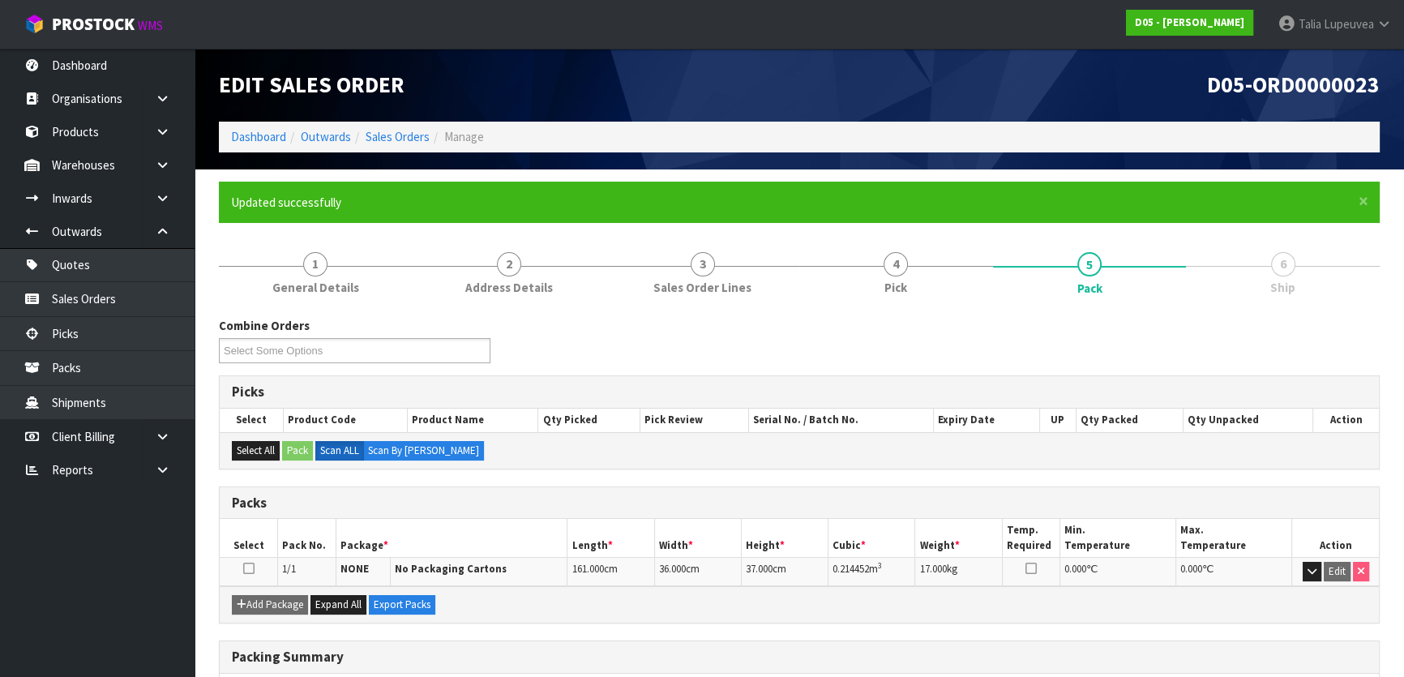
scroll to position [214, 0]
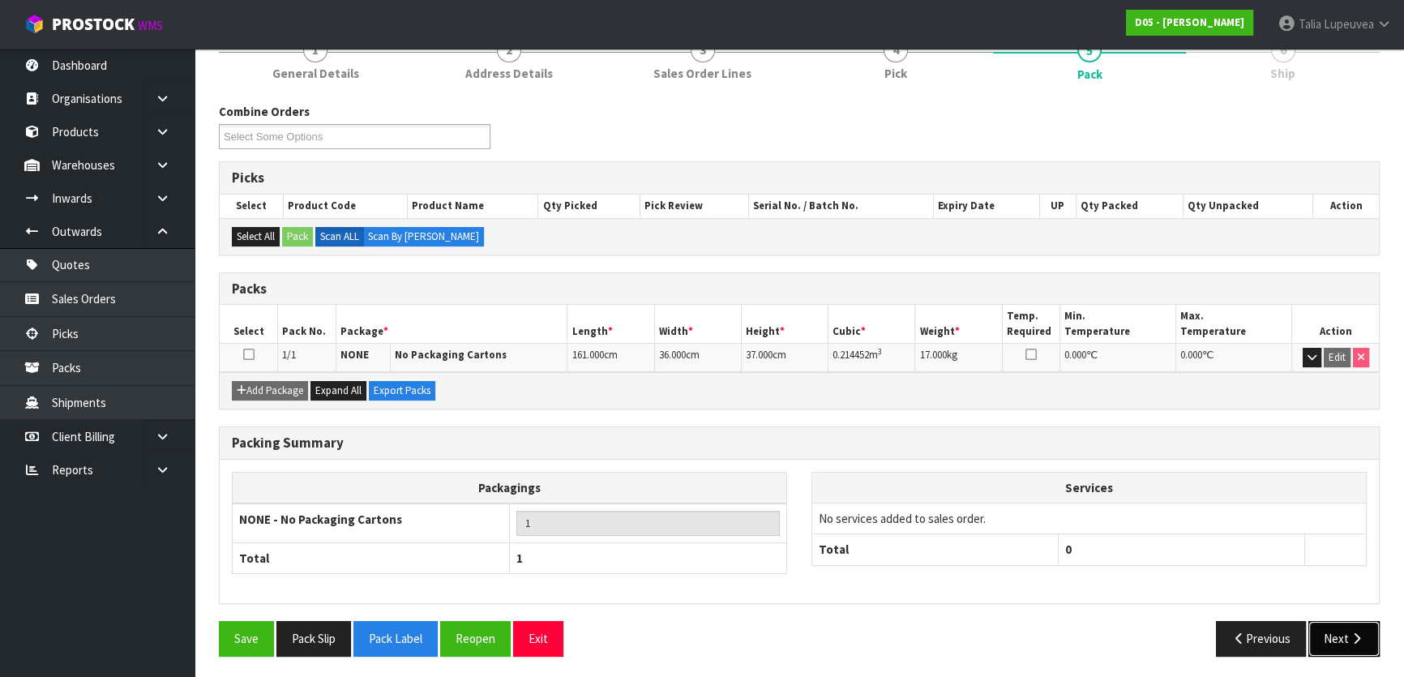
click at [1355, 624] on button "Next" at bounding box center [1344, 638] width 71 height 35
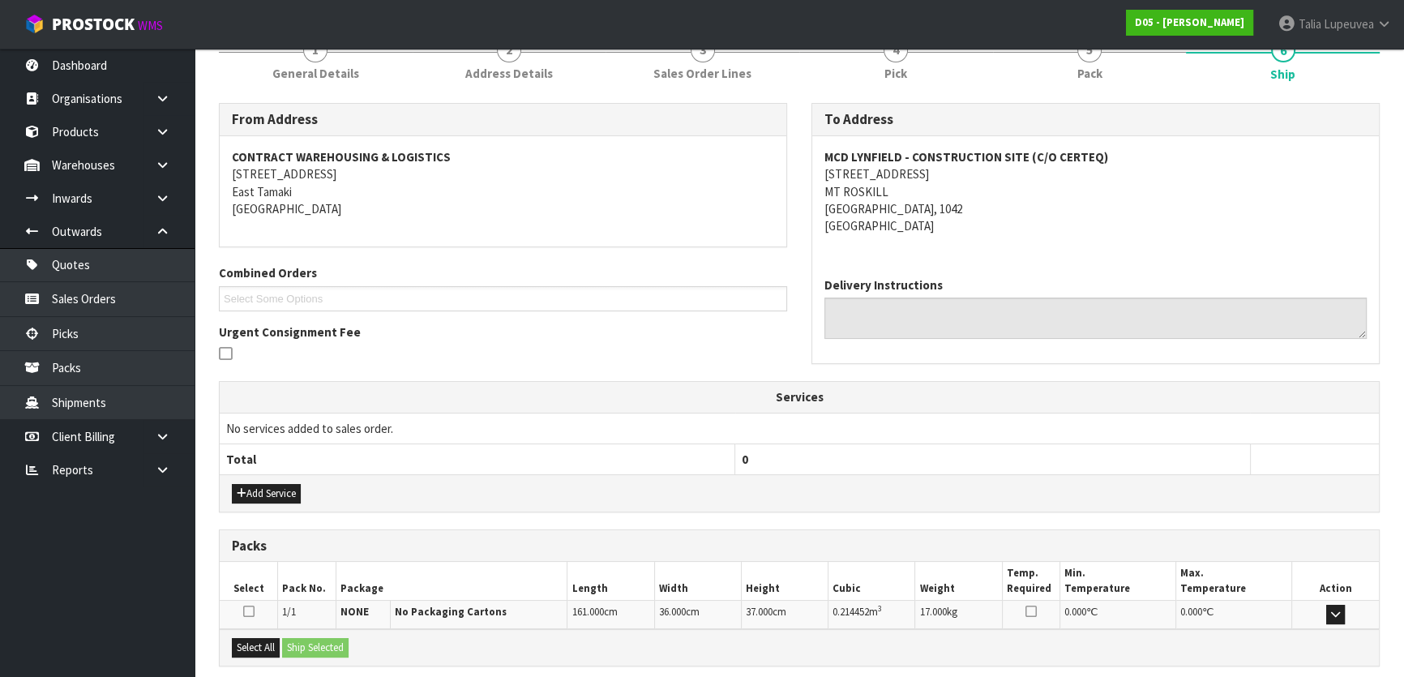
scroll to position [362, 0]
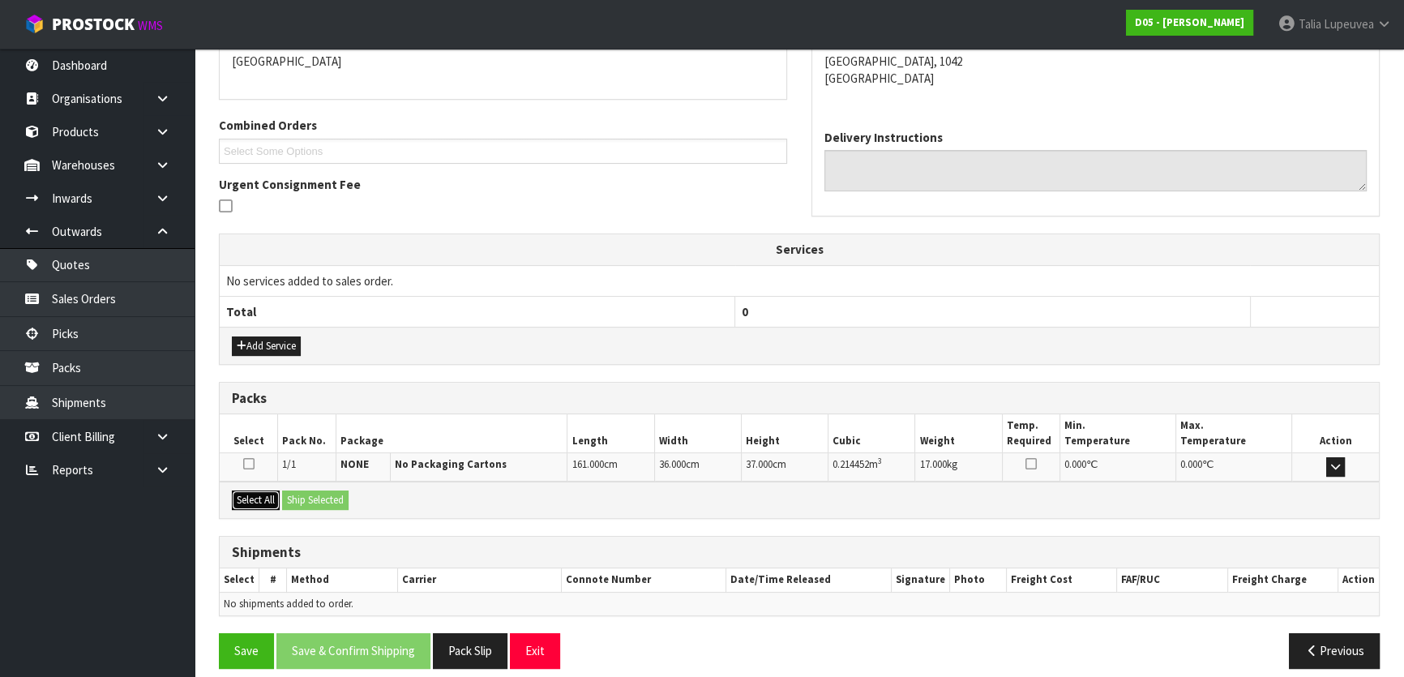
click at [254, 491] on button "Select All" at bounding box center [256, 500] width 48 height 19
click at [319, 502] on button "Ship Selected" at bounding box center [315, 500] width 66 height 19
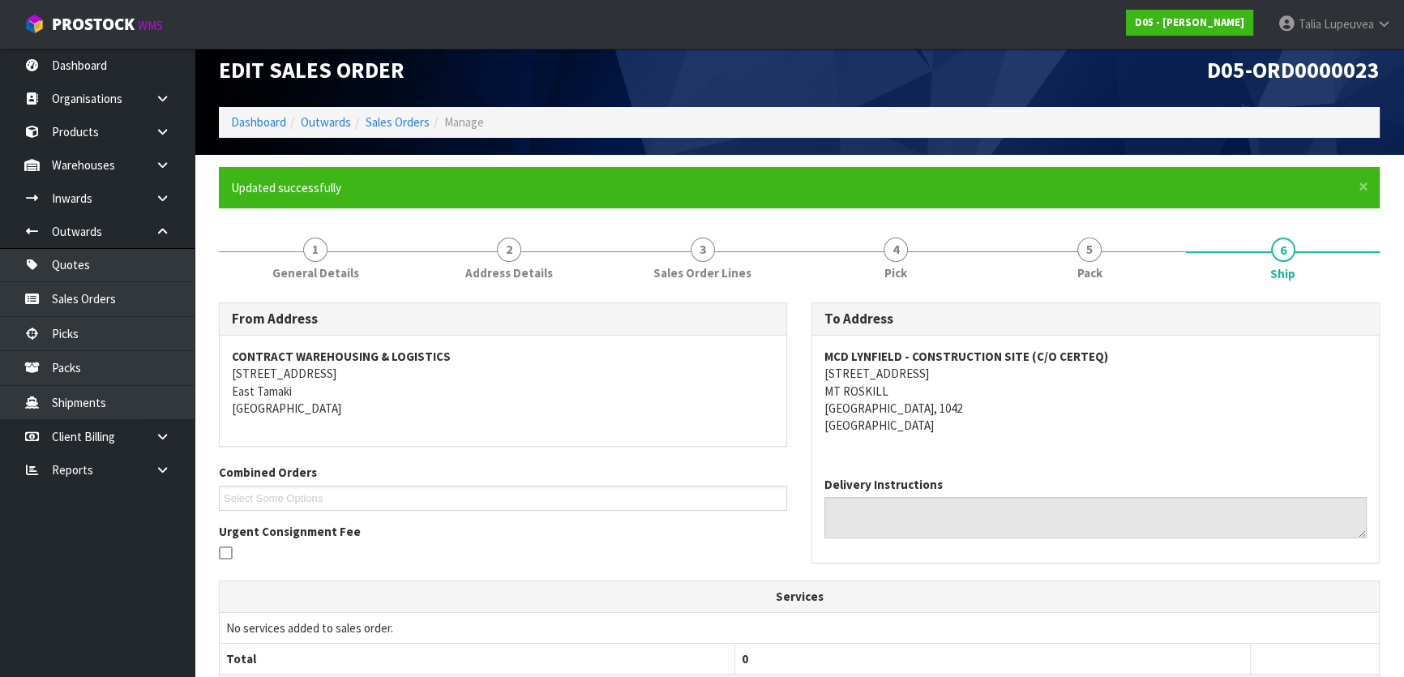
scroll to position [0, 0]
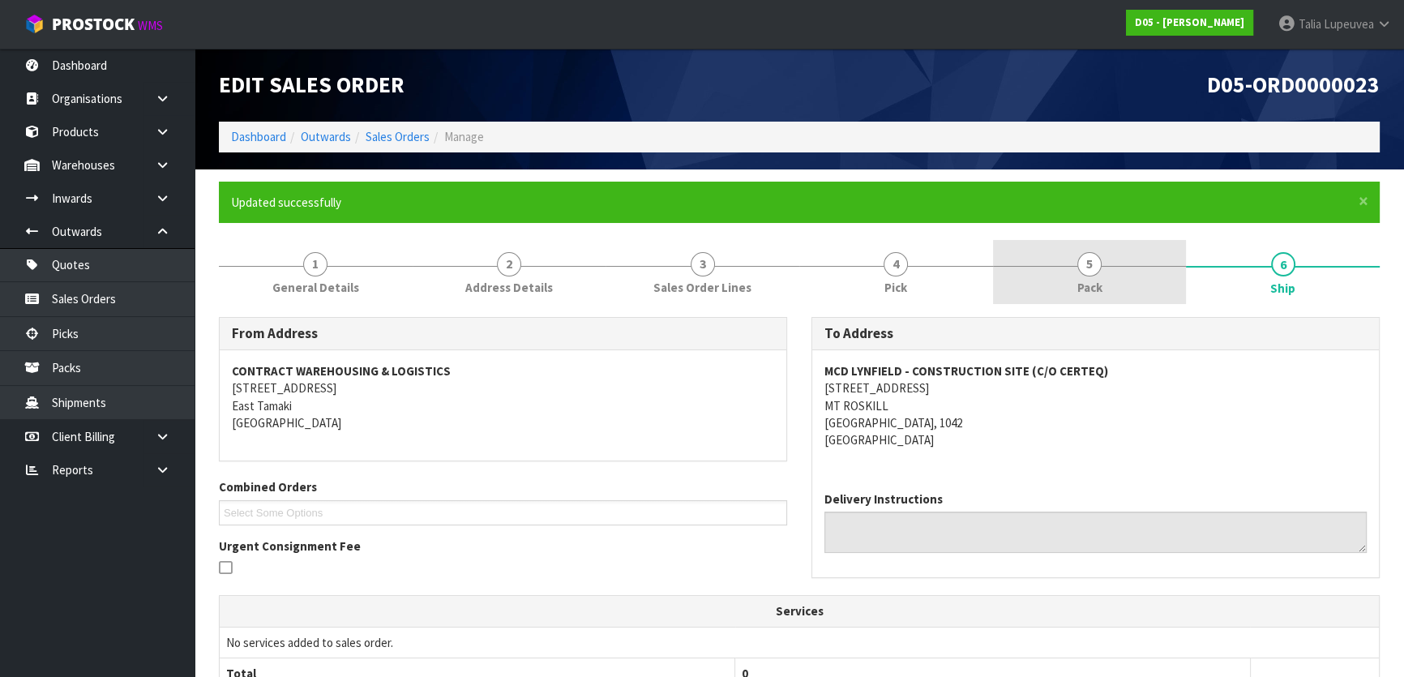
click at [1099, 272] on link "5 Pack" at bounding box center [1090, 272] width 194 height 64
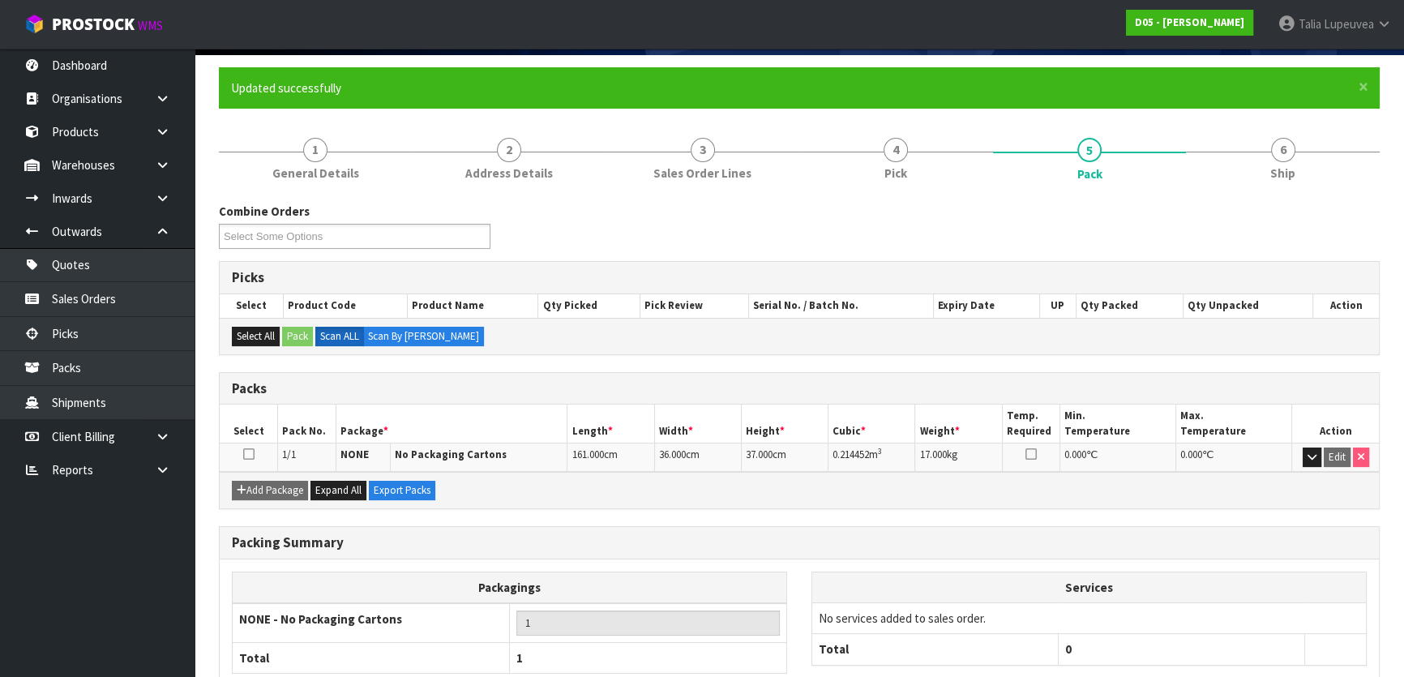
scroll to position [214, 0]
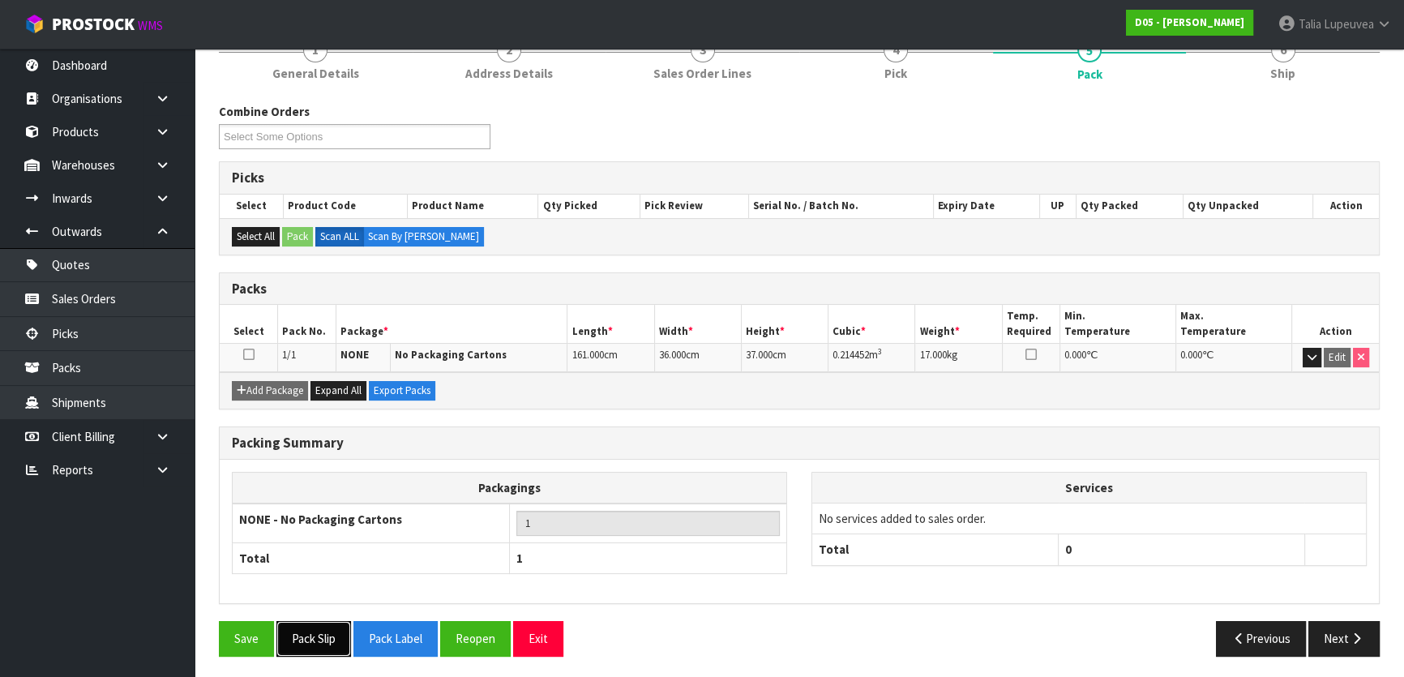
click at [301, 637] on button "Pack Slip" at bounding box center [313, 638] width 75 height 35
click at [388, 635] on button "Pack Label" at bounding box center [396, 638] width 84 height 35
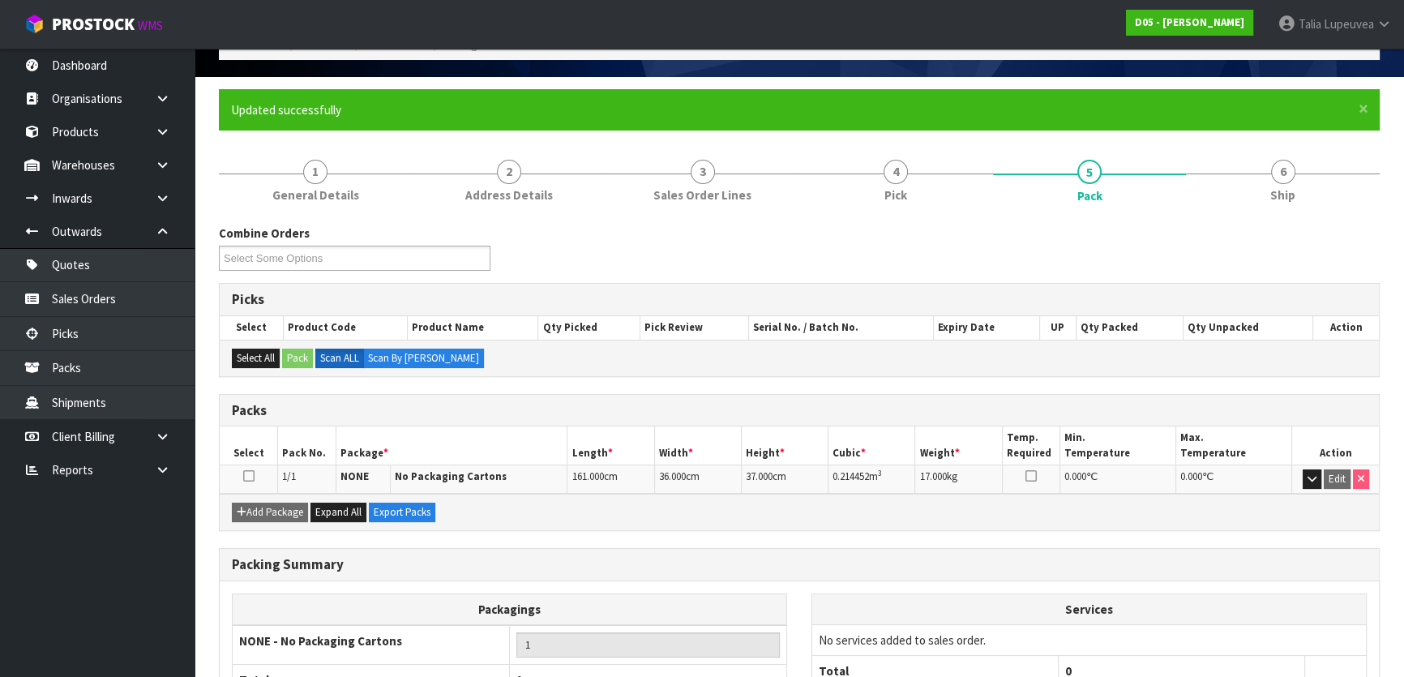
scroll to position [0, 0]
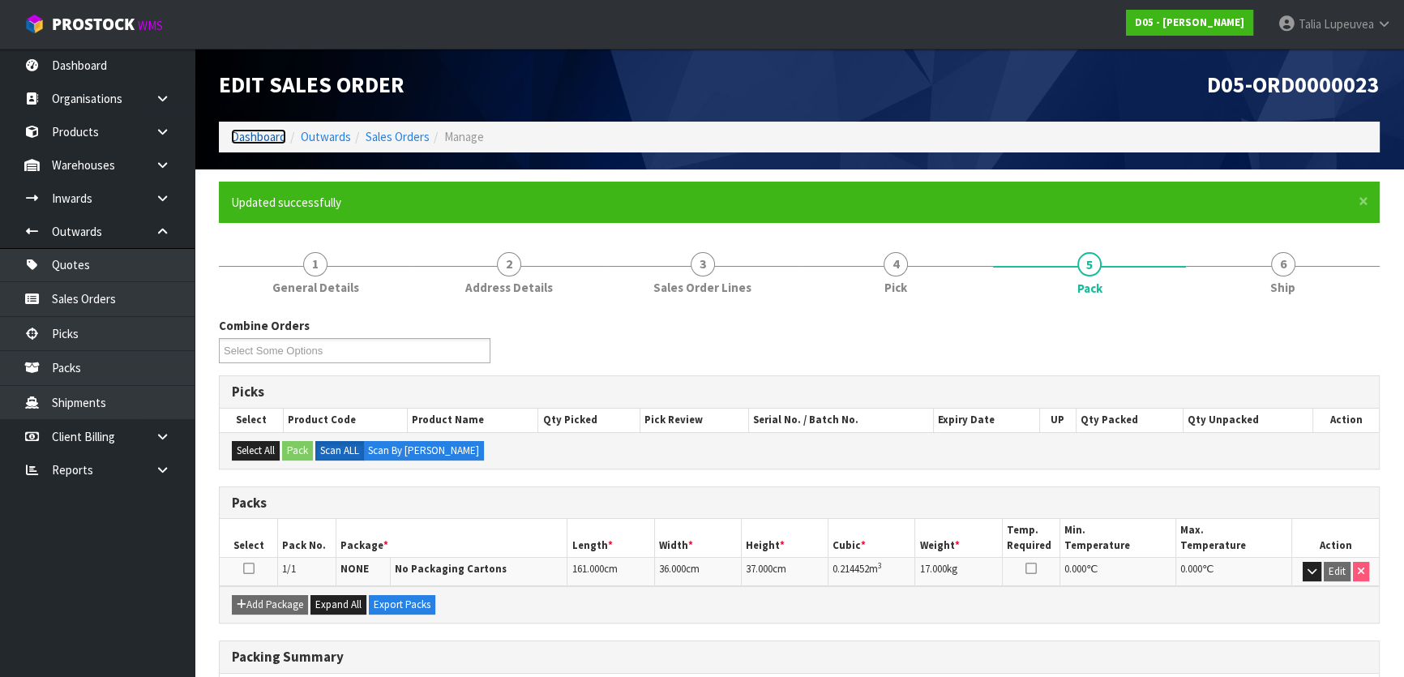
click at [255, 132] on link "Dashboard" at bounding box center [258, 136] width 55 height 15
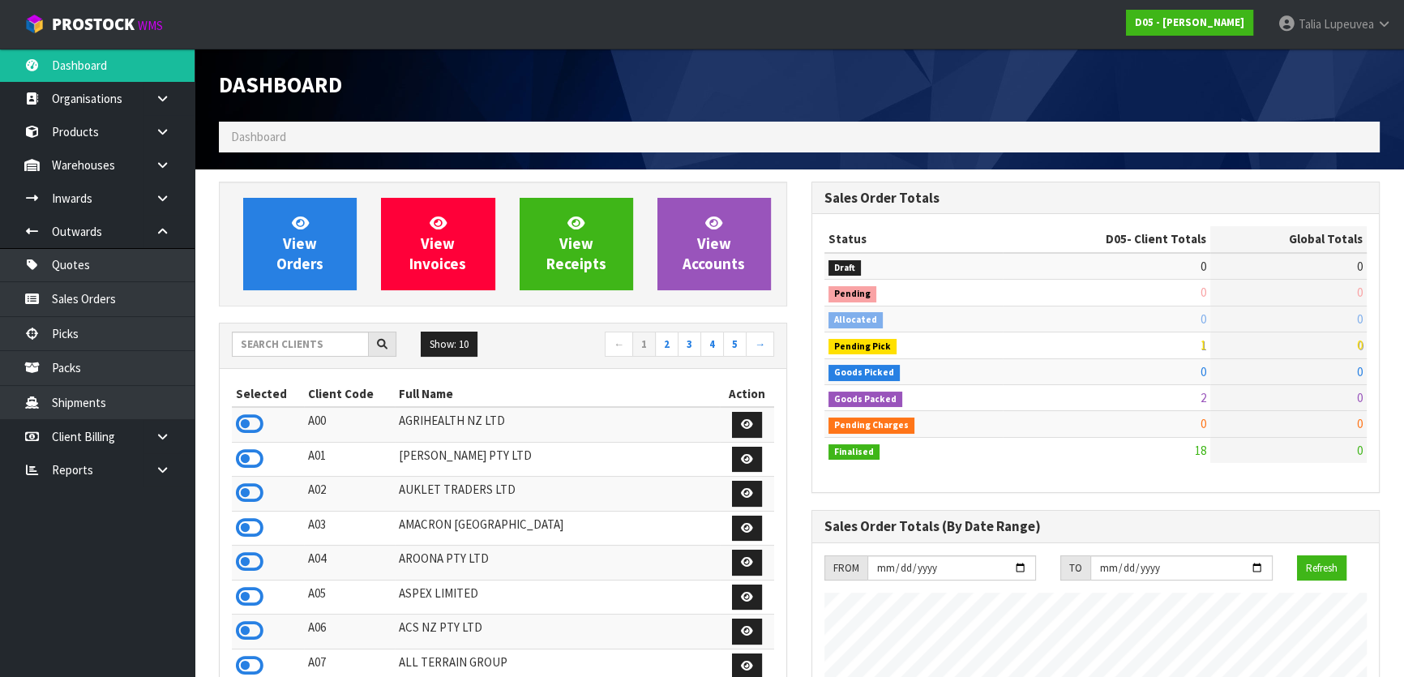
scroll to position [1434, 592]
drag, startPoint x: 327, startPoint y: 351, endPoint x: 322, endPoint y: 341, distance: 10.9
click at [326, 350] on input "text" at bounding box center [300, 344] width 137 height 25
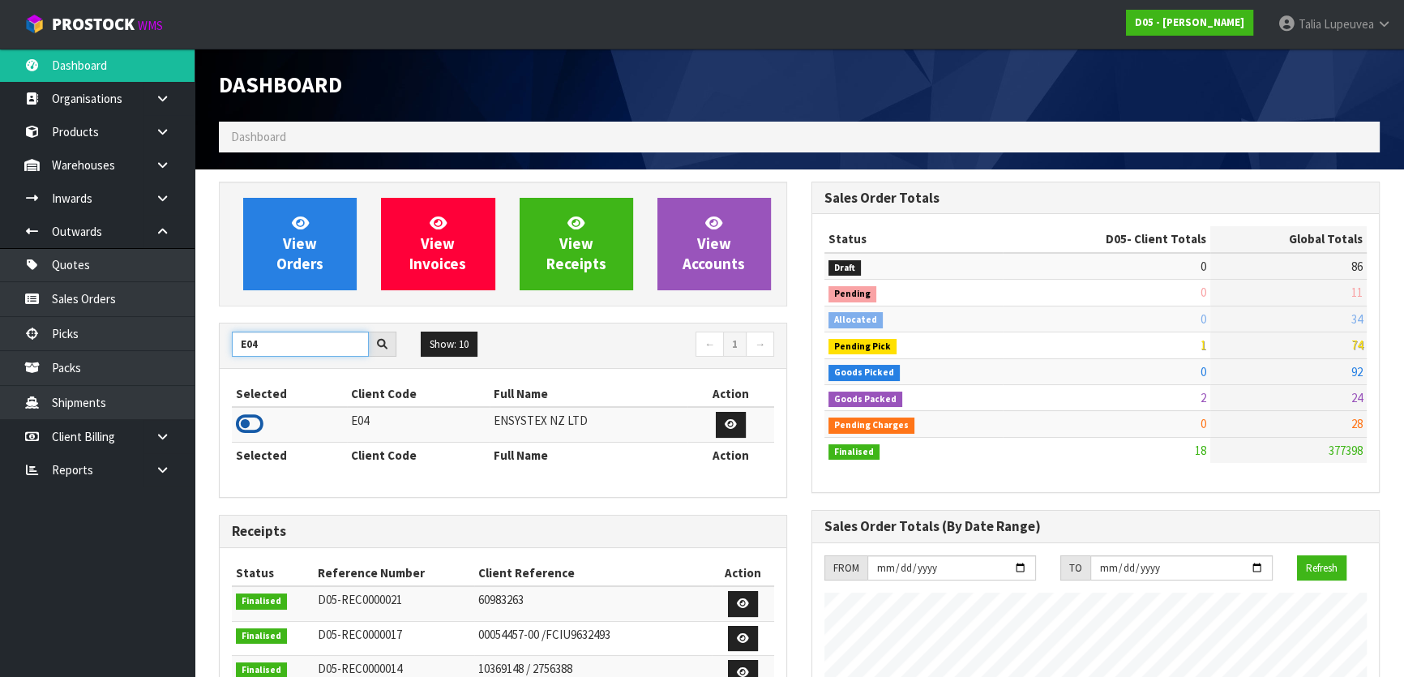
type input "E04"
click at [246, 423] on icon at bounding box center [250, 424] width 28 height 24
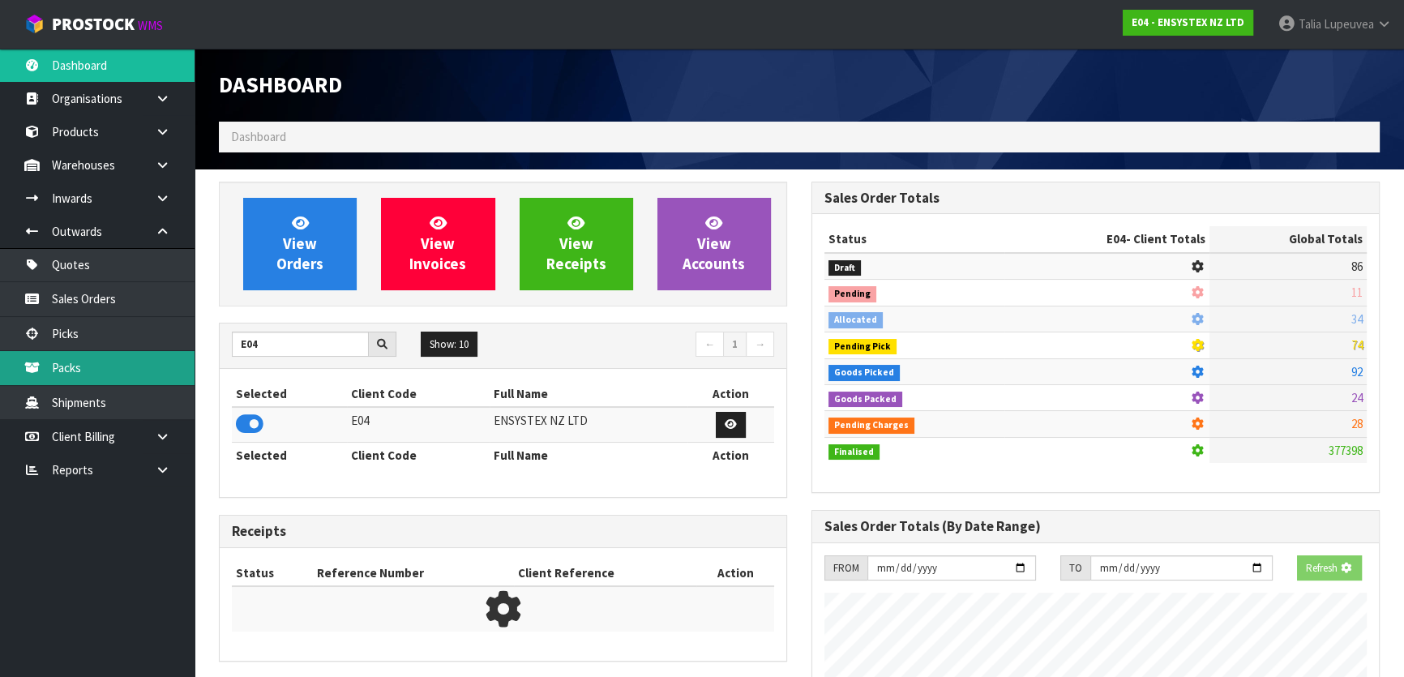
scroll to position [1009, 592]
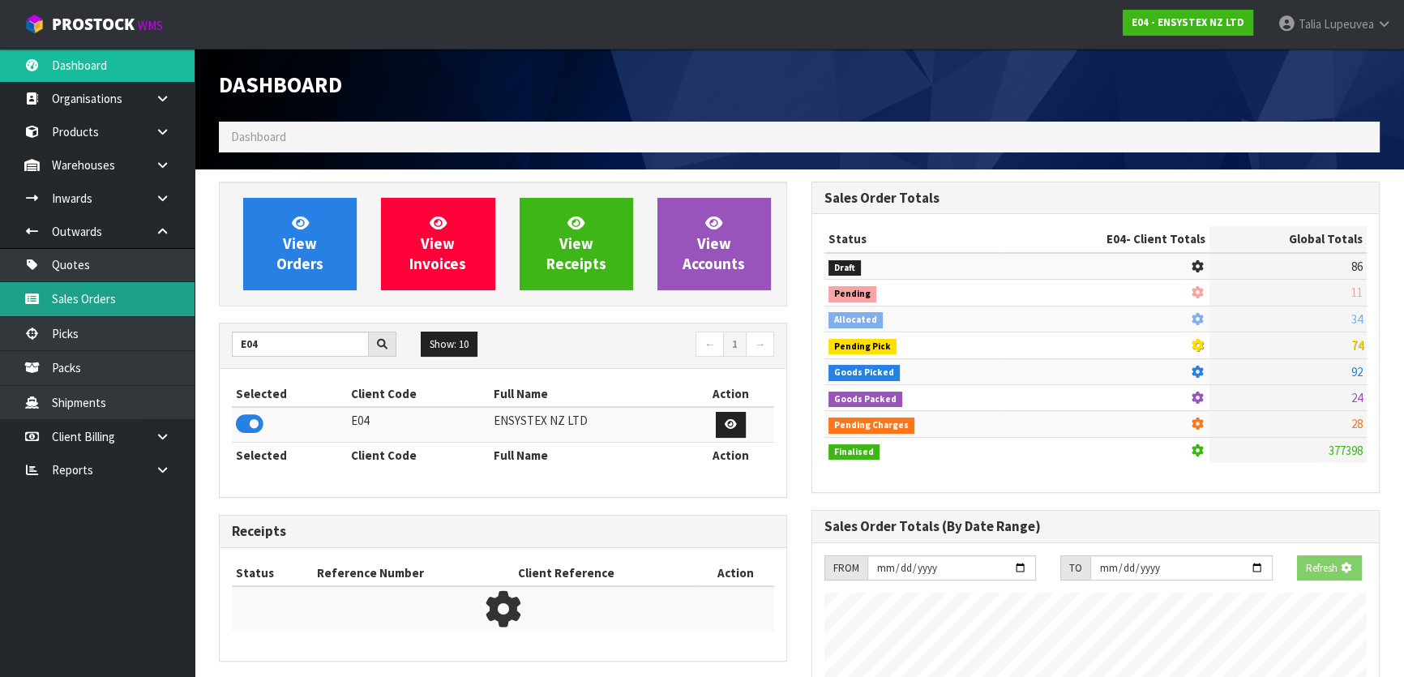
click at [152, 307] on link "Sales Orders" at bounding box center [97, 298] width 195 height 33
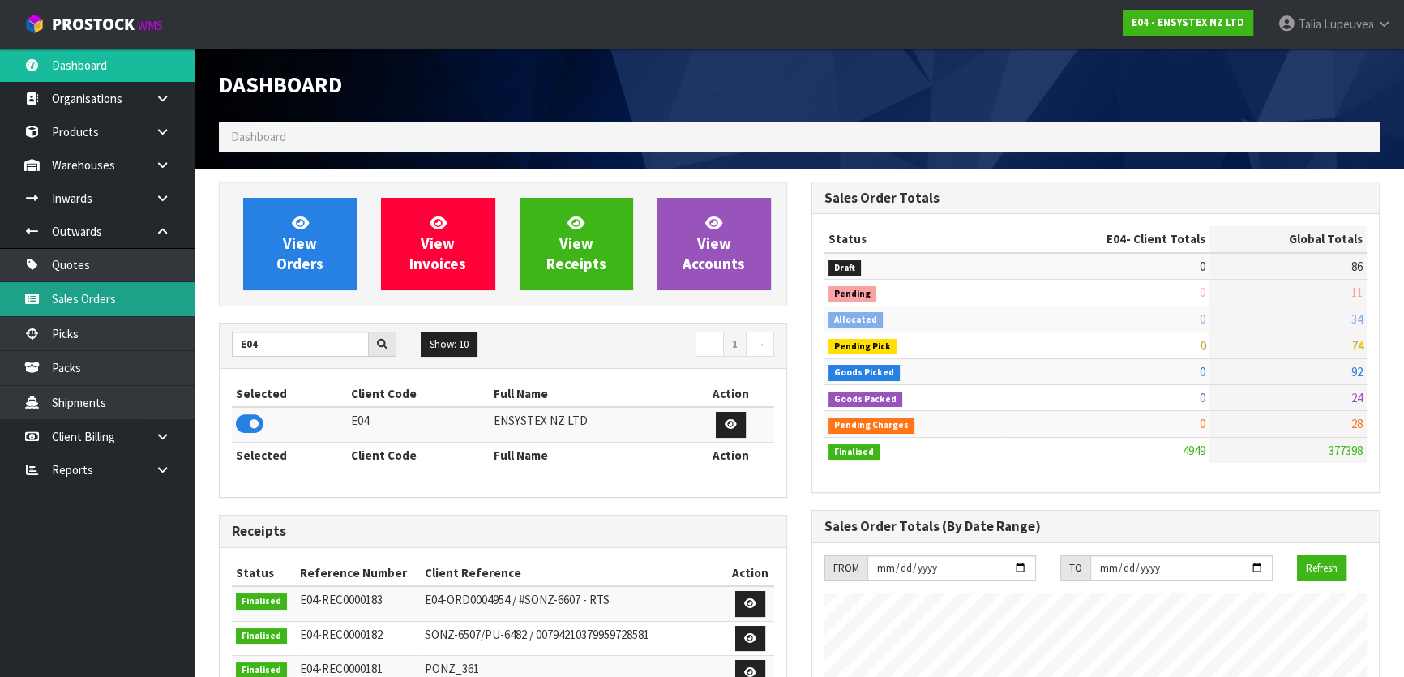
scroll to position [1261, 592]
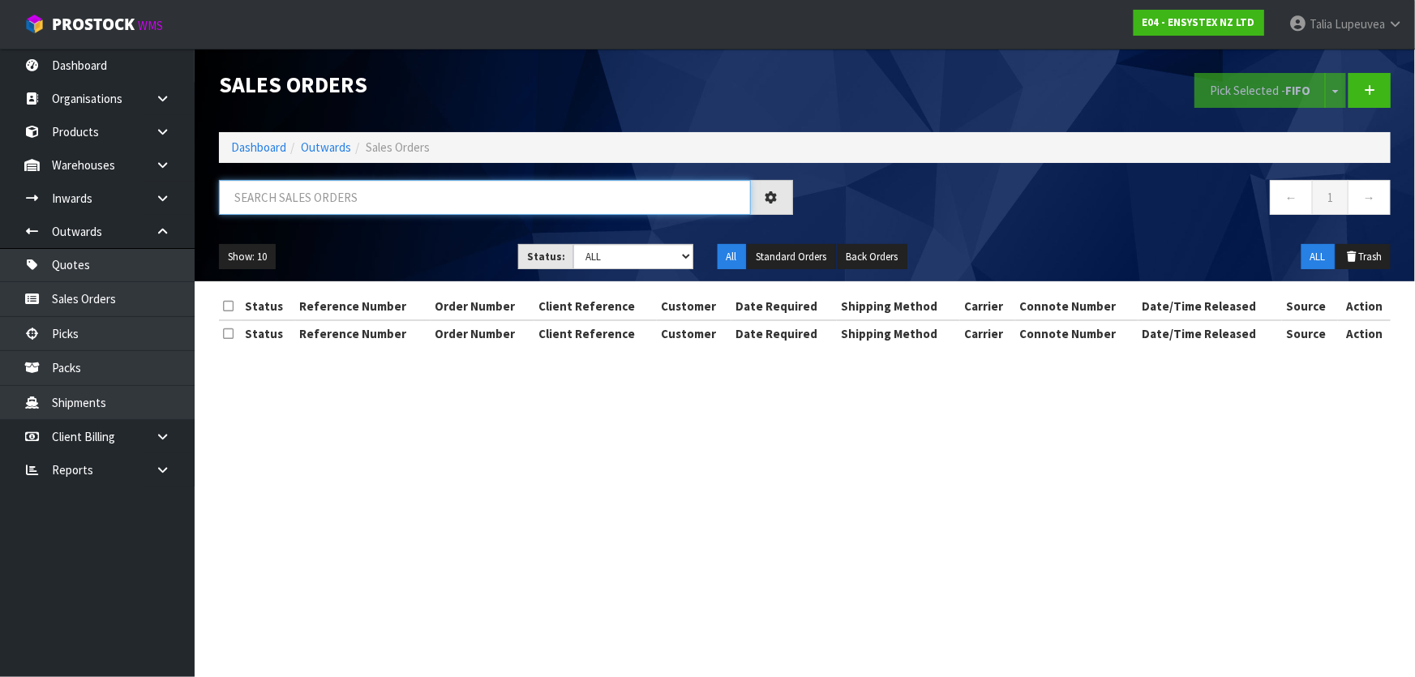
click at [398, 198] on input "text" at bounding box center [485, 197] width 532 height 35
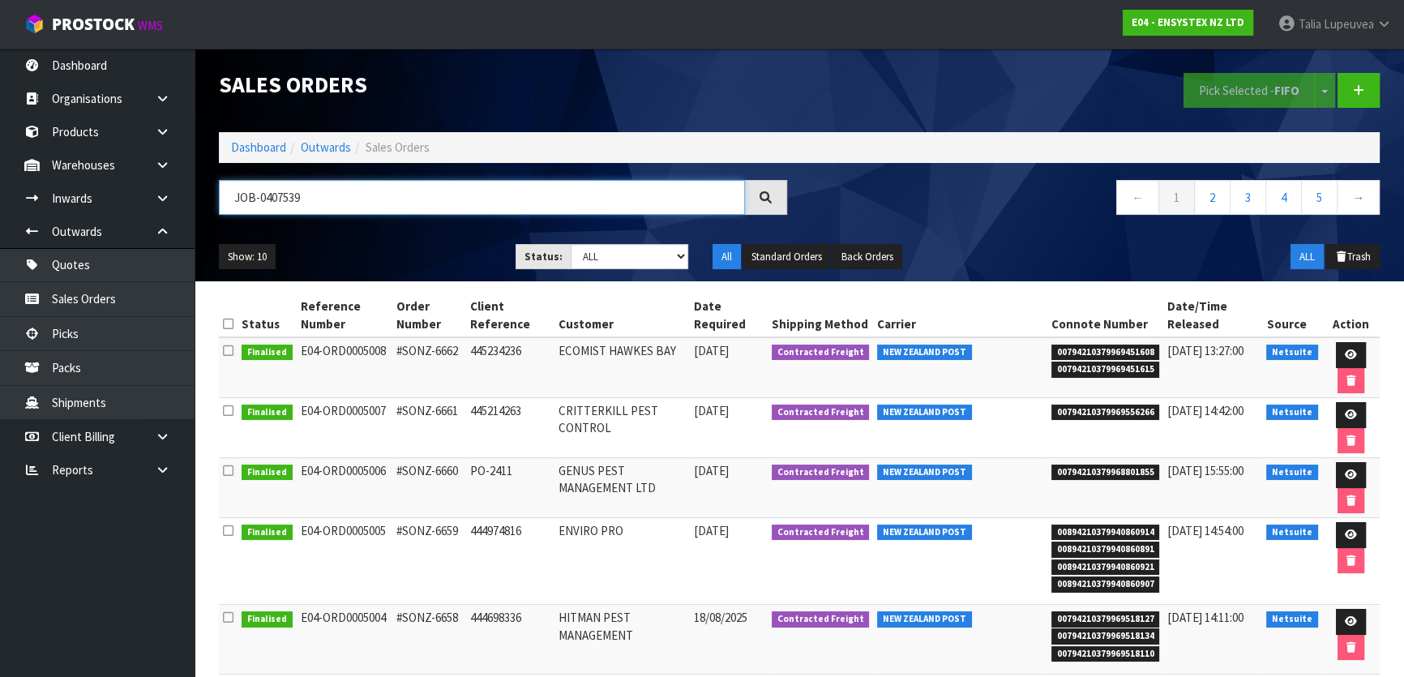
type input "JOB-0407539"
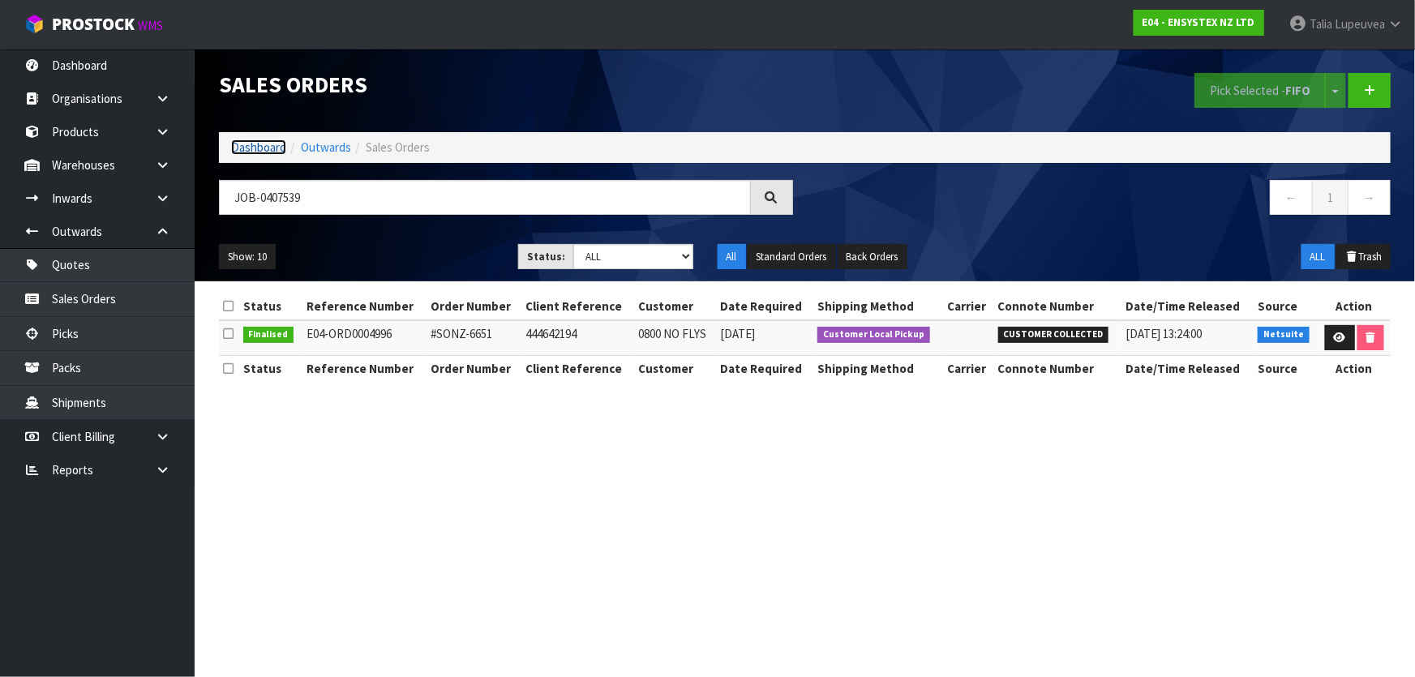
click at [258, 147] on link "Dashboard" at bounding box center [258, 146] width 55 height 15
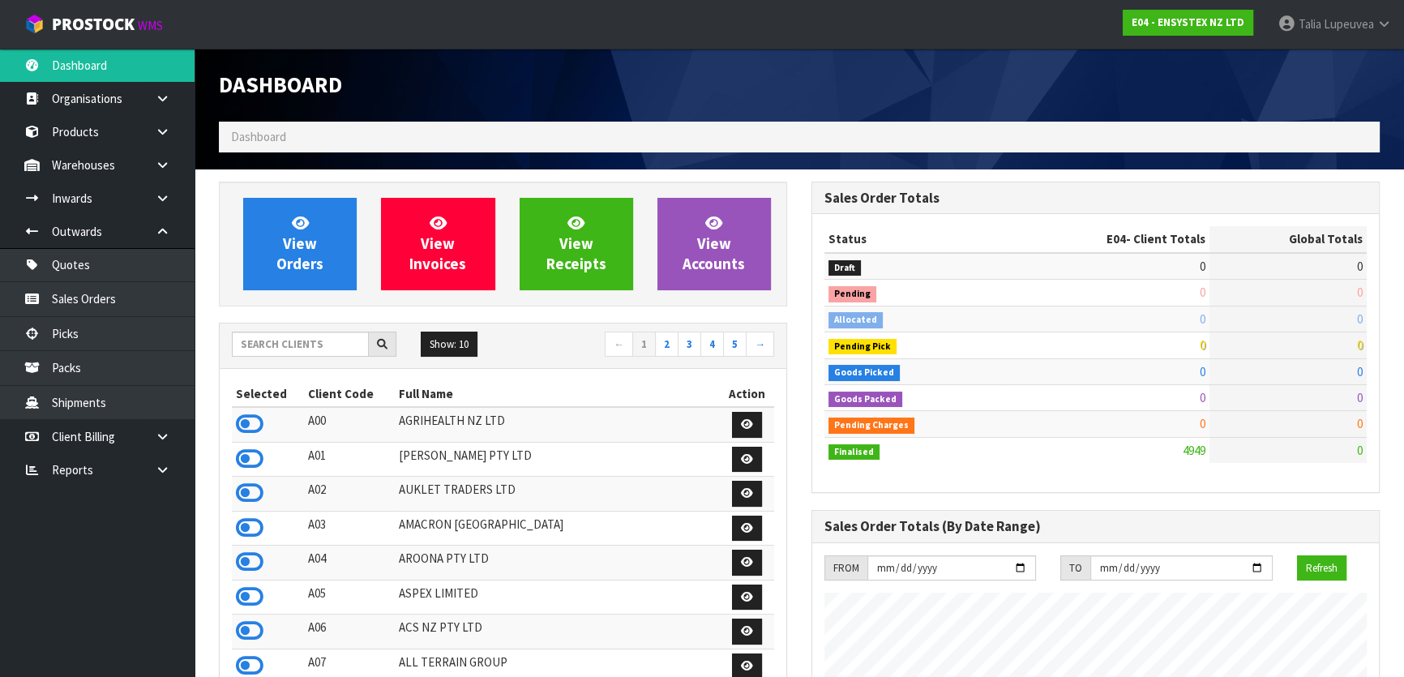
scroll to position [1261, 592]
click at [318, 346] on input "text" at bounding box center [300, 344] width 137 height 25
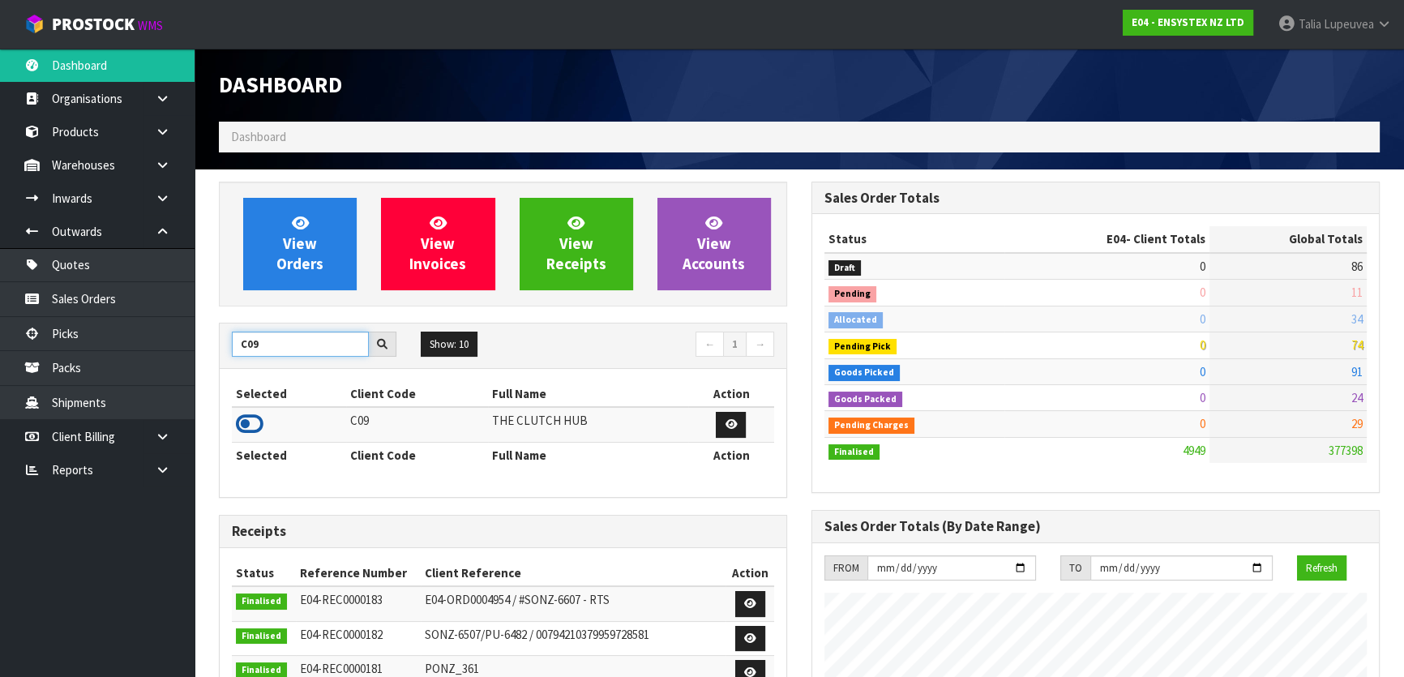
type input "C09"
click at [253, 420] on icon at bounding box center [250, 424] width 28 height 24
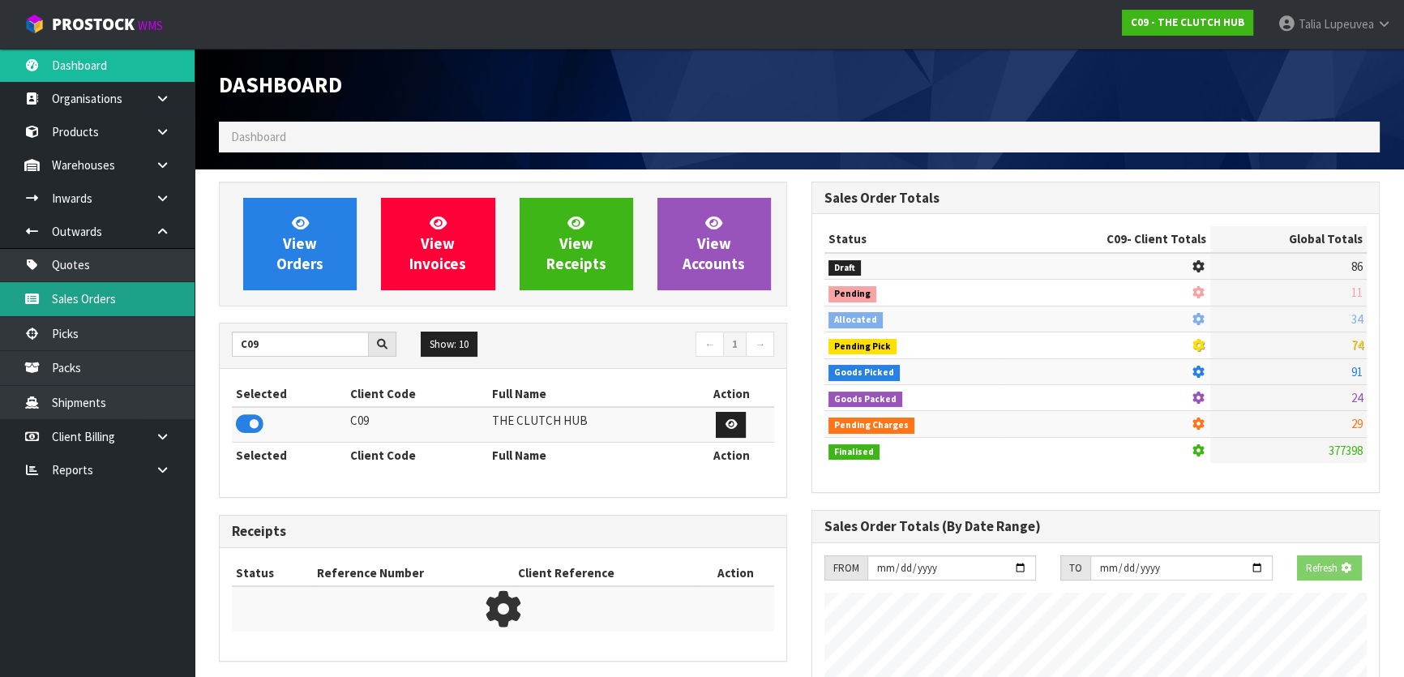
scroll to position [1226, 592]
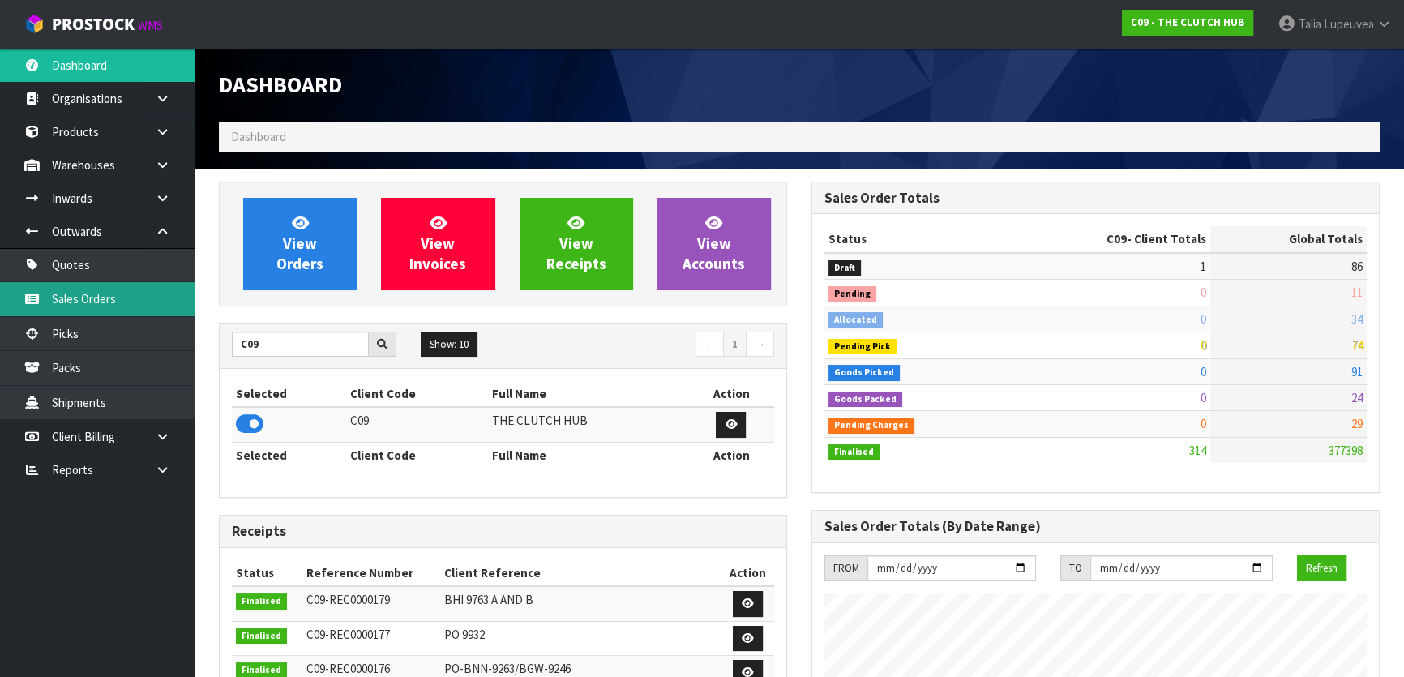
click at [145, 308] on link "Sales Orders" at bounding box center [97, 298] width 195 height 33
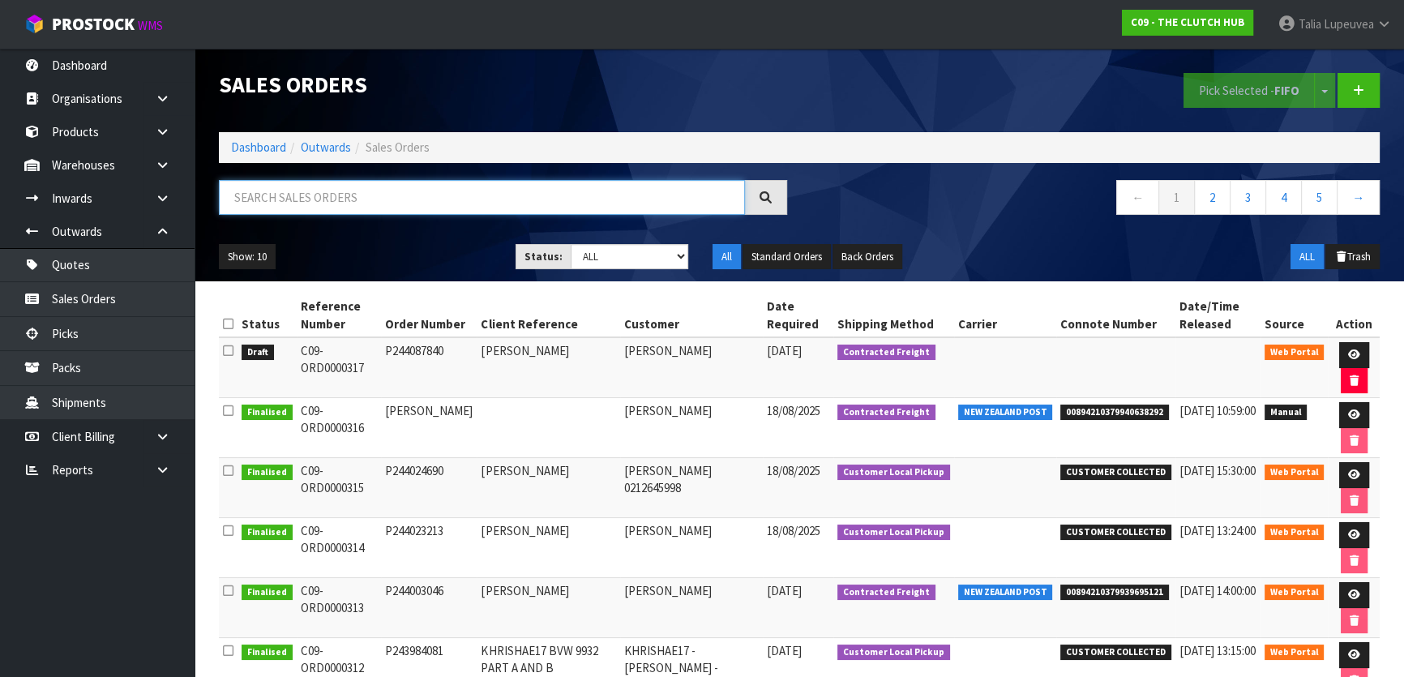
click at [387, 207] on input "text" at bounding box center [482, 197] width 526 height 35
type input "JOB-0407928"
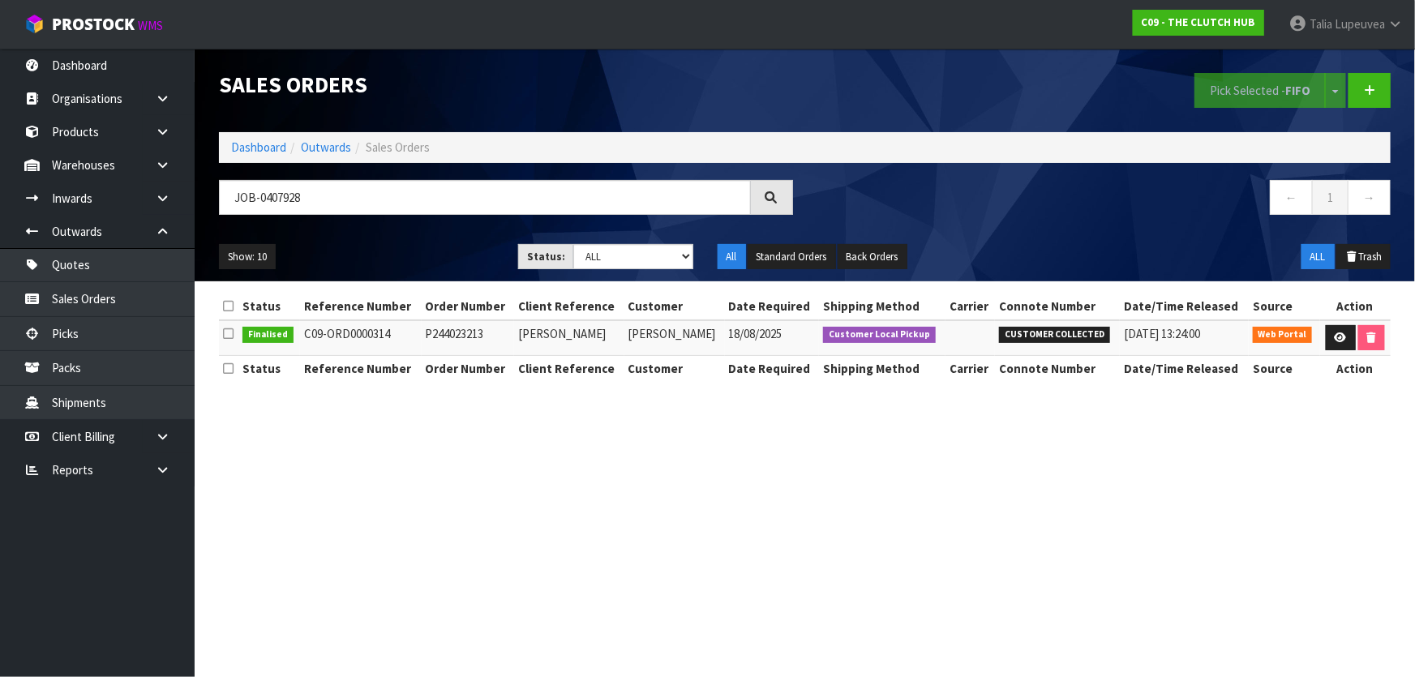
click at [255, 137] on ol "Dashboard Outwards Sales Orders" at bounding box center [805, 147] width 1172 height 30
click at [256, 144] on link "Dashboard" at bounding box center [258, 146] width 55 height 15
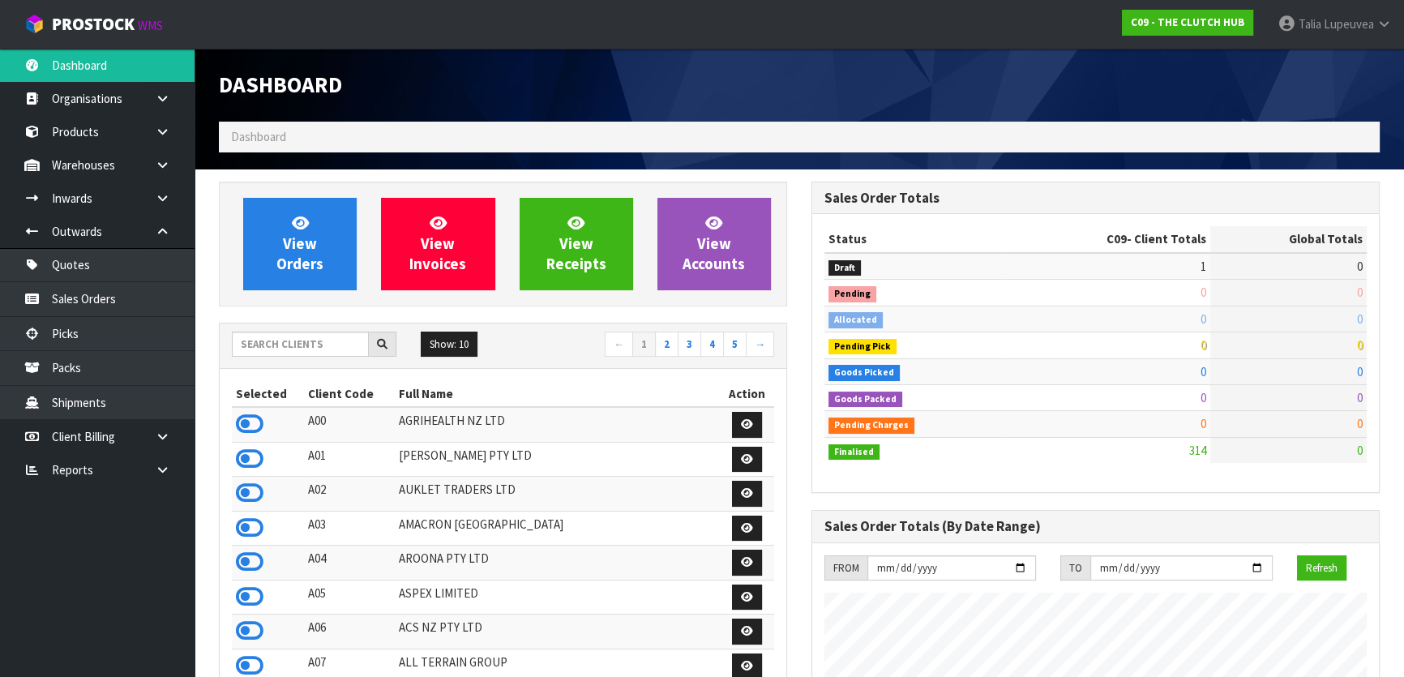
scroll to position [1226, 592]
click at [324, 339] on input "text" at bounding box center [300, 344] width 137 height 25
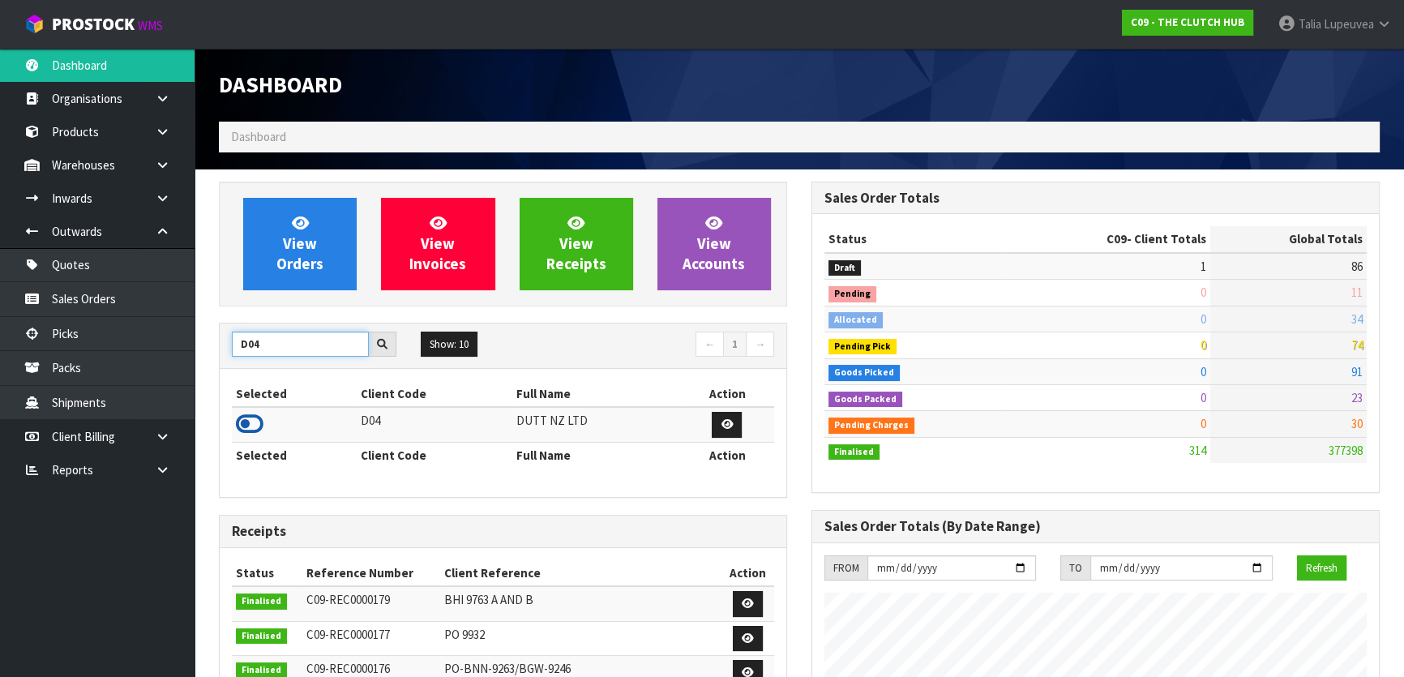
type input "D04"
click at [243, 426] on icon at bounding box center [250, 424] width 28 height 24
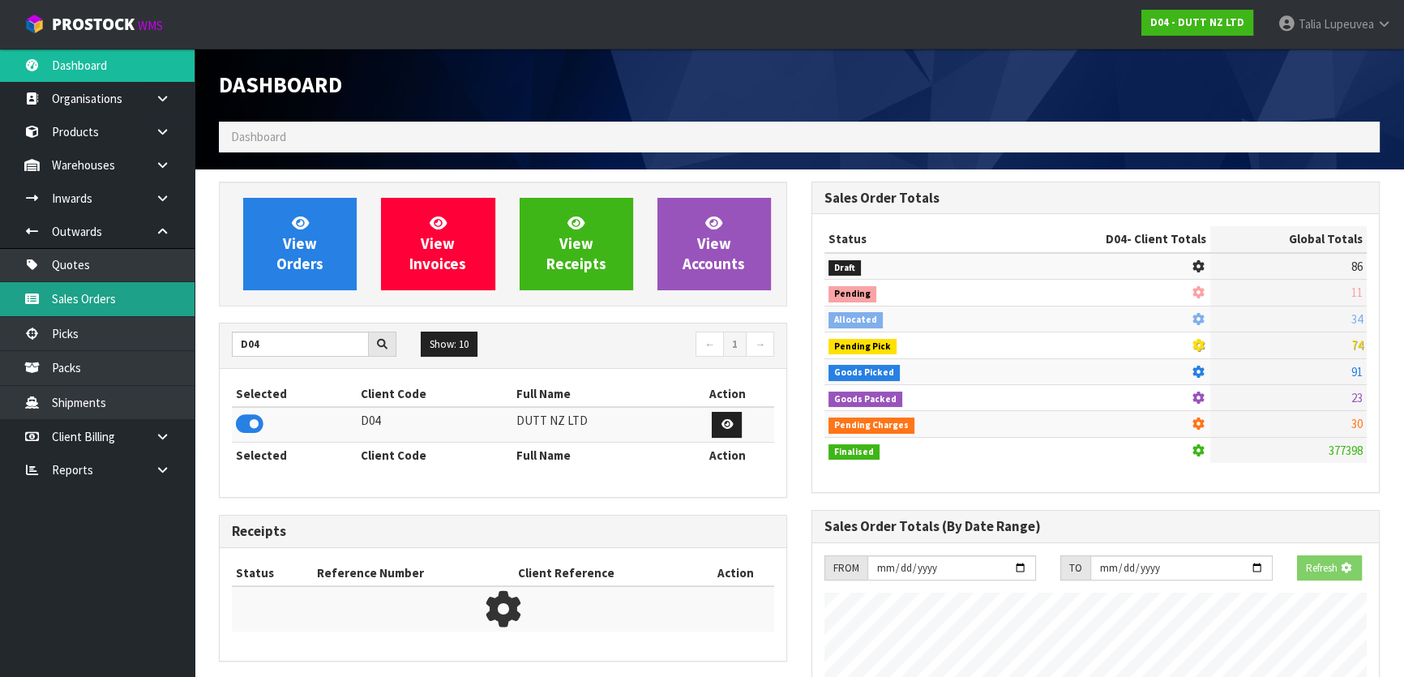
scroll to position [1261, 592]
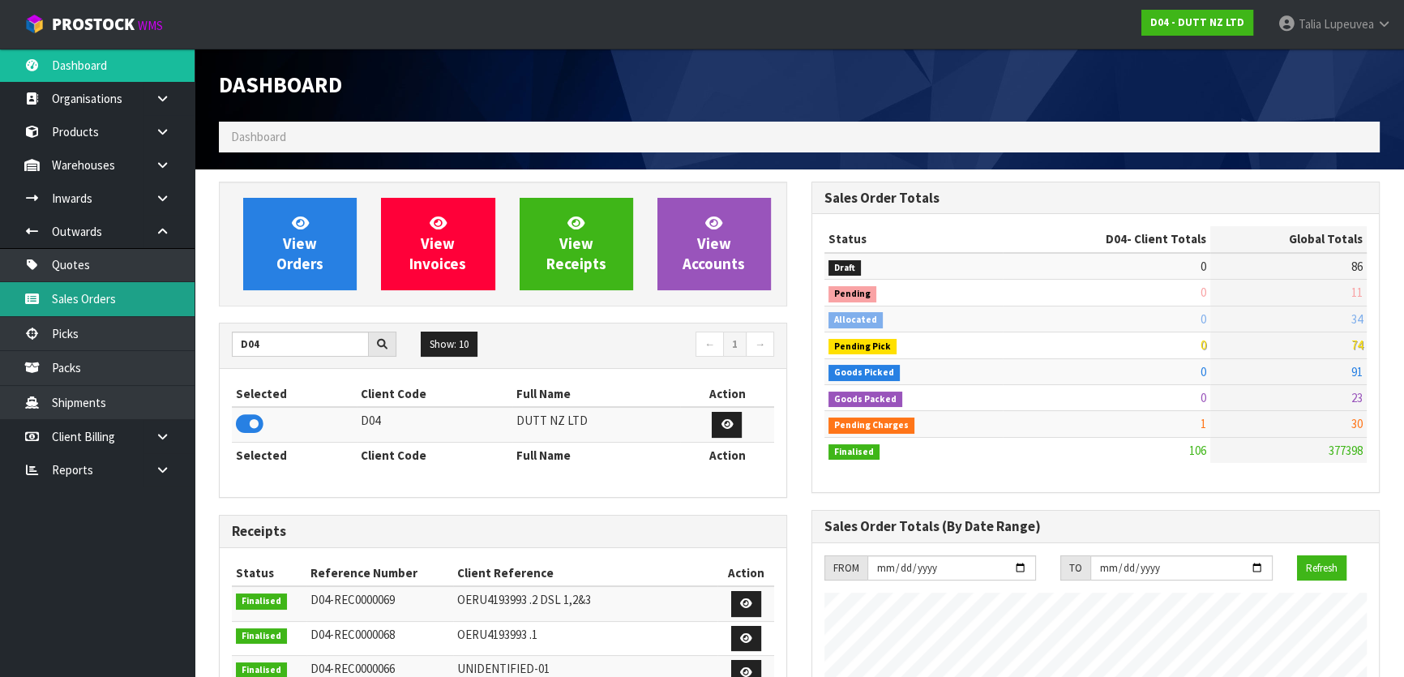
click at [131, 292] on link "Sales Orders" at bounding box center [97, 298] width 195 height 33
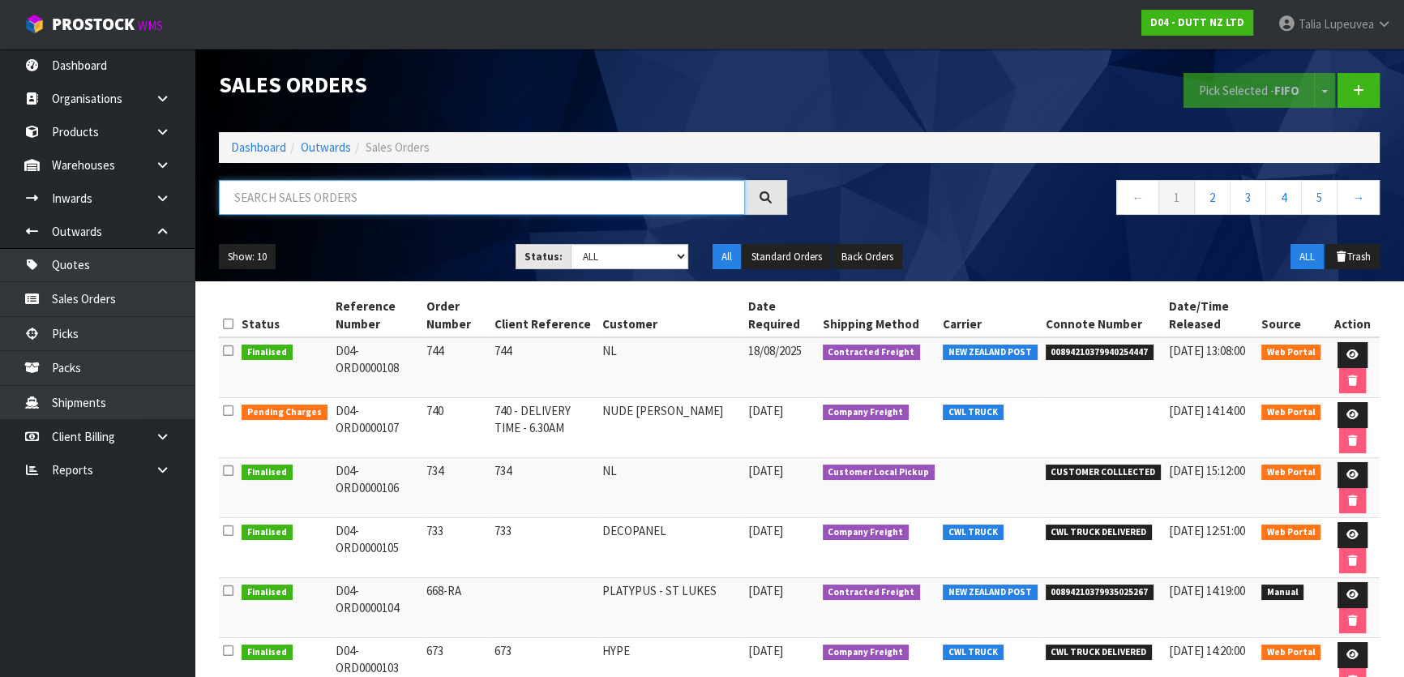
click at [275, 190] on input "text" at bounding box center [482, 197] width 526 height 35
type input "JOB-0407804"
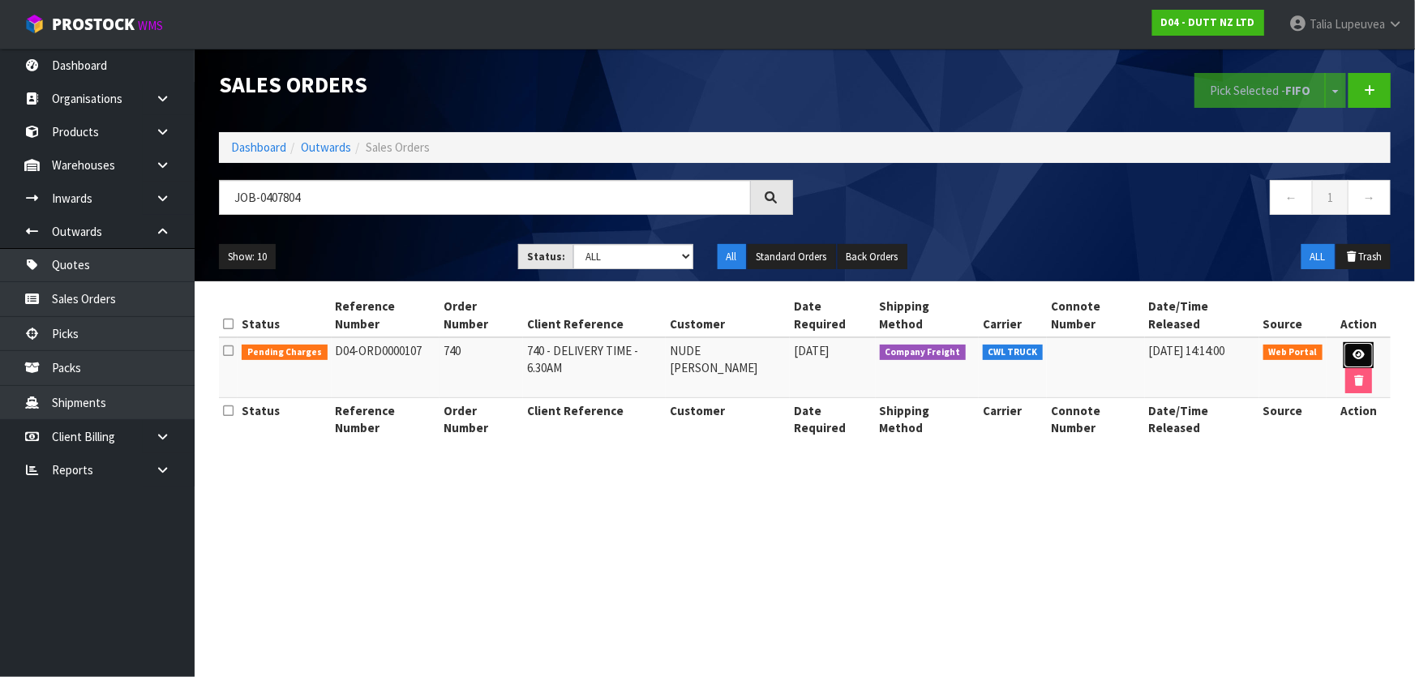
click at [1352, 349] on icon at bounding box center [1358, 354] width 12 height 11
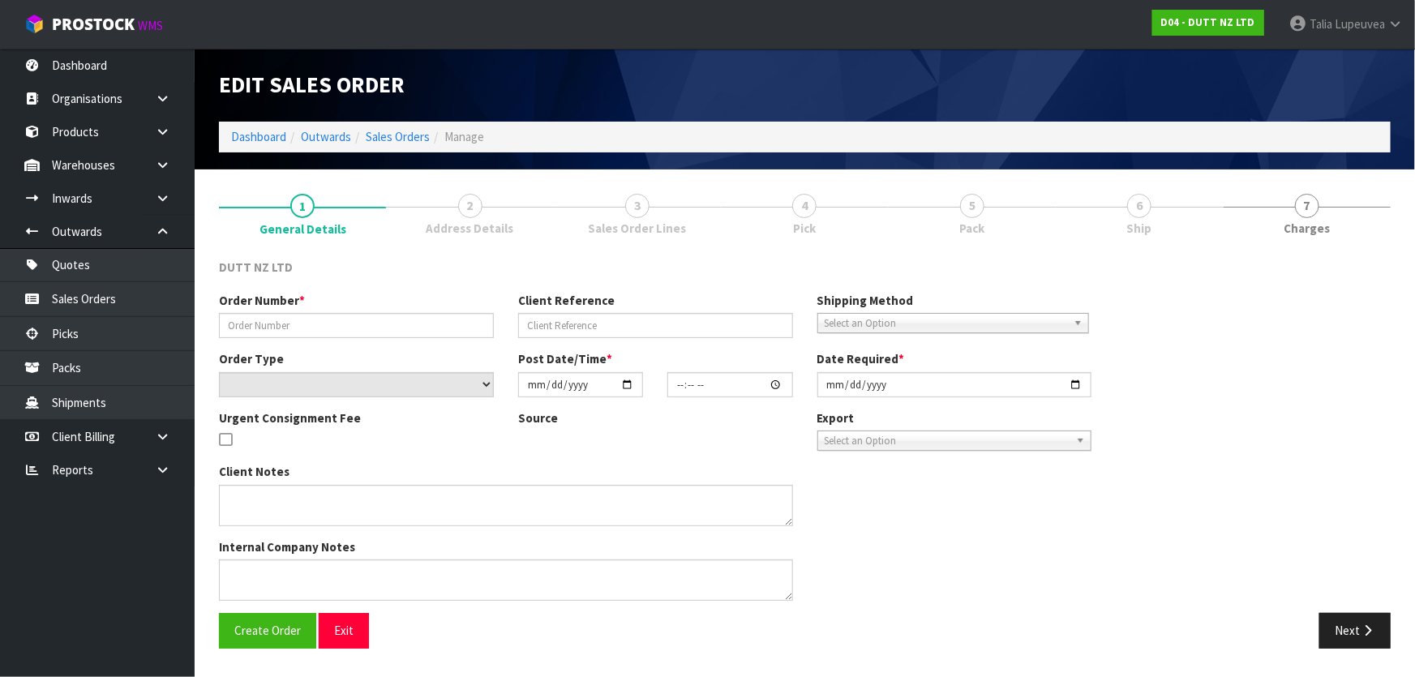
type input "740"
type input "740 - DELIVERY TIME - 6.30AM"
select select "number:0"
type input "2025-08-15"
type input "10:23:00.000"
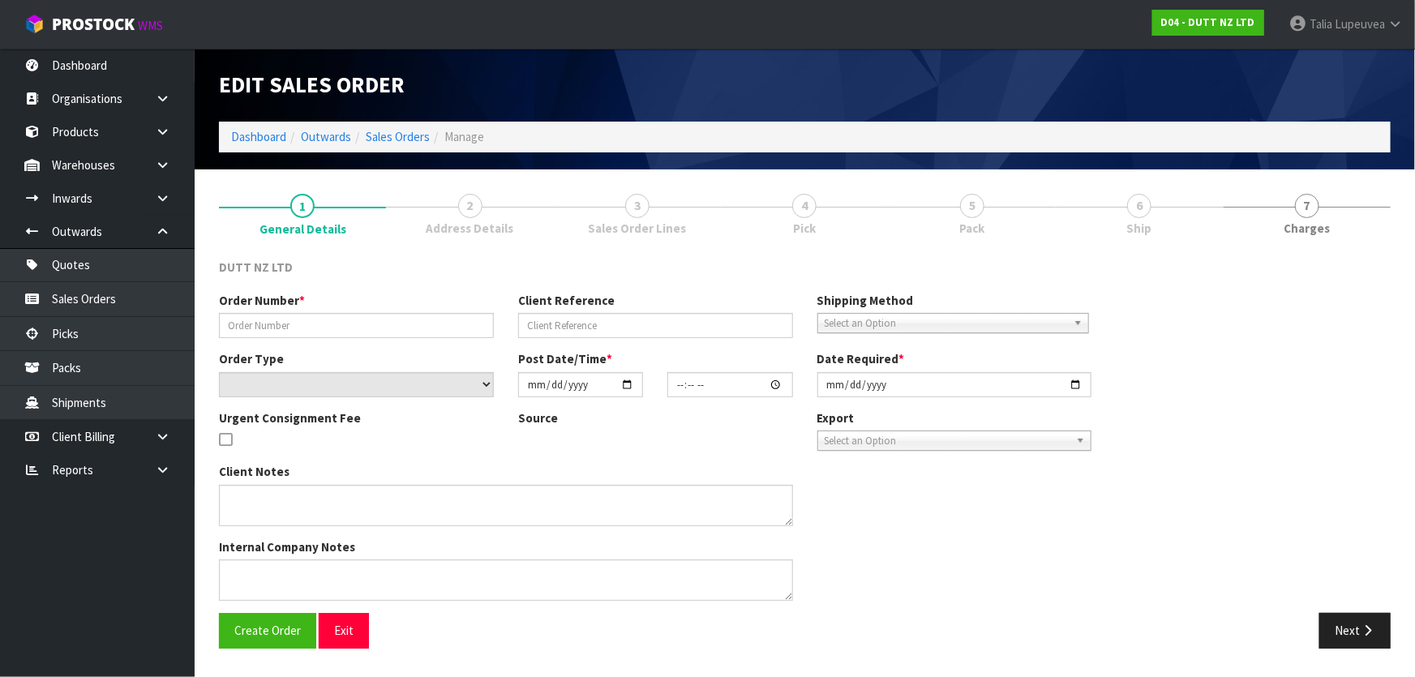
type input "2025-08-20"
type textarea "TAILGATE/ PALLET JACK DELIVERY TO STORE PLEASE CONTACT THE SITE CONTACT ON ARRI…"
type textarea "REPRINTED - AFTER UOM IS CHANGED"
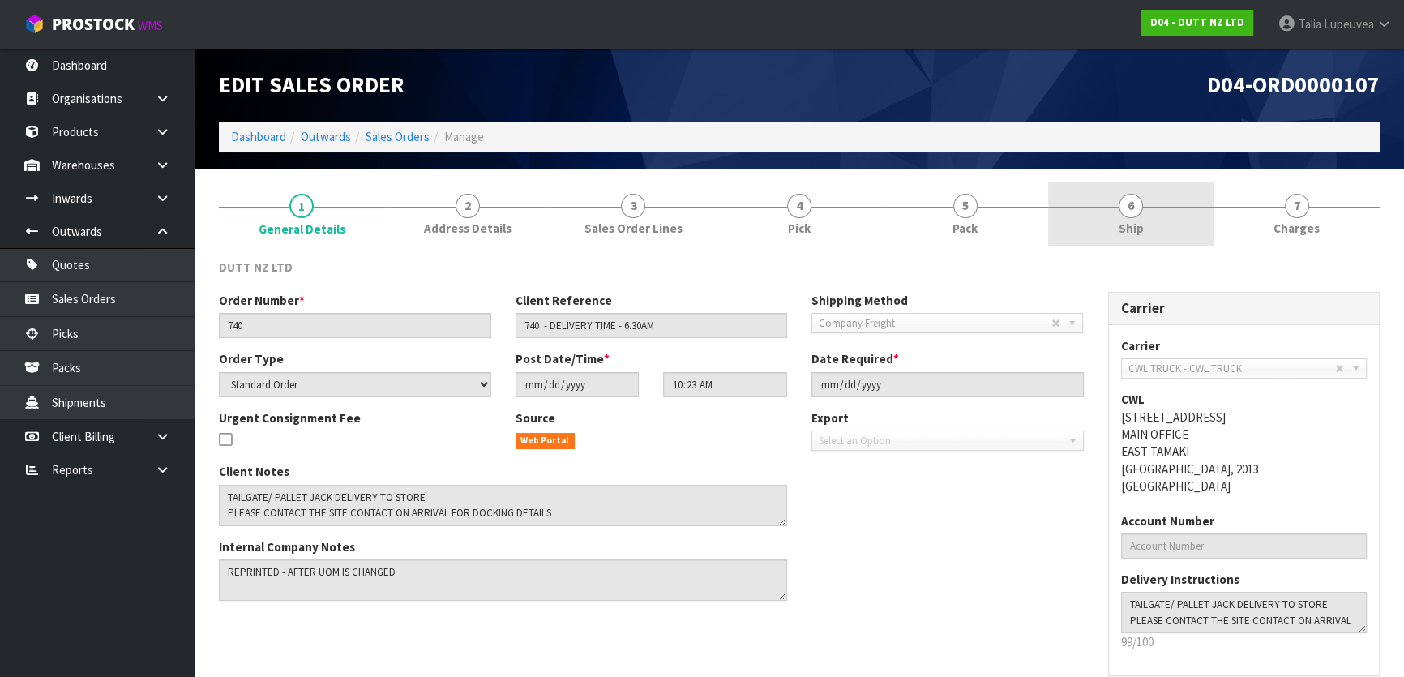
click at [1134, 216] on span "6" at bounding box center [1131, 206] width 24 height 24
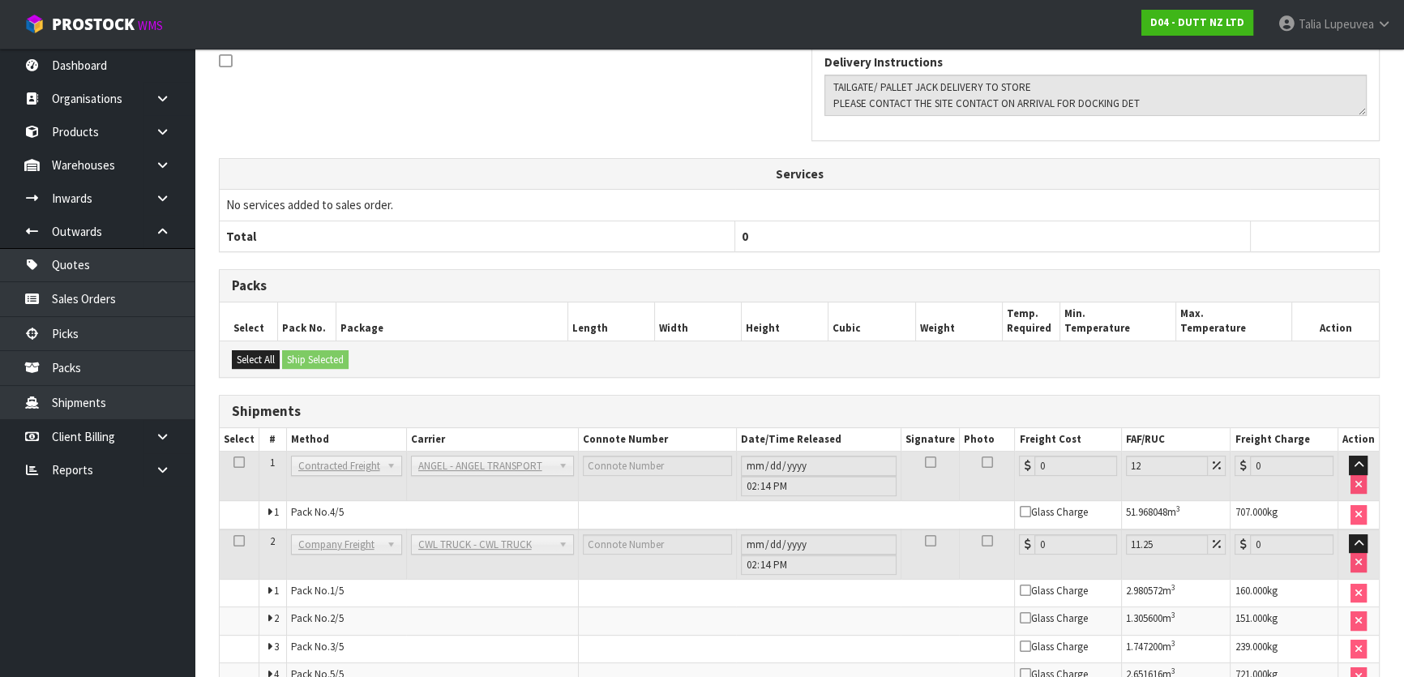
scroll to position [534, 0]
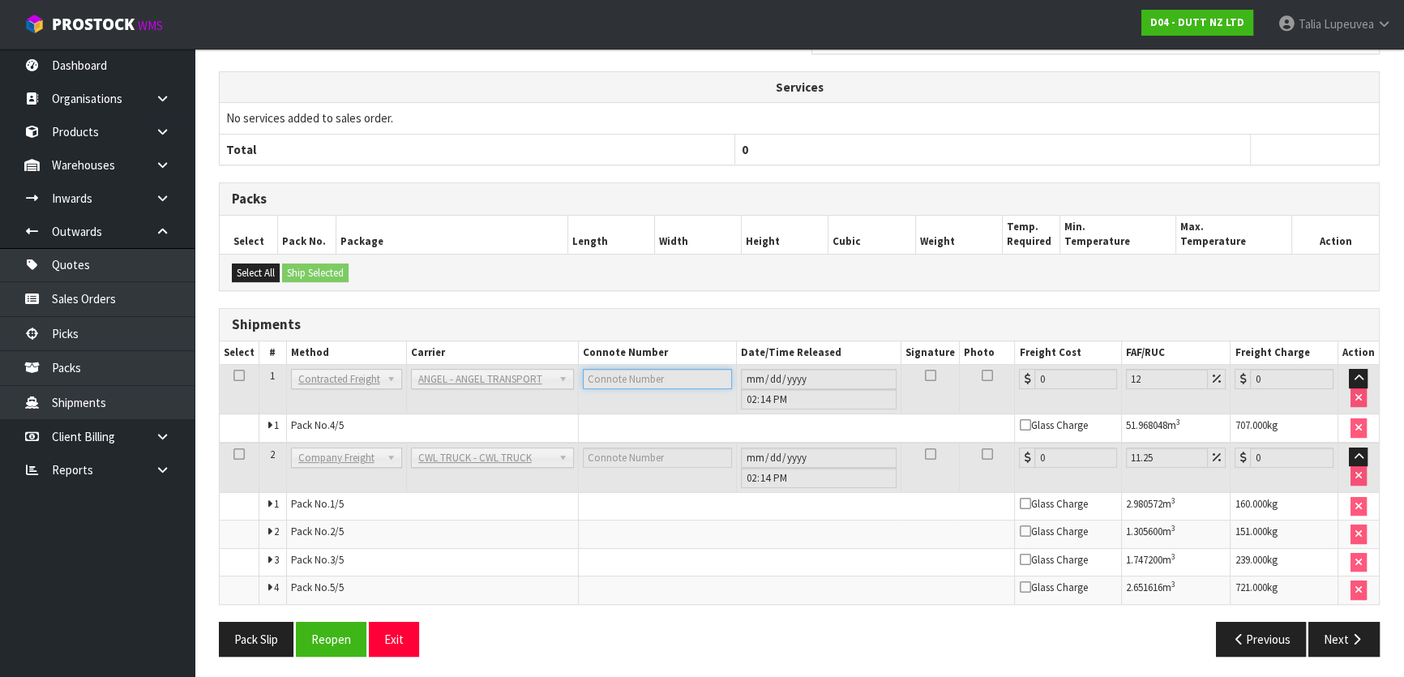
click at [624, 376] on input "text" at bounding box center [657, 379] width 149 height 20
click at [632, 374] on input "text" at bounding box center [657, 379] width 149 height 20
click at [696, 372] on input "text" at bounding box center [657, 379] width 149 height 20
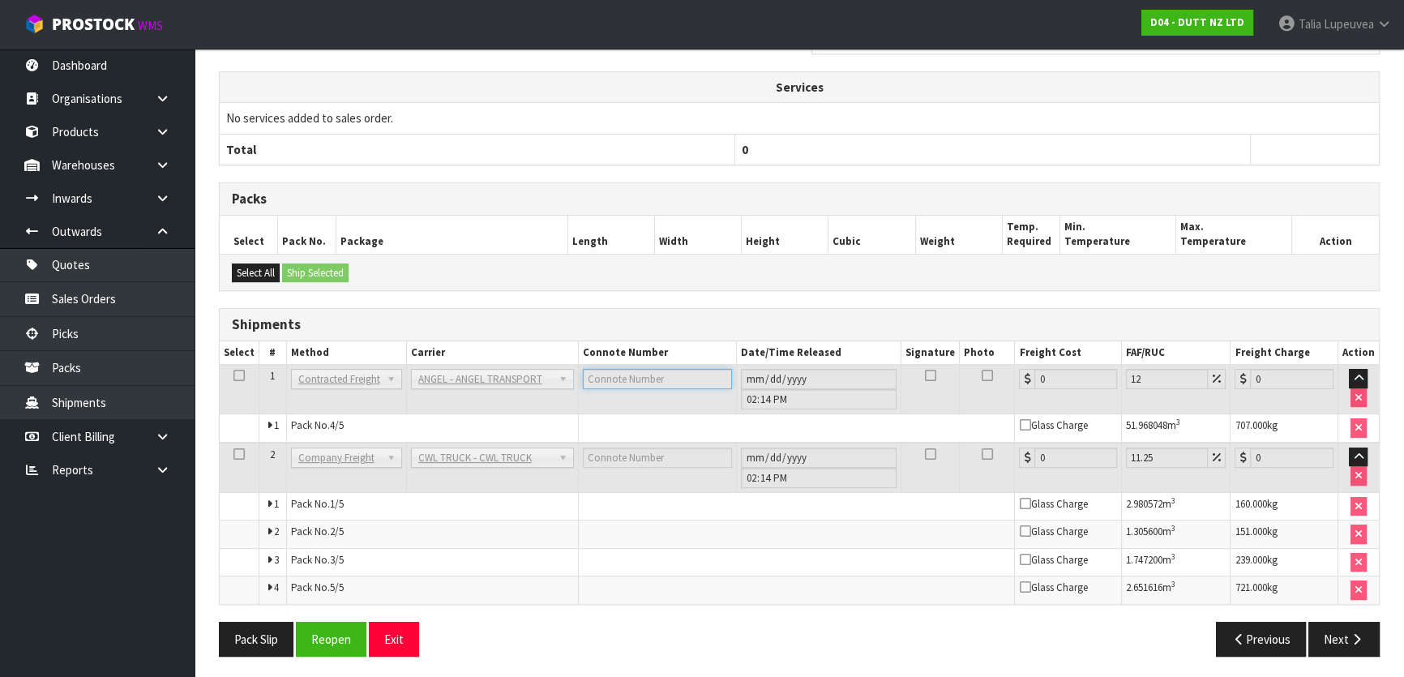
click at [696, 372] on input "text" at bounding box center [657, 379] width 149 height 20
click at [329, 625] on button "Reopen" at bounding box center [331, 639] width 71 height 35
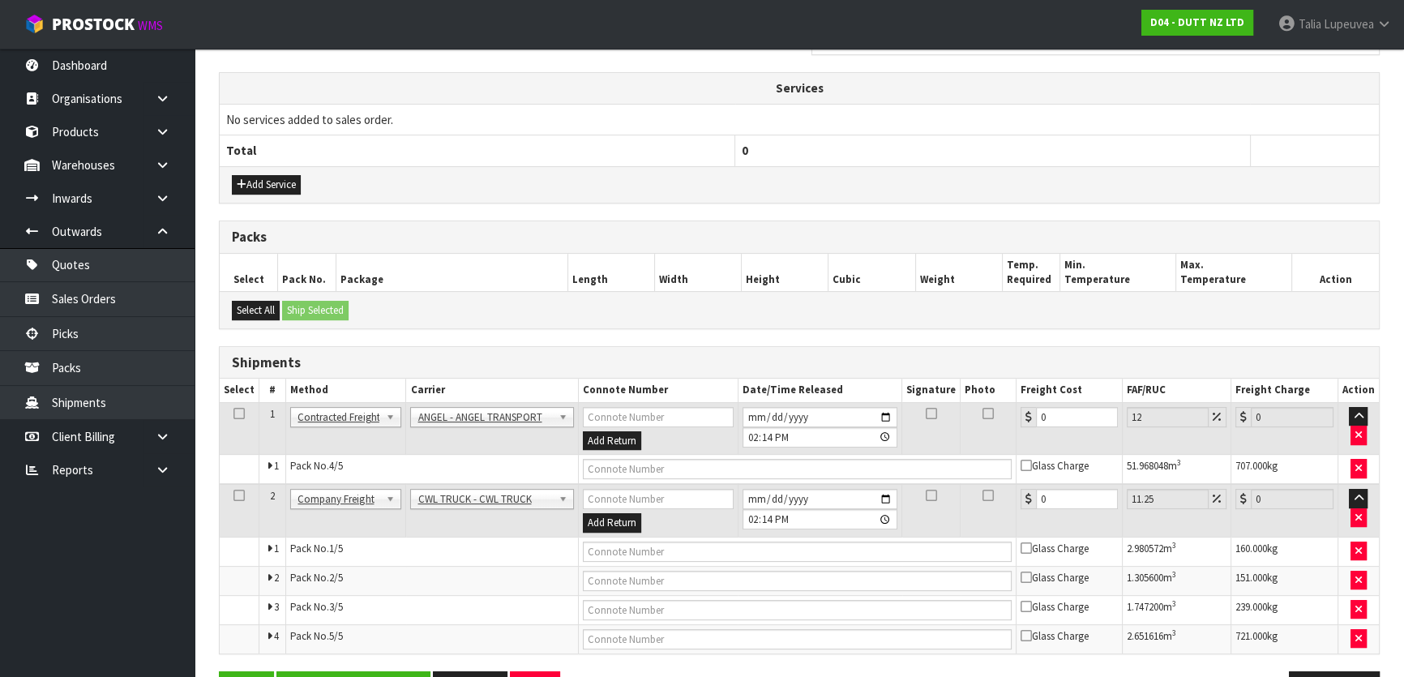
scroll to position [641, 0]
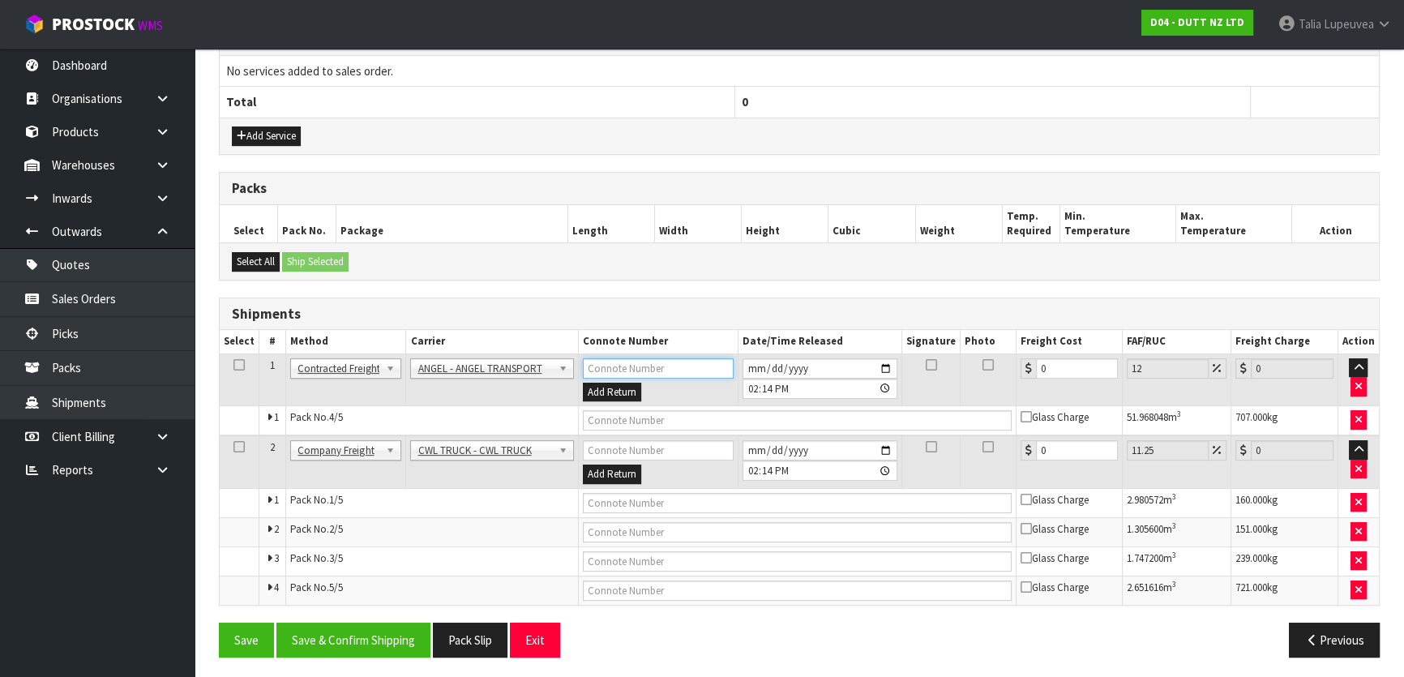
click at [638, 364] on input "text" at bounding box center [658, 368] width 151 height 20
type input "CUSTOMER COLLECTED"
click at [229, 636] on button "Save" at bounding box center [246, 640] width 55 height 35
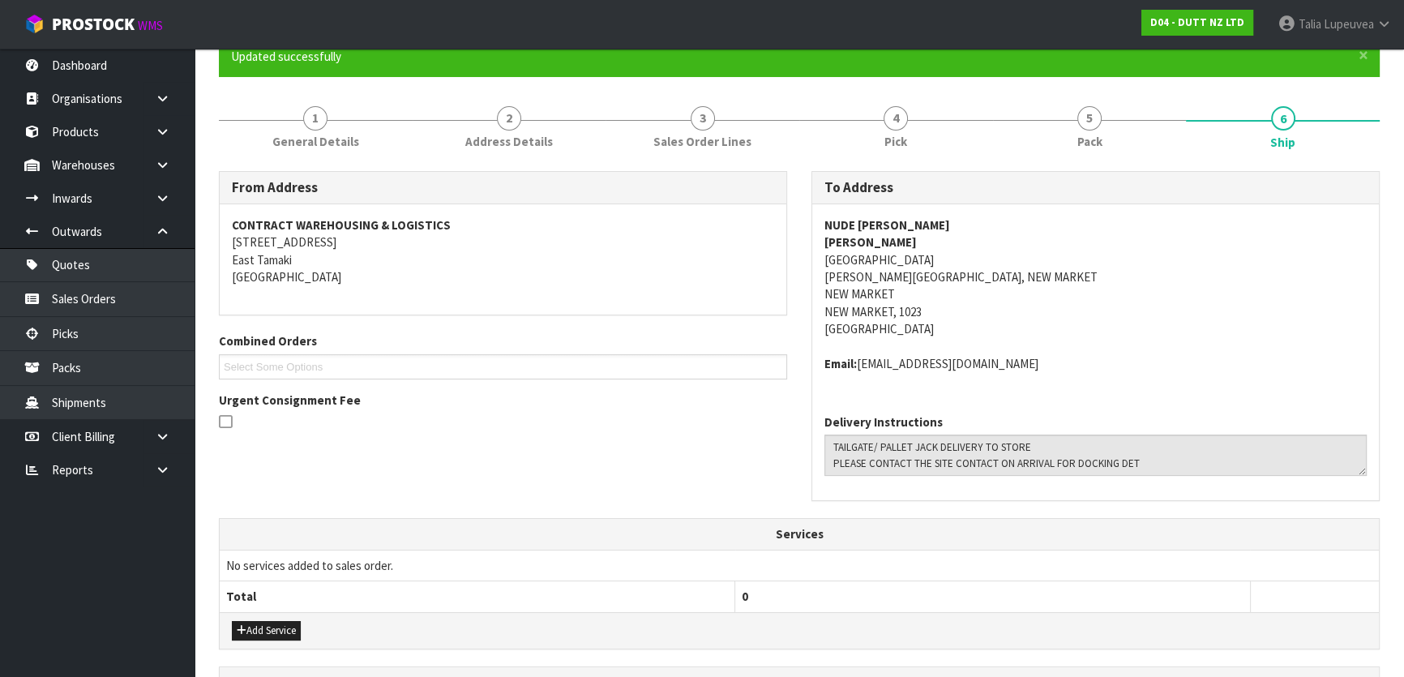
scroll to position [0, 0]
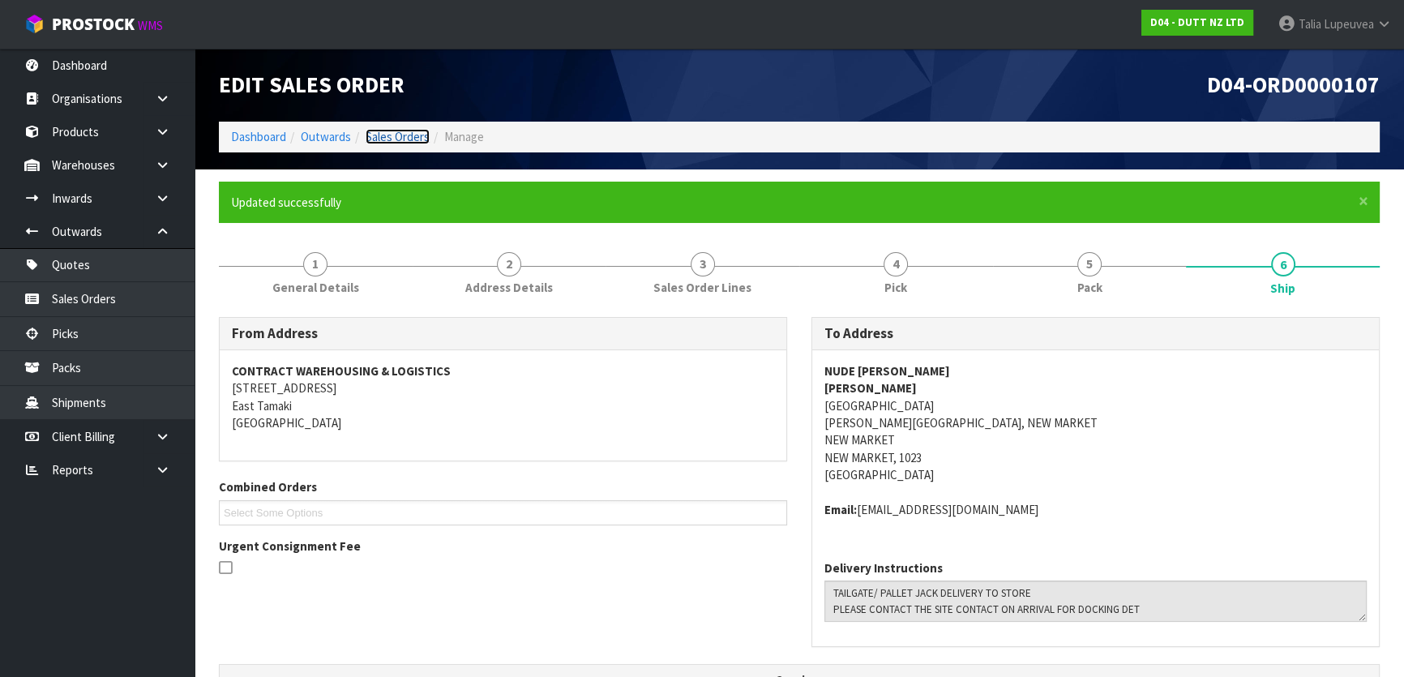
click at [409, 129] on link "Sales Orders" at bounding box center [398, 136] width 64 height 15
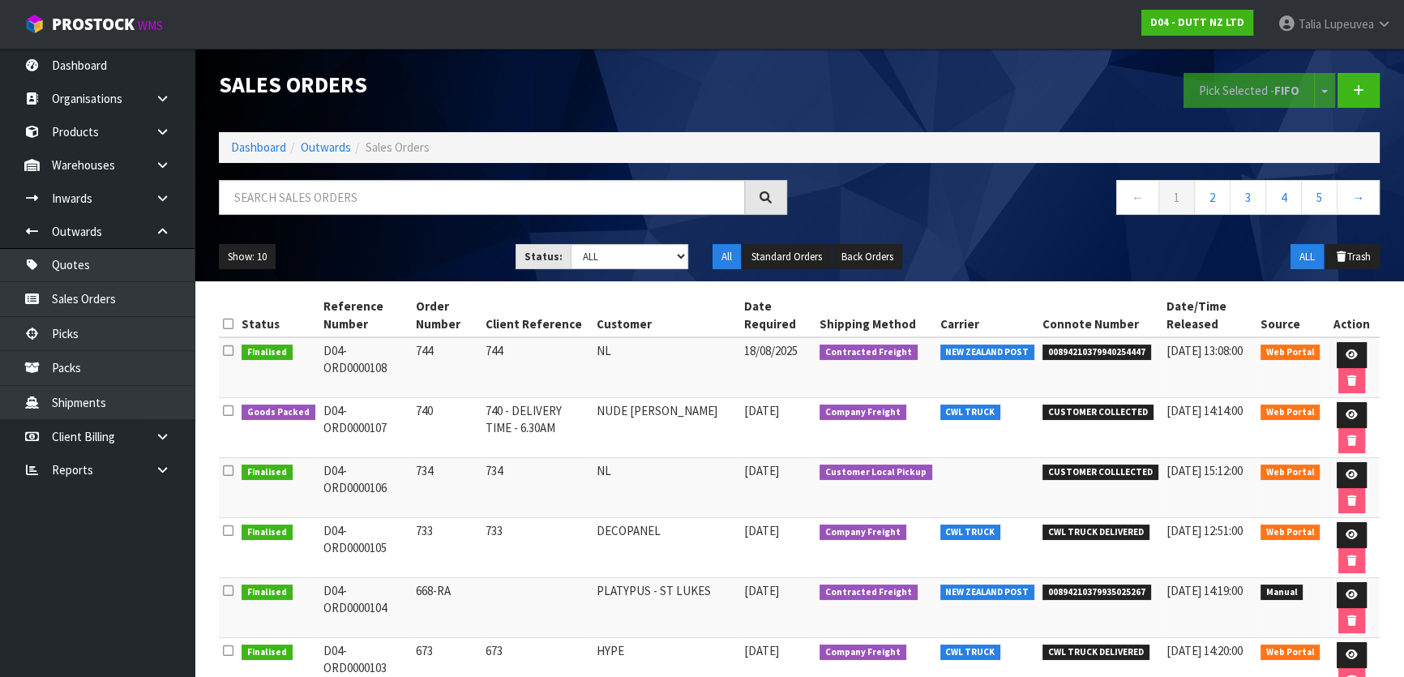
click at [957, 222] on div "← 1 2 3 4 5 →" at bounding box center [1095, 206] width 593 height 52
click at [997, 231] on div "← 1 2 3 4 5 →" at bounding box center [1095, 206] width 593 height 52
